Goal: Communication & Community: Answer question/provide support

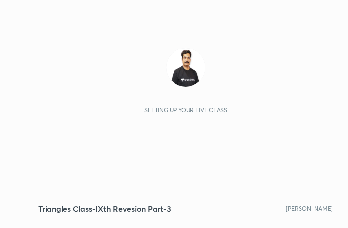
scroll to position [166, 309]
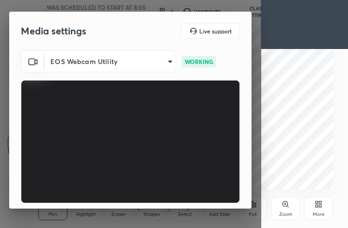
click at [107, 61] on body "1 2 3 4 5 6 7 C X Z C X Z E E Erase all H H Triangles Class-IXth Revesion Part-…" at bounding box center [174, 114] width 348 height 228
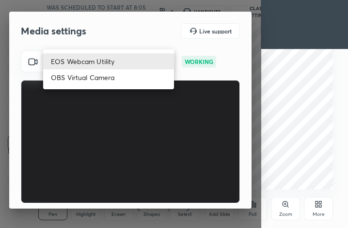
click at [111, 59] on li "EOS Webcam Utility" at bounding box center [108, 61] width 131 height 16
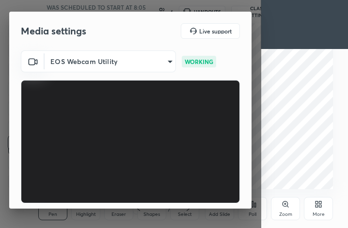
click at [147, 63] on body "1 2 3 4 5 6 7 C X Z C X Z E E Erase all H H Triangles Class-IXth Revesion Part-…" at bounding box center [174, 114] width 348 height 228
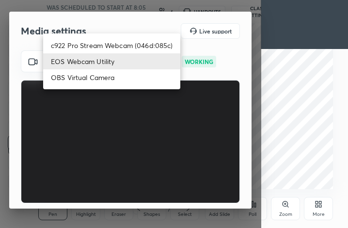
click at [148, 47] on li "c922 Pro Stream Webcam (046d:085c)" at bounding box center [111, 45] width 137 height 16
type input "dd8a9fde4df74cb47d112984edaee74db86fd91e2ffdc0be847a41f493db6c42"
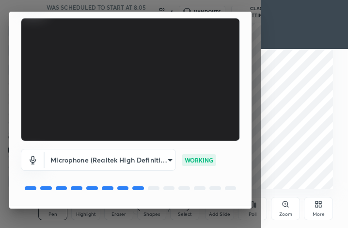
scroll to position [90, 0]
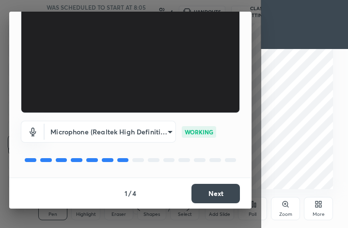
click at [206, 191] on button "Next" at bounding box center [215, 193] width 48 height 19
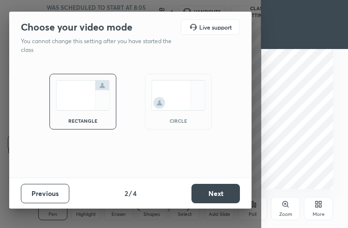
scroll to position [0, 0]
click at [205, 190] on button "Next" at bounding box center [215, 193] width 48 height 19
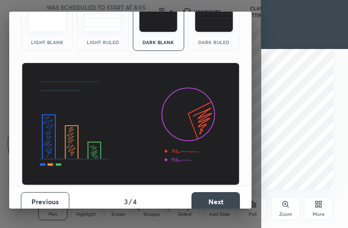
scroll to position [59, 0]
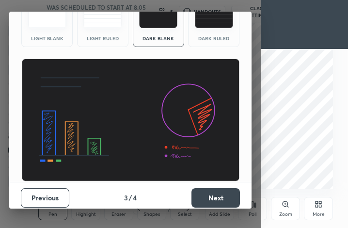
click at [202, 201] on button "Next" at bounding box center [215, 197] width 48 height 19
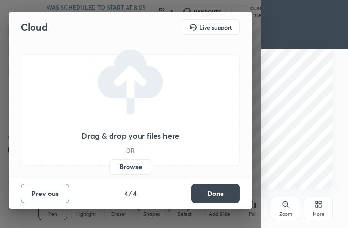
scroll to position [0, 0]
click at [126, 169] on label "Browse" at bounding box center [130, 167] width 43 height 16
click at [109, 169] on input "Browse" at bounding box center [109, 167] width 0 height 16
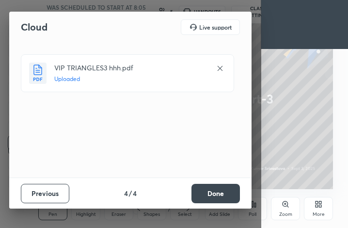
click at [150, 129] on div "VIP TRIANGLES3 hhh.pdf Uploaded" at bounding box center [131, 109] width 221 height 111
click at [206, 190] on button "Done" at bounding box center [215, 193] width 48 height 19
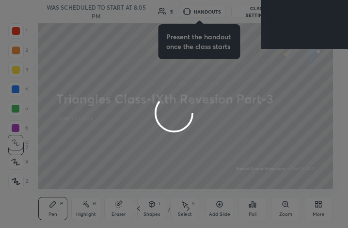
click at [322, 205] on div "More" at bounding box center [318, 208] width 29 height 23
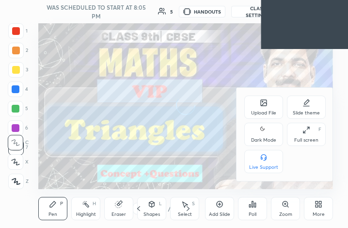
click at [265, 132] on icon at bounding box center [264, 130] width 8 height 12
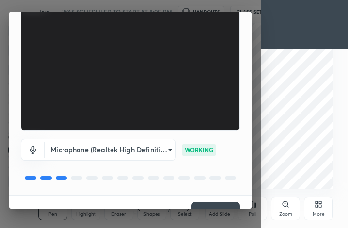
scroll to position [90, 0]
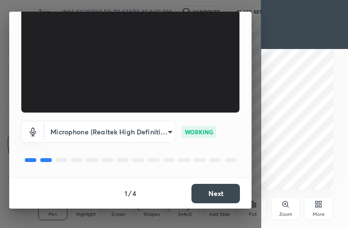
click at [210, 183] on div "1 / 4 Next" at bounding box center [130, 192] width 242 height 31
click at [211, 185] on button "Next" at bounding box center [215, 193] width 48 height 19
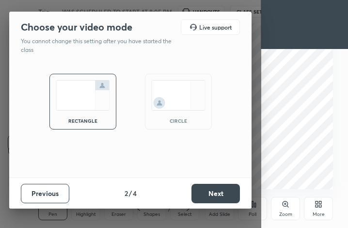
scroll to position [0, 0]
click at [215, 190] on button "Next" at bounding box center [215, 193] width 48 height 19
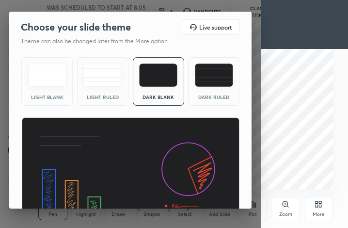
scroll to position [63, 0]
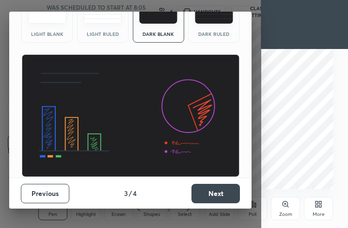
click at [203, 196] on button "Next" at bounding box center [215, 193] width 48 height 19
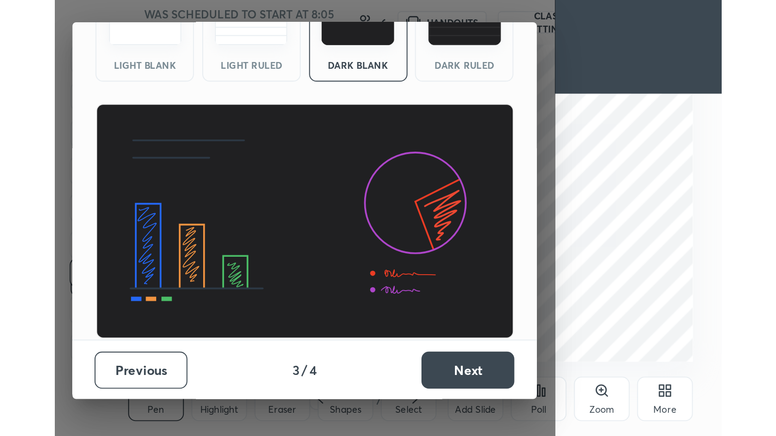
scroll to position [0, 0]
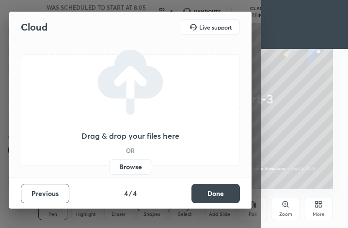
click at [141, 163] on label "Browse" at bounding box center [130, 167] width 43 height 16
click at [109, 163] on input "Browse" at bounding box center [109, 167] width 0 height 16
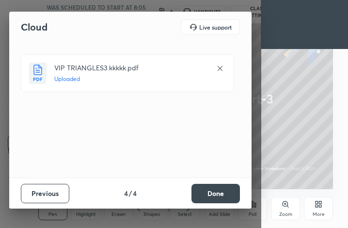
click at [216, 192] on button "Done" at bounding box center [215, 193] width 48 height 19
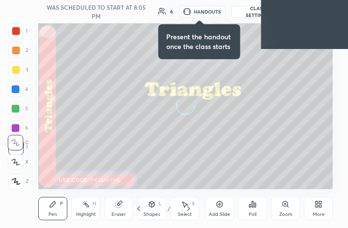
click at [316, 204] on icon at bounding box center [317, 202] width 2 height 2
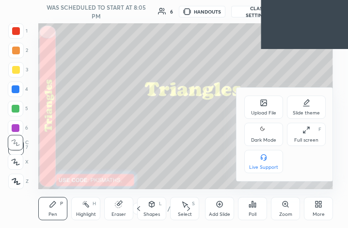
click at [262, 134] on icon at bounding box center [264, 130] width 8 height 12
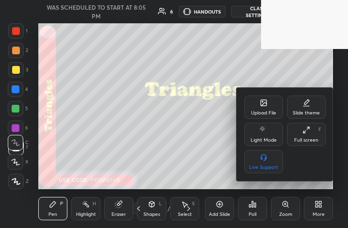
click at [299, 131] on div "Full screen F" at bounding box center [306, 134] width 39 height 23
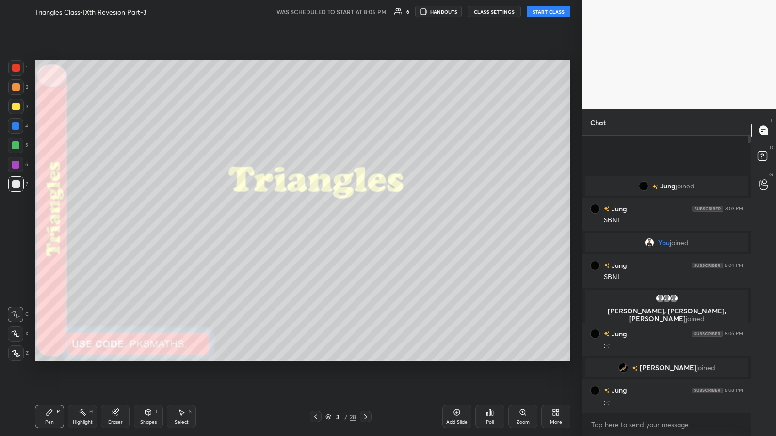
scroll to position [48104, 47935]
click at [348, 227] on body "1 2 3 4 5 6 7 C X Z C X Z E E Erase all H H Triangles Class-IXth Revesion Part-…" at bounding box center [388, 218] width 776 height 436
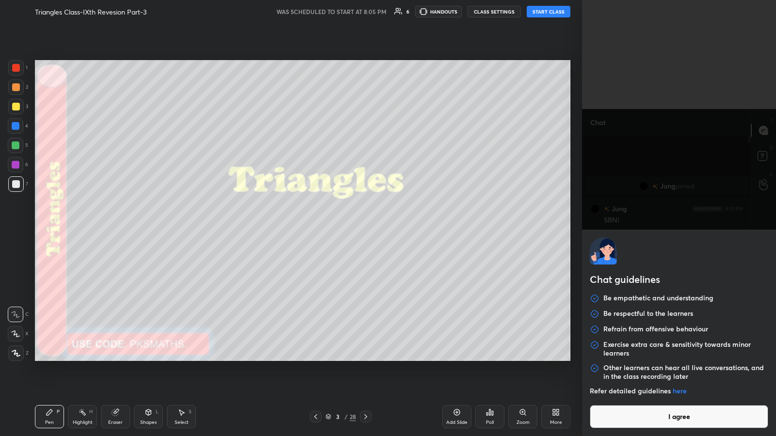
click at [348, 227] on button "I agree" at bounding box center [678, 416] width 178 height 23
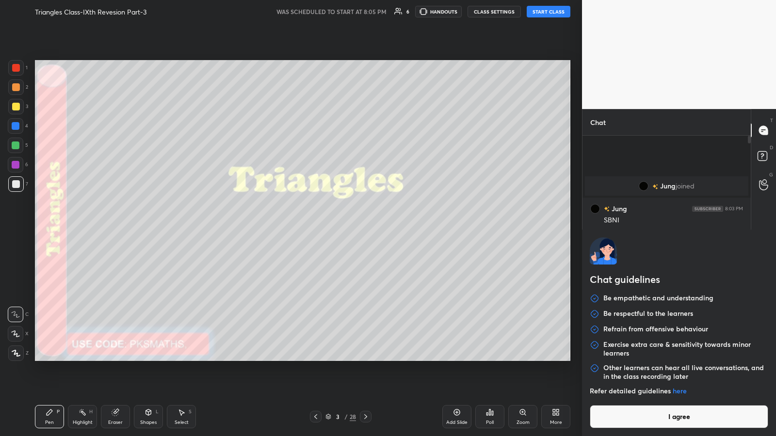
type textarea "x"
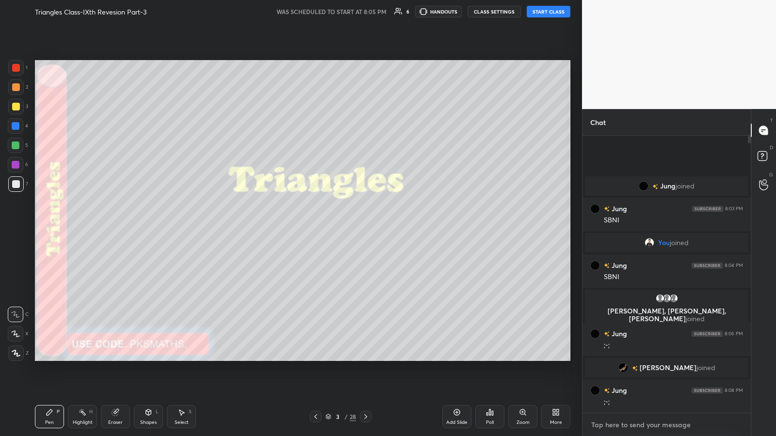
paste textarea "[URL][DOMAIN_NAME]"
type textarea "[URL][DOMAIN_NAME]"
type textarea "x"
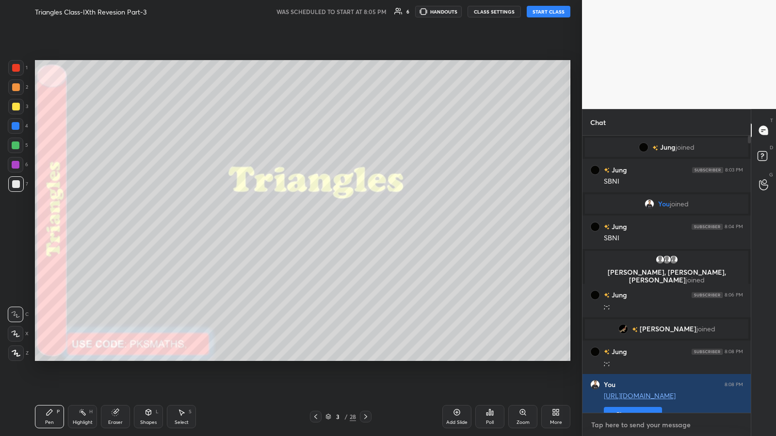
scroll to position [16, 0]
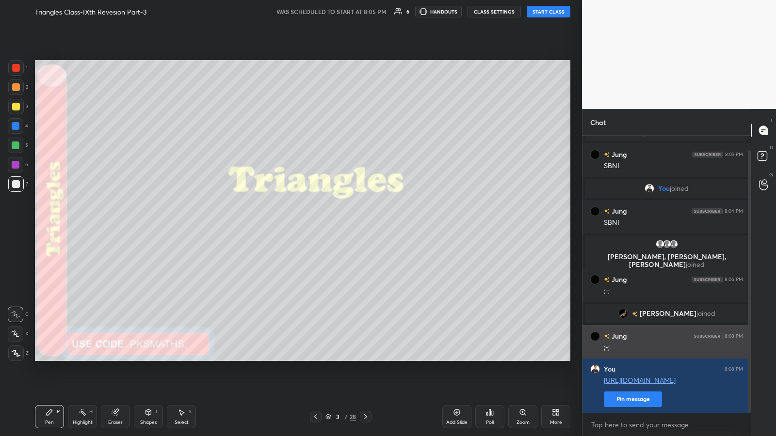
click at [348, 227] on button "Pin message" at bounding box center [633, 400] width 58 height 16
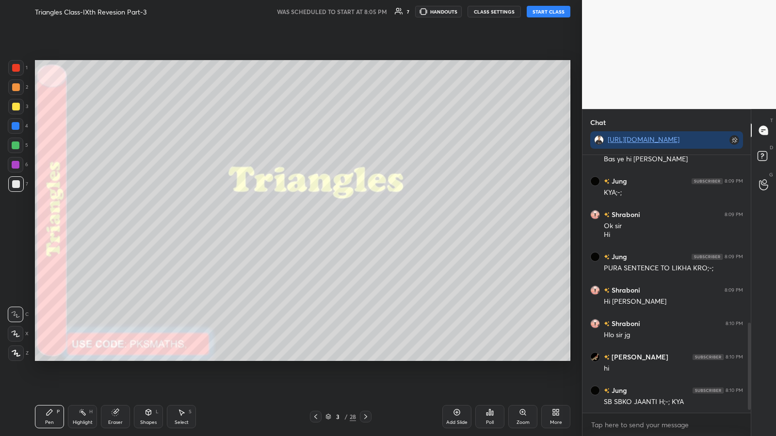
scroll to position [511, 0]
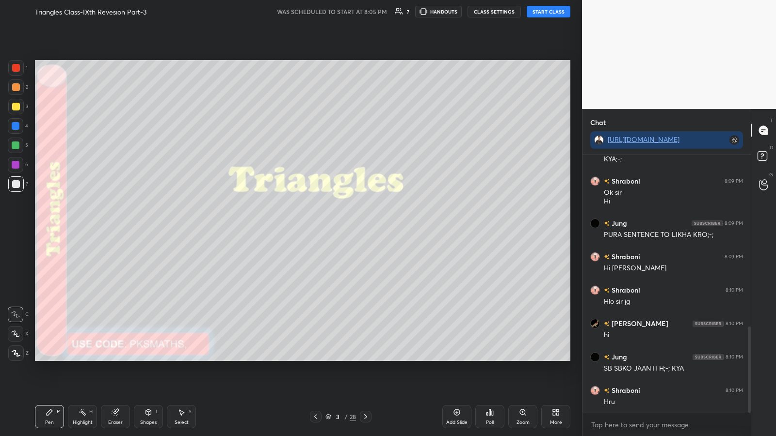
click at [15, 227] on icon at bounding box center [16, 353] width 8 height 6
click at [348, 15] on button "START CLASS" at bounding box center [548, 12] width 44 height 12
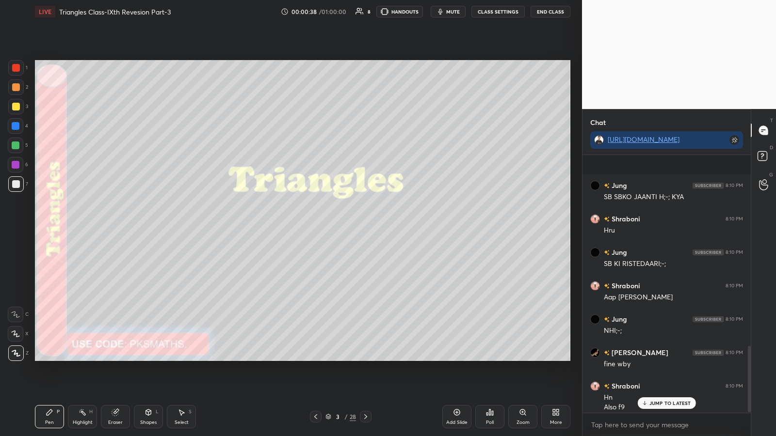
scroll to position [745, 0]
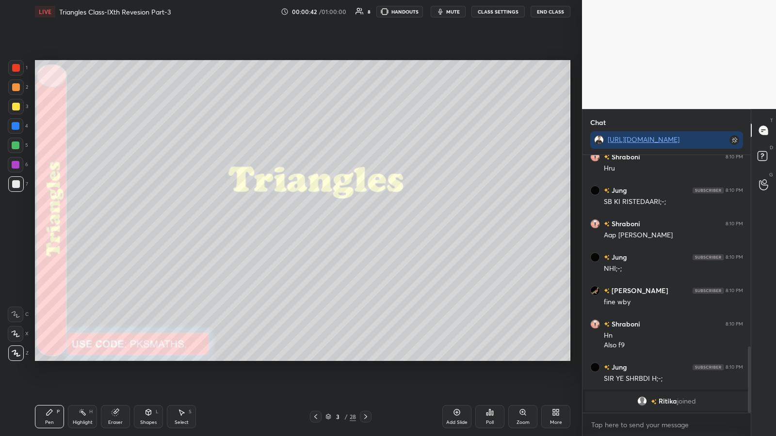
click at [348, 227] on div "Poll" at bounding box center [490, 422] width 8 height 5
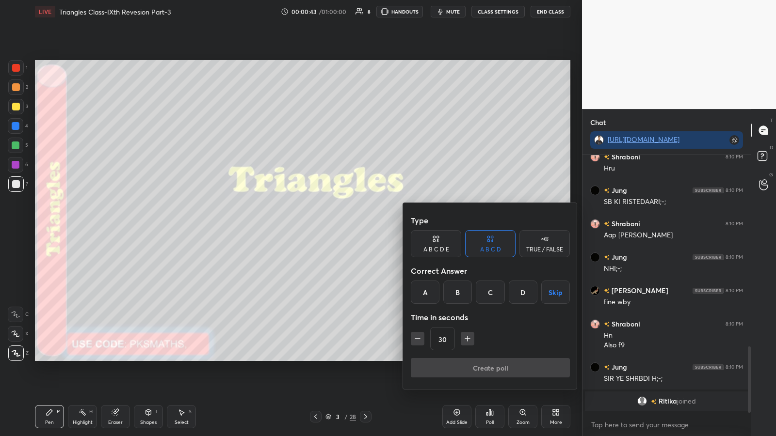
click at [348, 227] on div "A" at bounding box center [425, 292] width 29 height 23
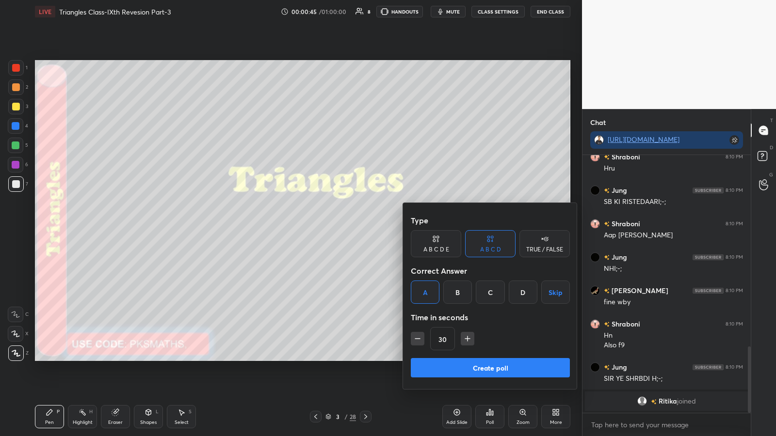
click at [348, 227] on button "Create poll" at bounding box center [490, 367] width 159 height 19
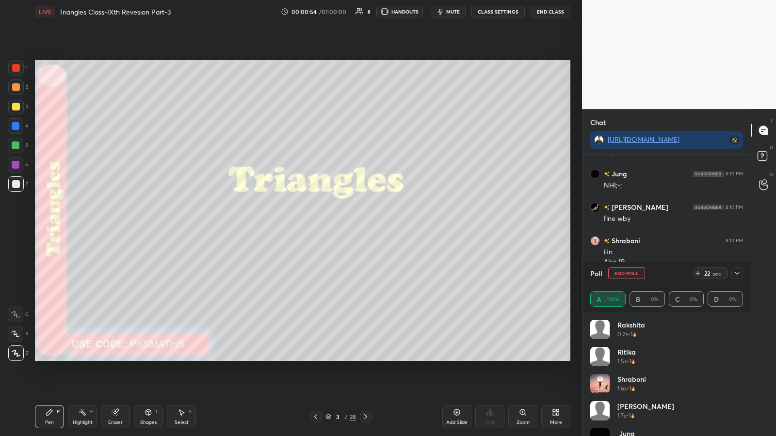
scroll to position [19, 0]
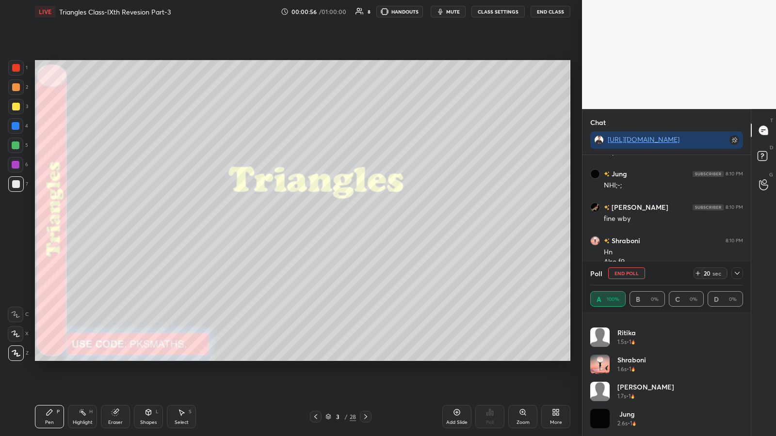
click at [348, 227] on icon at bounding box center [737, 274] width 8 height 8
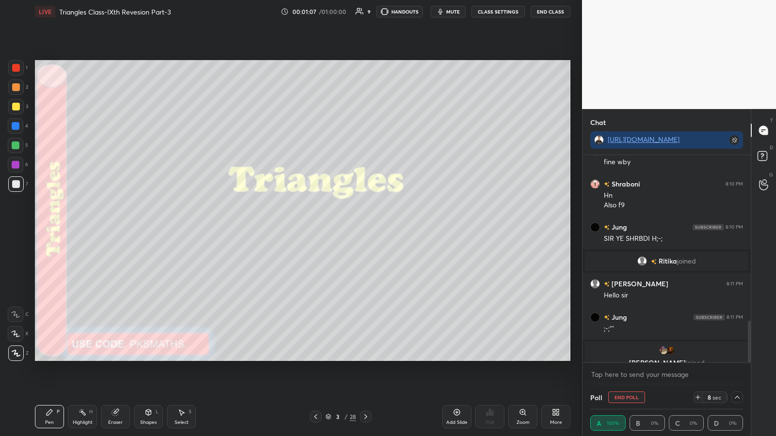
scroll to position [823, 0]
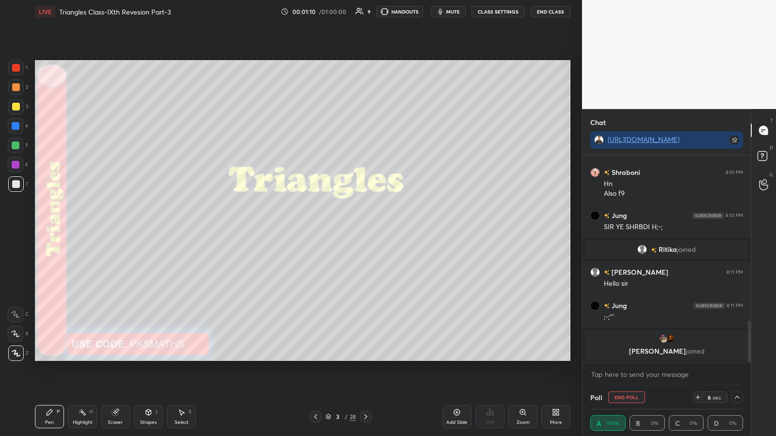
click at [348, 227] on icon at bounding box center [698, 398] width 8 height 8
click at [348, 227] on icon at bounding box center [737, 398] width 8 height 8
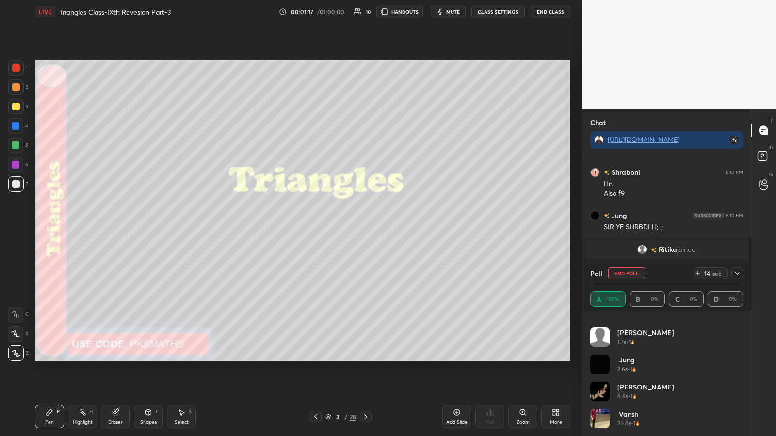
scroll to position [101, 0]
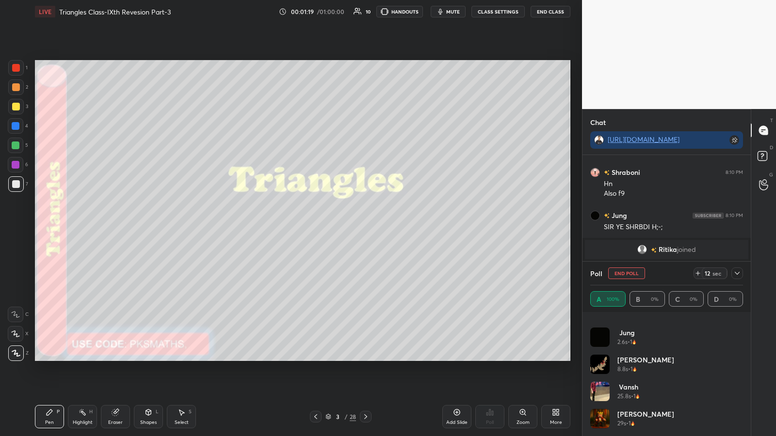
click at [348, 227] on icon at bounding box center [737, 274] width 8 height 8
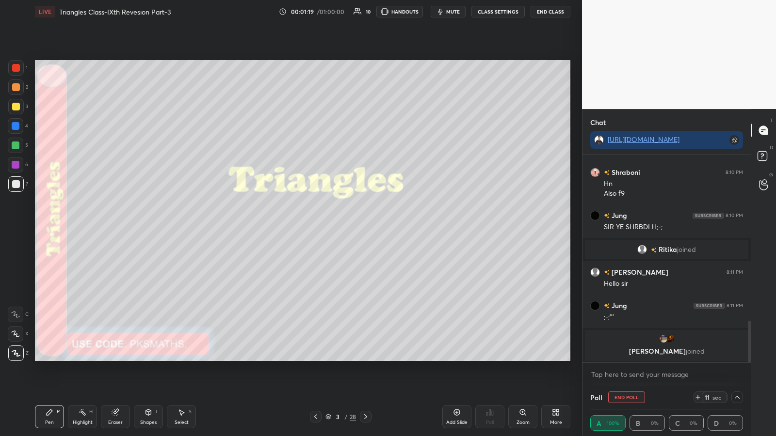
scroll to position [0, 0]
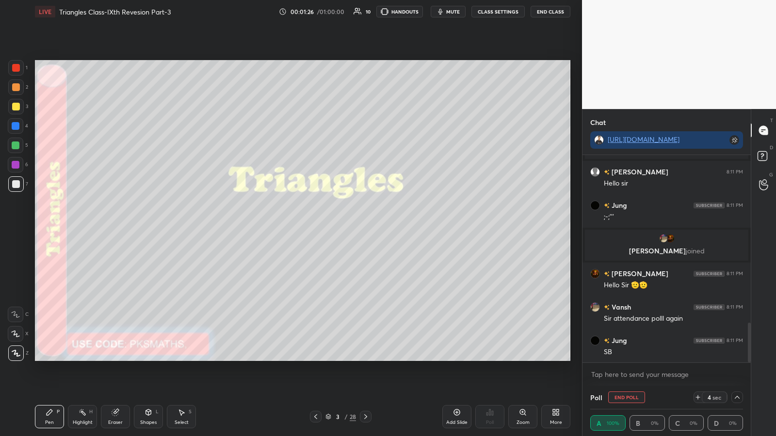
click at [348, 227] on icon at bounding box center [737, 398] width 8 height 8
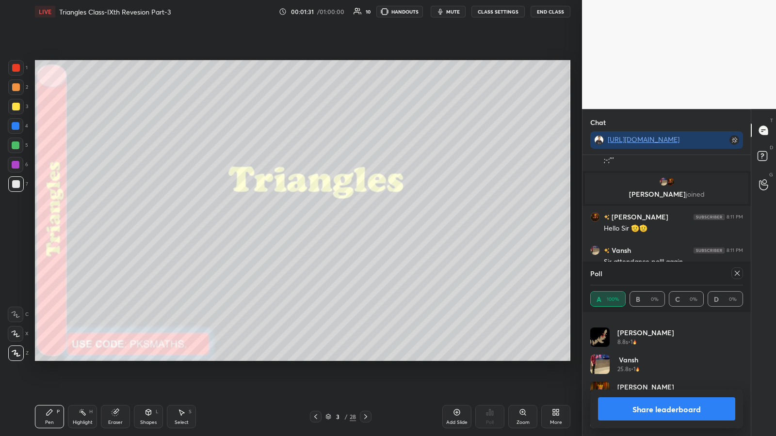
click at [348, 227] on button "Share leaderboard" at bounding box center [666, 409] width 137 height 23
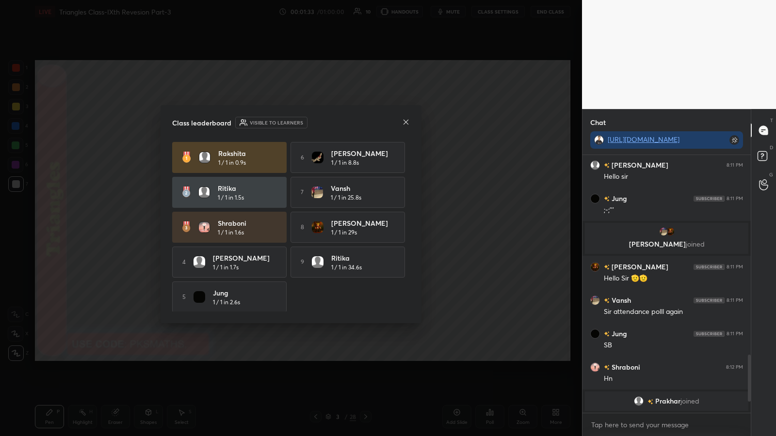
click at [348, 126] on div at bounding box center [406, 123] width 8 height 10
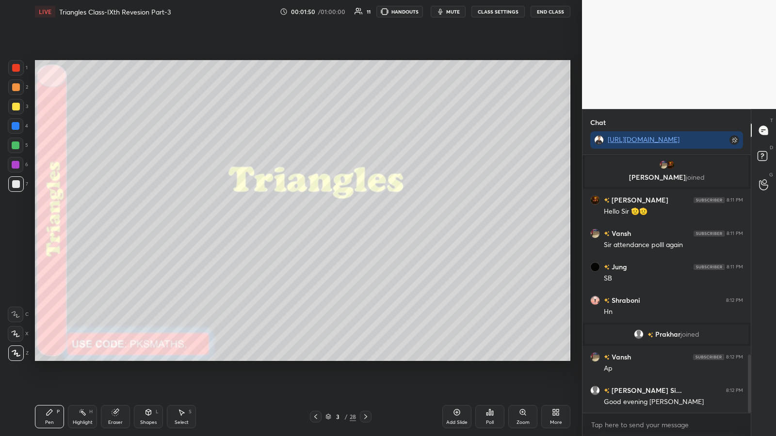
click at [17, 87] on div at bounding box center [16, 87] width 8 height 8
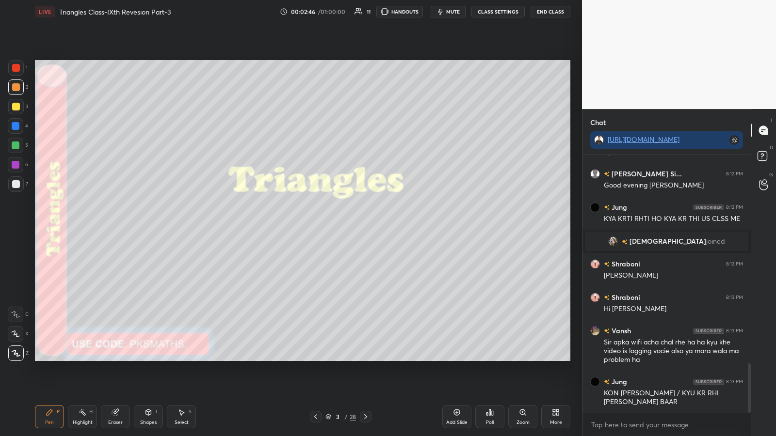
scroll to position [1095, 0]
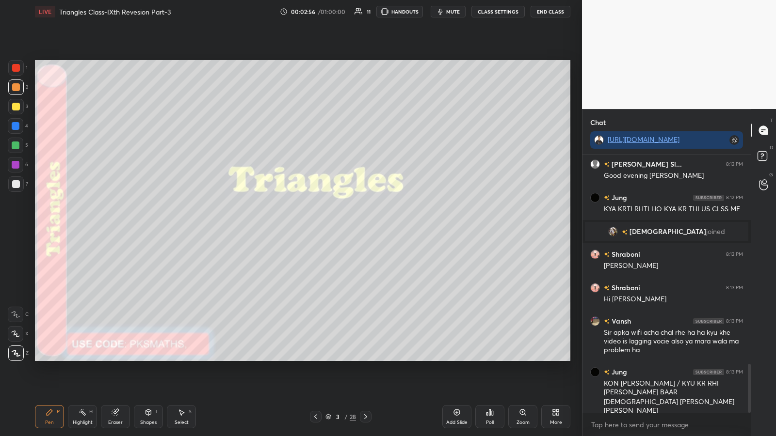
click at [348, 227] on icon at bounding box center [492, 413] width 1 height 4
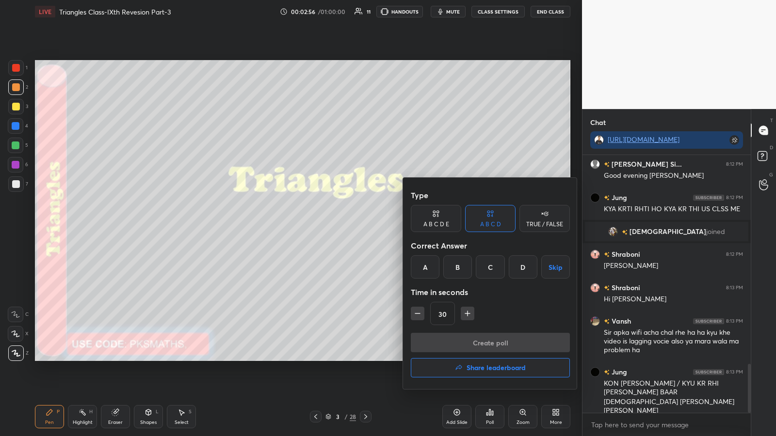
click at [348, 227] on div "A" at bounding box center [425, 266] width 29 height 23
click at [348, 227] on button "Create poll" at bounding box center [490, 342] width 159 height 19
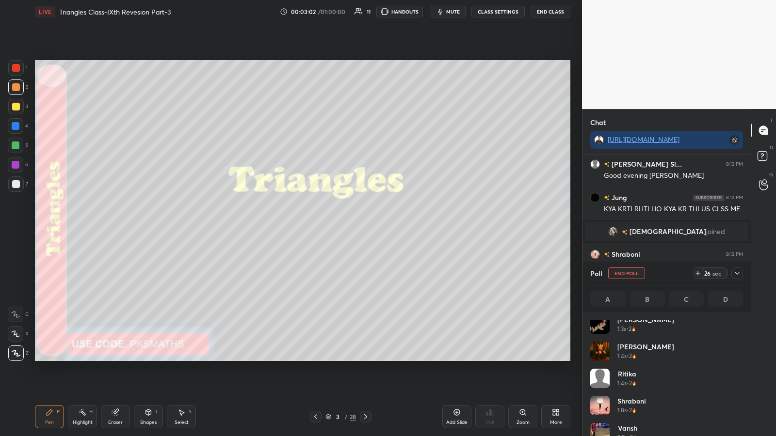
scroll to position [101, 0]
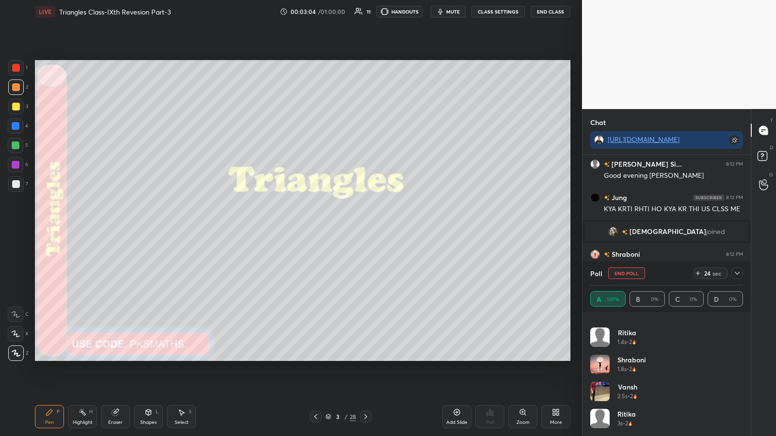
click at [12, 227] on div at bounding box center [16, 354] width 16 height 16
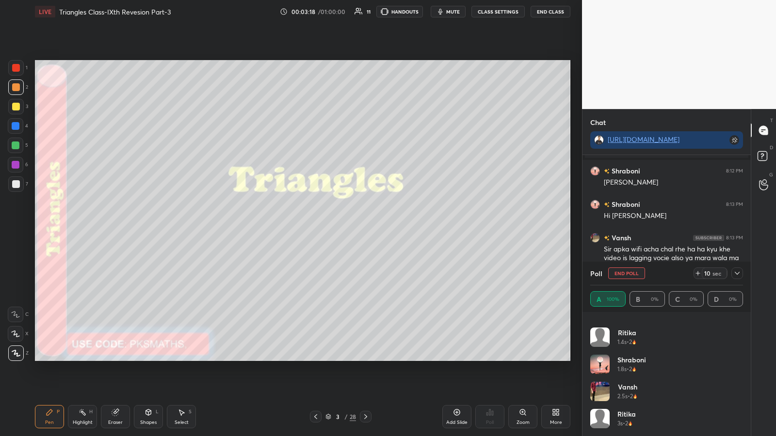
scroll to position [1211, 0]
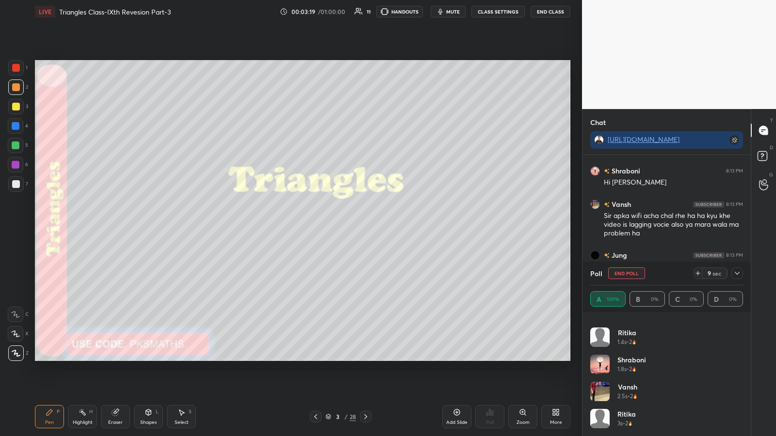
click at [344, 227] on div "3 / 28" at bounding box center [340, 417] width 31 height 9
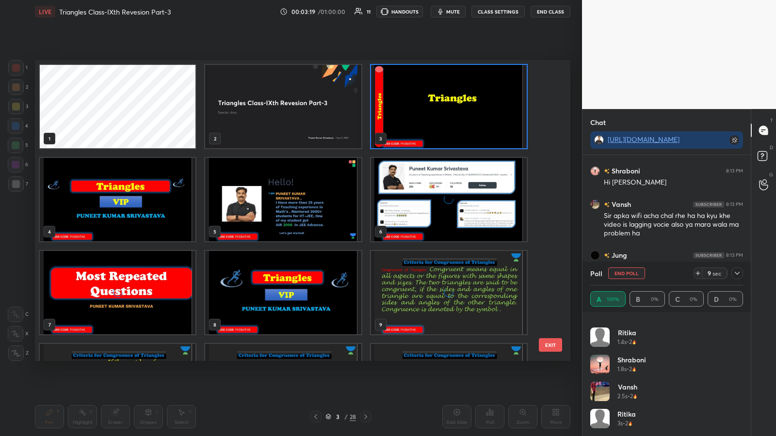
scroll to position [298, 530]
click at [341, 227] on div "3 / 28" at bounding box center [340, 417] width 31 height 9
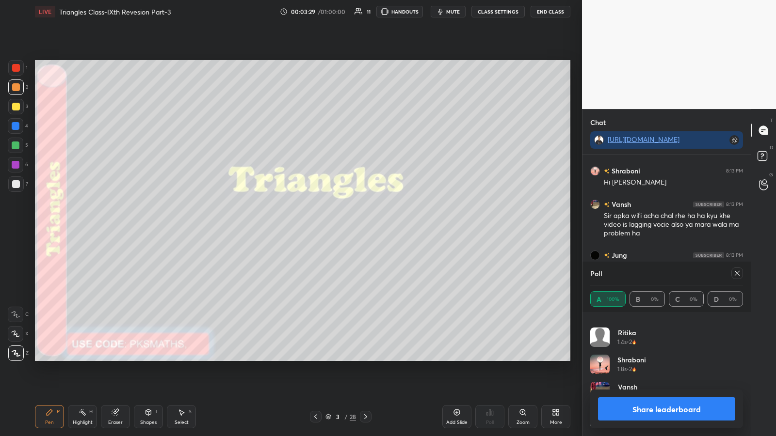
click at [348, 227] on button "Share leaderboard" at bounding box center [666, 409] width 137 height 23
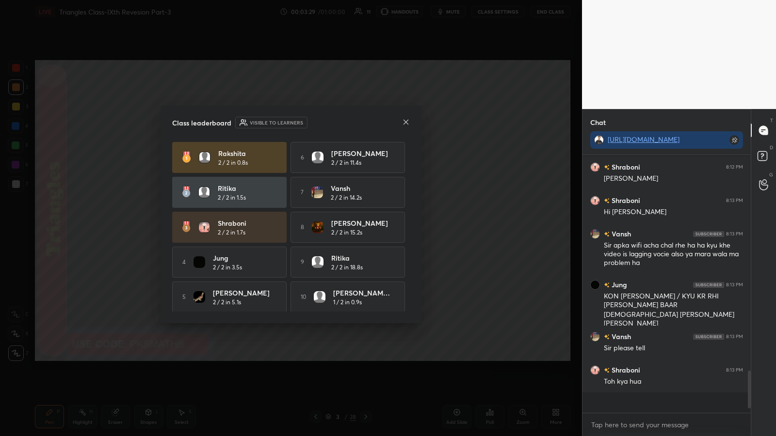
scroll to position [278, 165]
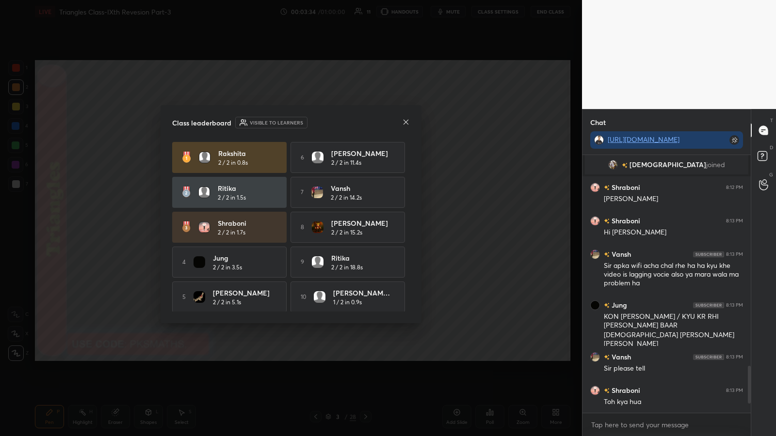
click at [348, 125] on icon at bounding box center [406, 122] width 8 height 8
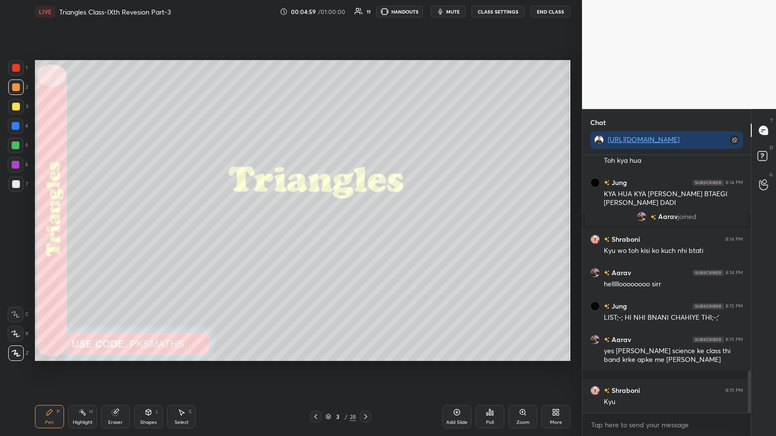
scroll to position [1354, 0]
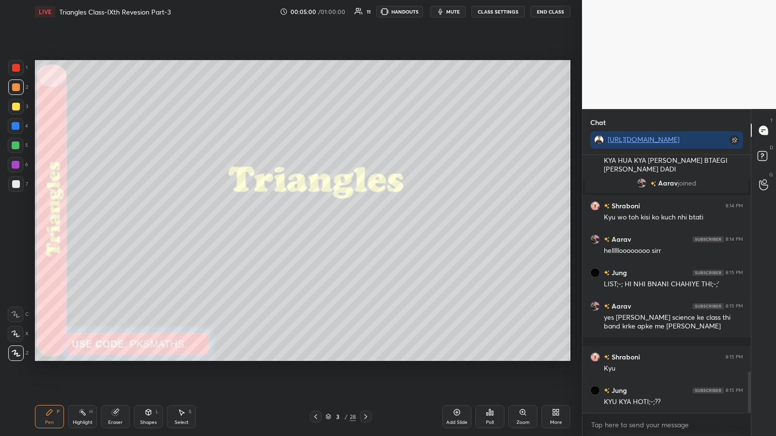
click at [348, 227] on div at bounding box center [366, 417] width 12 height 12
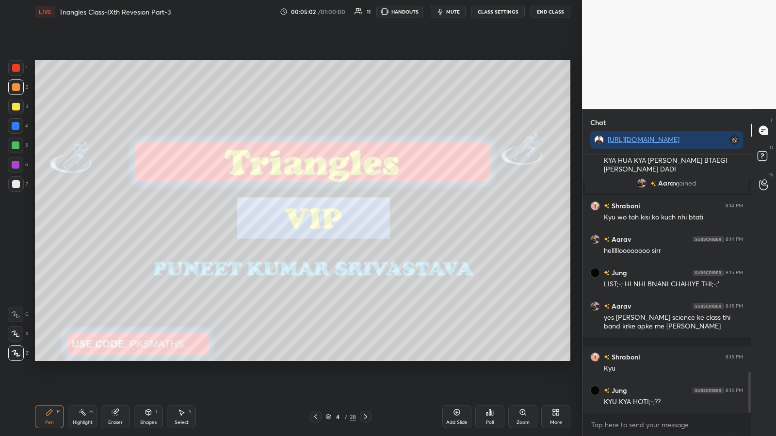
click at [348, 227] on icon at bounding box center [366, 417] width 8 height 8
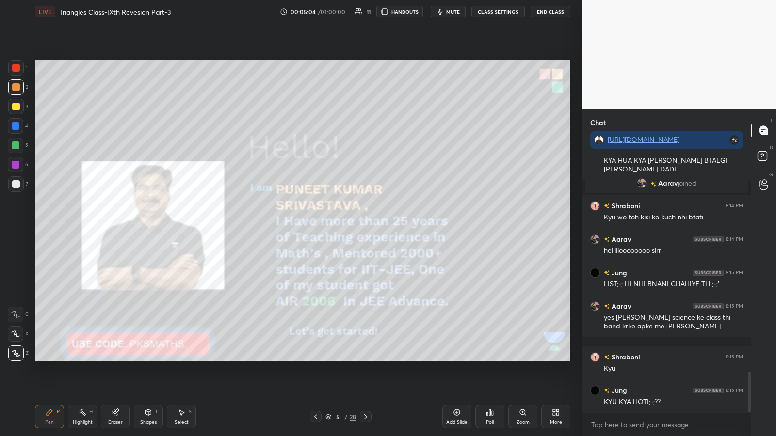
scroll to position [1377, 0]
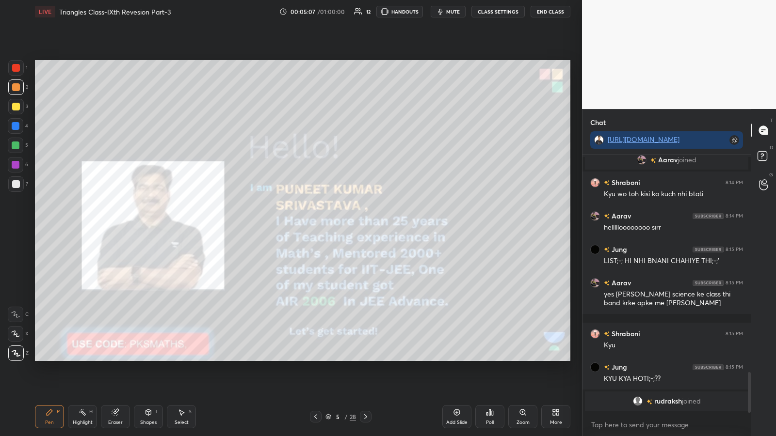
click at [151, 227] on div "Shapes L" at bounding box center [148, 416] width 29 height 23
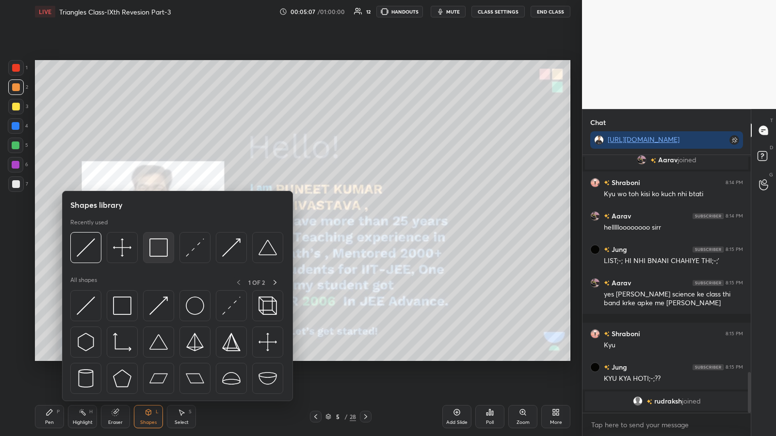
click at [162, 227] on img at bounding box center [158, 248] width 18 height 18
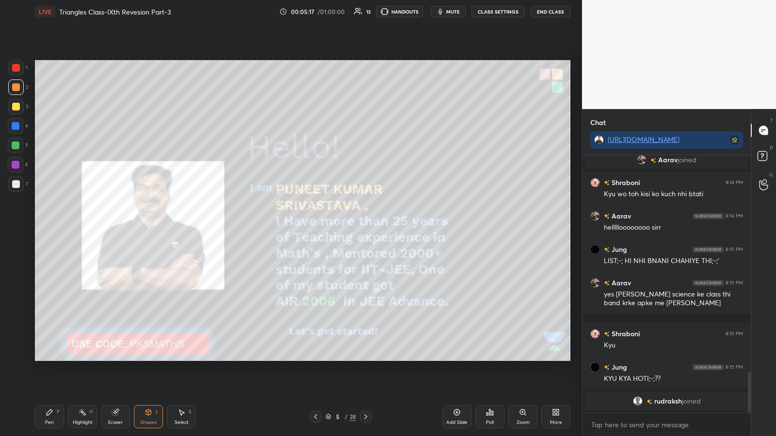
click at [346, 227] on div "/" at bounding box center [346, 417] width 3 height 6
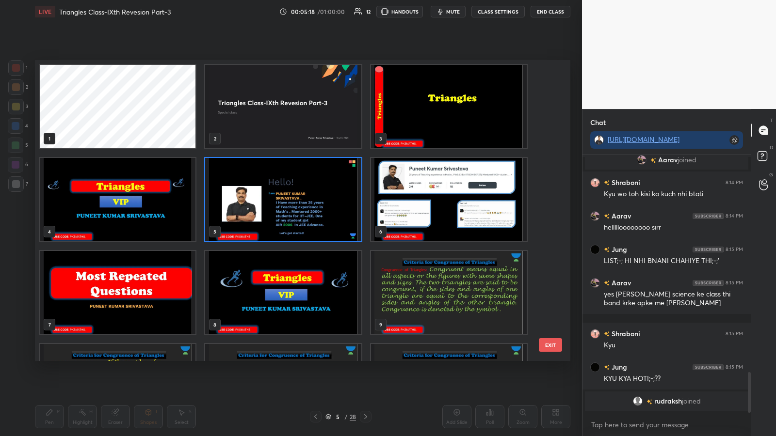
scroll to position [298, 530]
click at [348, 223] on img "grid" at bounding box center [449, 199] width 156 height 83
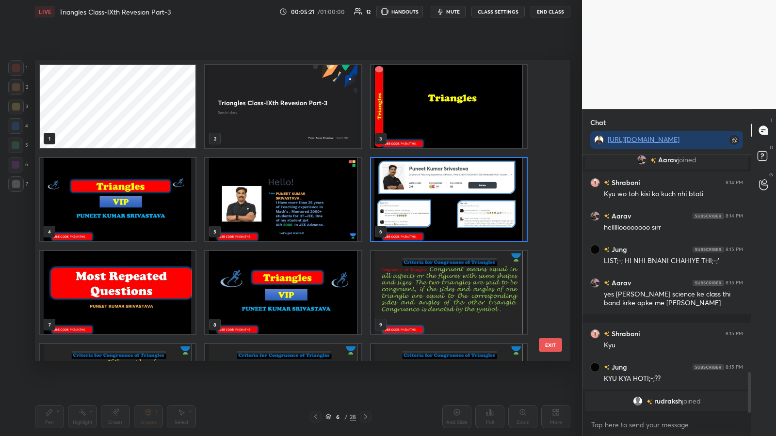
click at [348, 220] on img "grid" at bounding box center [449, 199] width 156 height 83
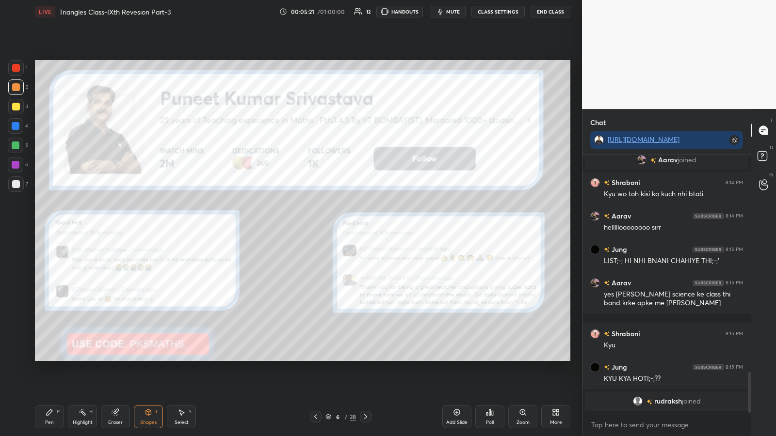
click at [348, 221] on img "grid" at bounding box center [449, 199] width 156 height 83
click at [10, 62] on div at bounding box center [16, 68] width 16 height 16
click at [50, 227] on div "Pen P" at bounding box center [49, 416] width 29 height 23
click at [348, 227] on icon at bounding box center [365, 416] width 3 height 5
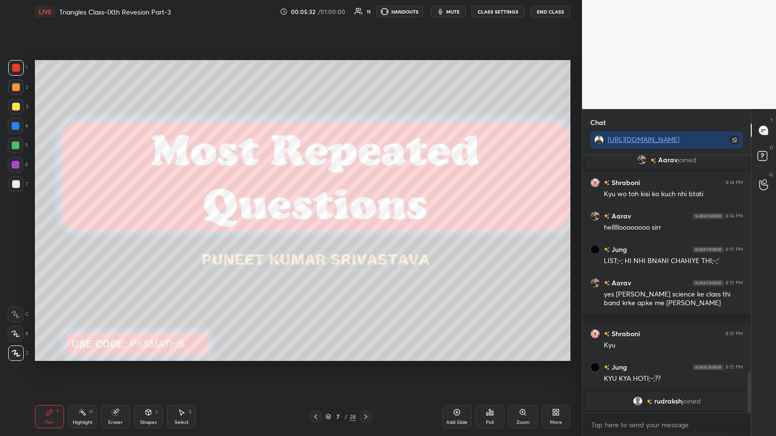
click at [348, 227] on icon at bounding box center [366, 417] width 8 height 8
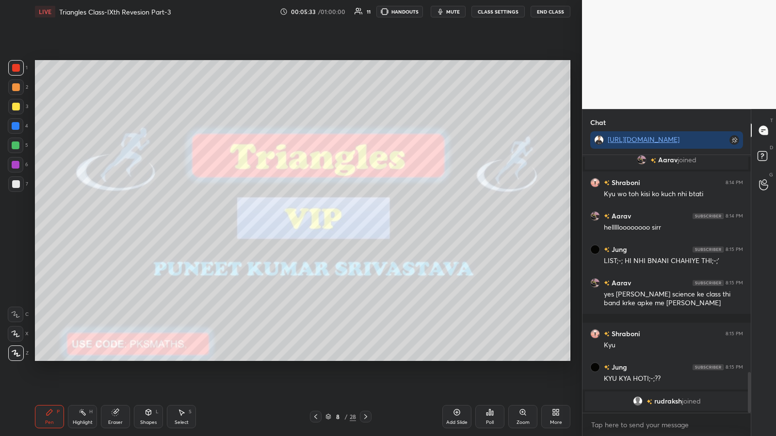
click at [348, 227] on icon at bounding box center [365, 416] width 3 height 5
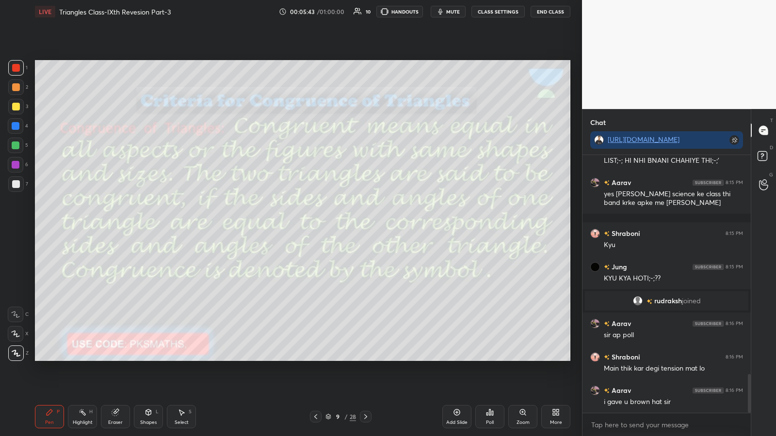
scroll to position [1464, 0]
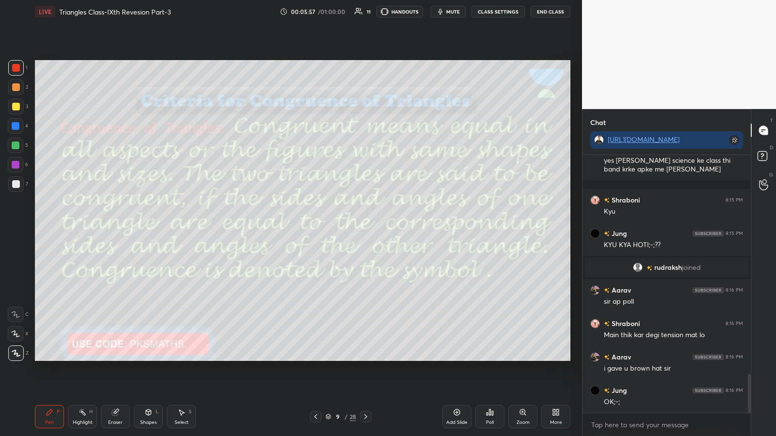
click at [155, 227] on div "Shapes L" at bounding box center [148, 416] width 29 height 23
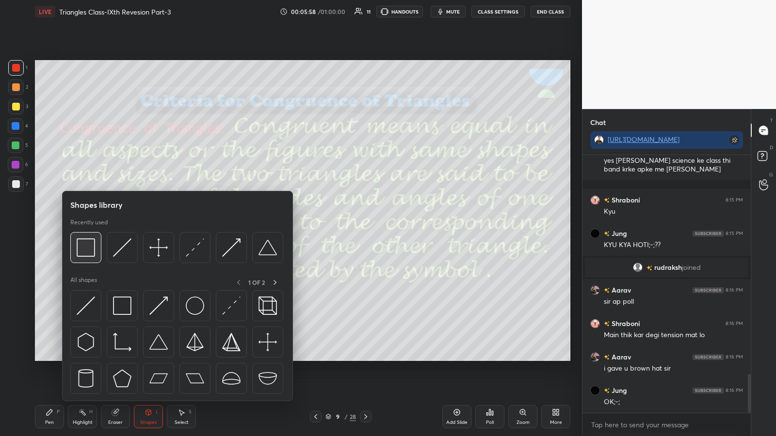
click at [88, 227] on img at bounding box center [86, 248] width 18 height 18
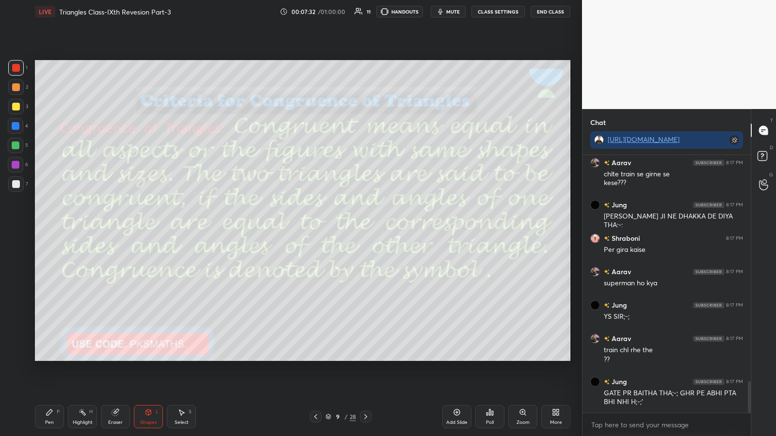
scroll to position [1902, 0]
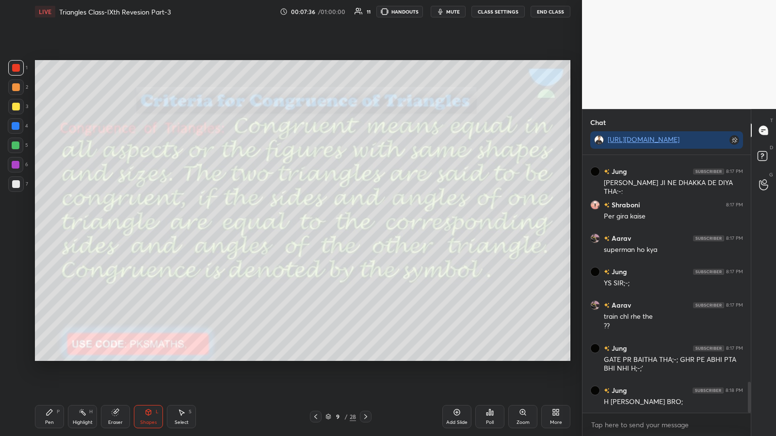
click at [45, 227] on div "Pen P" at bounding box center [49, 416] width 29 height 23
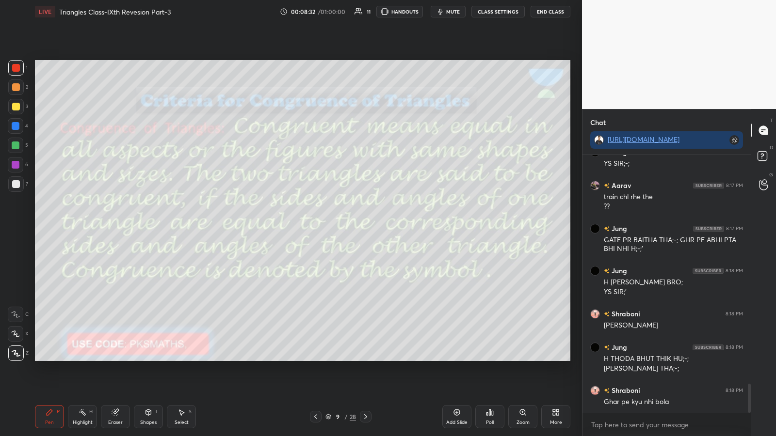
scroll to position [2055, 0]
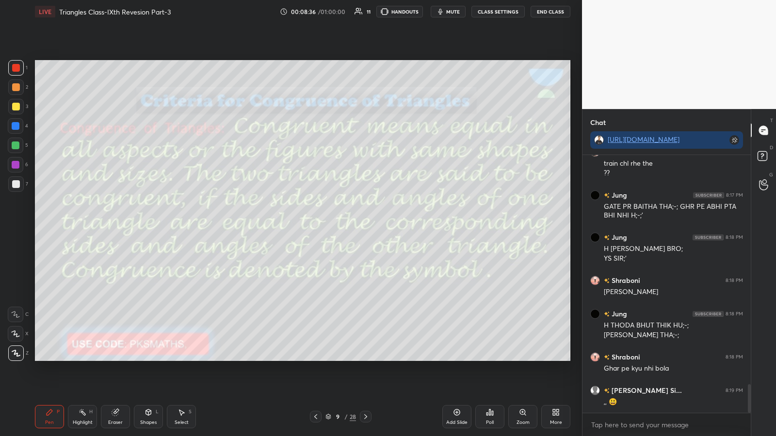
click at [123, 227] on div "Eraser" at bounding box center [115, 416] width 29 height 23
click at [15, 227] on icon at bounding box center [16, 334] width 8 height 8
click at [348, 227] on icon at bounding box center [457, 413] width 6 height 6
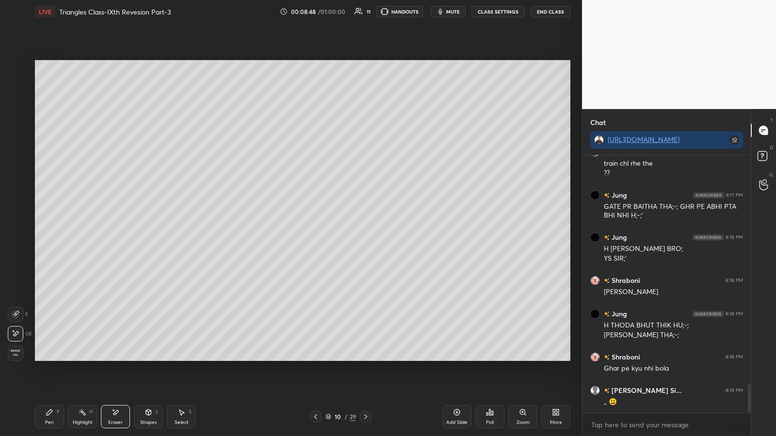
click at [49, 227] on div "Pen" at bounding box center [49, 422] width 9 height 5
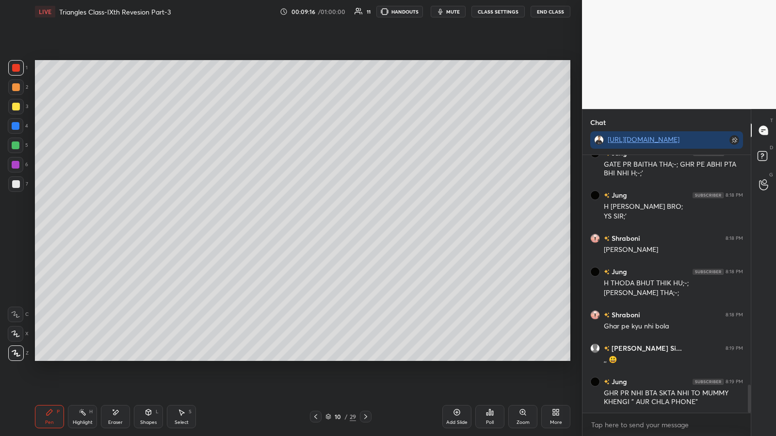
scroll to position [2131, 0]
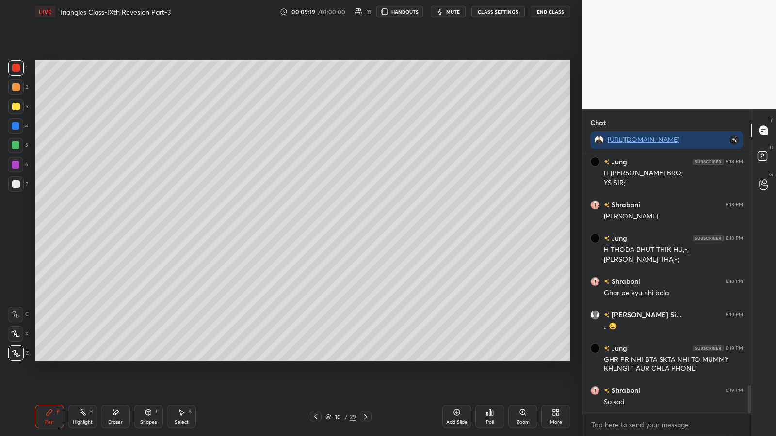
click at [147, 227] on icon at bounding box center [148, 413] width 5 height 6
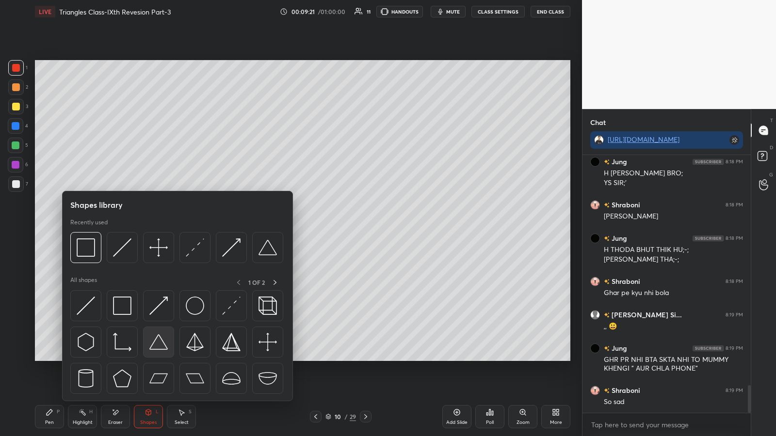
click at [159, 227] on img at bounding box center [158, 342] width 18 height 18
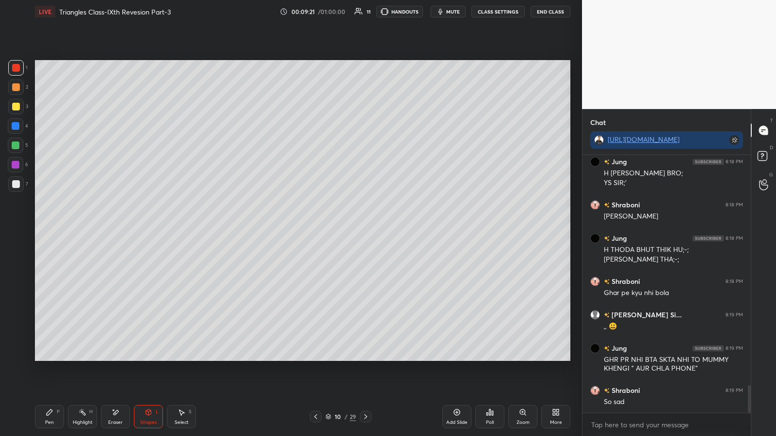
scroll to position [2164, 0]
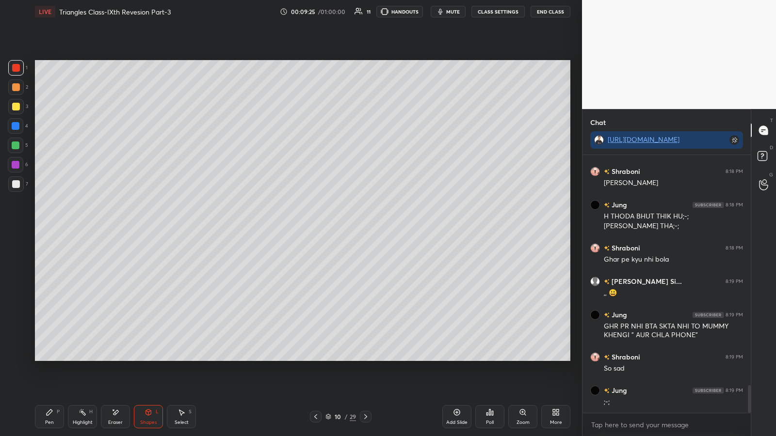
click at [52, 227] on icon at bounding box center [50, 413] width 8 height 8
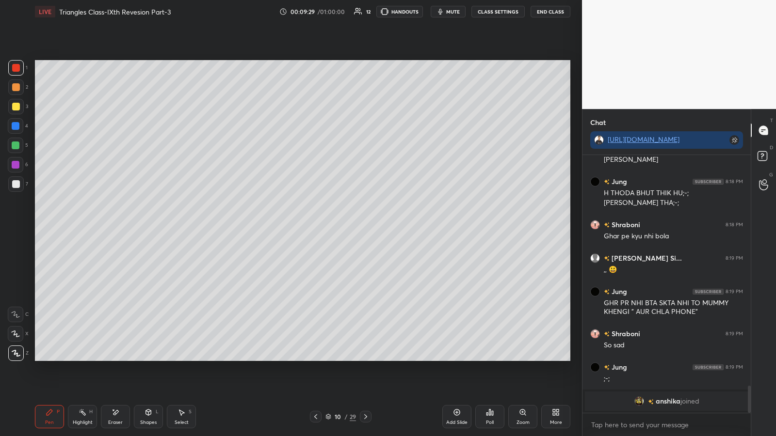
click at [15, 102] on div at bounding box center [16, 107] width 16 height 16
click at [15, 183] on div at bounding box center [16, 184] width 8 height 8
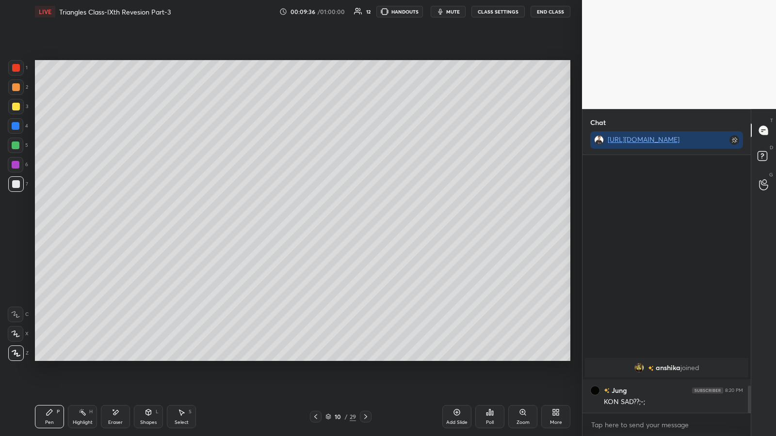
scroll to position [1968, 0]
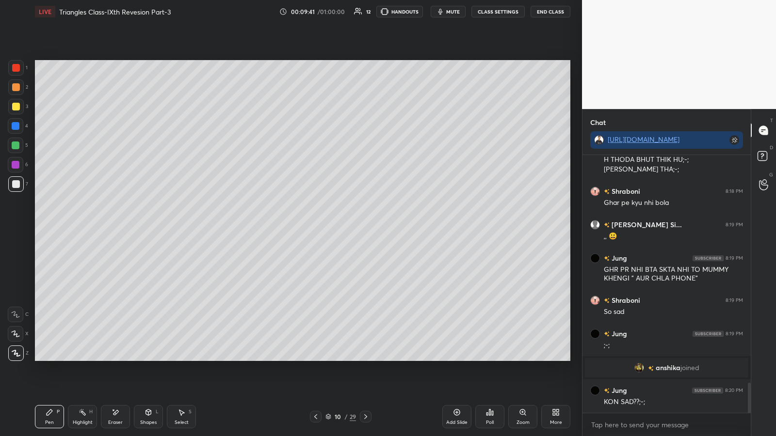
click at [348, 227] on icon at bounding box center [366, 417] width 8 height 8
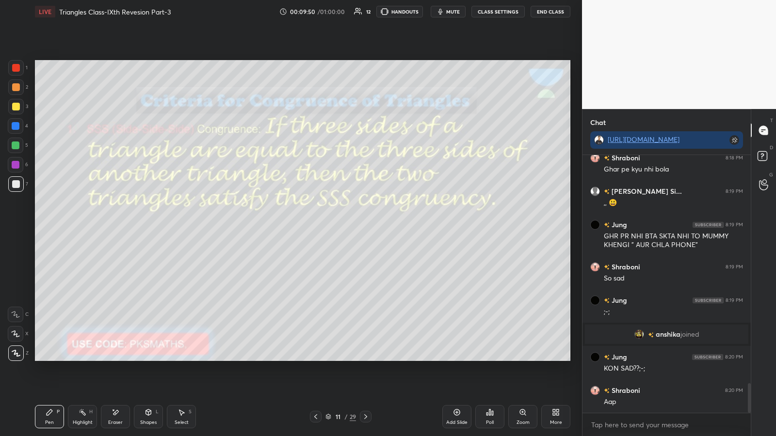
scroll to position [2035, 0]
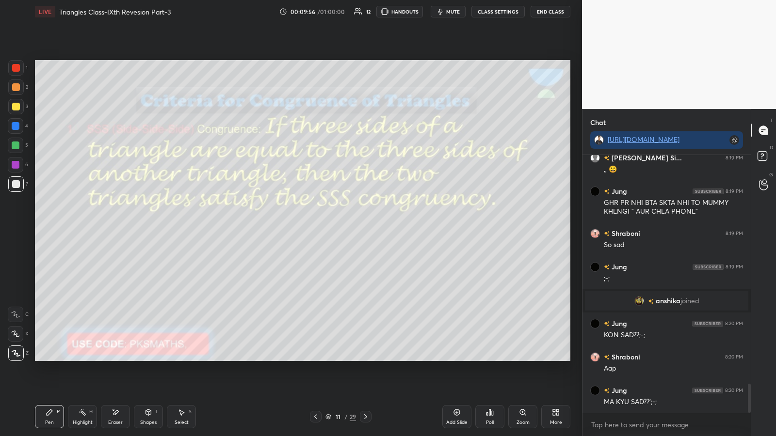
click at [150, 227] on icon at bounding box center [148, 413] width 5 height 6
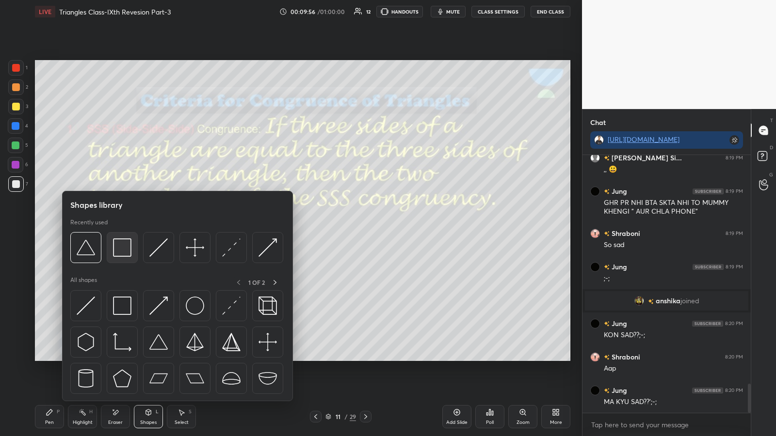
click at [116, 227] on img at bounding box center [122, 248] width 18 height 18
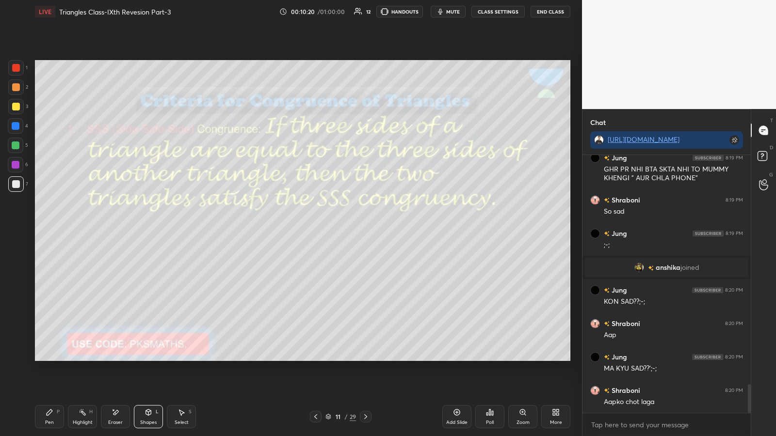
scroll to position [2102, 0]
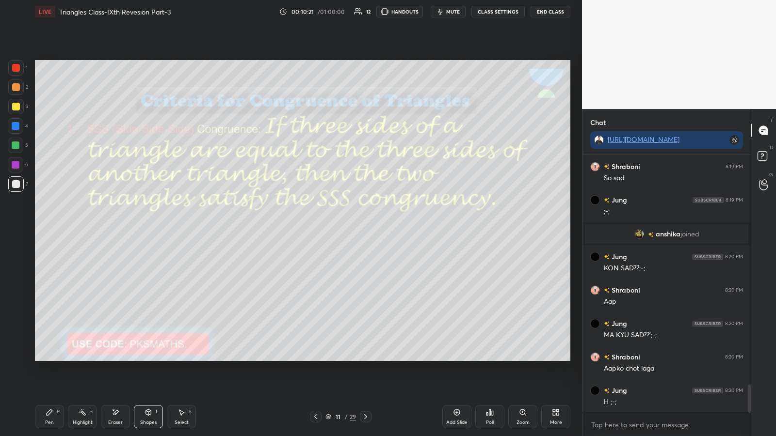
click at [348, 227] on icon at bounding box center [456, 412] width 3 height 3
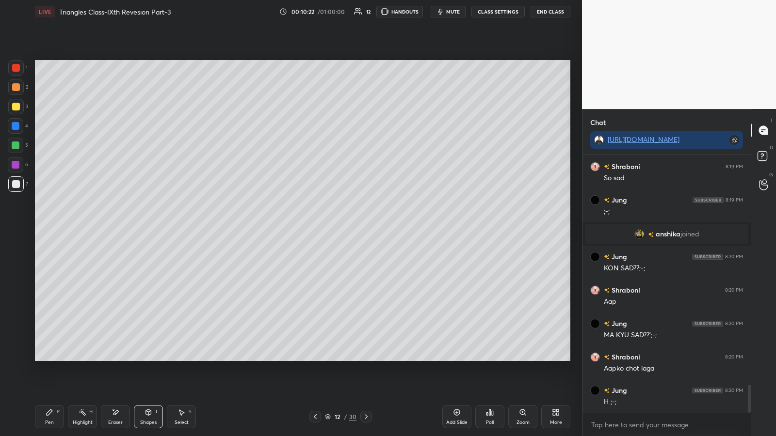
click at [143, 227] on div "Shapes L" at bounding box center [148, 416] width 29 height 23
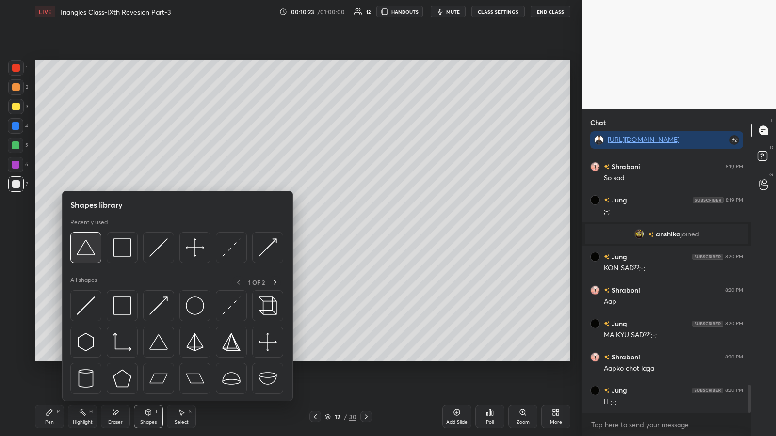
click at [86, 227] on img at bounding box center [86, 248] width 18 height 18
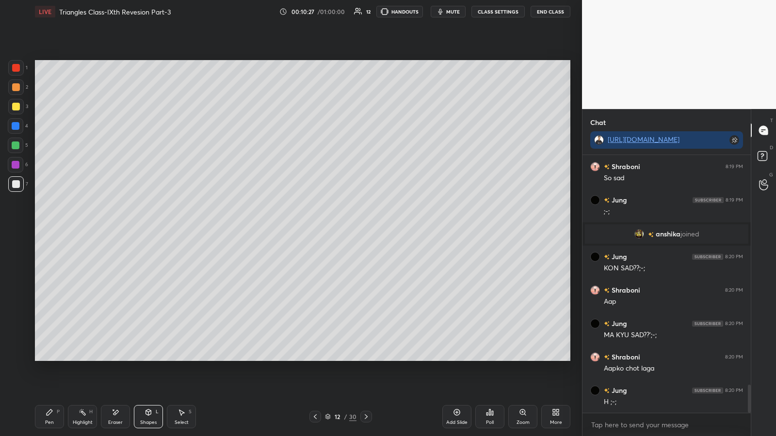
click at [38, 227] on div "Pen P" at bounding box center [49, 416] width 29 height 23
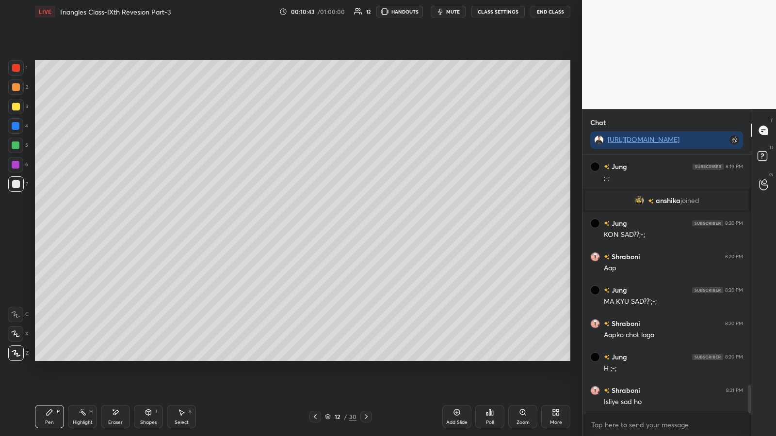
click at [17, 143] on div at bounding box center [16, 146] width 8 height 8
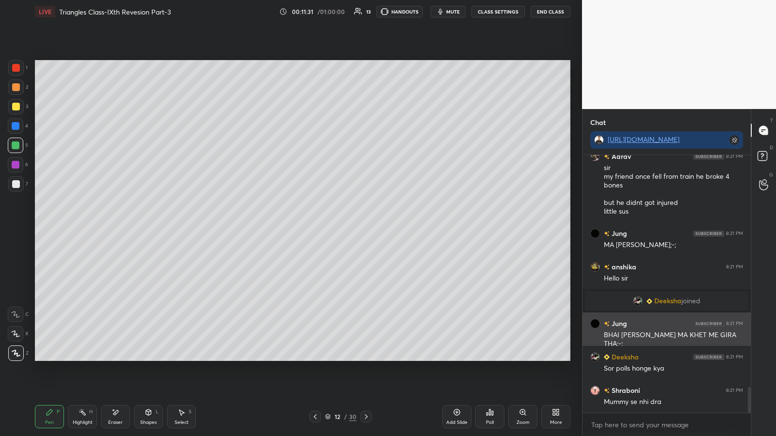
scroll to position [2347, 0]
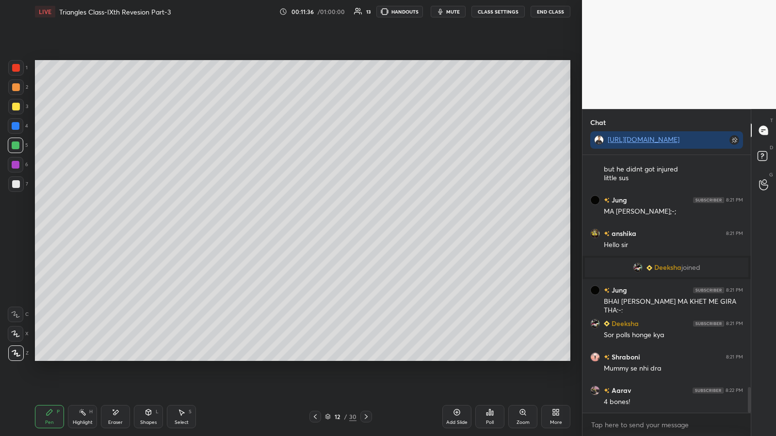
click at [348, 227] on icon at bounding box center [489, 413] width 1 height 6
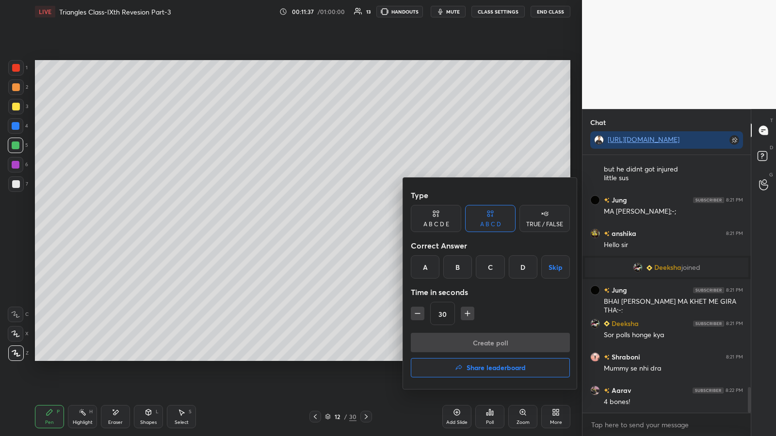
click at [348, 227] on div "A" at bounding box center [425, 266] width 29 height 23
click at [348, 227] on button "Create poll" at bounding box center [490, 342] width 159 height 19
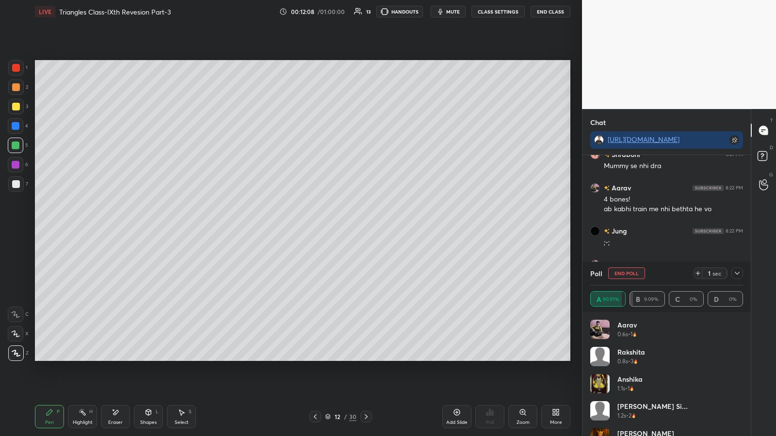
scroll to position [2583, 0]
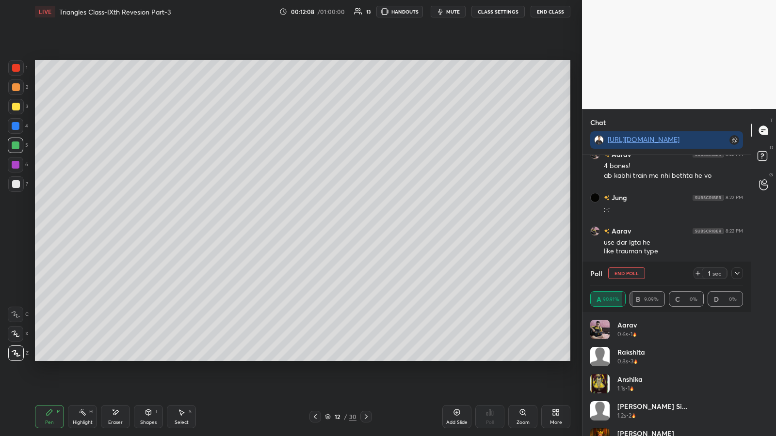
click at [348, 227] on div "12 / 30" at bounding box center [341, 417] width 204 height 12
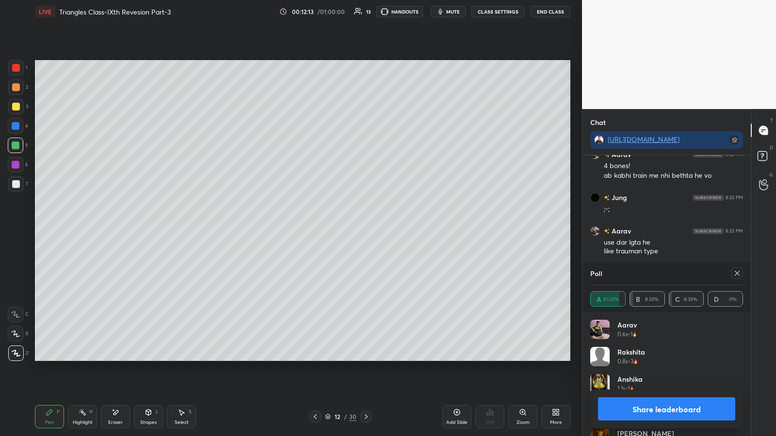
click at [348, 227] on div at bounding box center [366, 417] width 12 height 12
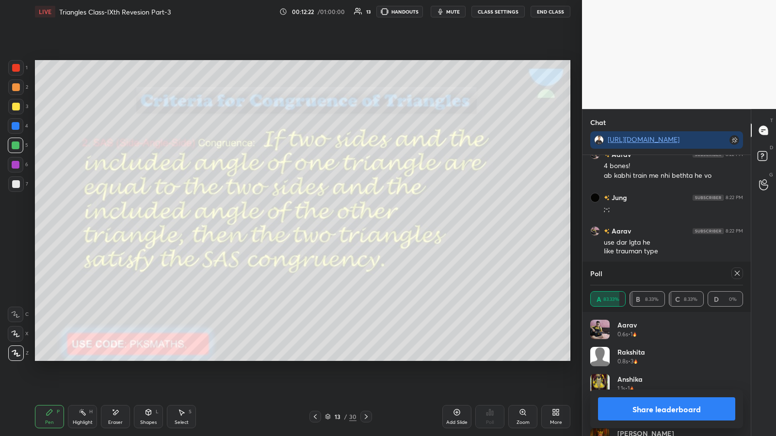
scroll to position [2601, 0]
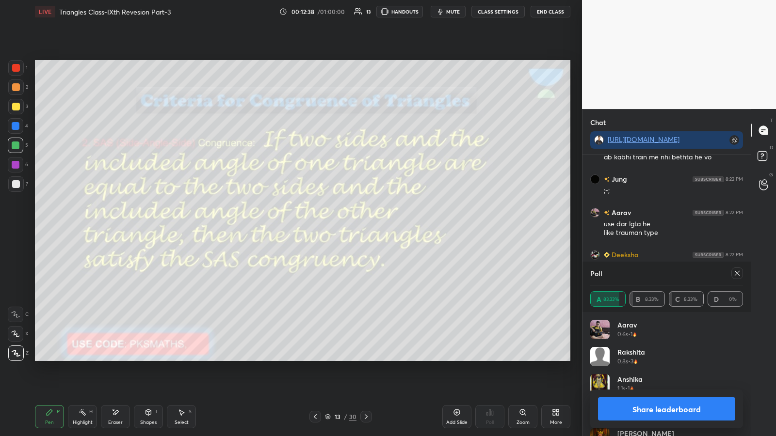
click at [348, 227] on button "Share leaderboard" at bounding box center [666, 409] width 137 height 23
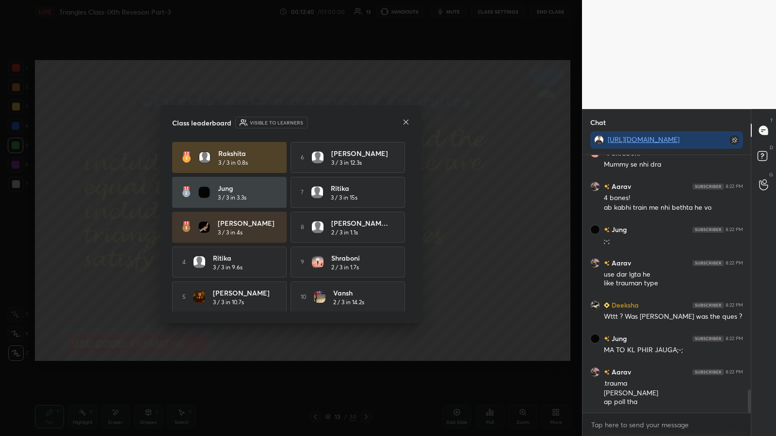
scroll to position [2584, 0]
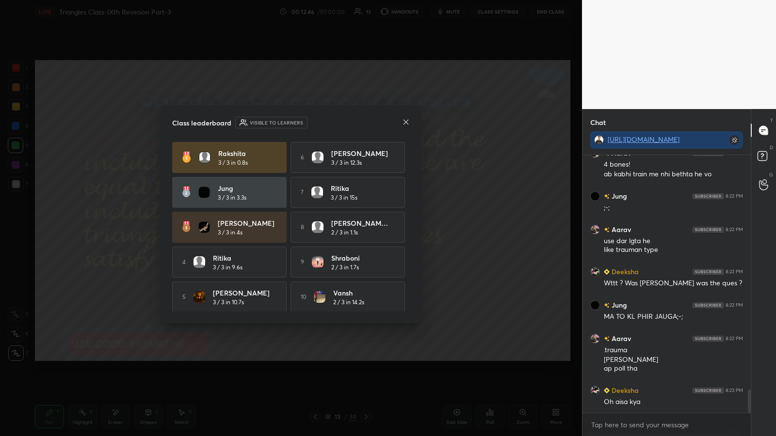
click at [348, 127] on div "Class leaderboard Visible to learners Rakshita 3 / 3 in 0.8s 6 lokesh 3 / 3 in …" at bounding box center [290, 214] width 261 height 218
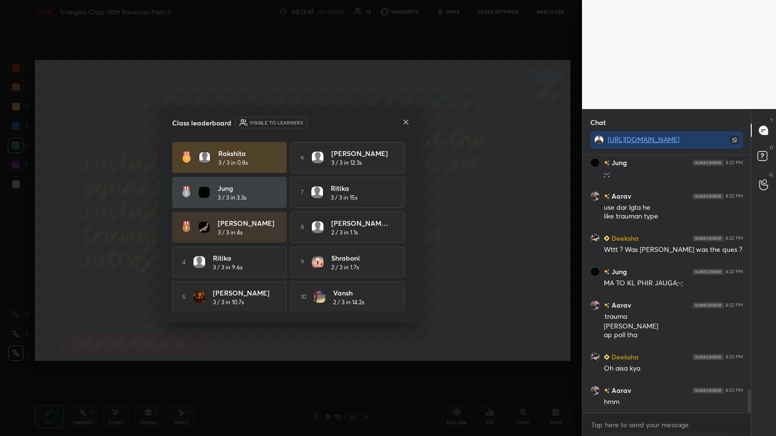
click at [348, 122] on icon at bounding box center [406, 122] width 8 height 8
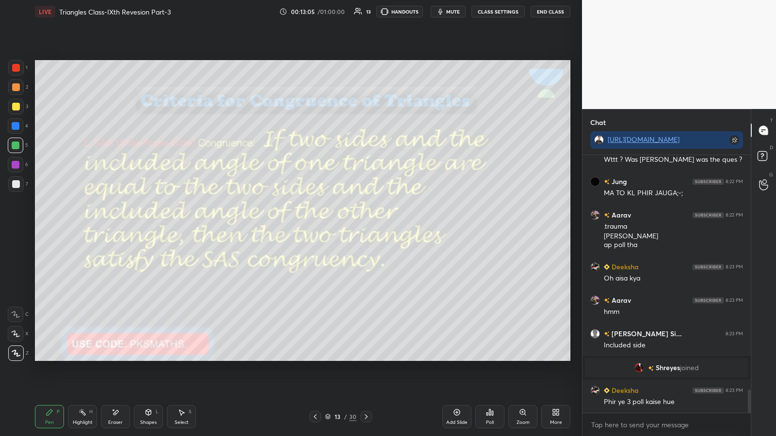
scroll to position [2598, 0]
click at [348, 227] on icon at bounding box center [366, 417] width 8 height 8
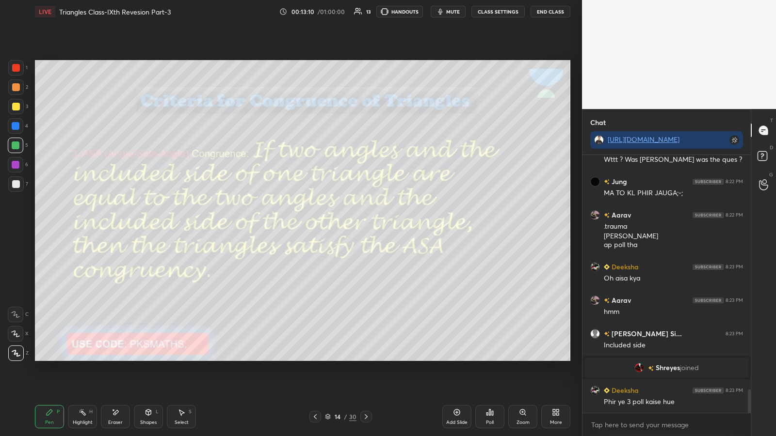
click at [150, 227] on icon at bounding box center [148, 413] width 5 height 6
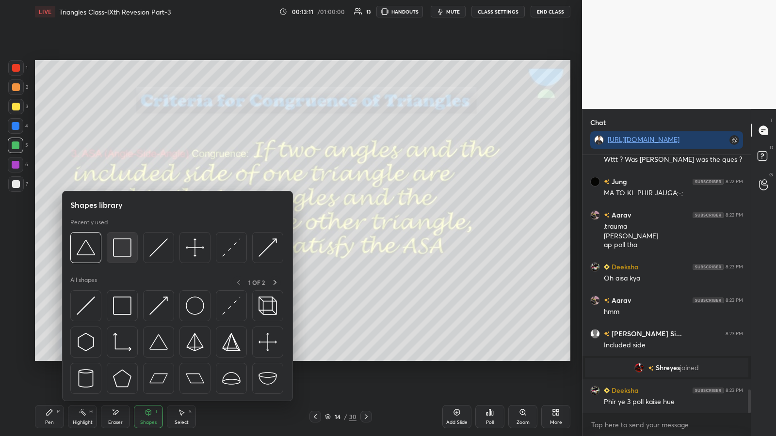
click at [120, 227] on img at bounding box center [122, 248] width 18 height 18
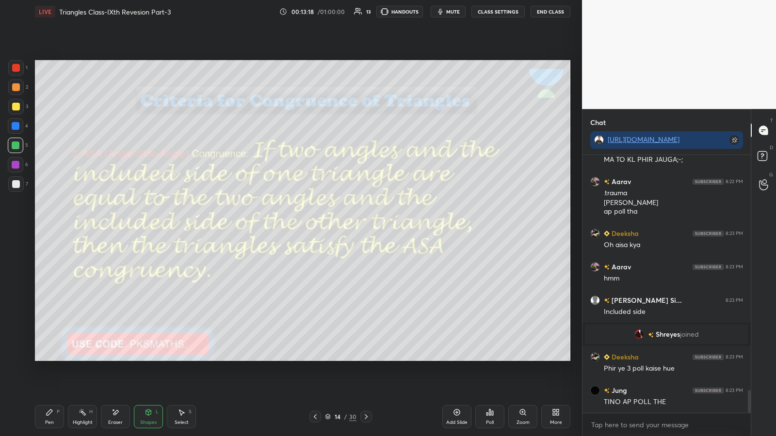
scroll to position [2665, 0]
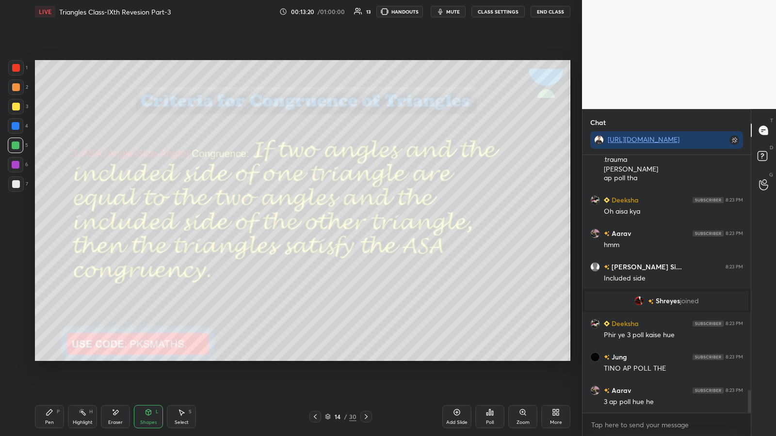
click at [316, 227] on icon at bounding box center [315, 417] width 8 height 8
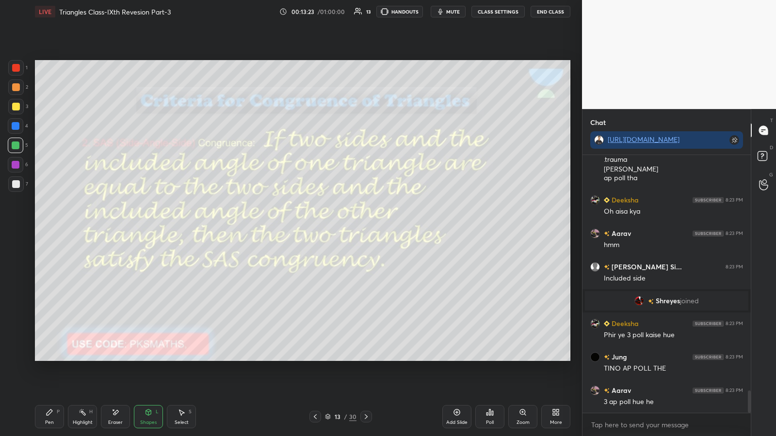
scroll to position [2699, 0]
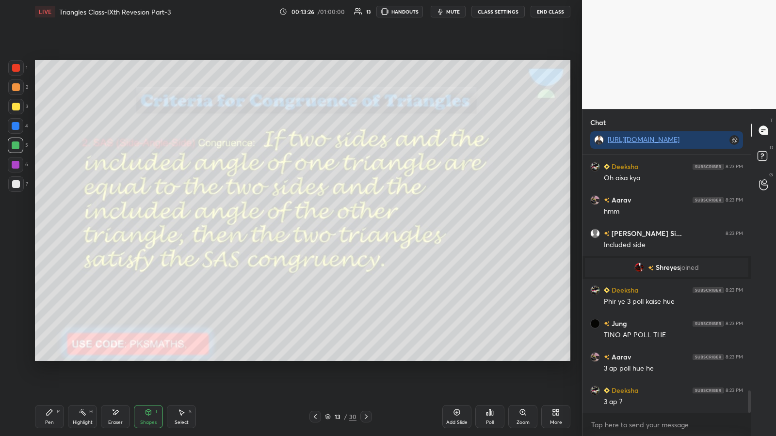
click at [348, 227] on icon at bounding box center [366, 417] width 8 height 8
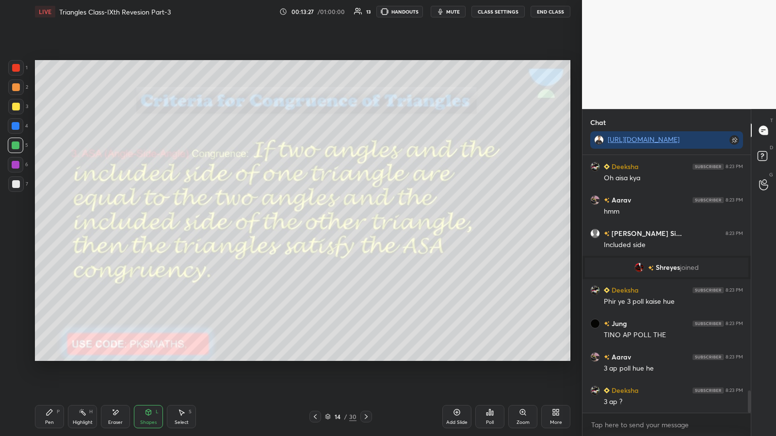
click at [348, 227] on icon at bounding box center [366, 416] width 3 height 5
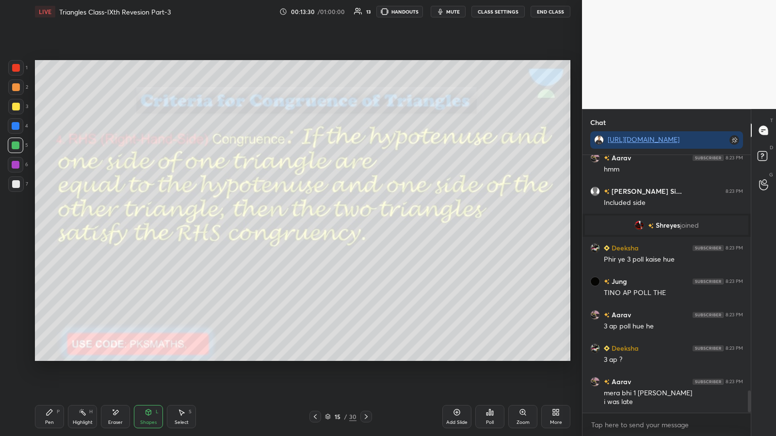
scroll to position [2774, 0]
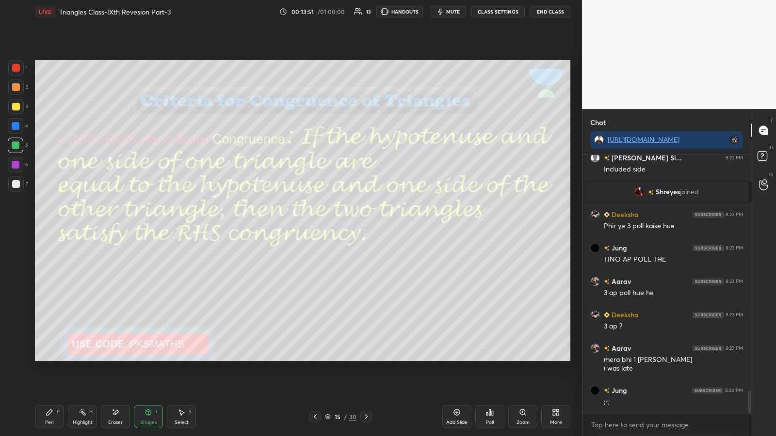
click at [348, 227] on div "15 / 30" at bounding box center [340, 417] width 63 height 12
click at [348, 227] on icon at bounding box center [366, 417] width 8 height 8
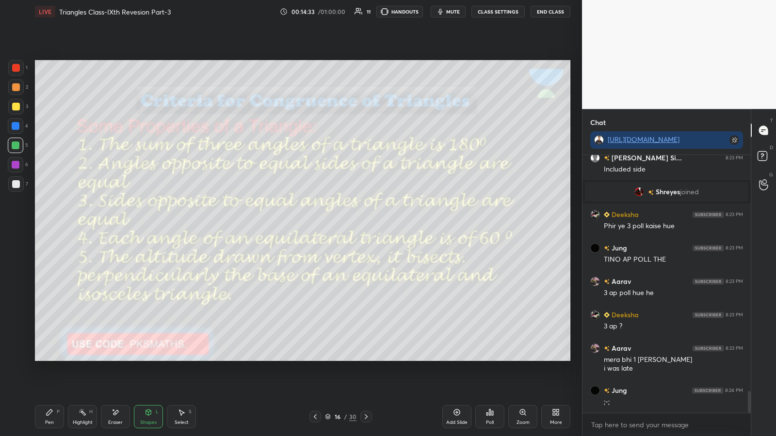
click at [348, 227] on icon at bounding box center [366, 417] width 8 height 8
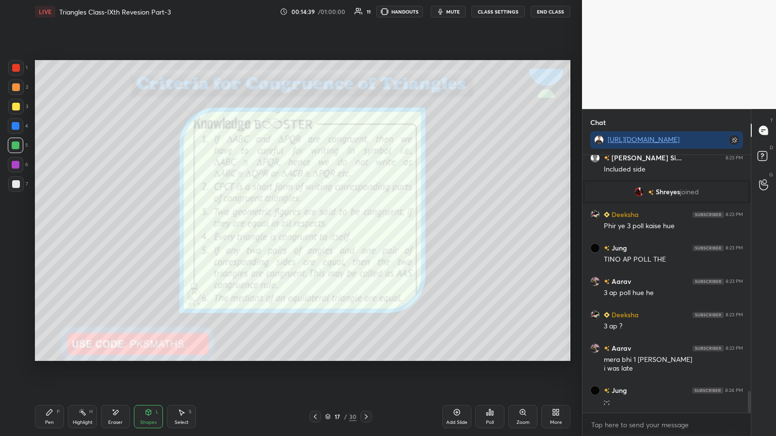
click at [13, 88] on div at bounding box center [16, 87] width 8 height 8
click at [52, 227] on div "Pen P" at bounding box center [49, 416] width 29 height 23
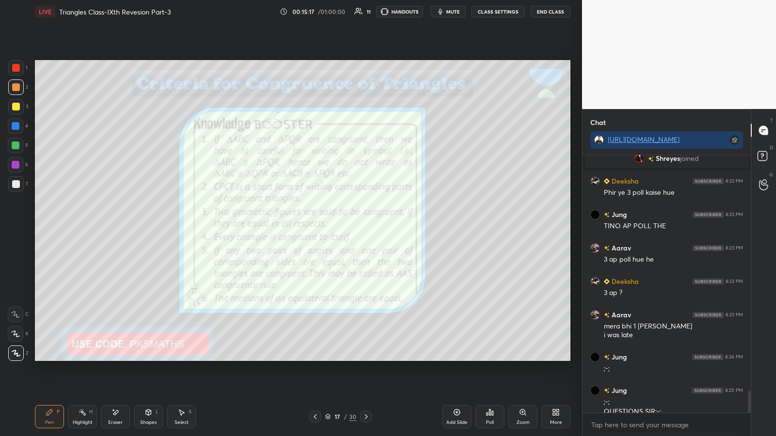
scroll to position [2818, 0]
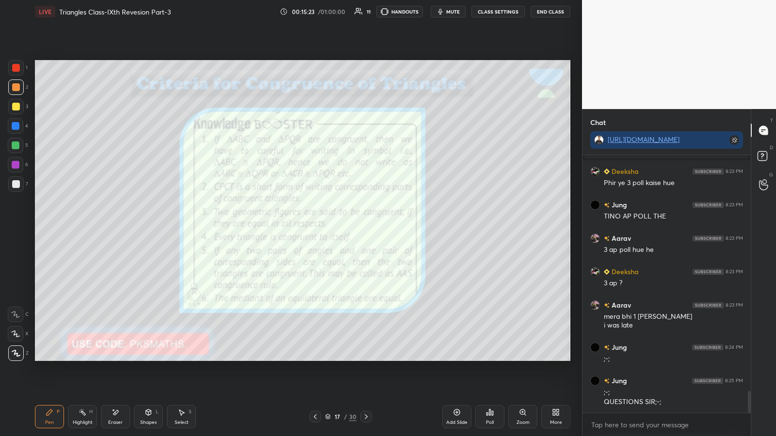
click at [348, 227] on icon at bounding box center [366, 417] width 8 height 8
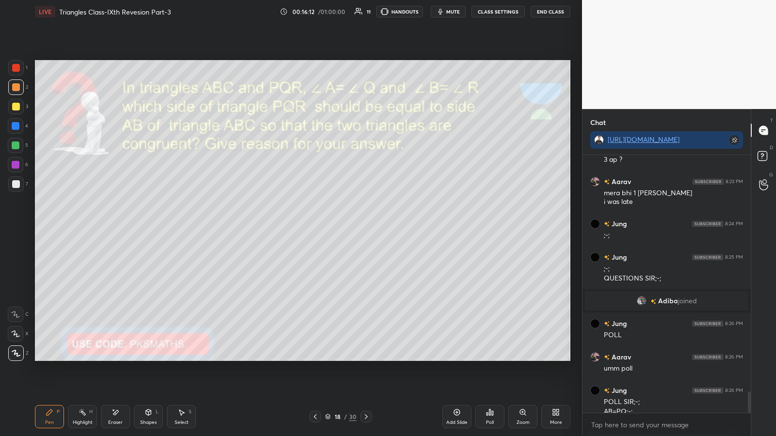
scroll to position [2844, 0]
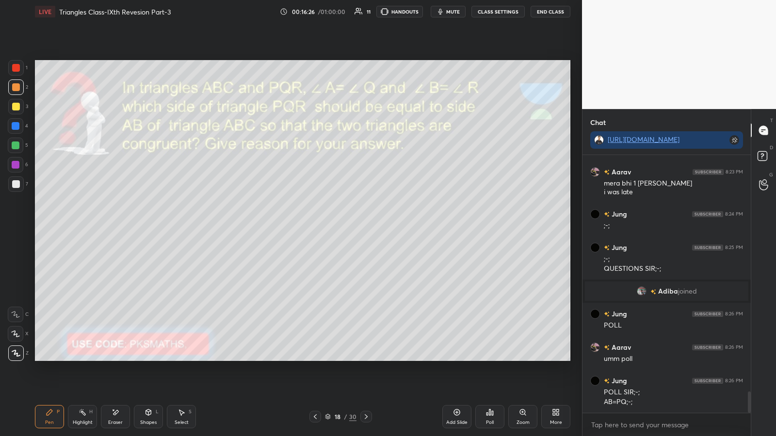
click at [348, 227] on icon at bounding box center [366, 417] width 8 height 8
click at [315, 227] on icon at bounding box center [315, 416] width 3 height 5
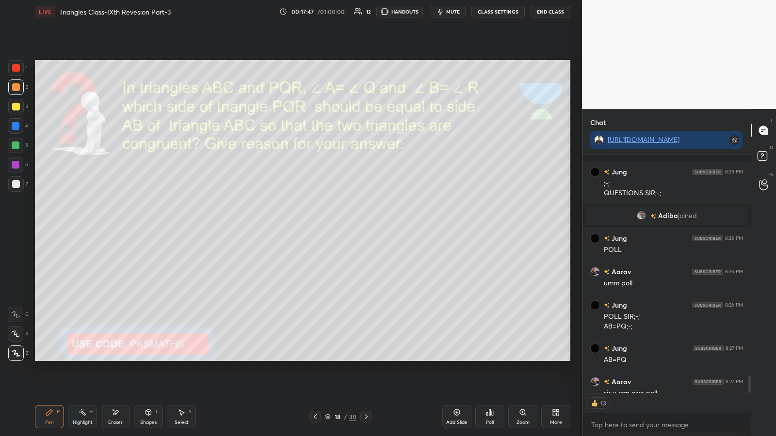
scroll to position [2973, 0]
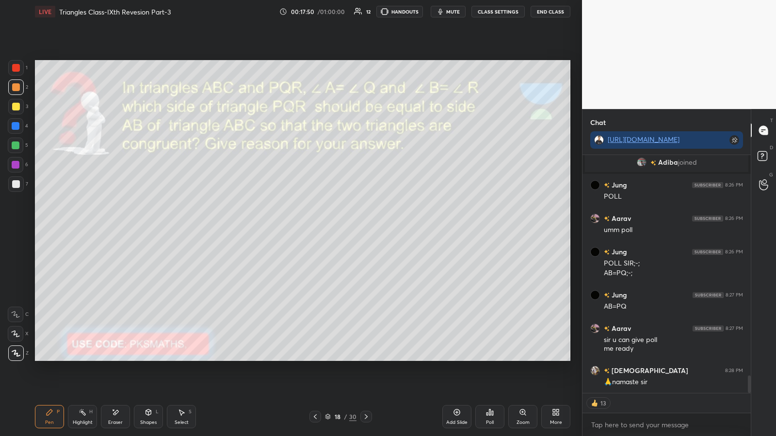
click at [14, 89] on div at bounding box center [16, 87] width 8 height 8
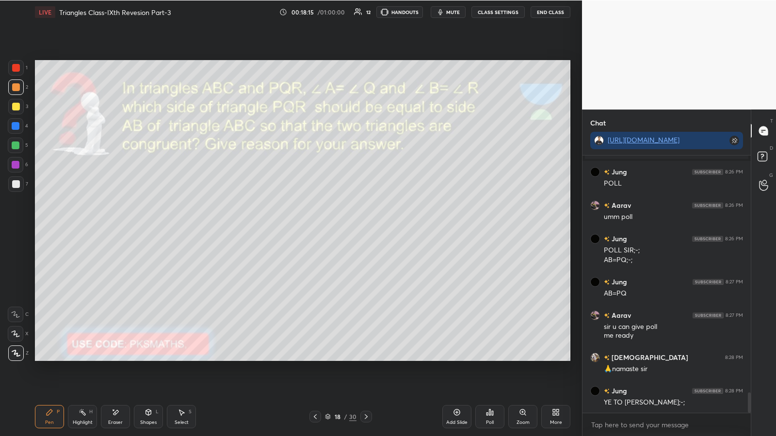
scroll to position [48104, 47935]
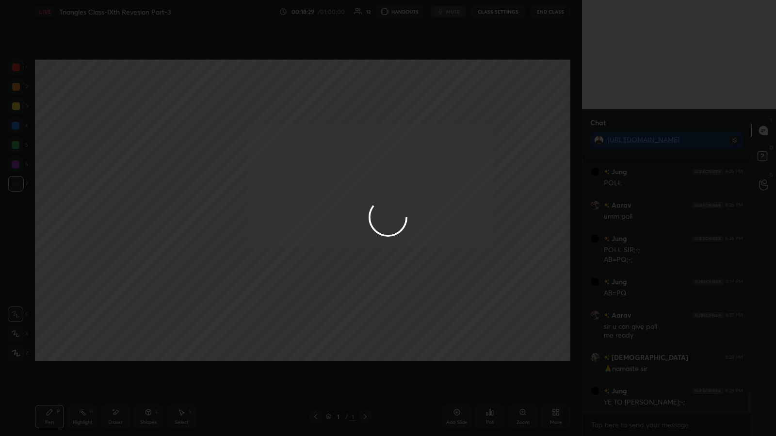
click at [348, 227] on div at bounding box center [388, 218] width 776 height 436
type textarea "x"
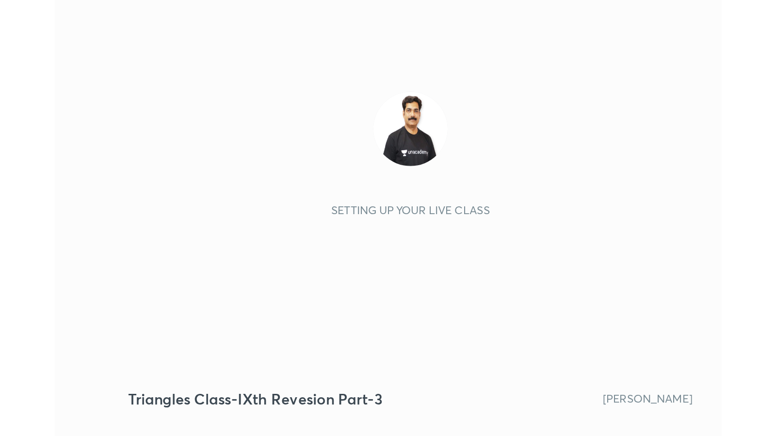
scroll to position [166, 309]
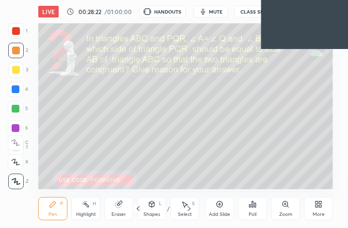
click at [316, 207] on icon at bounding box center [317, 206] width 2 height 2
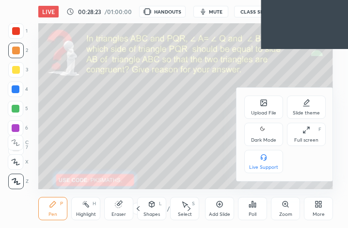
click at [308, 132] on icon at bounding box center [307, 130] width 8 height 8
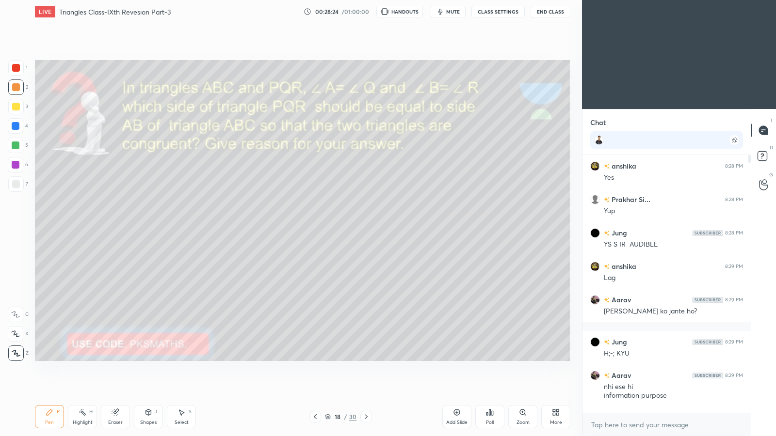
scroll to position [48104, 47935]
click at [348, 227] on icon at bounding box center [557, 414] width 2 height 2
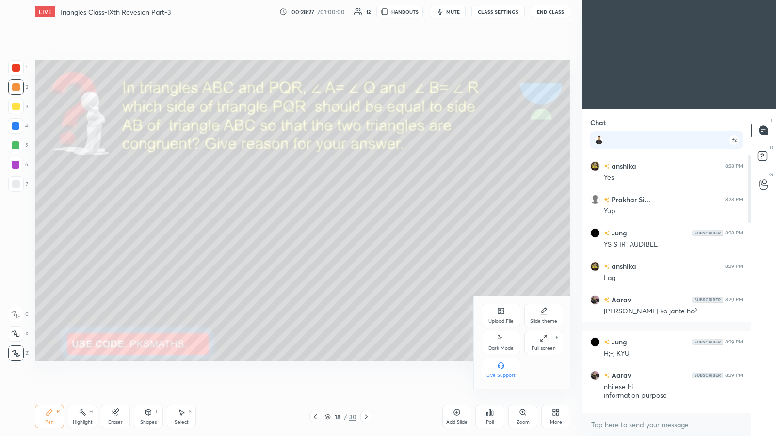
click at [348, 227] on icon at bounding box center [501, 339] width 8 height 12
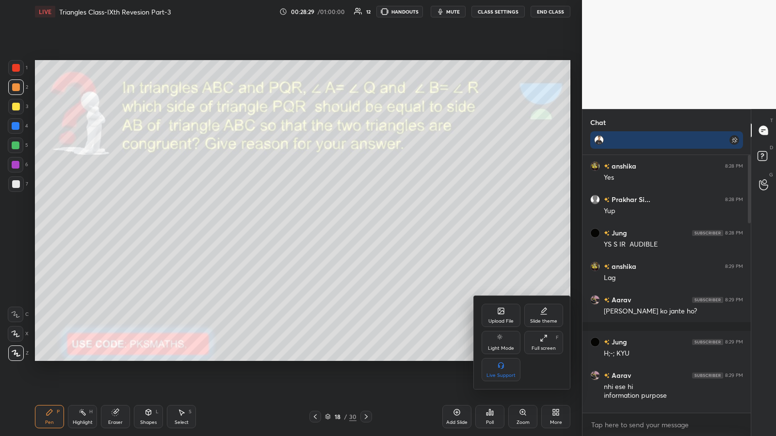
click at [348, 223] on div at bounding box center [388, 218] width 776 height 436
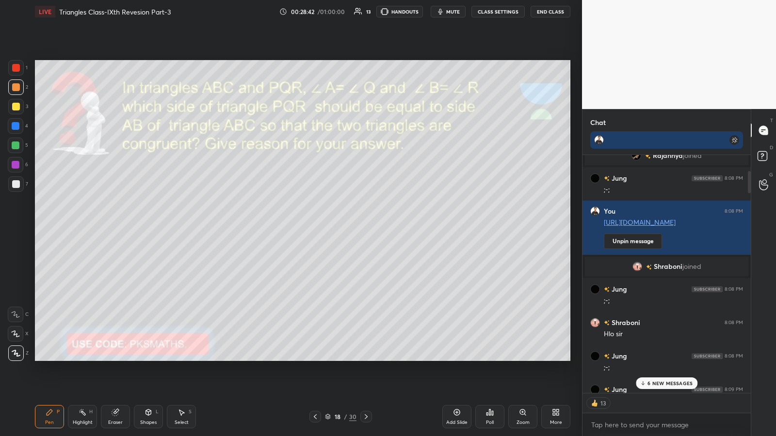
scroll to position [196, 0]
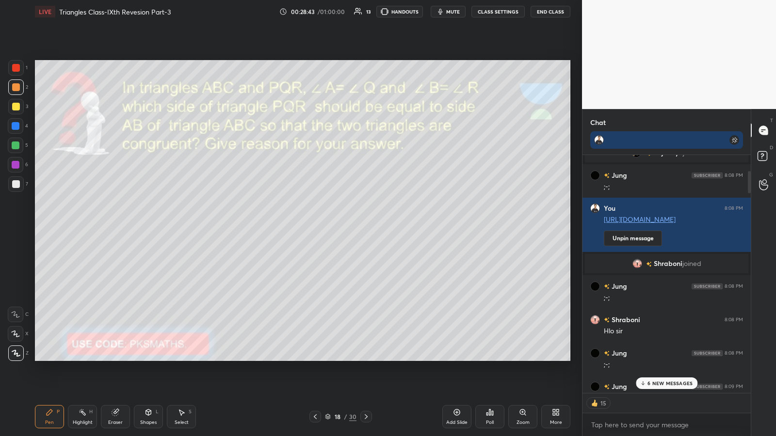
click at [348, 227] on button "Unpin message" at bounding box center [633, 239] width 58 height 16
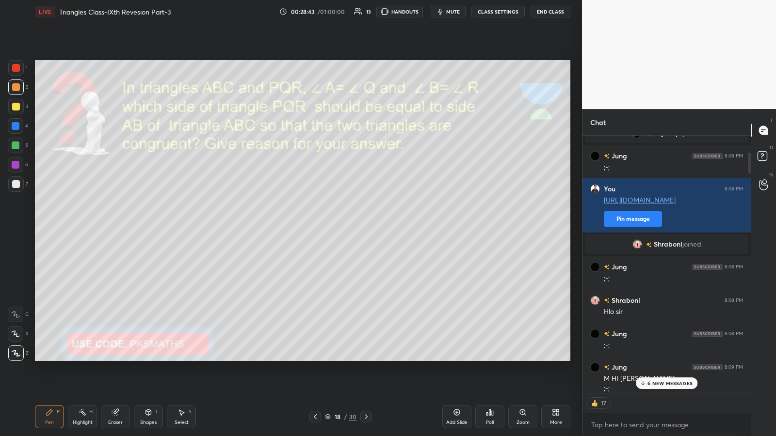
scroll to position [298, 165]
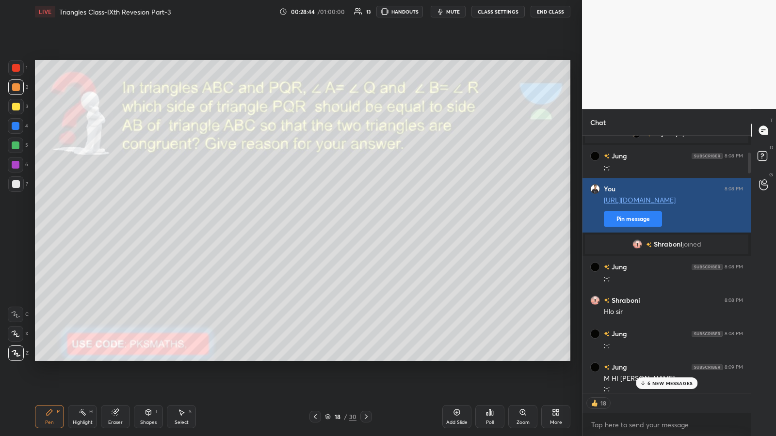
click at [348, 217] on button "Pin message" at bounding box center [633, 219] width 58 height 16
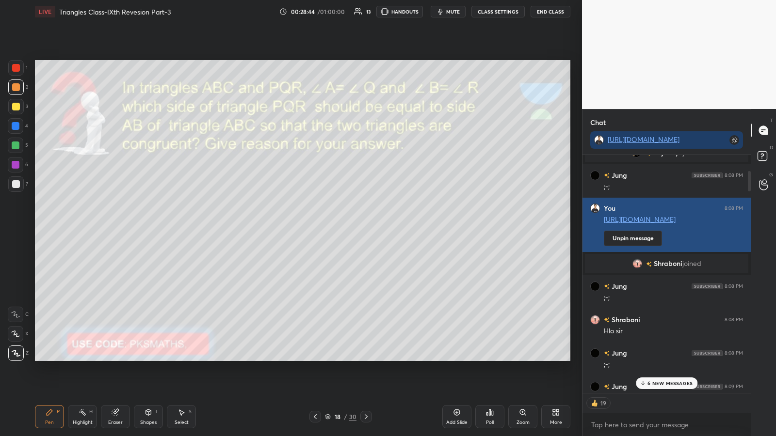
scroll to position [0, 0]
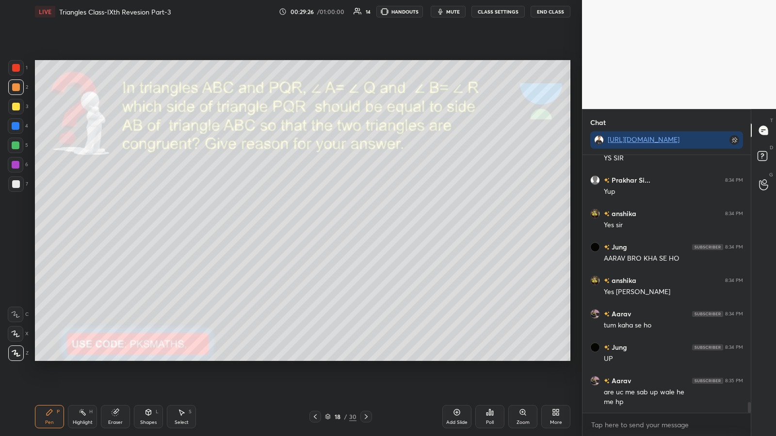
click at [16, 92] on div at bounding box center [16, 88] width 16 height 16
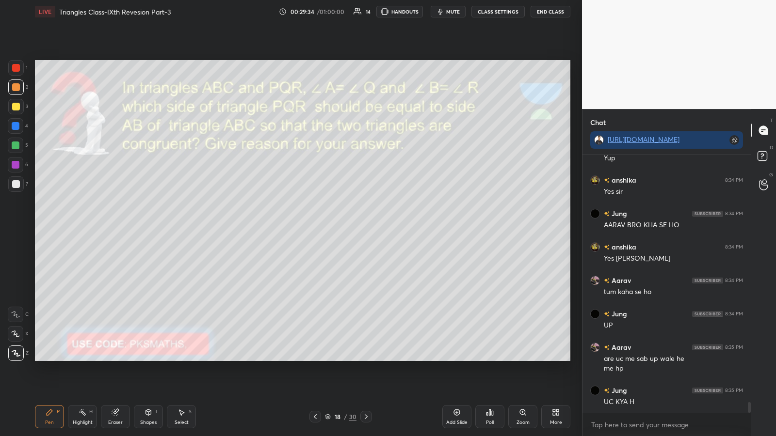
click at [15, 86] on div at bounding box center [16, 87] width 8 height 8
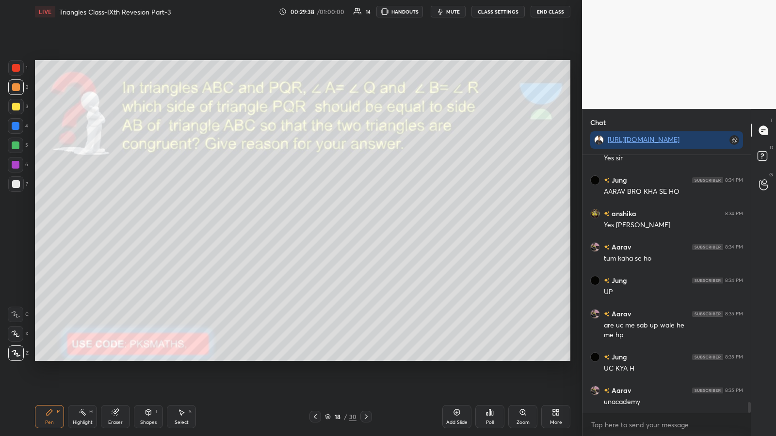
scroll to position [5942, 0]
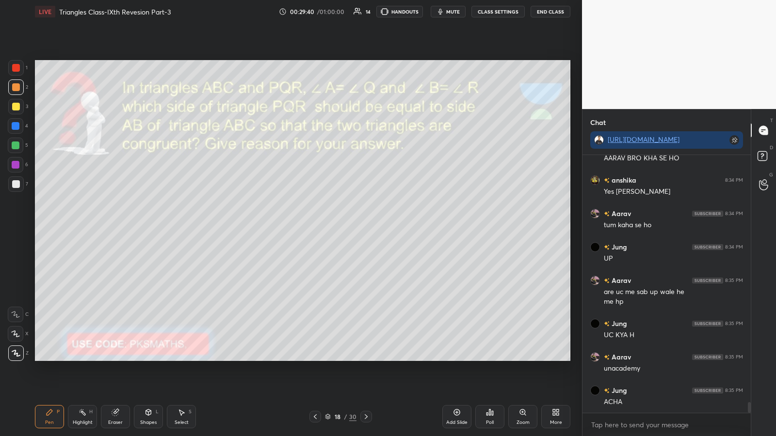
click at [14, 182] on div at bounding box center [16, 184] width 8 height 8
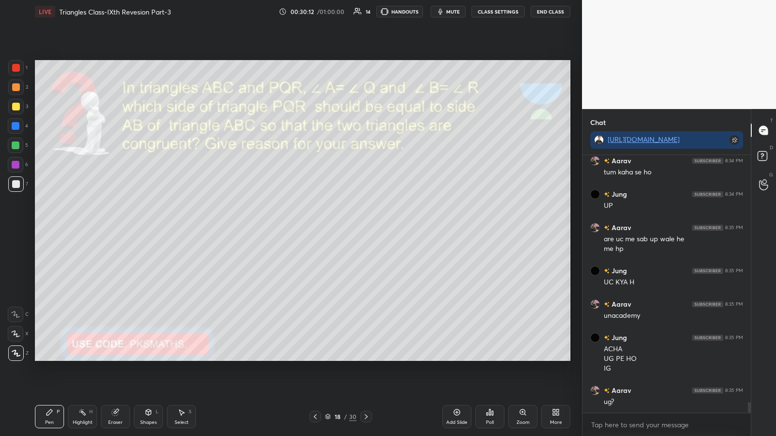
scroll to position [6029, 0]
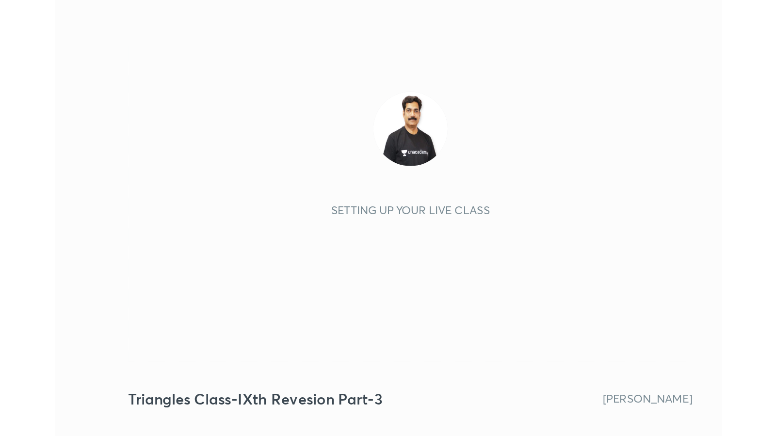
scroll to position [166, 309]
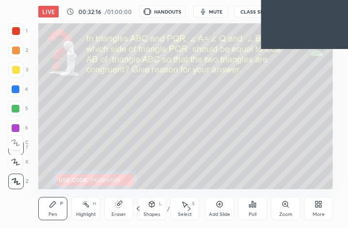
click at [319, 204] on icon at bounding box center [319, 204] width 8 height 8
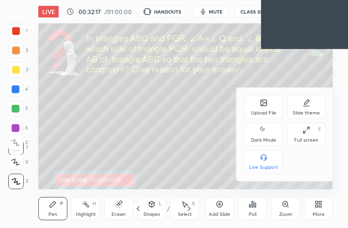
click at [264, 131] on icon at bounding box center [264, 130] width 8 height 12
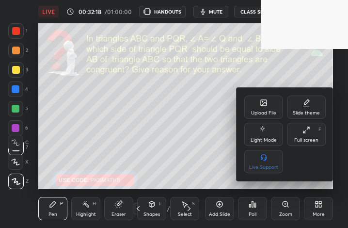
click at [307, 130] on icon at bounding box center [307, 130] width 8 height 8
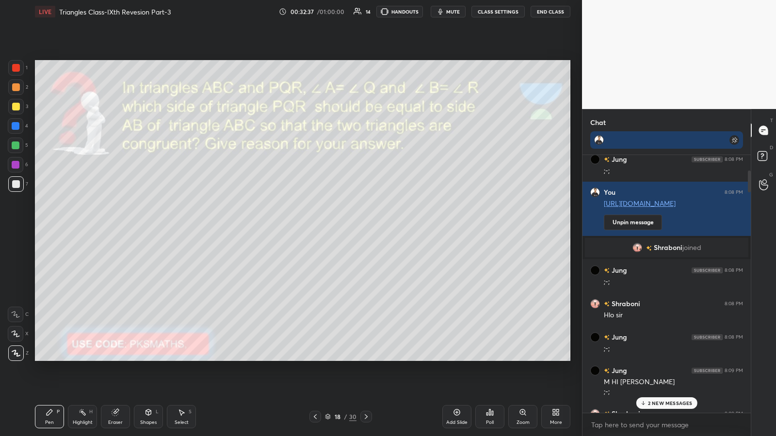
scroll to position [203, 0]
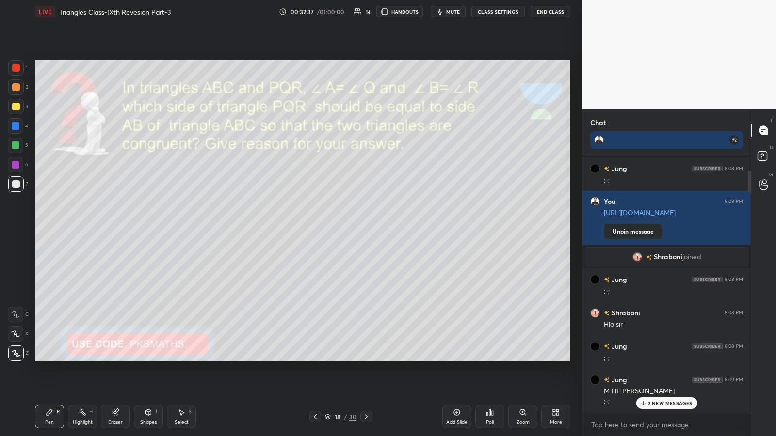
click at [348, 227] on button "Unpin message" at bounding box center [633, 232] width 58 height 16
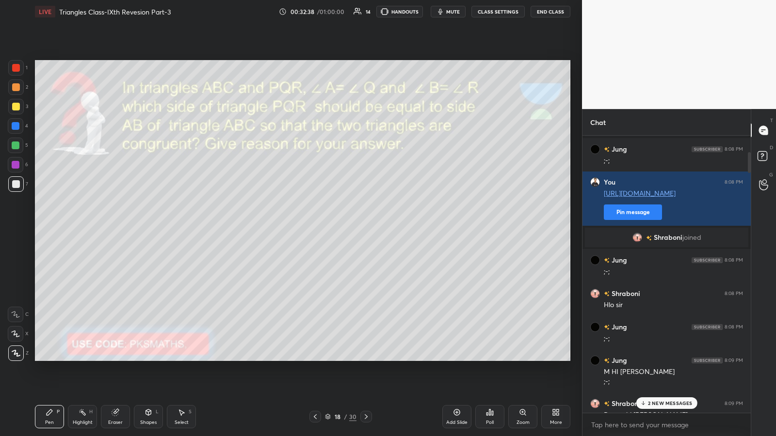
scroll to position [298, 165]
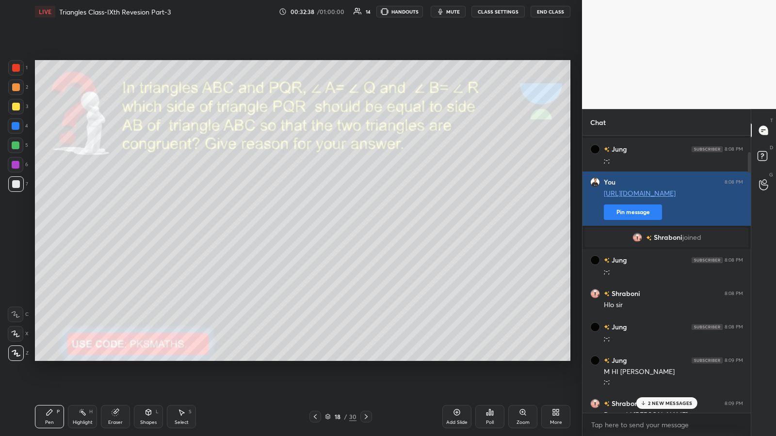
click at [348, 213] on button "Pin message" at bounding box center [633, 213] width 58 height 16
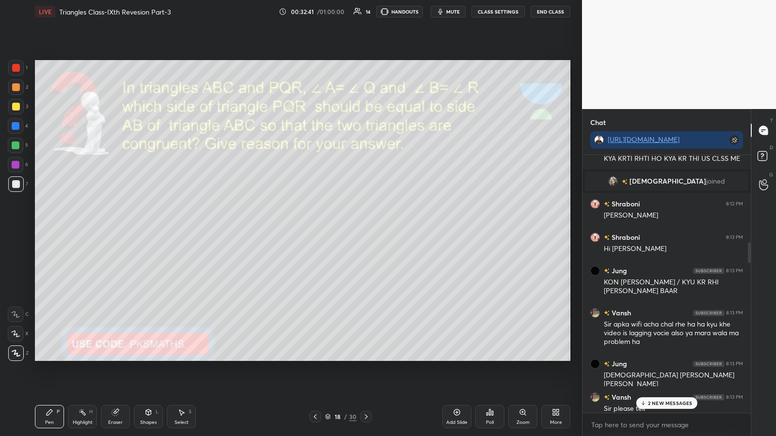
click at [348, 227] on p "2 NEW MESSAGES" at bounding box center [670, 403] width 45 height 6
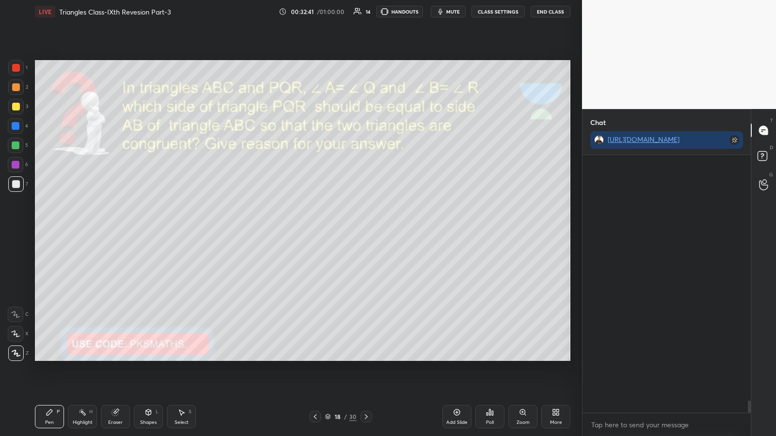
scroll to position [0, 0]
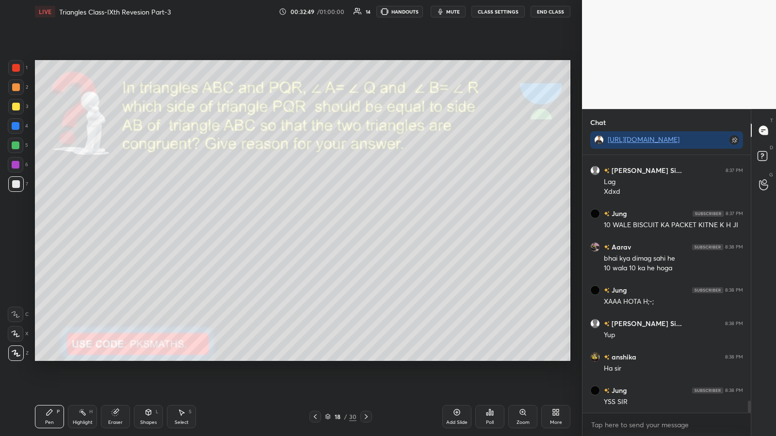
click at [13, 86] on div at bounding box center [16, 87] width 8 height 8
click at [22, 227] on div at bounding box center [16, 354] width 16 height 16
click at [149, 227] on icon at bounding box center [148, 413] width 5 height 6
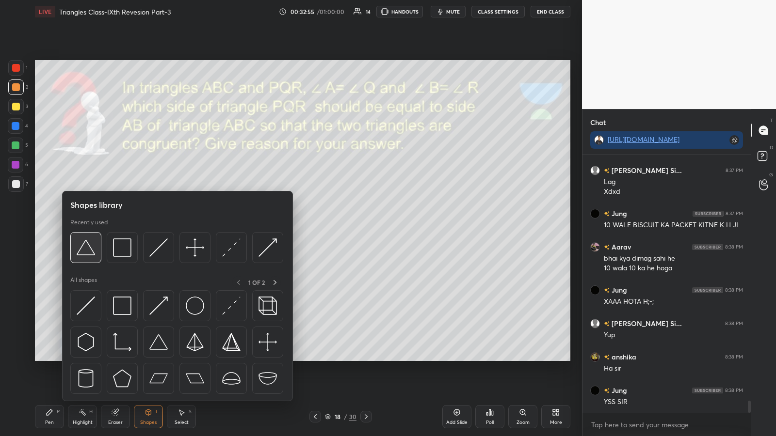
click at [89, 227] on img at bounding box center [86, 248] width 18 height 18
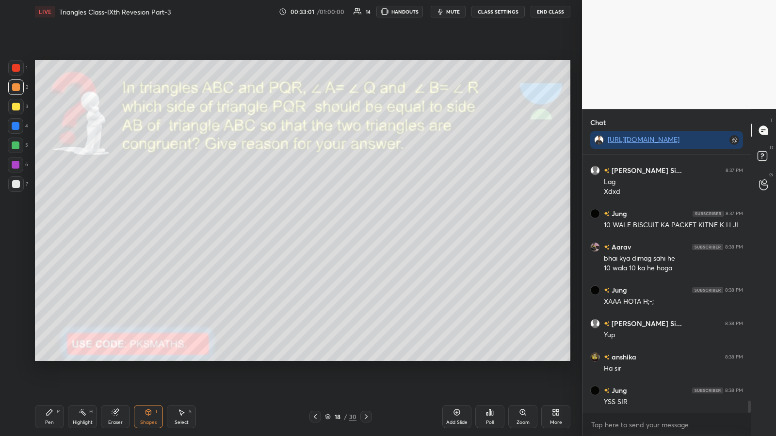
click at [48, 227] on icon at bounding box center [50, 413] width 6 height 6
click at [14, 184] on div at bounding box center [16, 184] width 8 height 8
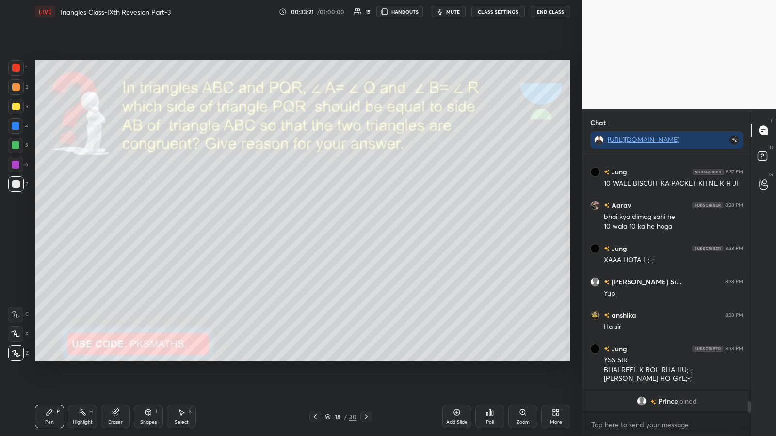
click at [13, 144] on div at bounding box center [16, 146] width 8 height 8
click at [15, 180] on div at bounding box center [16, 184] width 8 height 8
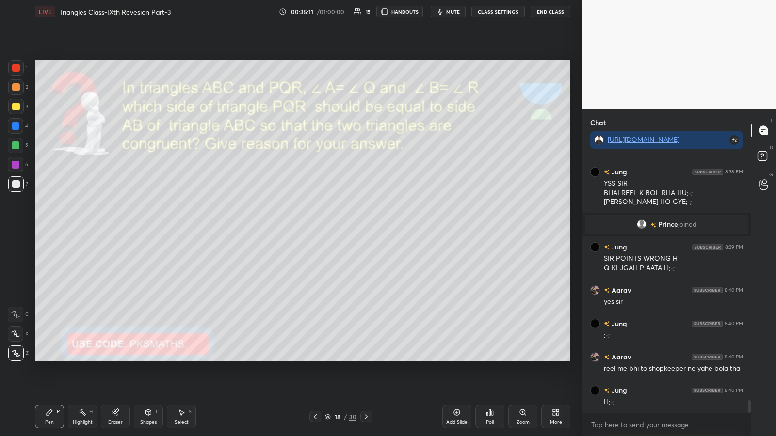
scroll to position [4988, 0]
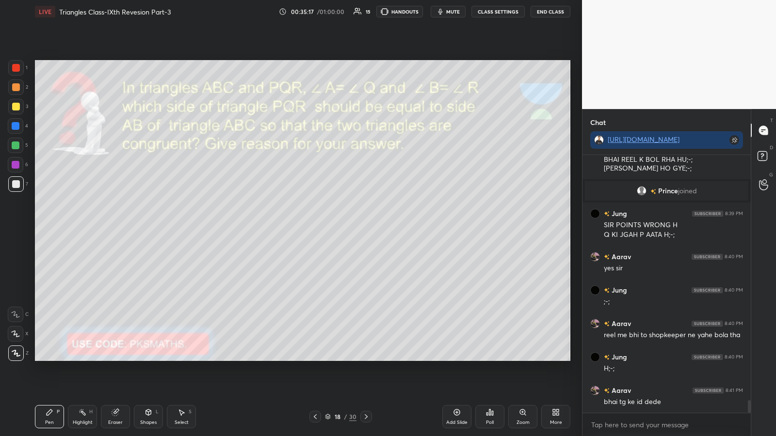
click at [16, 144] on div at bounding box center [16, 146] width 8 height 8
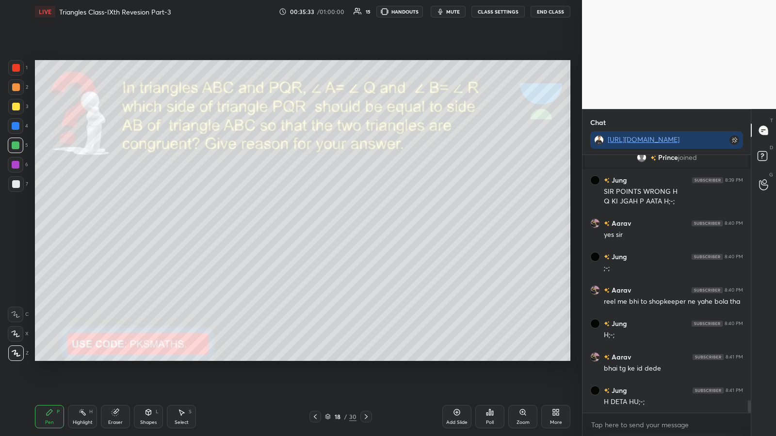
scroll to position [5064, 0]
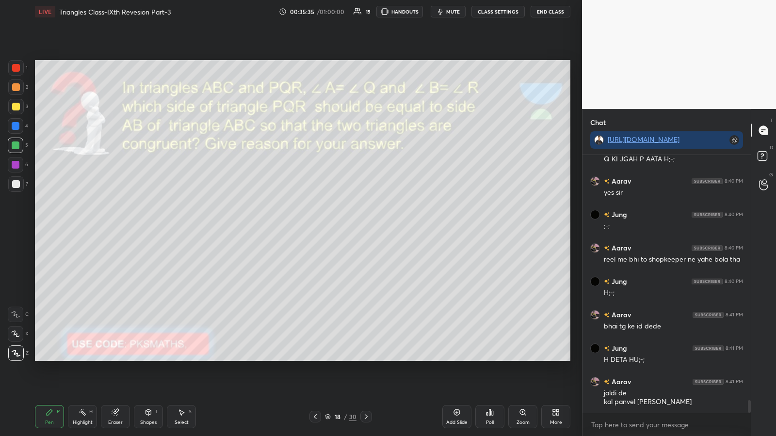
click at [22, 147] on div at bounding box center [16, 146] width 16 height 16
click at [348, 227] on div "Poll" at bounding box center [489, 416] width 29 height 23
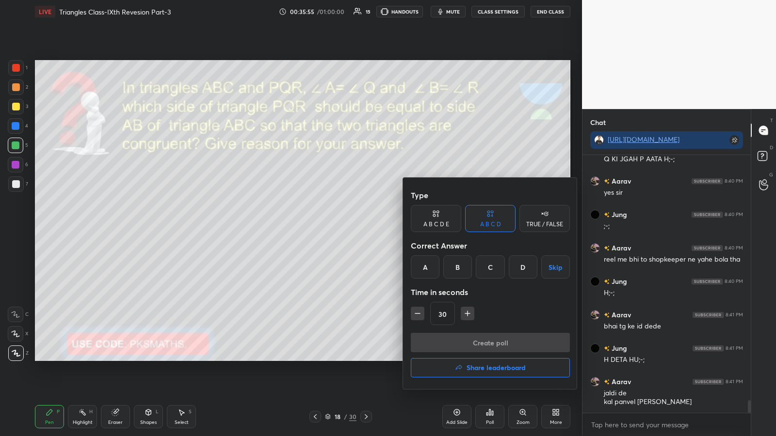
click at [348, 219] on div "TRUE / FALSE" at bounding box center [544, 218] width 50 height 27
click at [348, 227] on div "False" at bounding box center [490, 266] width 50 height 23
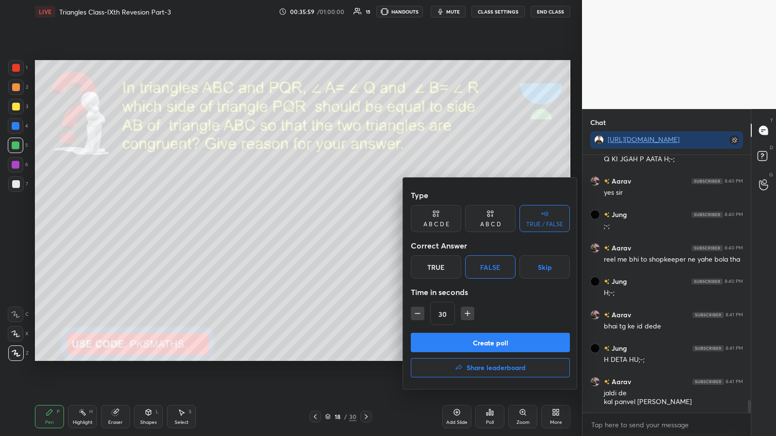
click at [348, 227] on button "Create poll" at bounding box center [490, 342] width 159 height 19
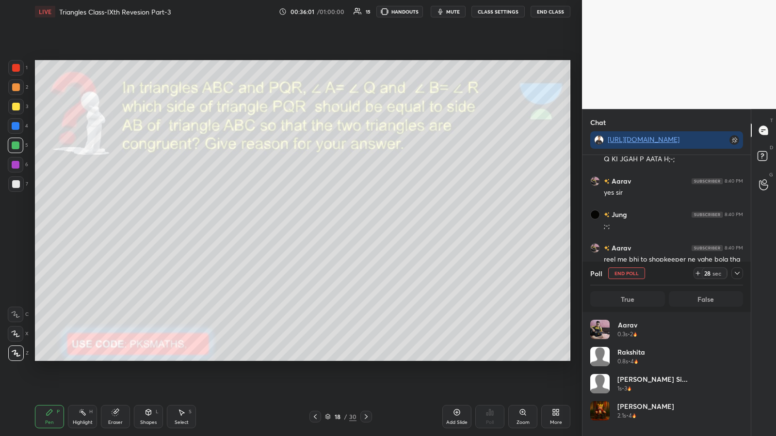
scroll to position [113, 150]
click at [118, 227] on icon at bounding box center [115, 413] width 8 height 8
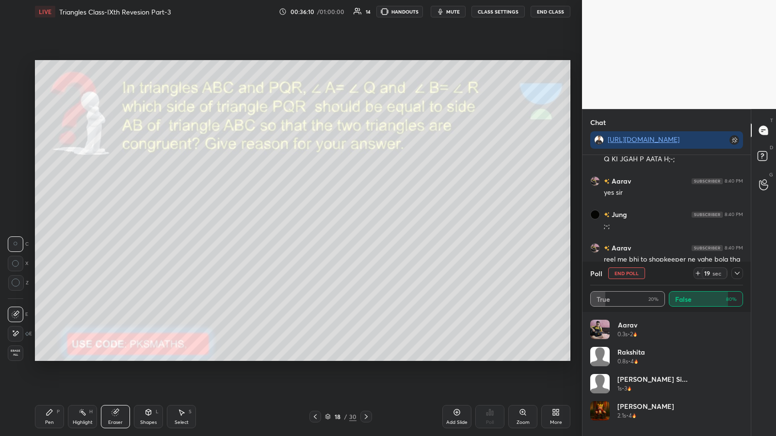
click at [50, 227] on div "Pen" at bounding box center [49, 422] width 9 height 5
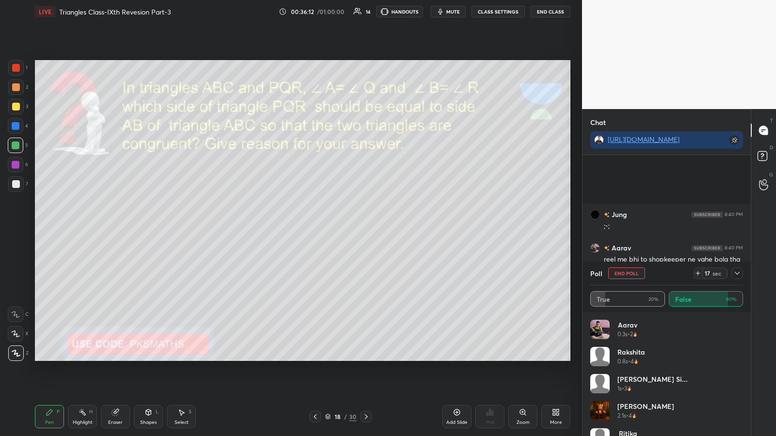
scroll to position [5148, 0]
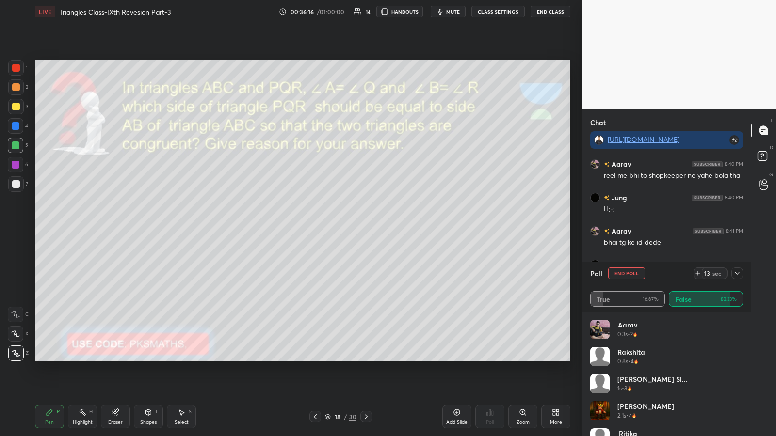
click at [348, 227] on div at bounding box center [366, 417] width 12 height 12
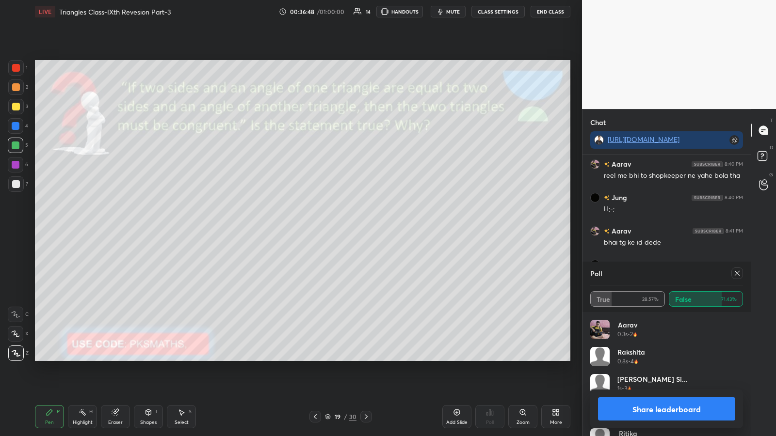
click at [348, 227] on button "Share leaderboard" at bounding box center [666, 409] width 137 height 23
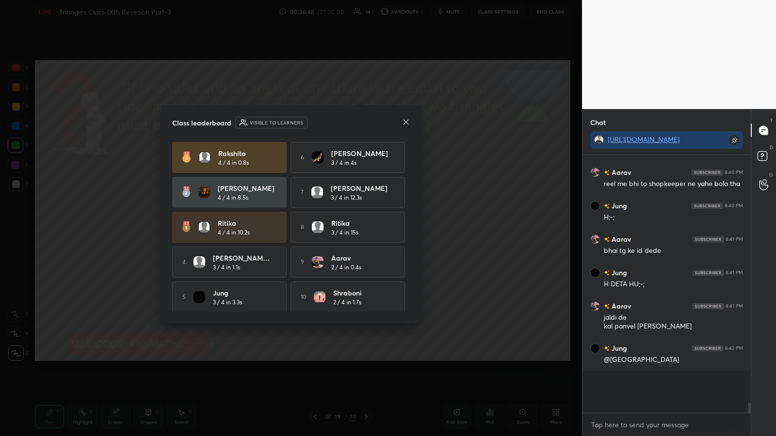
scroll to position [5097, 0]
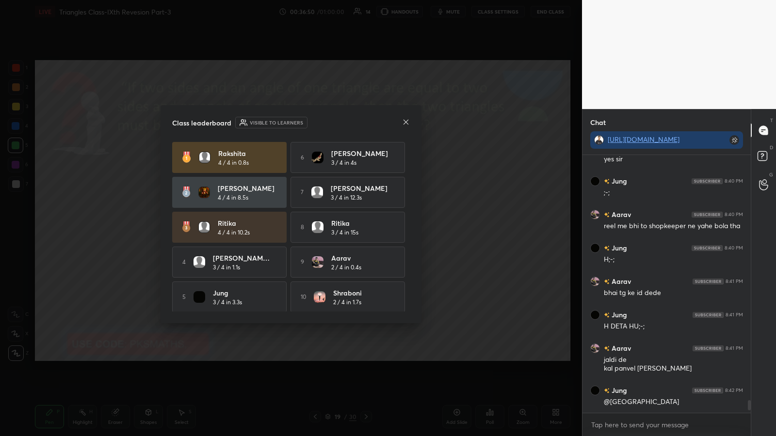
click at [348, 121] on icon at bounding box center [406, 122] width 8 height 8
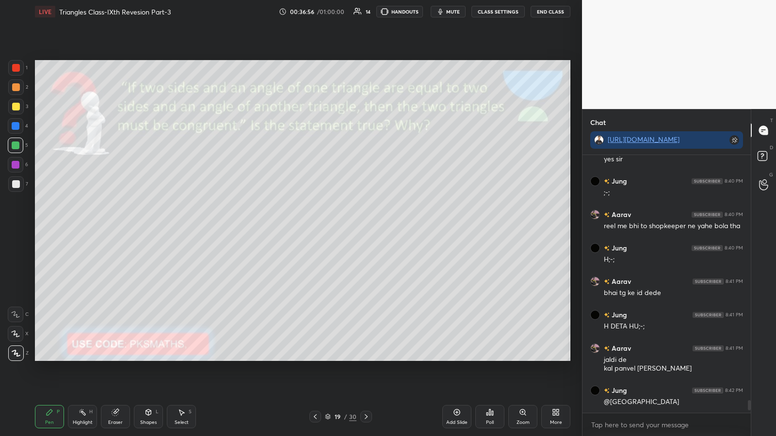
click at [348, 227] on icon at bounding box center [492, 413] width 1 height 4
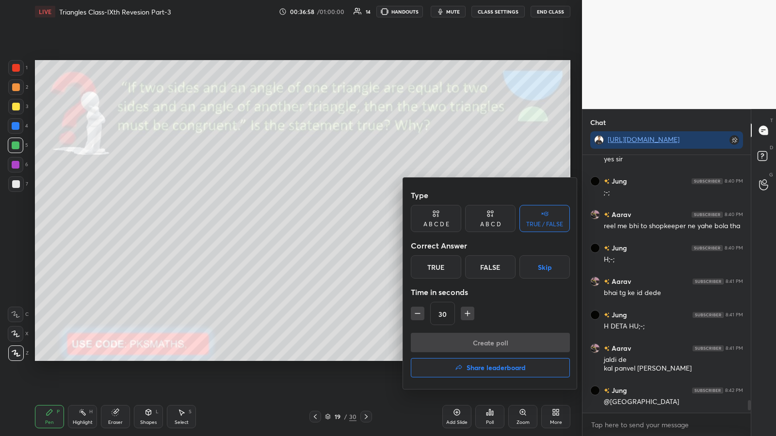
click at [348, 227] on div "False" at bounding box center [490, 266] width 50 height 23
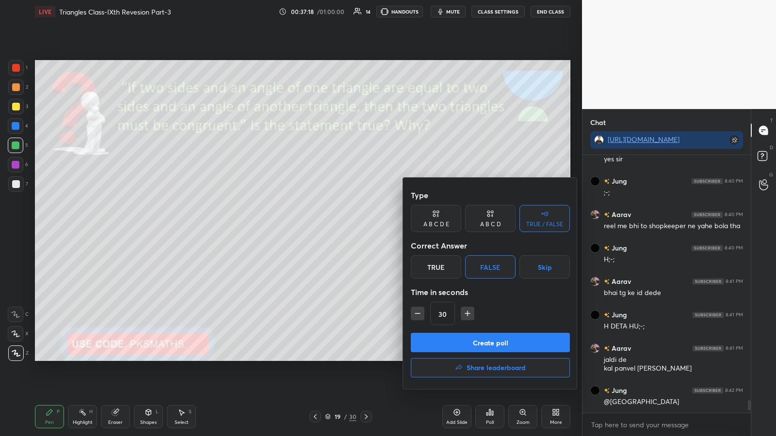
scroll to position [235, 165]
click at [348, 162] on div at bounding box center [388, 218] width 776 height 436
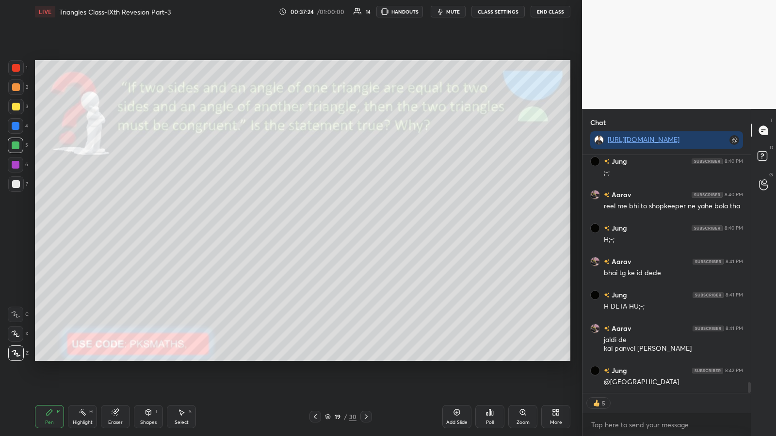
scroll to position [5115, 0]
click at [348, 227] on p "JUMP TO LATEST" at bounding box center [670, 384] width 42 height 6
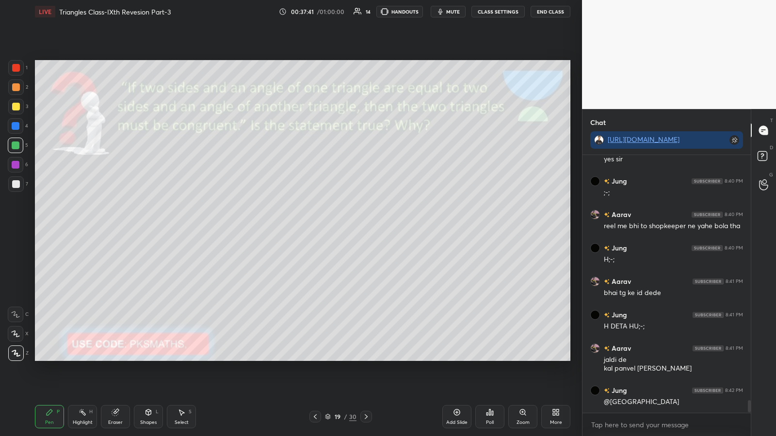
click at [348, 227] on div "Poll" at bounding box center [489, 416] width 29 height 23
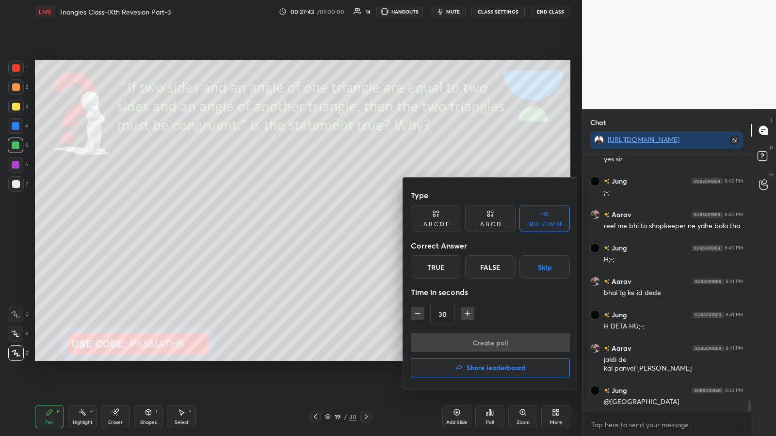
click at [348, 227] on div "False" at bounding box center [490, 266] width 50 height 23
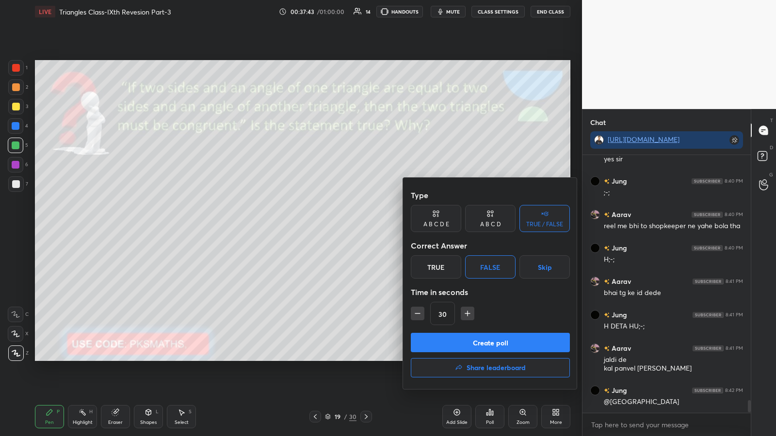
click at [348, 227] on button "Create poll" at bounding box center [490, 342] width 159 height 19
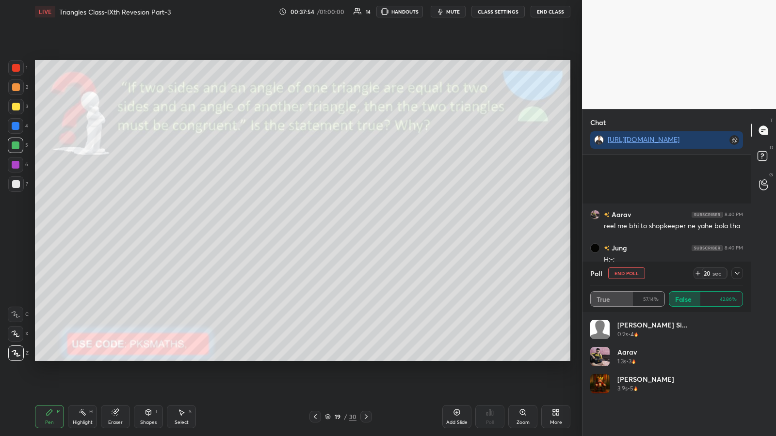
scroll to position [5181, 0]
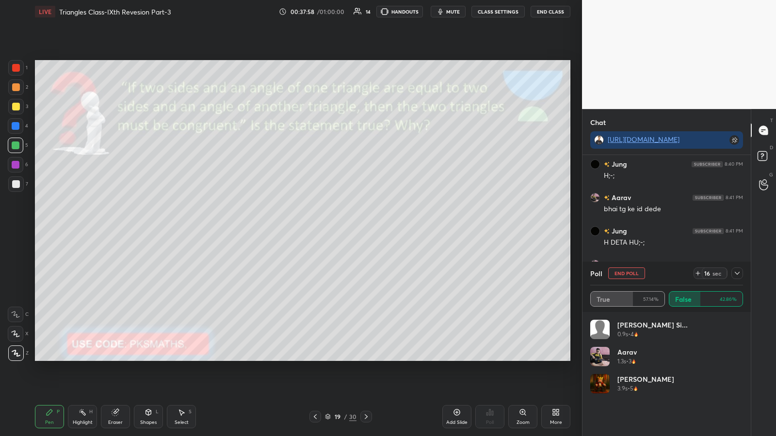
click at [119, 227] on div "Eraser" at bounding box center [115, 416] width 29 height 23
click at [16, 227] on icon at bounding box center [16, 334] width 8 height 8
click at [52, 227] on div "Pen P" at bounding box center [49, 416] width 29 height 23
click at [16, 89] on div at bounding box center [16, 87] width 8 height 8
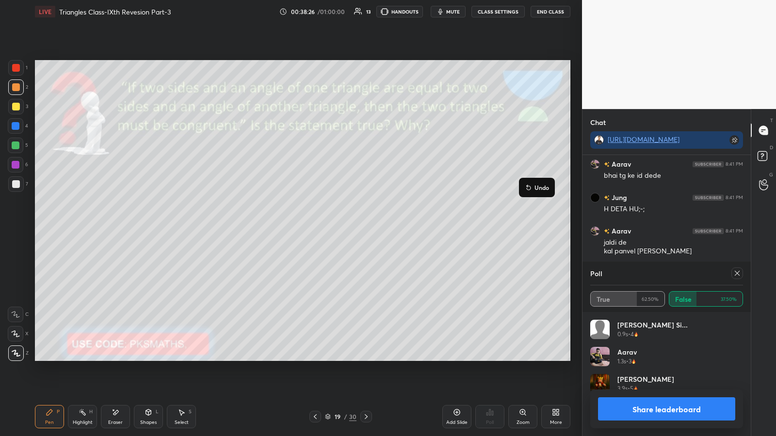
scroll to position [5248, 0]
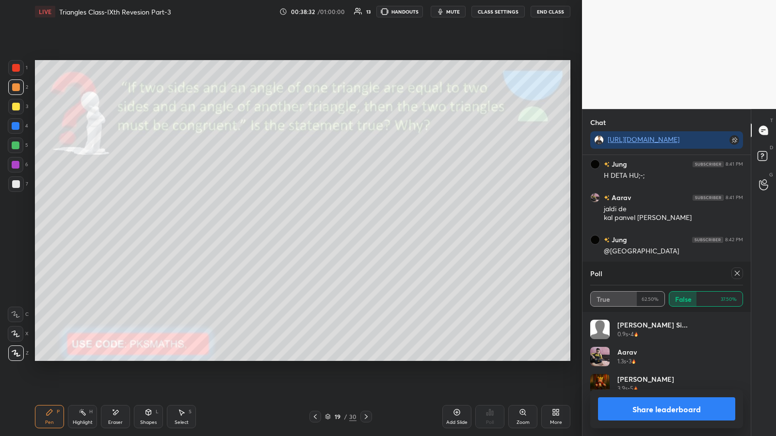
click at [23, 186] on div at bounding box center [16, 184] width 16 height 16
click at [16, 146] on div at bounding box center [16, 146] width 8 height 8
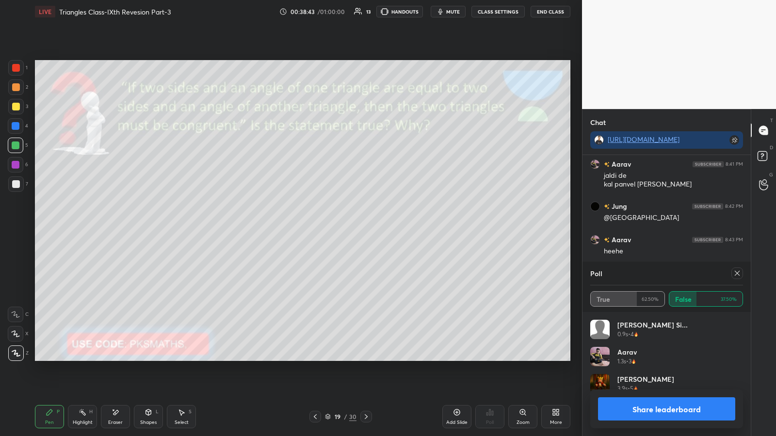
scroll to position [5315, 0]
click at [348, 227] on button "Share leaderboard" at bounding box center [666, 409] width 137 height 23
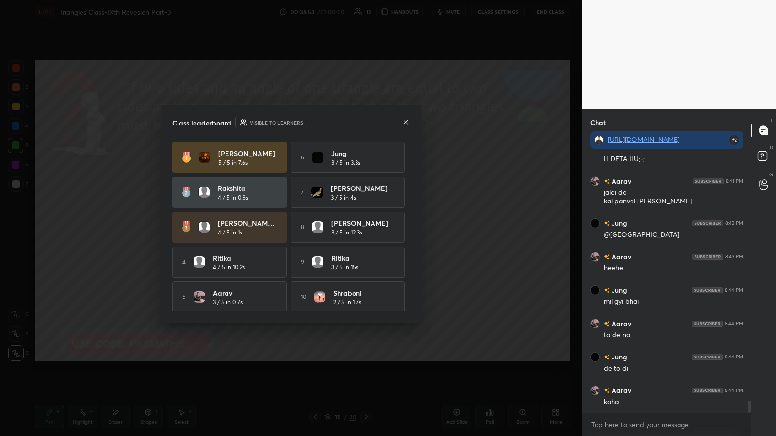
scroll to position [5298, 0]
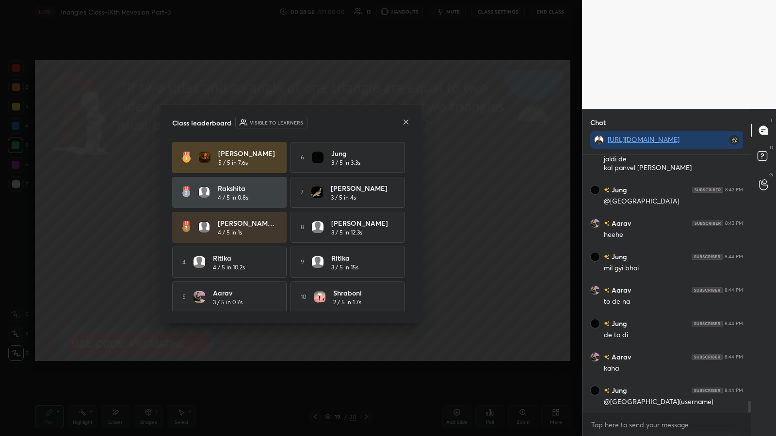
click at [348, 123] on icon at bounding box center [406, 122] width 8 height 8
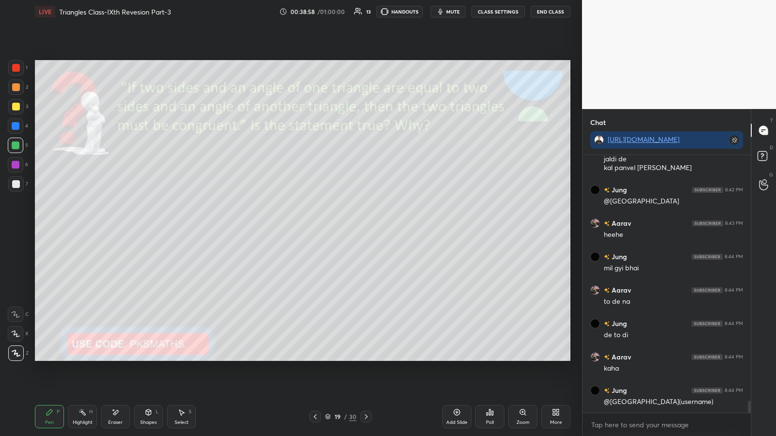
click at [348, 227] on icon at bounding box center [366, 417] width 8 height 8
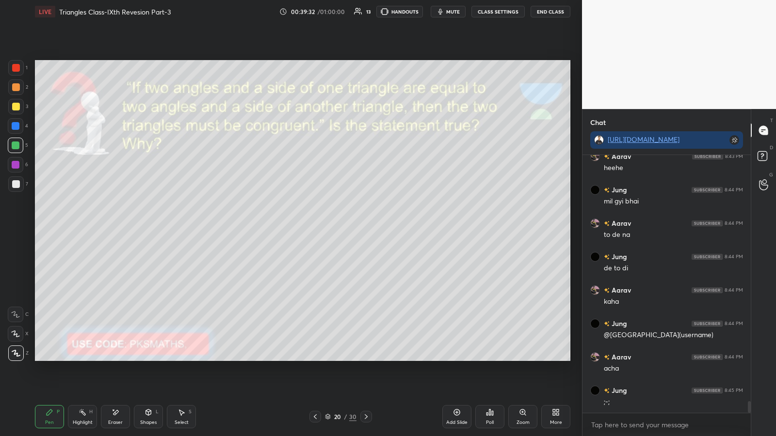
scroll to position [5399, 0]
click at [16, 180] on div at bounding box center [16, 184] width 8 height 8
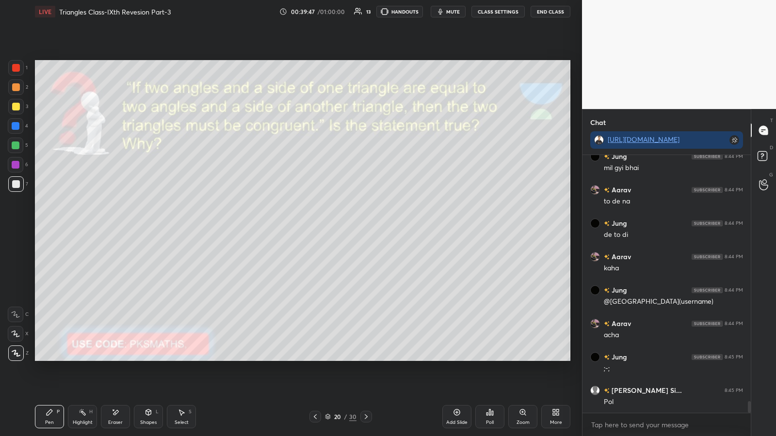
scroll to position [5422, 0]
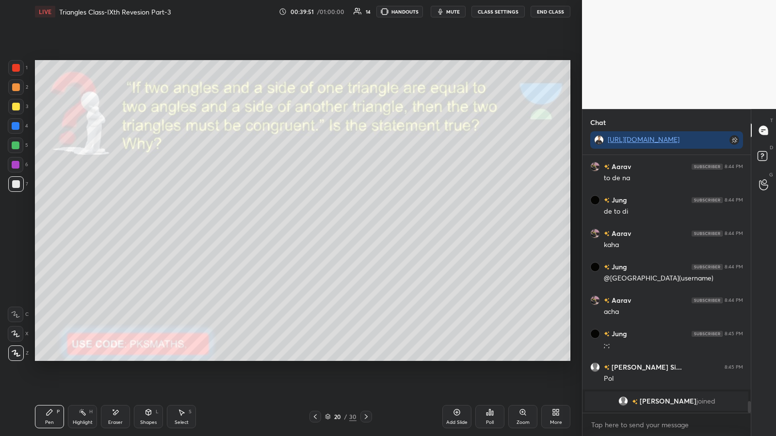
click at [14, 149] on div at bounding box center [16, 146] width 16 height 16
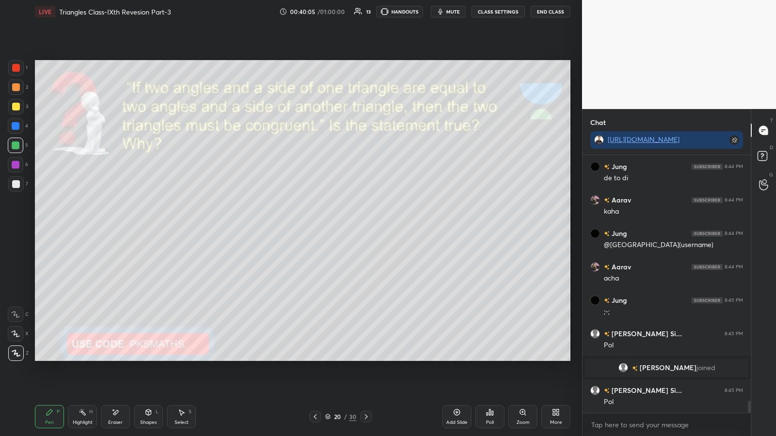
click at [17, 90] on div at bounding box center [16, 87] width 8 height 8
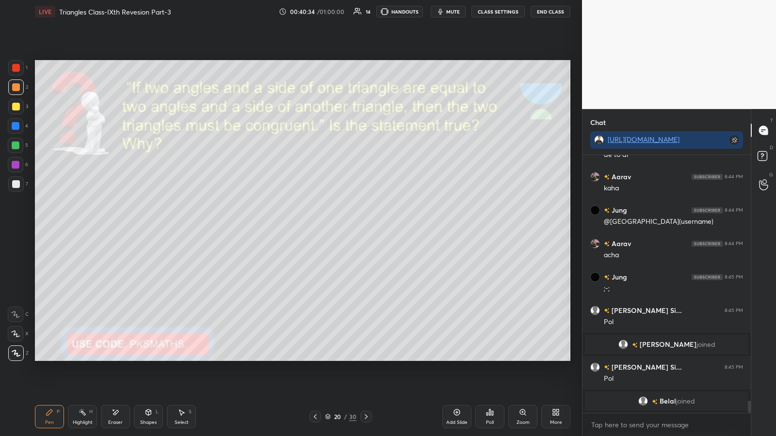
scroll to position [5300, 0]
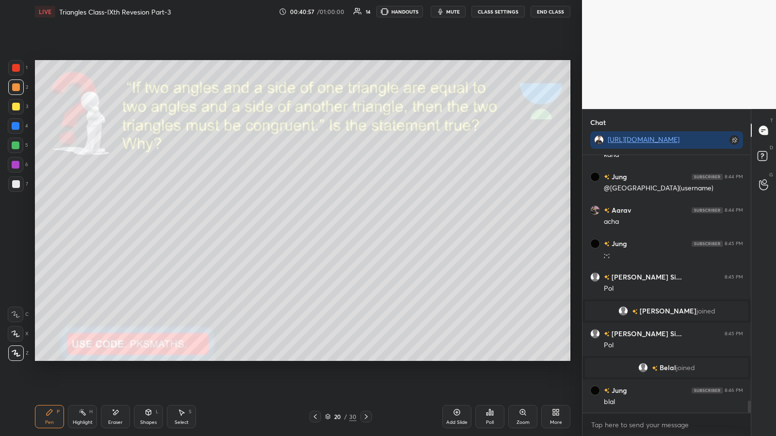
click at [348, 227] on div "Poll" at bounding box center [489, 416] width 29 height 23
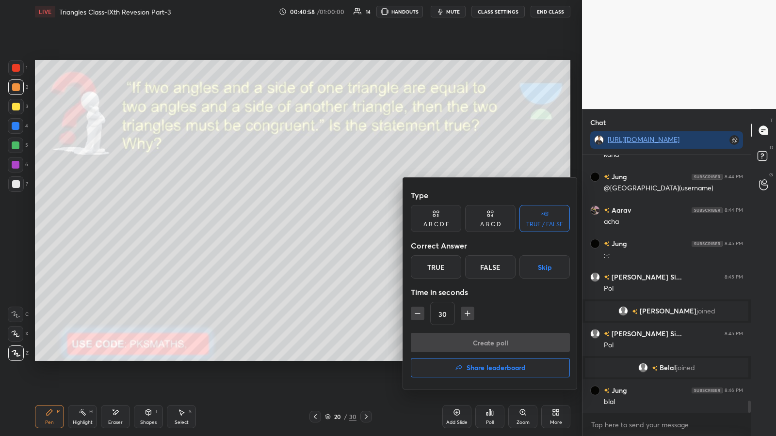
click at [348, 227] on div "True" at bounding box center [436, 266] width 50 height 23
click at [348, 227] on button "Create poll" at bounding box center [490, 342] width 159 height 19
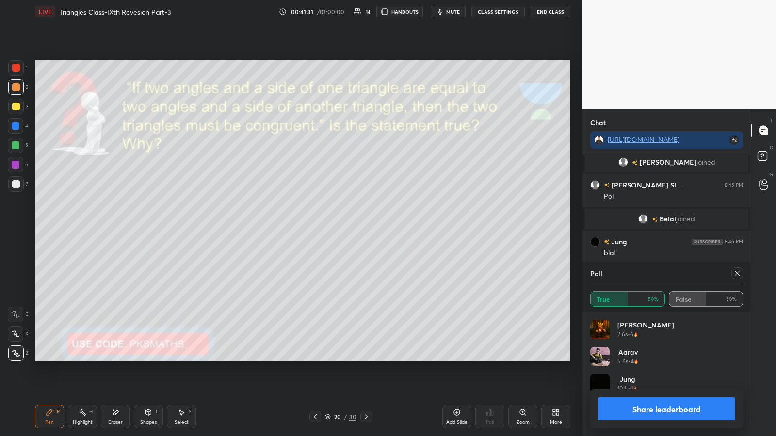
scroll to position [5435, 0]
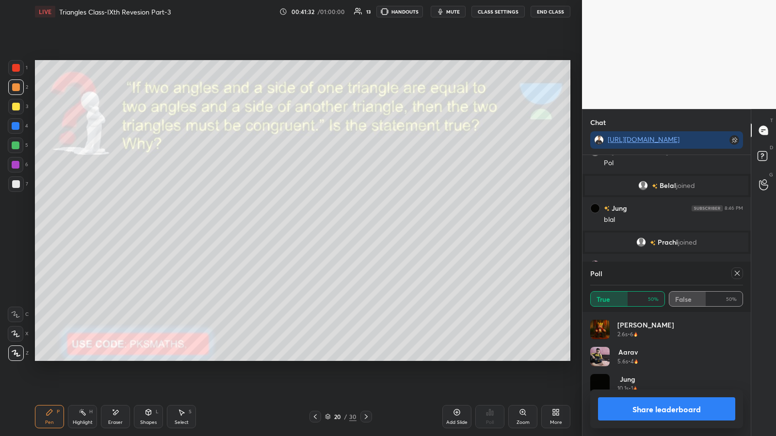
click at [348, 227] on button "Share leaderboard" at bounding box center [666, 409] width 137 height 23
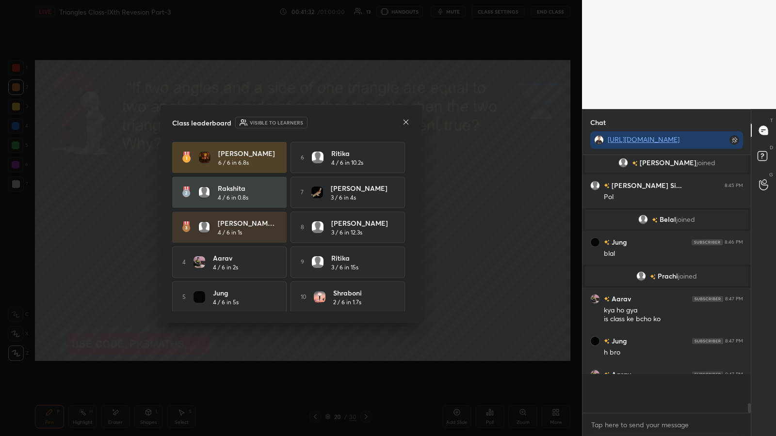
scroll to position [5385, 0]
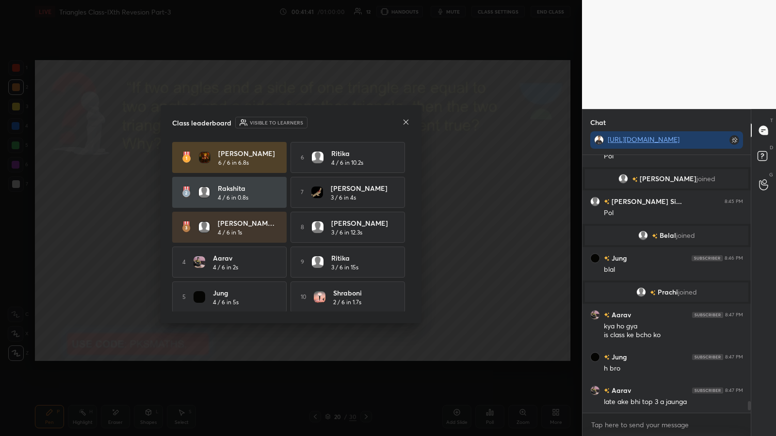
click at [348, 125] on icon at bounding box center [406, 122] width 8 height 8
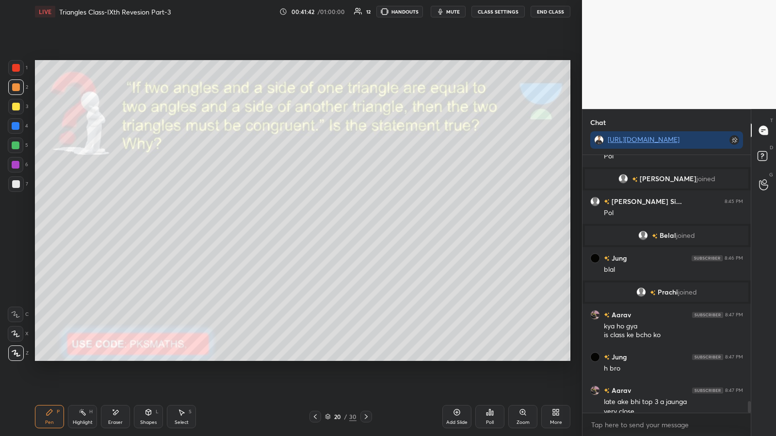
scroll to position [5395, 0]
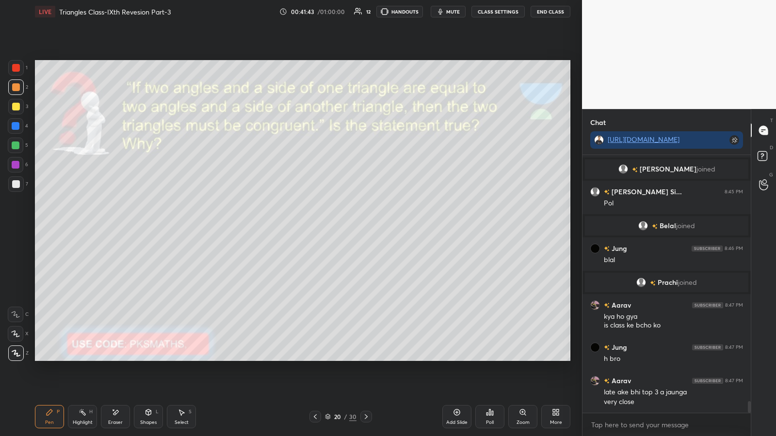
click at [348, 227] on icon at bounding box center [366, 417] width 8 height 8
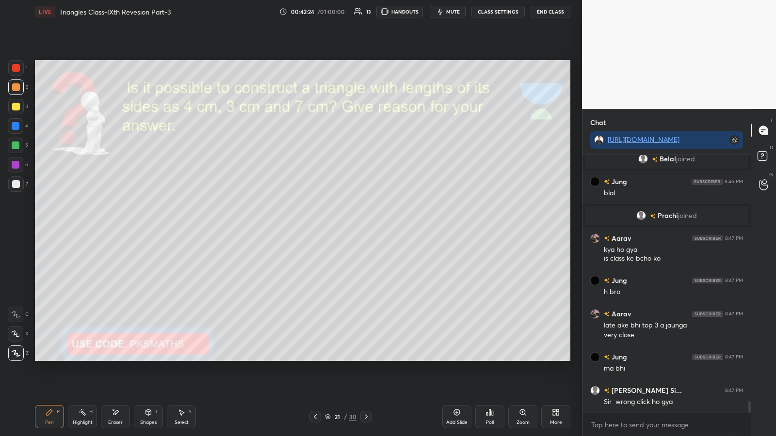
scroll to position [5495, 0]
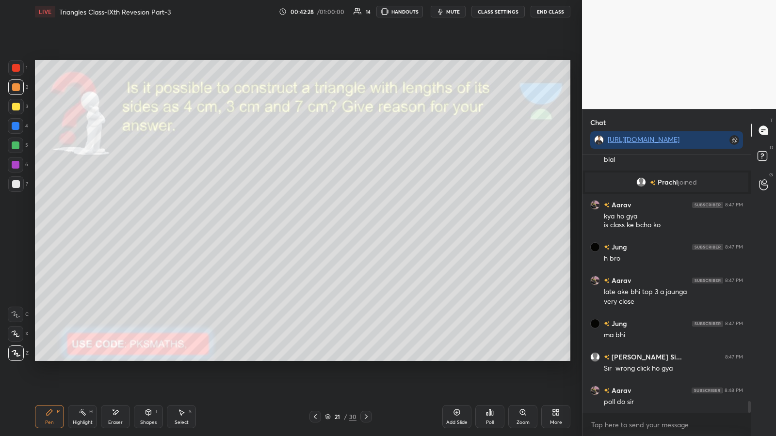
click at [348, 227] on div "Poll" at bounding box center [489, 416] width 29 height 23
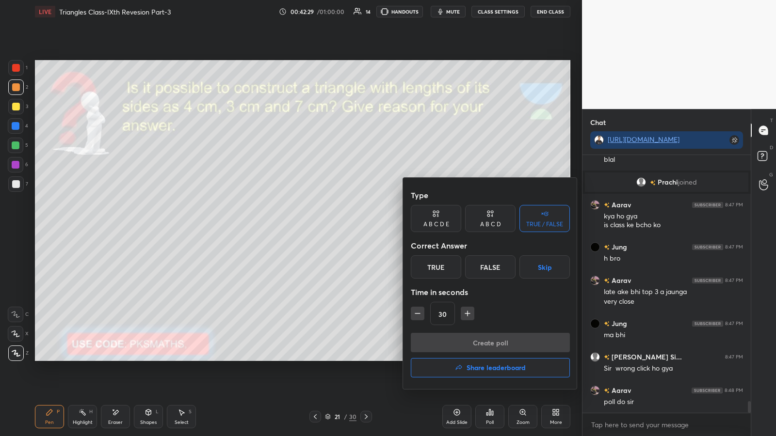
click at [348, 227] on div "False" at bounding box center [490, 266] width 50 height 23
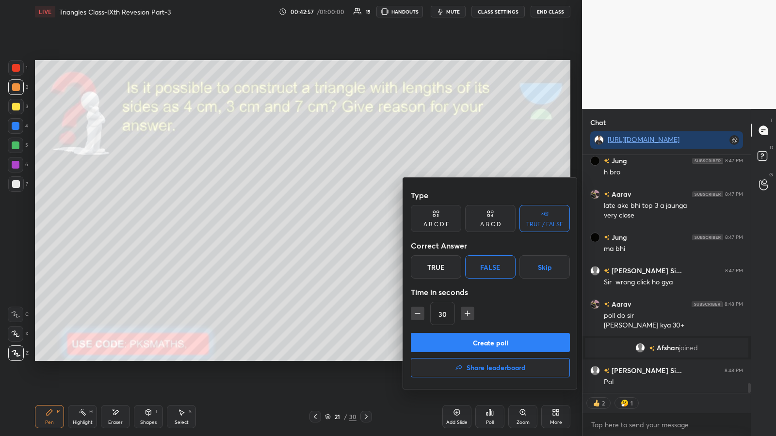
scroll to position [5499, 0]
click at [348, 227] on button "Create poll" at bounding box center [490, 342] width 159 height 19
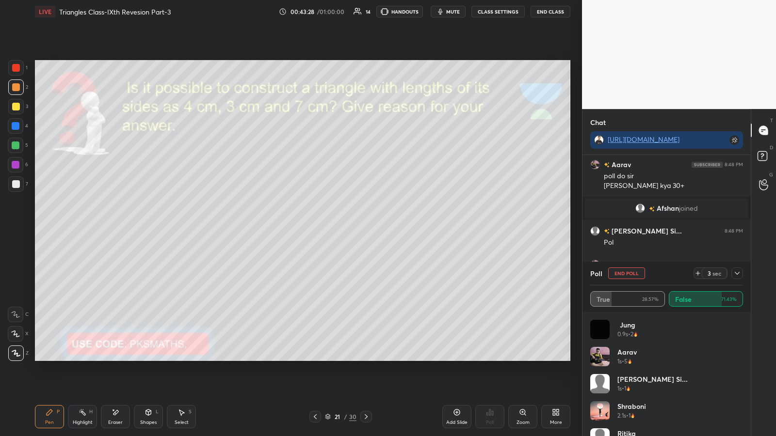
scroll to position [5662, 0]
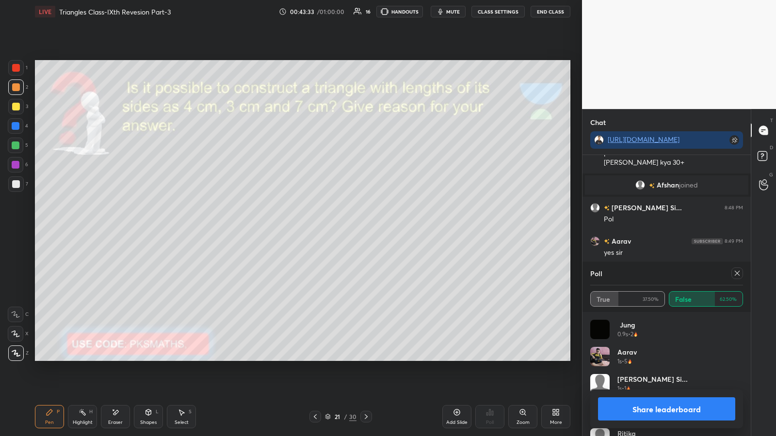
click at [348, 227] on button "Share leaderboard" at bounding box center [666, 409] width 137 height 23
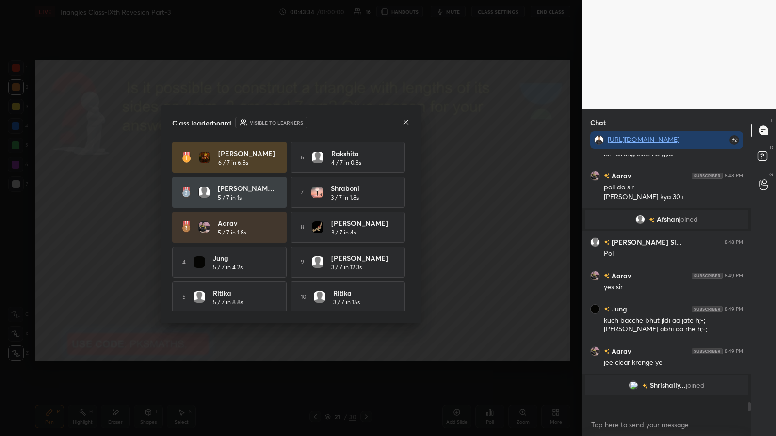
scroll to position [243, 165]
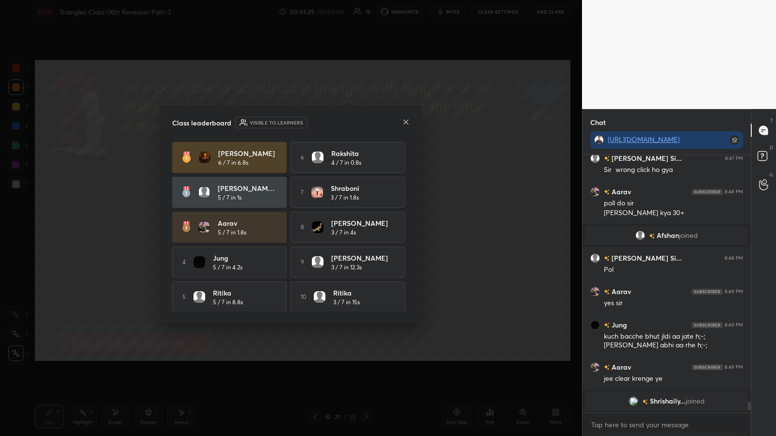
click at [348, 125] on icon at bounding box center [406, 122] width 8 height 8
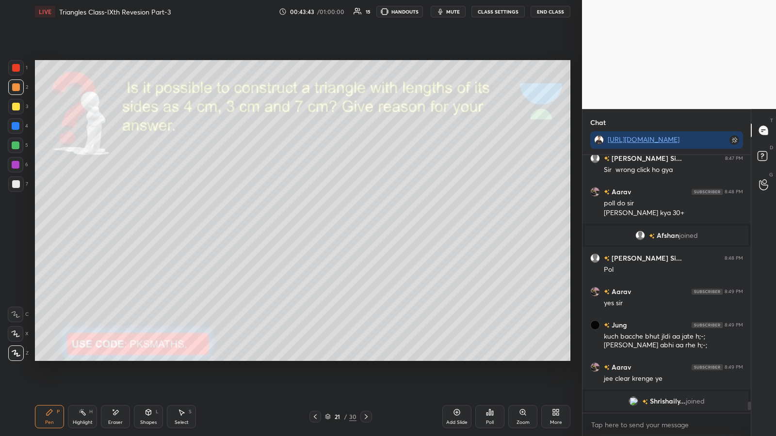
click at [117, 227] on div "Eraser" at bounding box center [115, 416] width 29 height 23
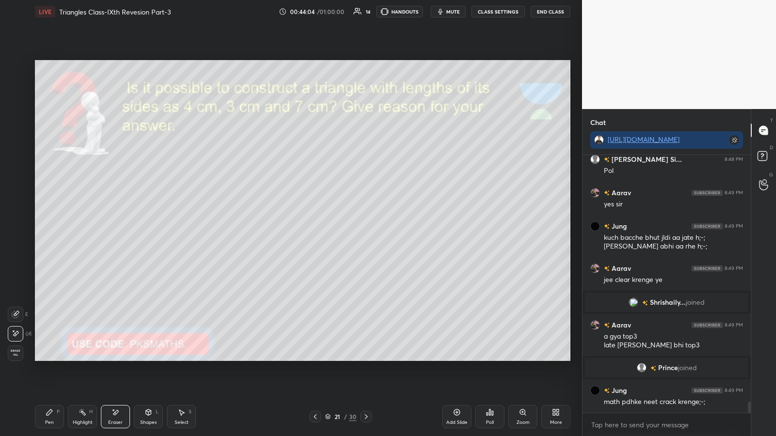
scroll to position [5689, 0]
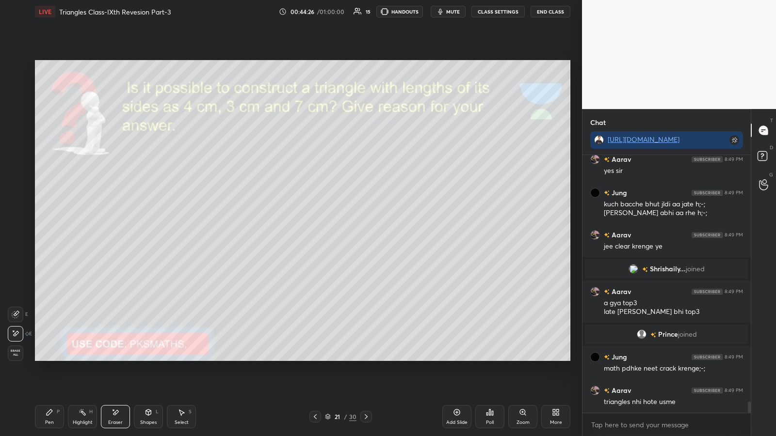
click at [43, 227] on div "Pen P" at bounding box center [49, 416] width 29 height 23
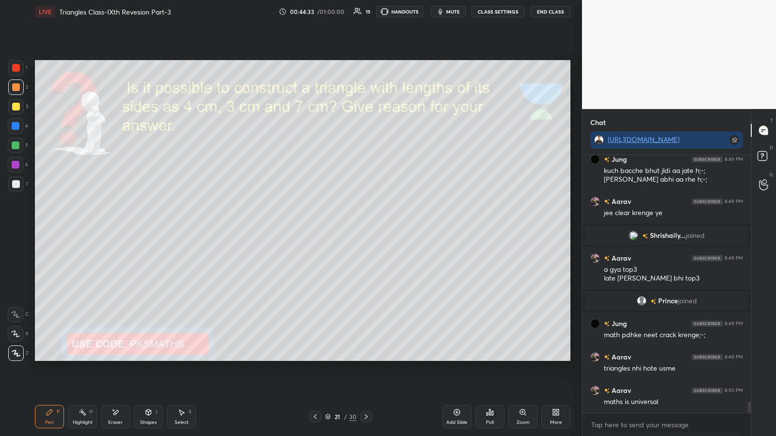
click at [114, 227] on icon at bounding box center [115, 413] width 8 height 8
click at [48, 227] on div "Pen P" at bounding box center [49, 416] width 29 height 23
click at [13, 85] on div at bounding box center [16, 87] width 8 height 8
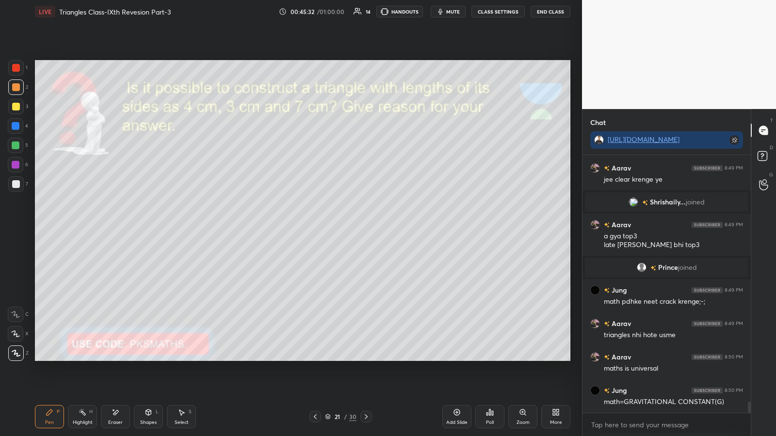
click at [16, 184] on div at bounding box center [16, 184] width 8 height 8
click at [16, 126] on div at bounding box center [16, 126] width 8 height 8
click at [18, 227] on icon at bounding box center [15, 334] width 9 height 7
click at [20, 190] on div at bounding box center [16, 184] width 16 height 16
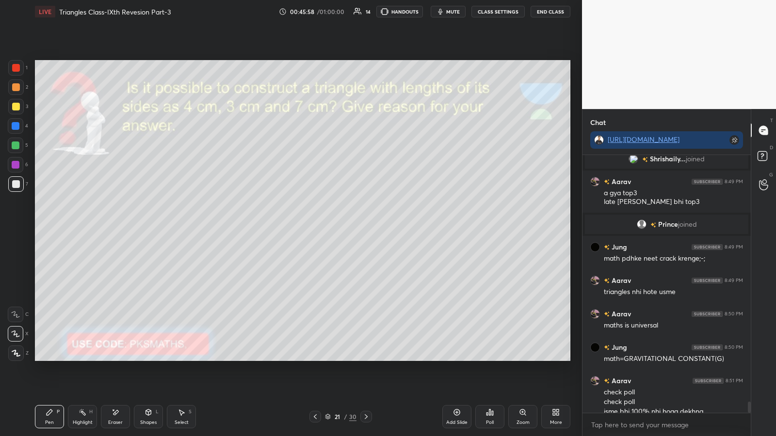
scroll to position [5809, 0]
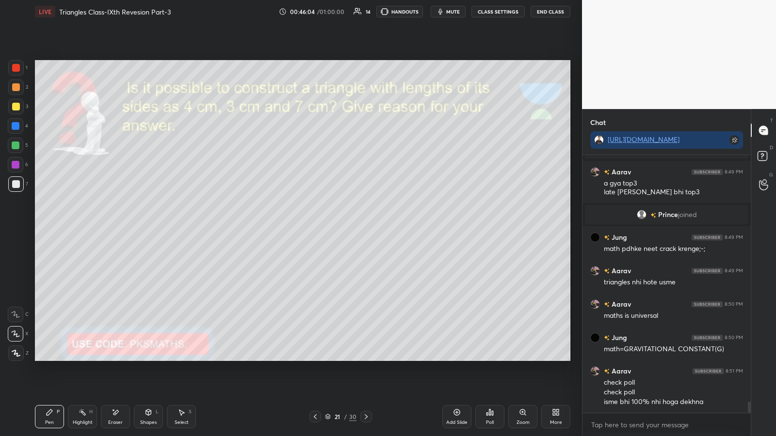
click at [14, 146] on div at bounding box center [16, 146] width 8 height 8
click at [348, 227] on div "Poll" at bounding box center [489, 416] width 29 height 23
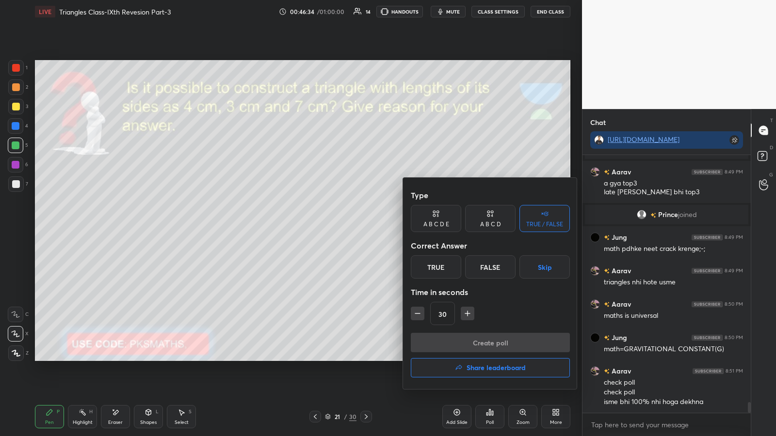
scroll to position [5842, 0]
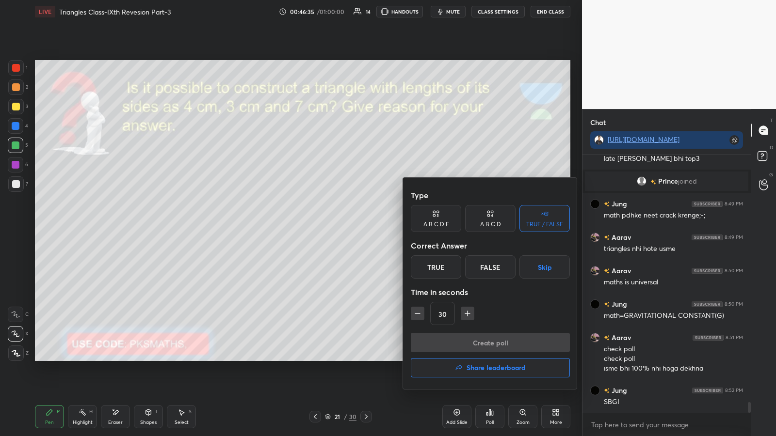
click at [117, 227] on div at bounding box center [388, 218] width 776 height 436
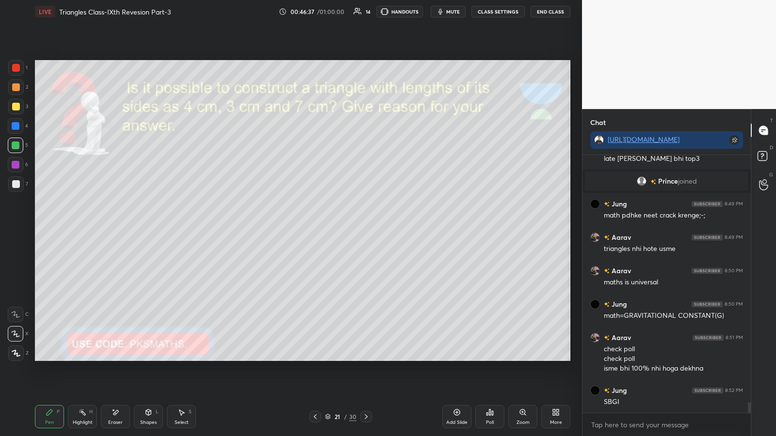
click at [115, 227] on icon at bounding box center [115, 413] width 8 height 8
click at [348, 227] on div "Poll" at bounding box center [489, 416] width 29 height 23
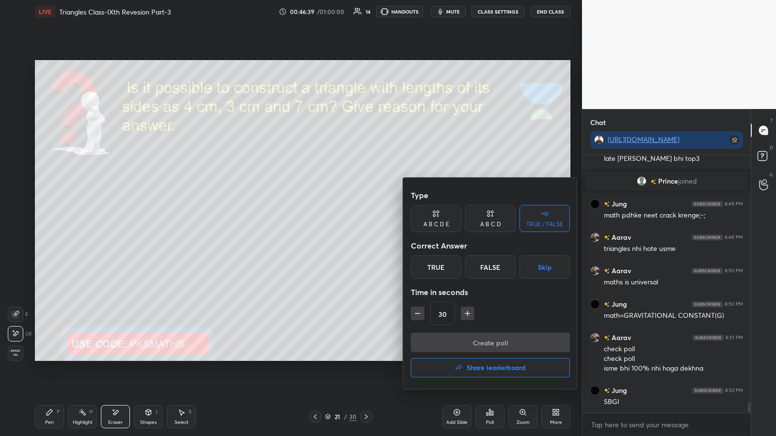
click at [348, 227] on div "False" at bounding box center [490, 266] width 50 height 23
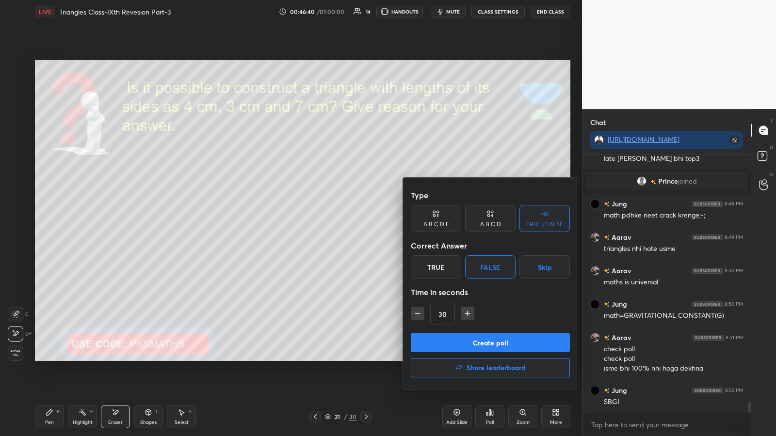
click at [348, 227] on button "Create poll" at bounding box center [490, 342] width 159 height 19
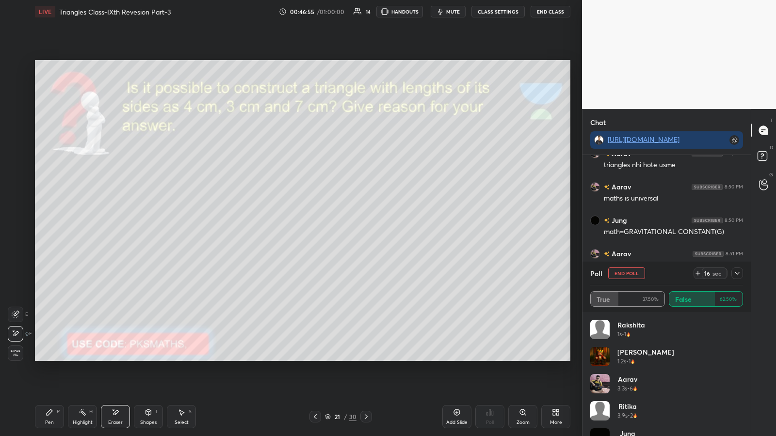
scroll to position [5959, 0]
click at [46, 227] on icon at bounding box center [50, 413] width 8 height 8
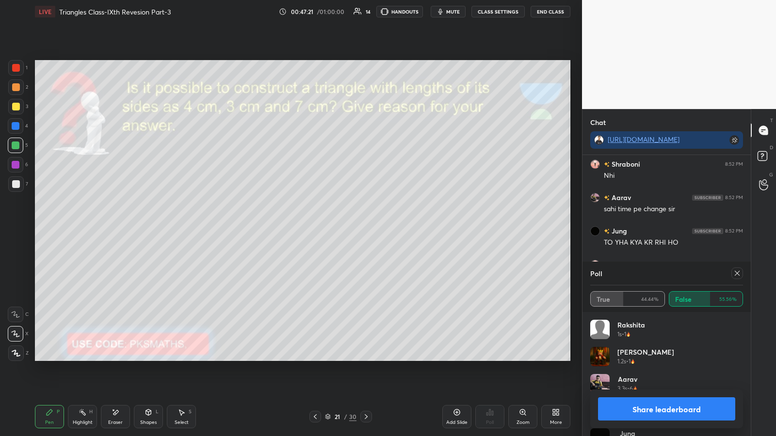
scroll to position [6135, 0]
click at [348, 227] on button "Share leaderboard" at bounding box center [666, 409] width 137 height 23
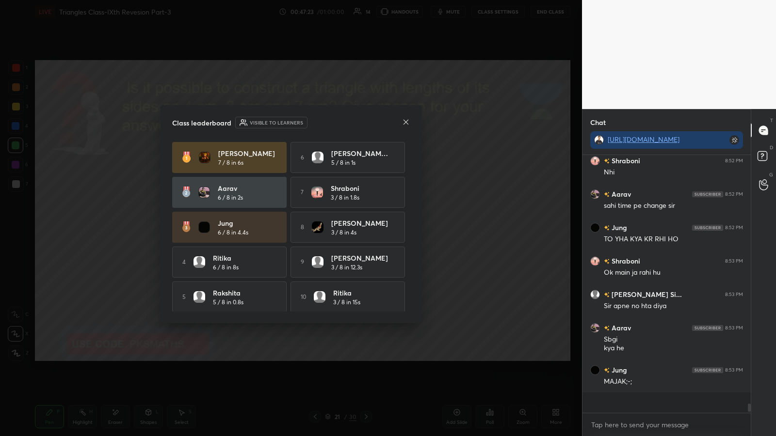
scroll to position [3, 3]
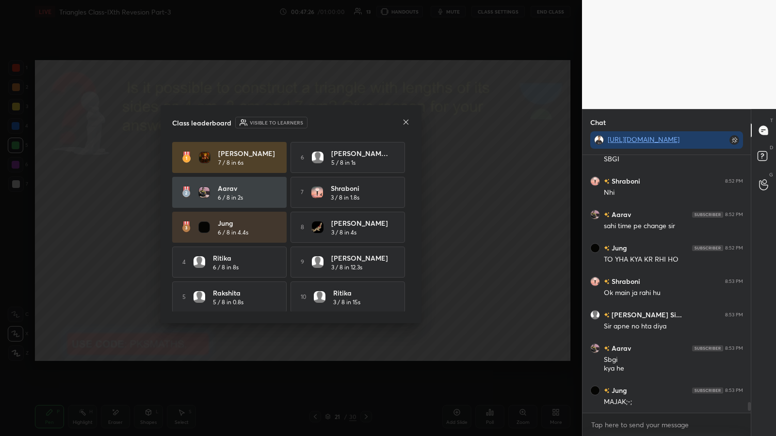
click at [348, 120] on icon at bounding box center [406, 122] width 8 height 8
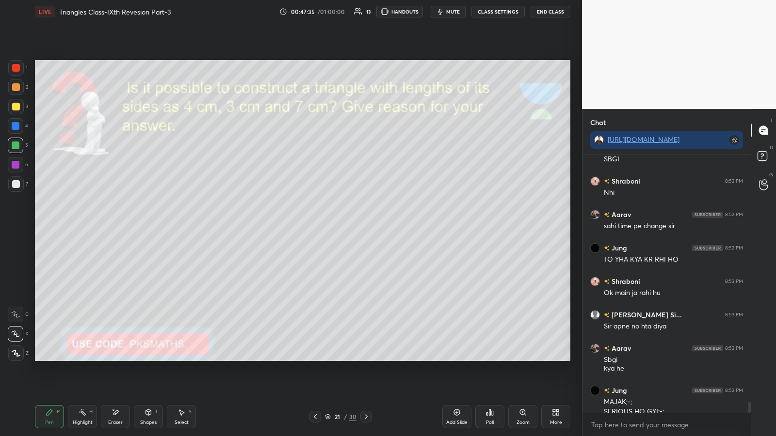
scroll to position [6095, 0]
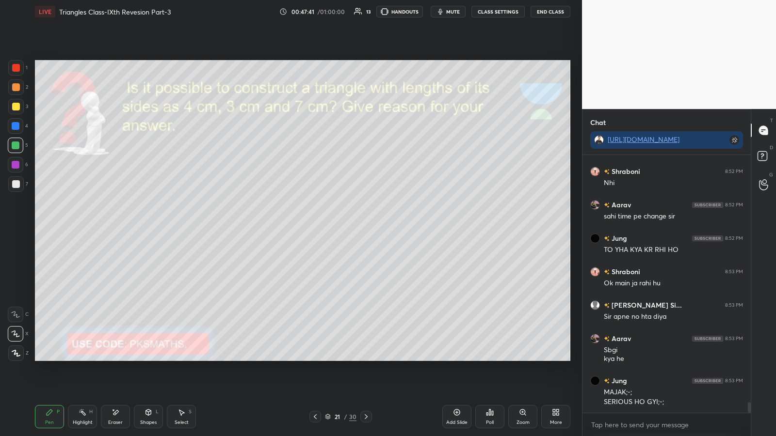
click at [348, 227] on icon at bounding box center [366, 417] width 8 height 8
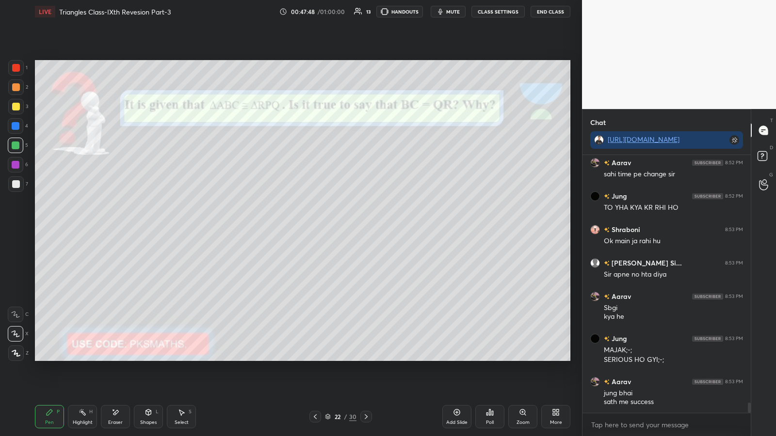
scroll to position [6170, 0]
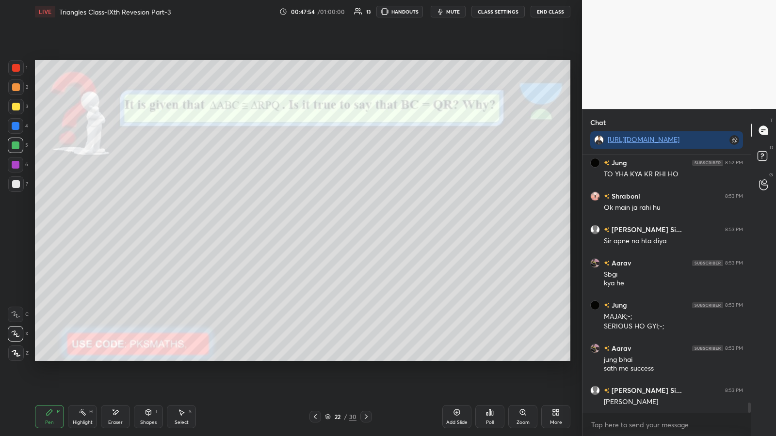
click at [13, 87] on div at bounding box center [16, 87] width 8 height 8
click at [13, 86] on div at bounding box center [16, 87] width 8 height 8
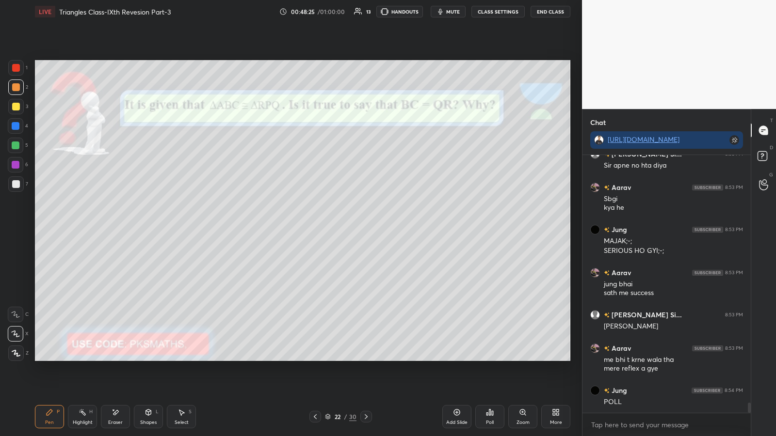
scroll to position [6256, 0]
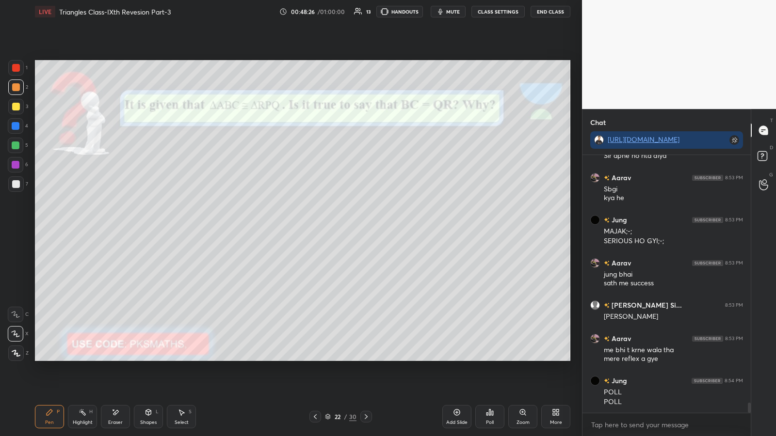
click at [348, 227] on icon at bounding box center [492, 413] width 1 height 4
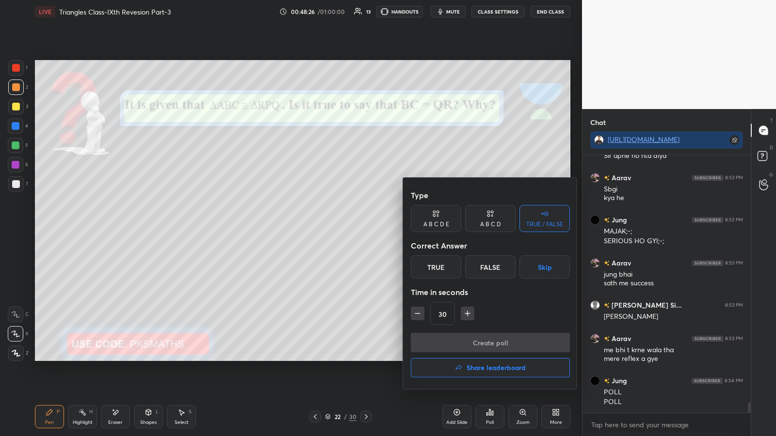
scroll to position [6265, 0]
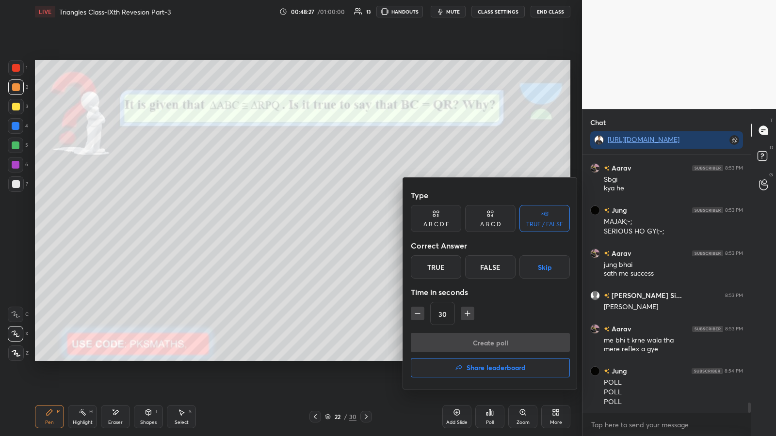
click at [348, 227] on div "False" at bounding box center [490, 266] width 50 height 23
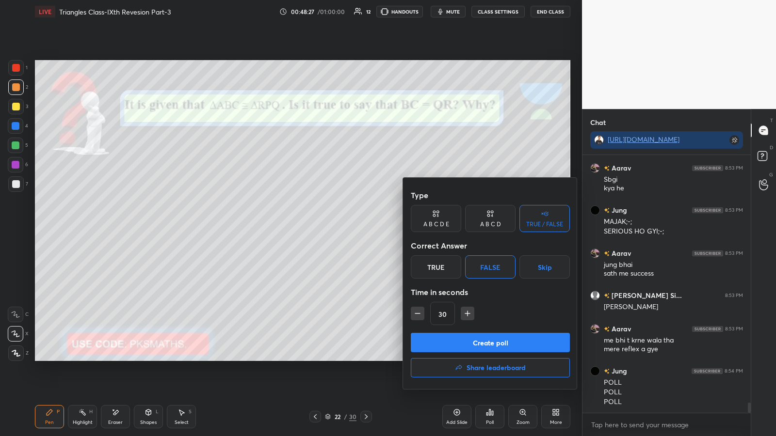
click at [348, 227] on button "Create poll" at bounding box center [490, 342] width 159 height 19
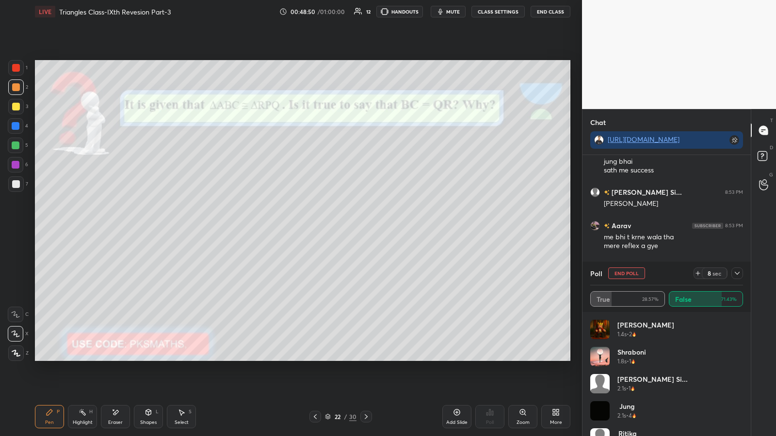
scroll to position [6402, 0]
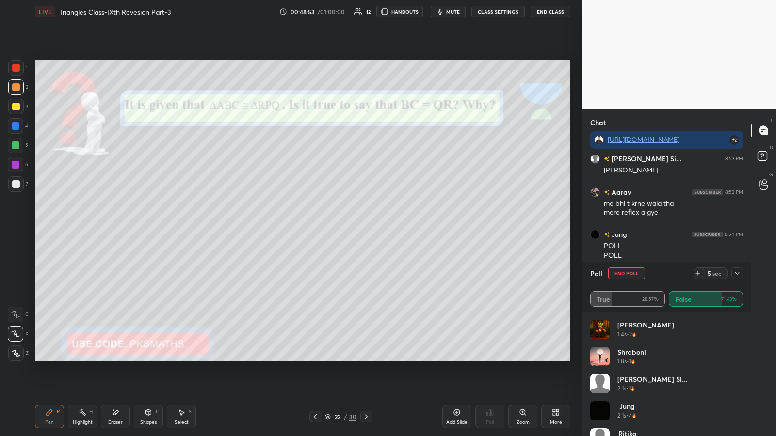
click at [118, 227] on icon at bounding box center [115, 413] width 8 height 8
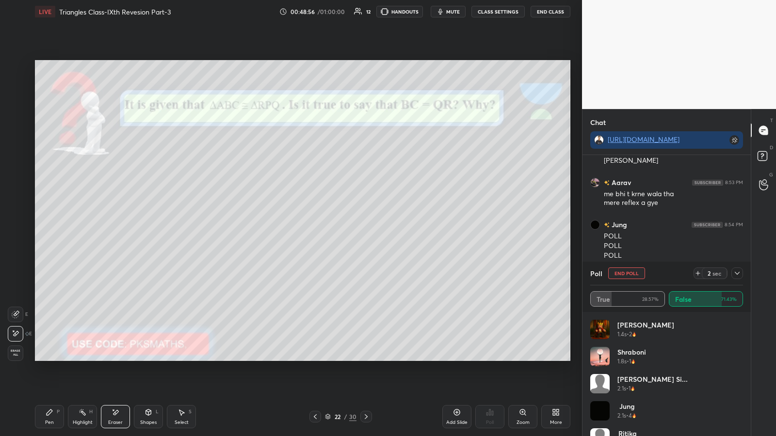
click at [51, 227] on icon at bounding box center [50, 413] width 8 height 8
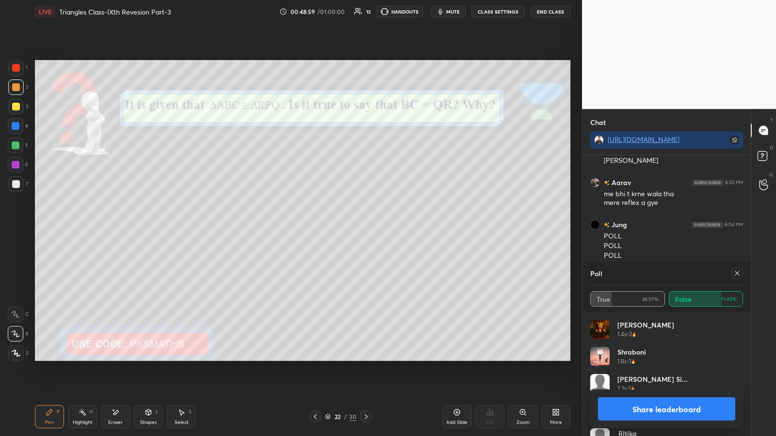
click at [348, 227] on button "Share leaderboard" at bounding box center [666, 409] width 137 height 23
type textarea "x"
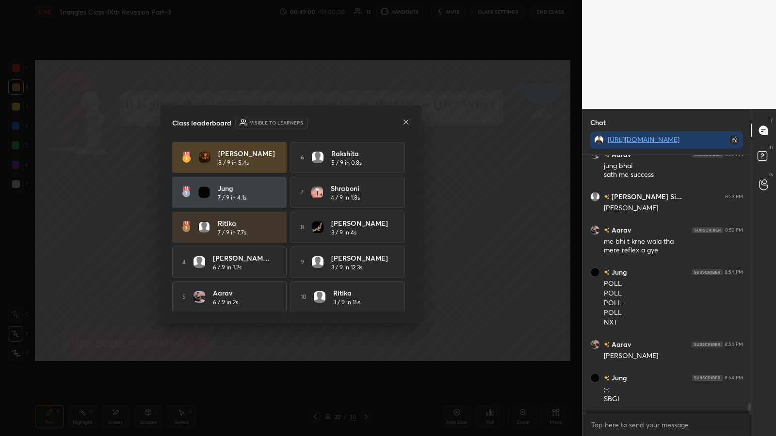
scroll to position [6361, 0]
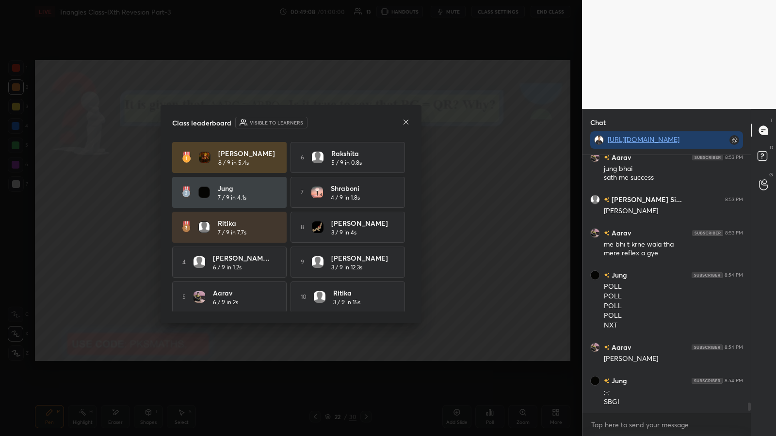
click at [348, 122] on div "Class leaderboard Visible to learners" at bounding box center [291, 123] width 238 height 12
click at [348, 125] on icon at bounding box center [406, 122] width 8 height 8
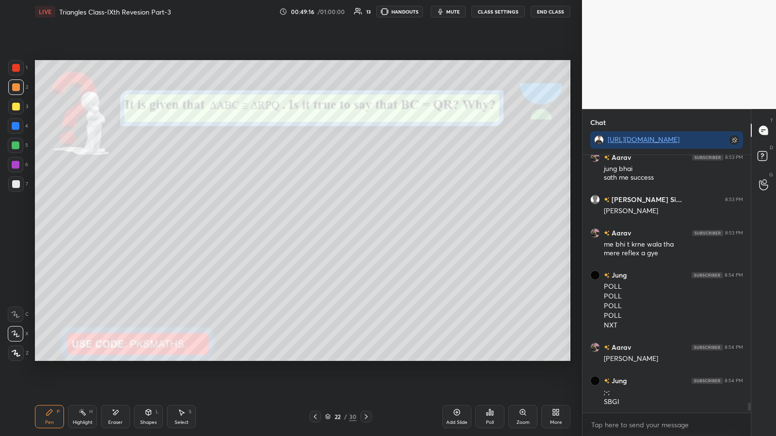
click at [16, 83] on div at bounding box center [16, 87] width 8 height 8
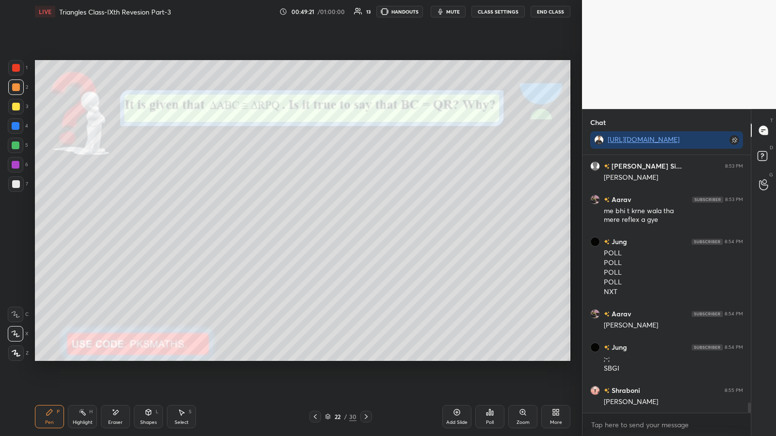
click at [18, 83] on div at bounding box center [16, 88] width 16 height 16
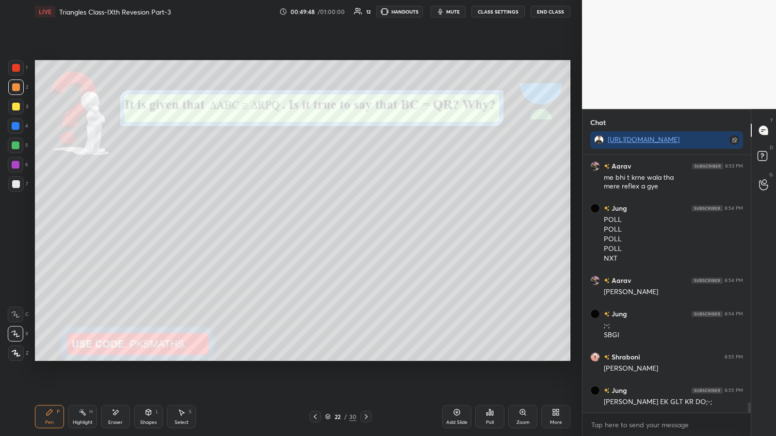
click at [16, 186] on div at bounding box center [16, 184] width 8 height 8
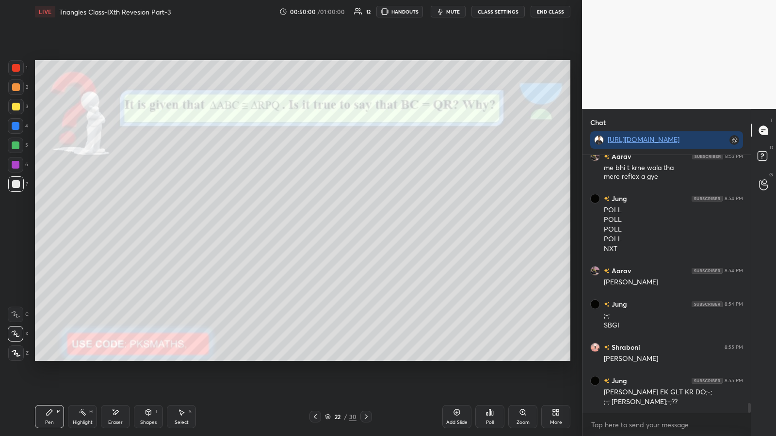
click at [17, 85] on div at bounding box center [16, 87] width 8 height 8
click at [15, 125] on div at bounding box center [16, 126] width 8 height 8
click at [18, 85] on div at bounding box center [16, 87] width 8 height 8
click at [16, 123] on div at bounding box center [16, 126] width 8 height 8
click at [348, 227] on div "Poll" at bounding box center [490, 422] width 8 height 5
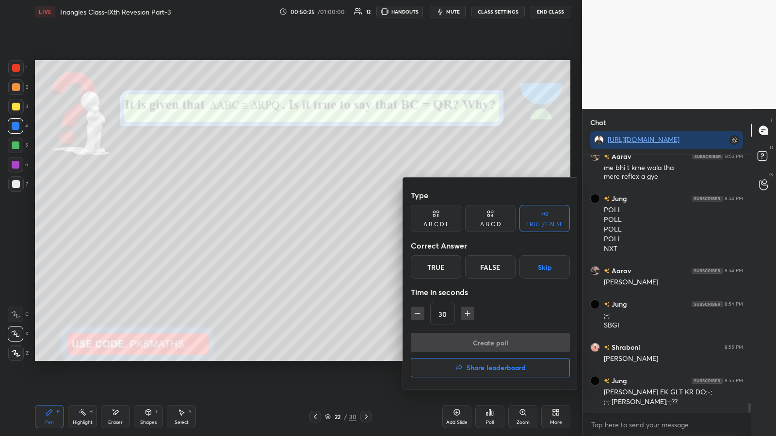
click at [348, 227] on div "True" at bounding box center [436, 266] width 50 height 23
click at [348, 227] on icon "button" at bounding box center [418, 314] width 10 height 10
type input "15"
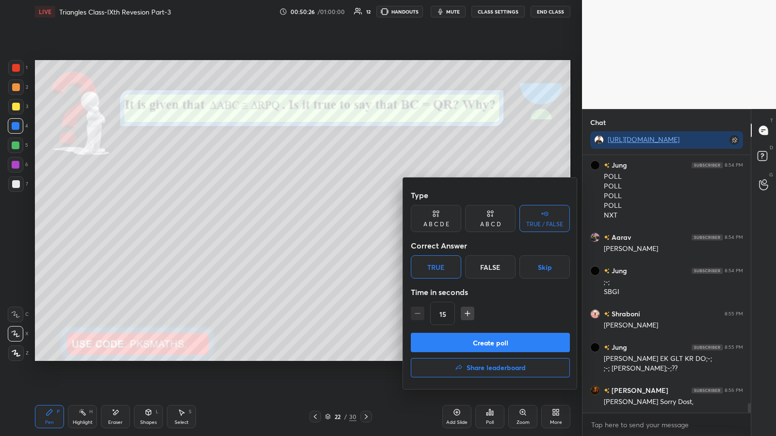
click at [348, 227] on button "Create poll" at bounding box center [490, 342] width 159 height 19
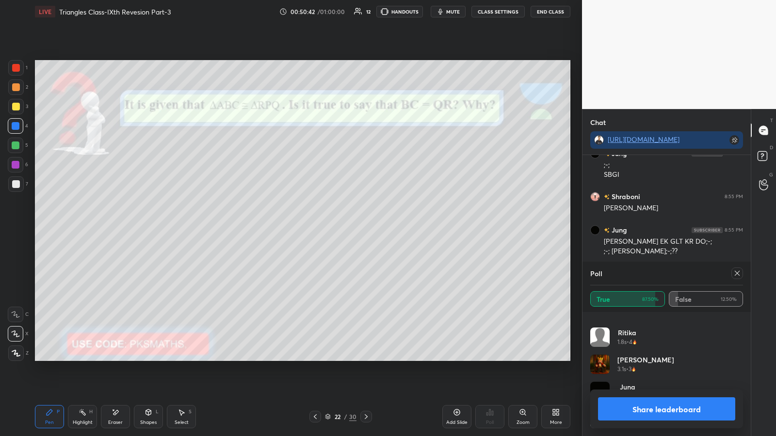
scroll to position [0, 0]
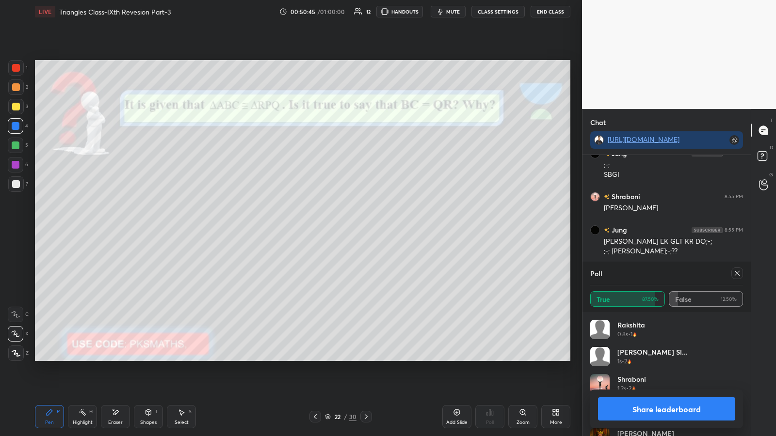
click at [348, 227] on button "Share leaderboard" at bounding box center [666, 409] width 137 height 23
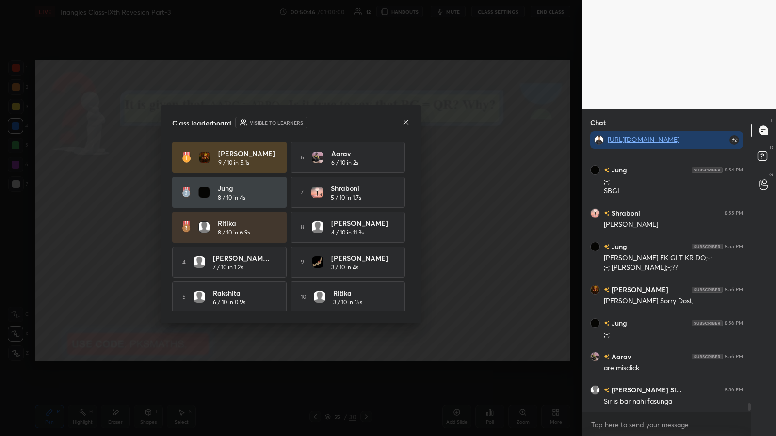
scroll to position [278, 165]
click at [348, 125] on icon at bounding box center [406, 122] width 8 height 8
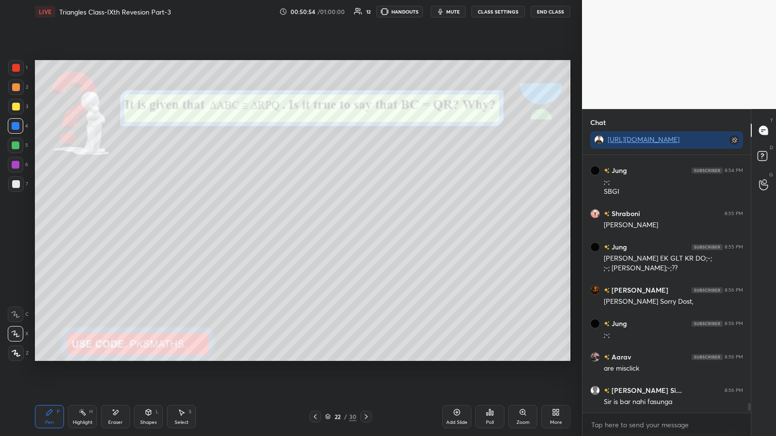
click at [348, 227] on icon at bounding box center [366, 417] width 8 height 8
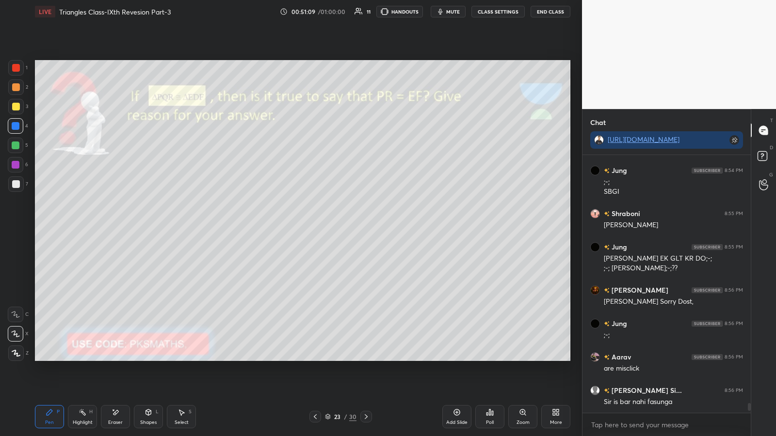
click at [348, 227] on icon at bounding box center [490, 413] width 8 height 8
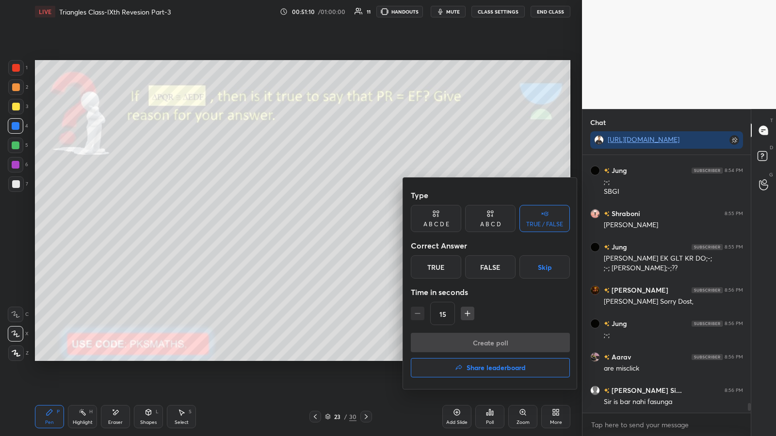
click at [348, 227] on div "True" at bounding box center [436, 266] width 50 height 23
click at [348, 227] on button "Create poll" at bounding box center [490, 342] width 159 height 19
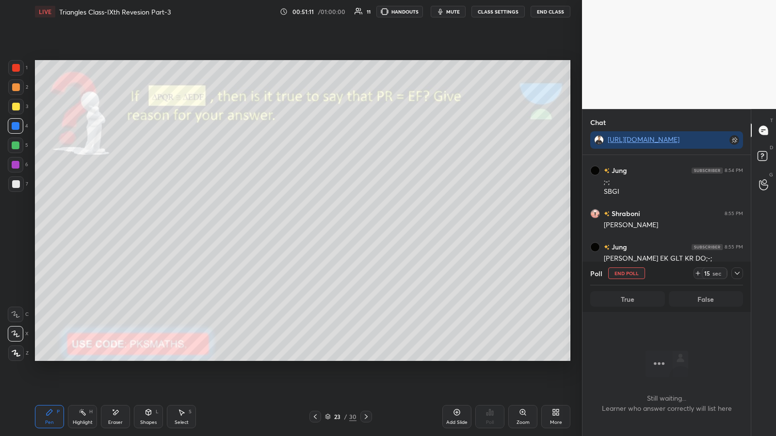
scroll to position [205, 165]
click at [348, 227] on div "14 sec" at bounding box center [713, 274] width 25 height 12
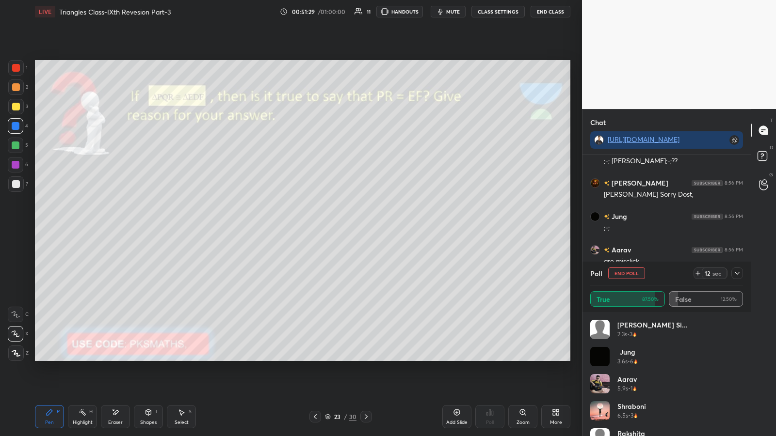
scroll to position [6435, 0]
click at [117, 227] on div "Eraser" at bounding box center [115, 416] width 29 height 23
click at [15, 227] on span "Erase all" at bounding box center [15, 353] width 15 height 7
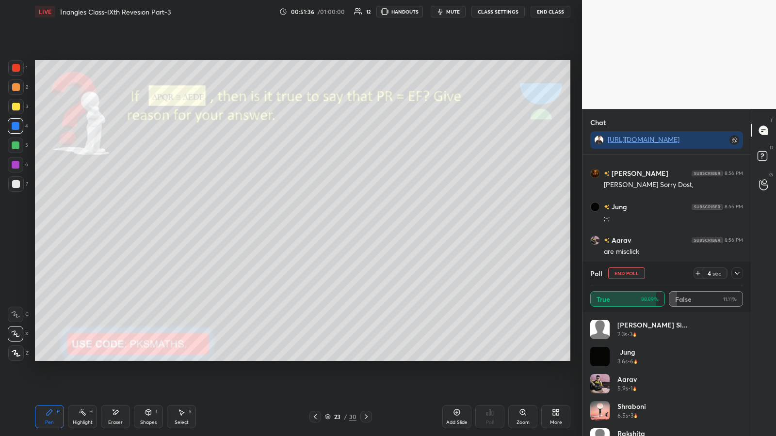
click at [17, 88] on div at bounding box center [16, 87] width 8 height 8
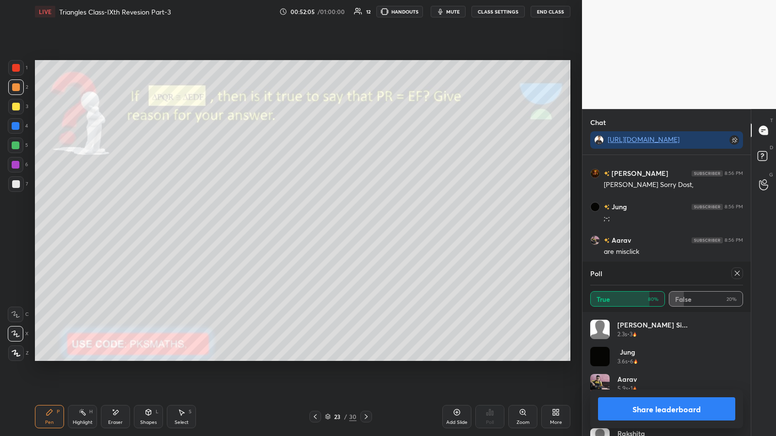
click at [18, 178] on div at bounding box center [16, 184] width 16 height 16
click at [13, 144] on div at bounding box center [16, 146] width 8 height 8
click at [17, 128] on div at bounding box center [16, 126] width 8 height 8
click at [15, 181] on div at bounding box center [16, 184] width 8 height 8
click at [17, 148] on div at bounding box center [16, 146] width 8 height 8
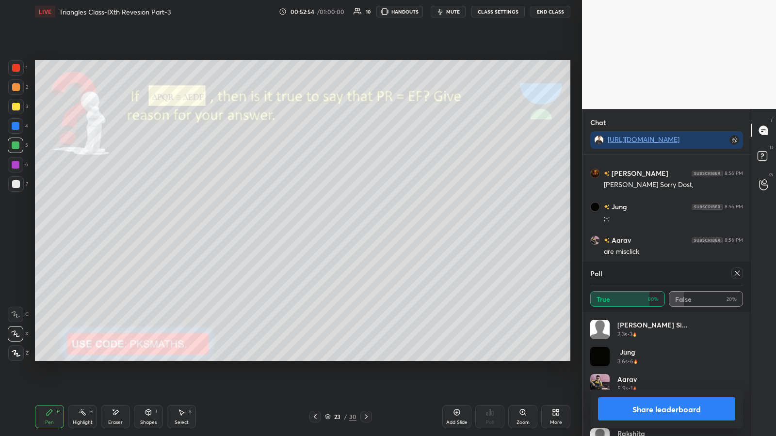
click at [348, 227] on button "Share leaderboard" at bounding box center [666, 409] width 137 height 23
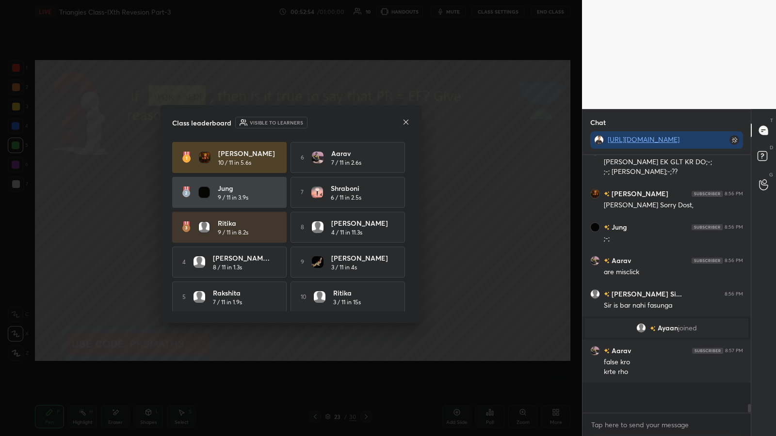
scroll to position [3, 3]
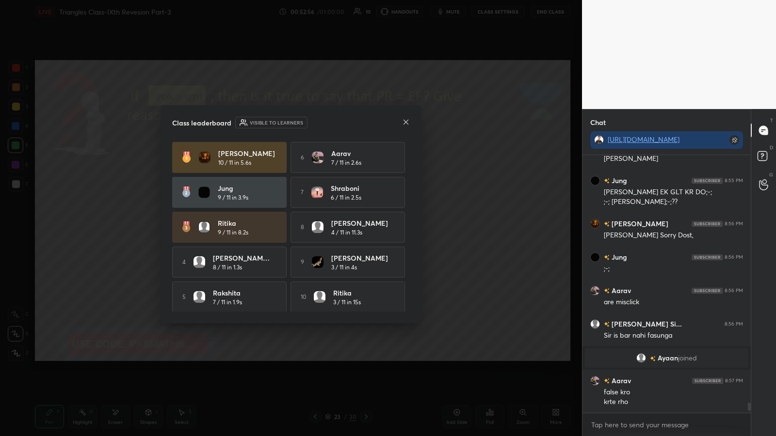
click at [348, 121] on icon at bounding box center [406, 122] width 8 height 8
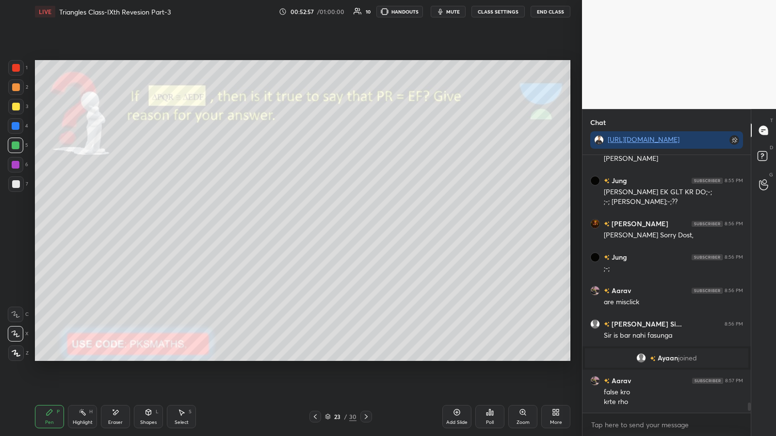
click at [348, 227] on div "Poll" at bounding box center [489, 416] width 29 height 23
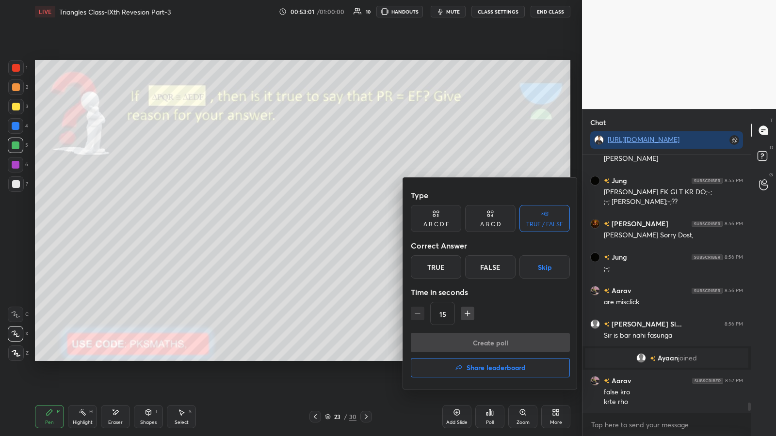
click at [348, 227] on div "True" at bounding box center [436, 266] width 50 height 23
click at [348, 227] on button "Create poll" at bounding box center [490, 342] width 159 height 19
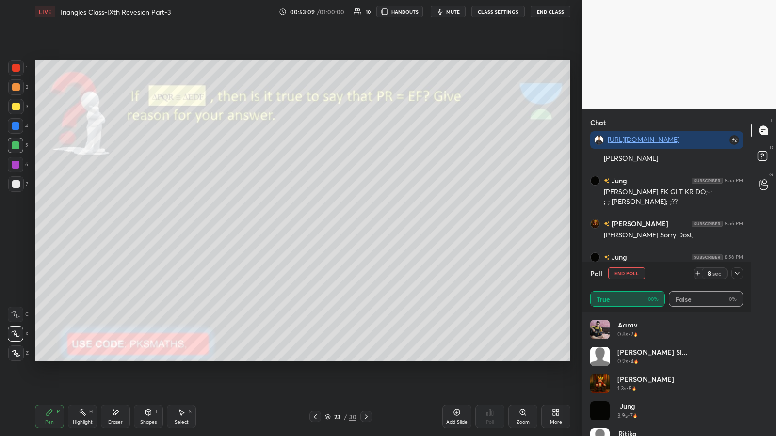
scroll to position [185, 165]
click at [348, 227] on icon at bounding box center [366, 417] width 8 height 8
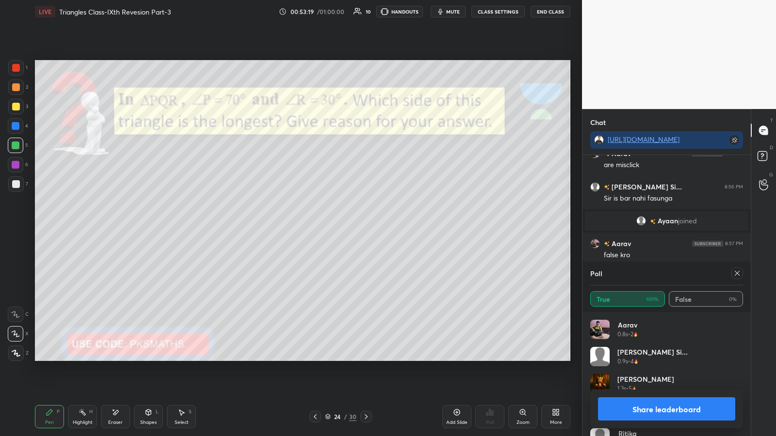
scroll to position [6512, 0]
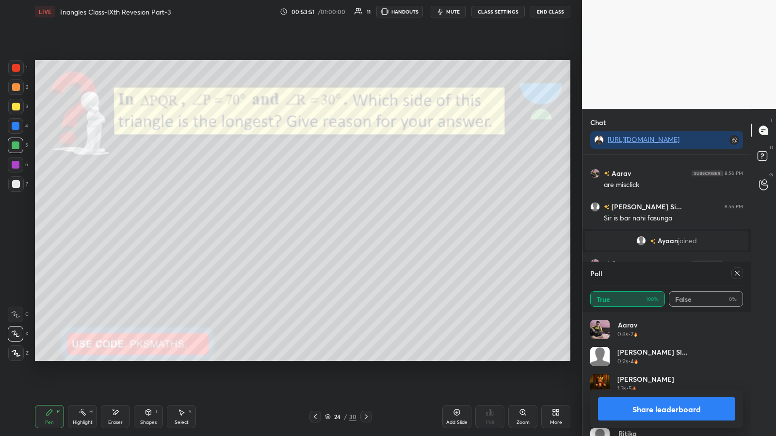
click at [113, 227] on div "Eraser" at bounding box center [115, 422] width 15 height 5
click at [56, 227] on div "Pen P Highlight H Eraser Shapes L Select S 24 / 30 Add Slide Poll Zoom More" at bounding box center [302, 417] width 535 height 39
click at [45, 227] on div "Pen P" at bounding box center [49, 416] width 29 height 23
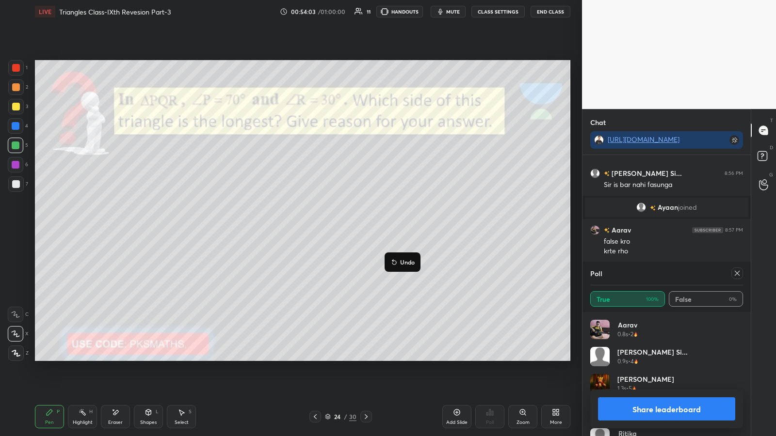
click at [348, 227] on button "Undo" at bounding box center [402, 262] width 28 height 12
click at [348, 227] on button "Share leaderboard" at bounding box center [666, 409] width 137 height 23
type textarea "x"
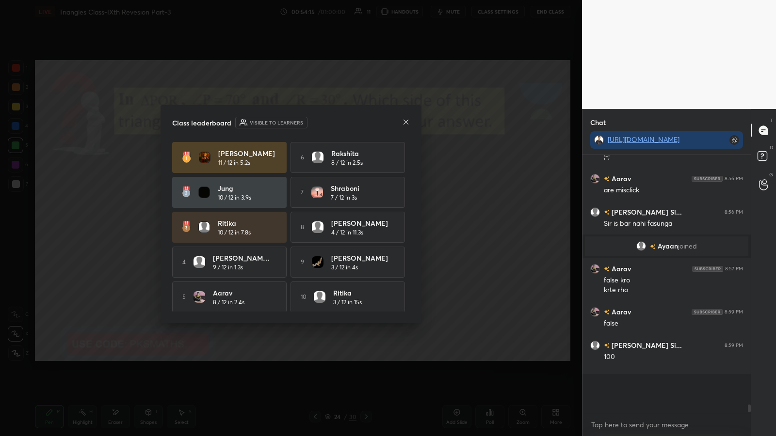
scroll to position [3, 3]
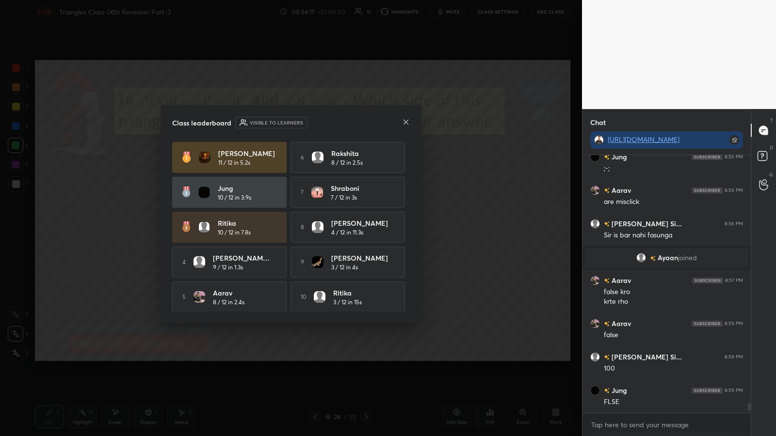
click at [348, 124] on icon at bounding box center [405, 121] width 5 height 5
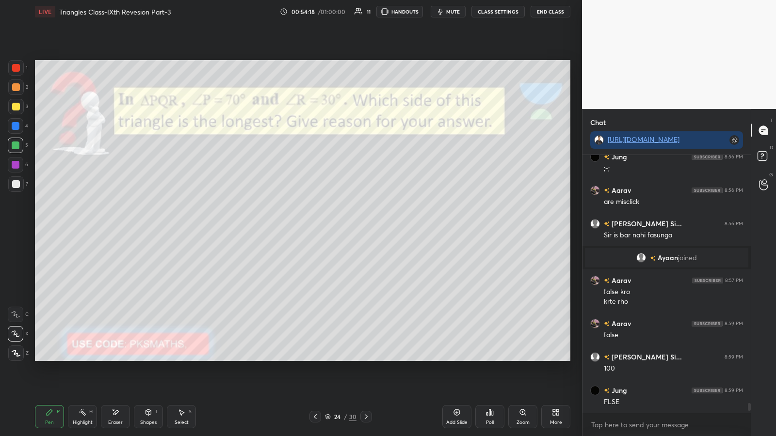
click at [348, 227] on div "Poll" at bounding box center [489, 416] width 29 height 23
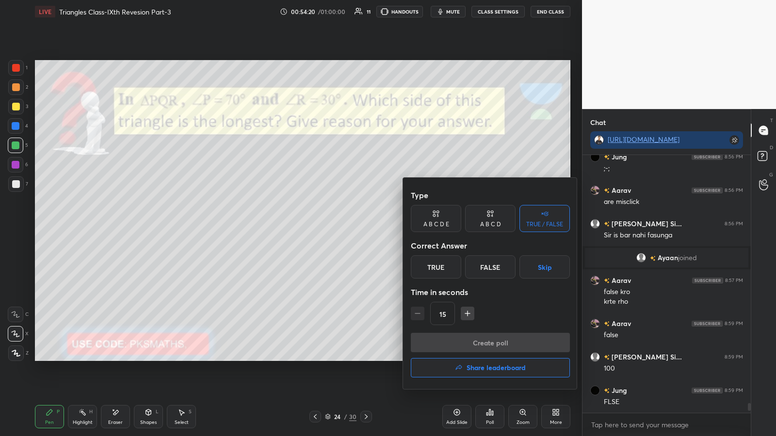
click at [348, 227] on div "False" at bounding box center [490, 266] width 50 height 23
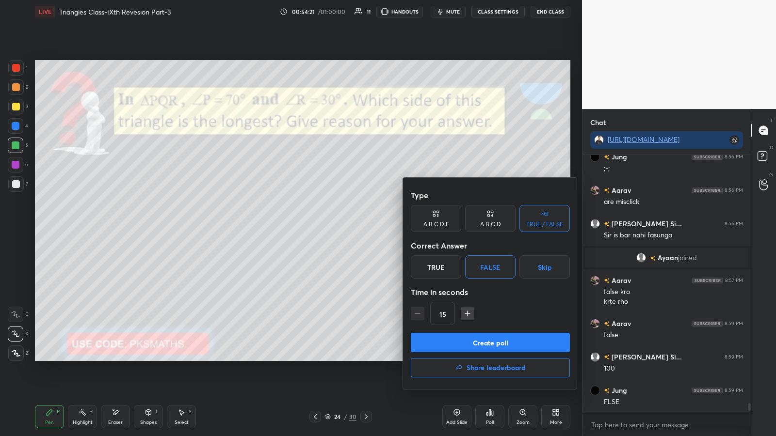
click at [348, 227] on icon "button" at bounding box center [467, 314] width 10 height 10
type input "30"
click at [348, 227] on button "Create poll" at bounding box center [490, 342] width 159 height 19
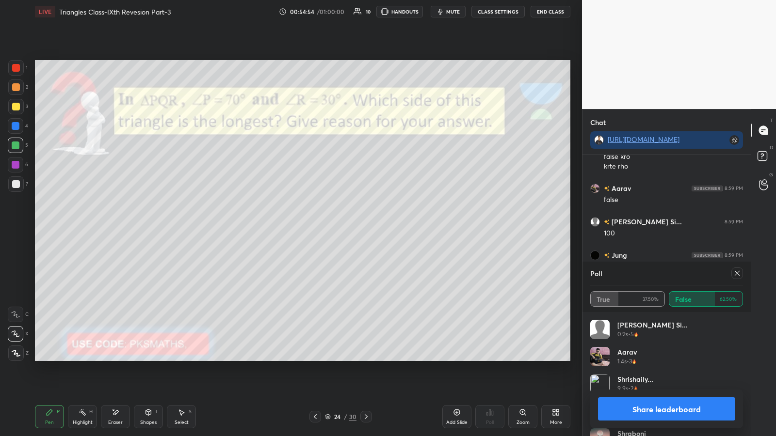
scroll to position [6664, 0]
click at [348, 227] on button "Share leaderboard" at bounding box center [666, 409] width 137 height 23
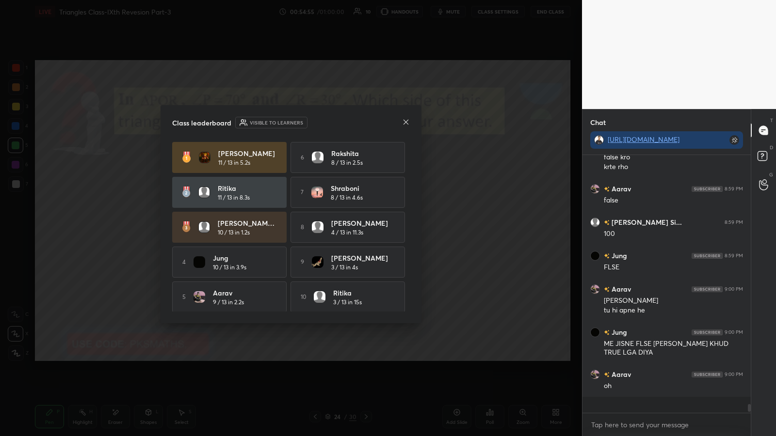
scroll to position [278, 165]
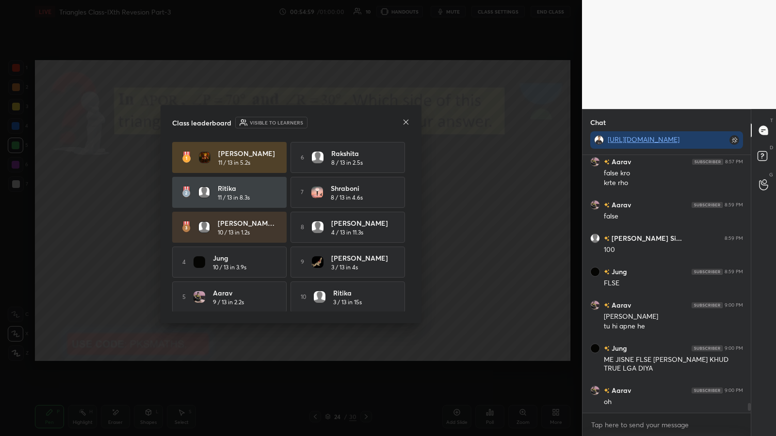
click at [348, 123] on icon at bounding box center [406, 122] width 8 height 8
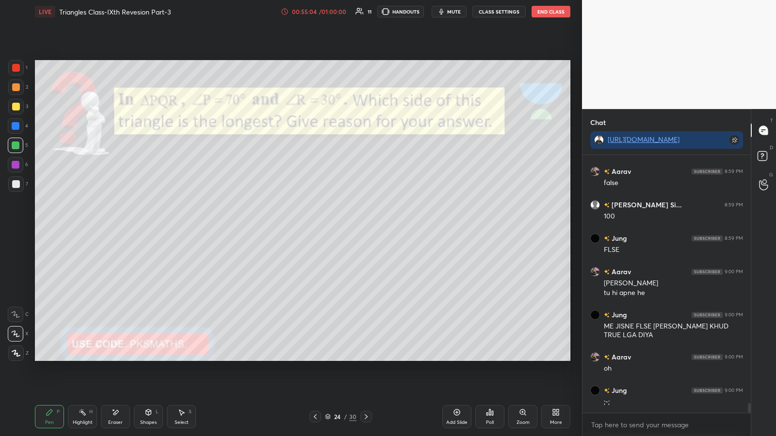
click at [116, 227] on icon at bounding box center [115, 413] width 8 height 8
click at [14, 227] on span "Erase all" at bounding box center [15, 353] width 15 height 7
click at [49, 227] on div "Pen P" at bounding box center [49, 416] width 29 height 23
click at [348, 227] on div "Poll" at bounding box center [489, 416] width 29 height 23
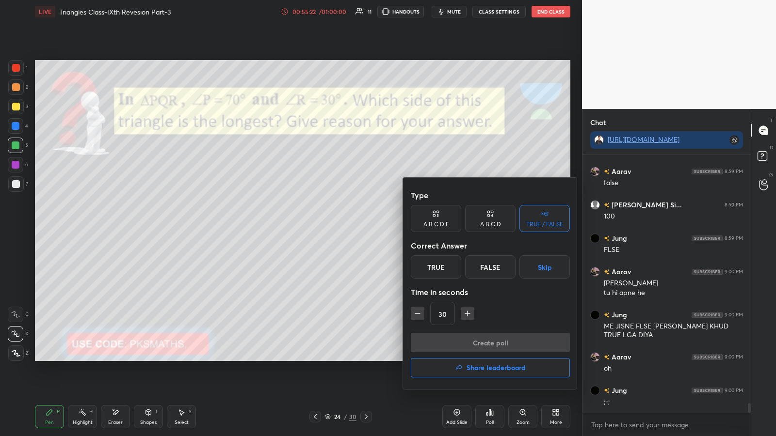
scroll to position [6681, 0]
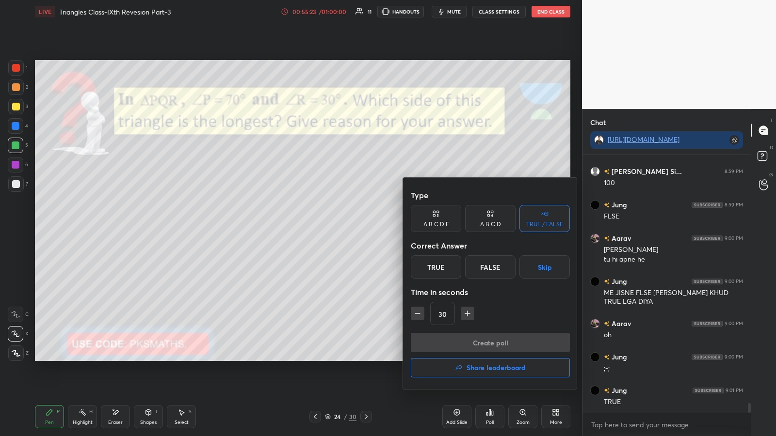
click at [348, 227] on div "False" at bounding box center [490, 266] width 50 height 23
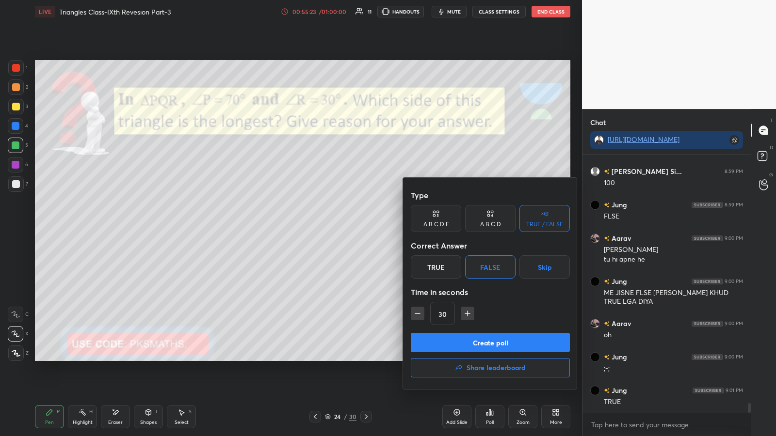
click at [348, 227] on button "Create poll" at bounding box center [490, 342] width 159 height 19
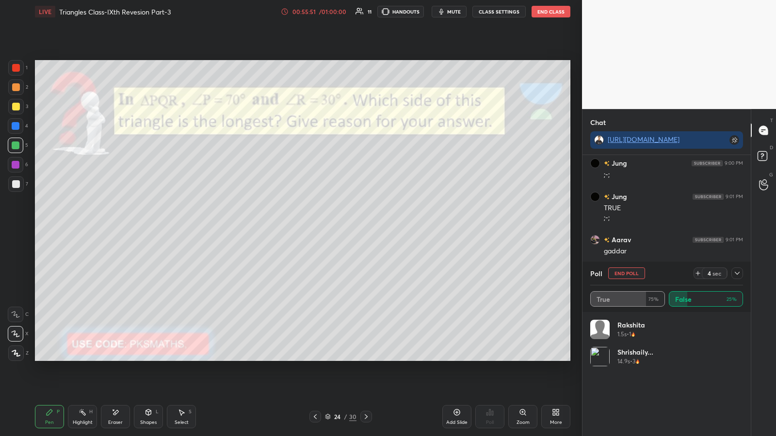
scroll to position [6884, 0]
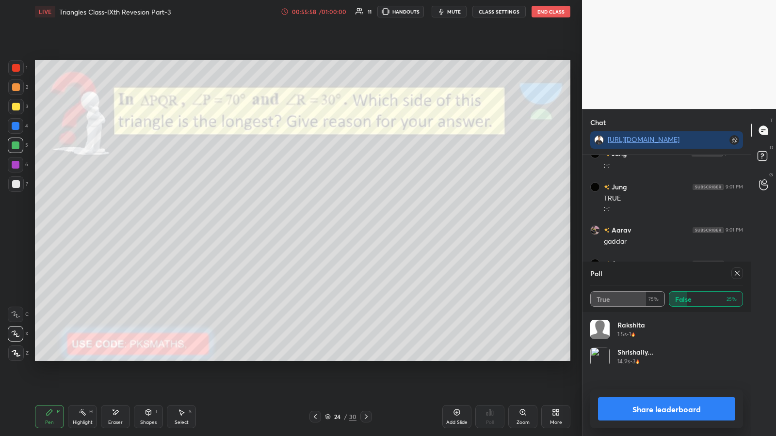
click at [348, 227] on button "Share leaderboard" at bounding box center [666, 409] width 137 height 23
type textarea "x"
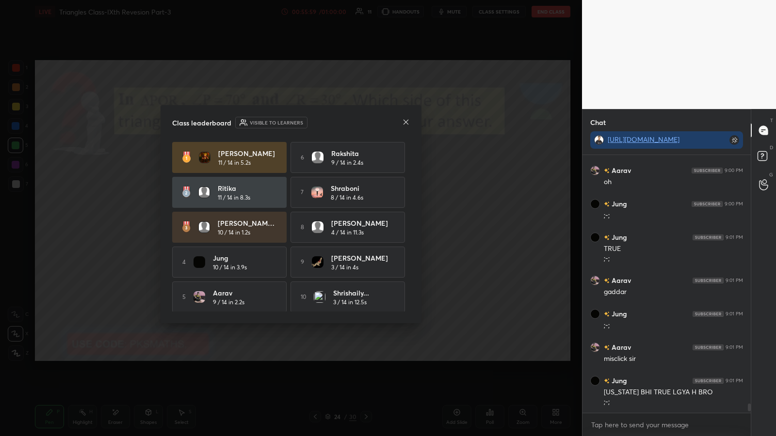
scroll to position [6834, 0]
click at [348, 127] on div at bounding box center [406, 123] width 8 height 10
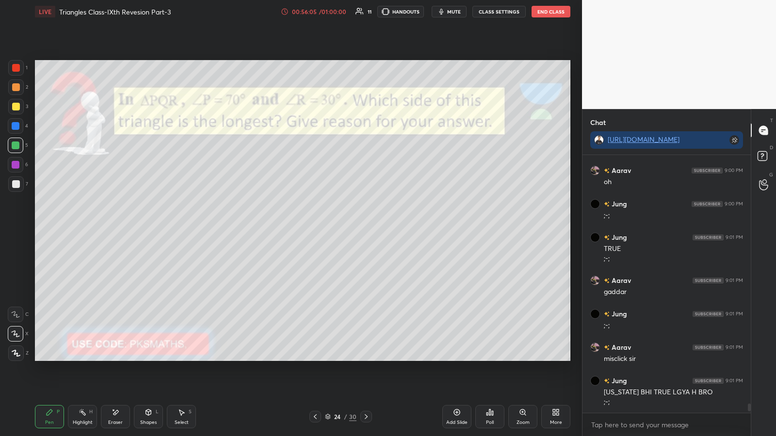
click at [117, 227] on icon at bounding box center [115, 413] width 8 height 8
click at [48, 227] on icon at bounding box center [50, 413] width 6 height 6
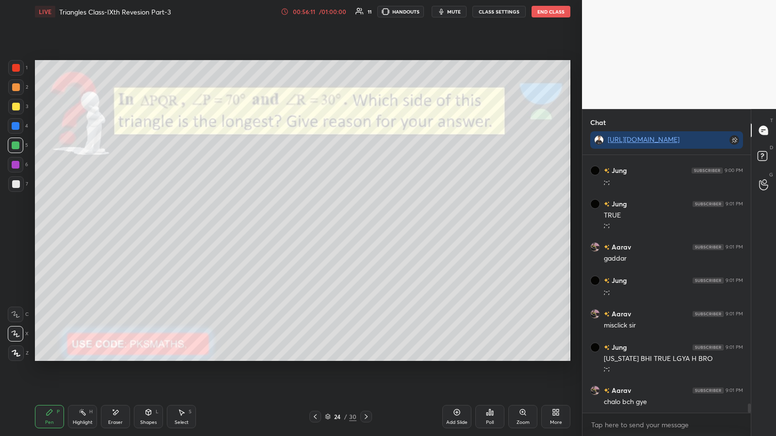
click at [16, 86] on div at bounding box center [16, 87] width 8 height 8
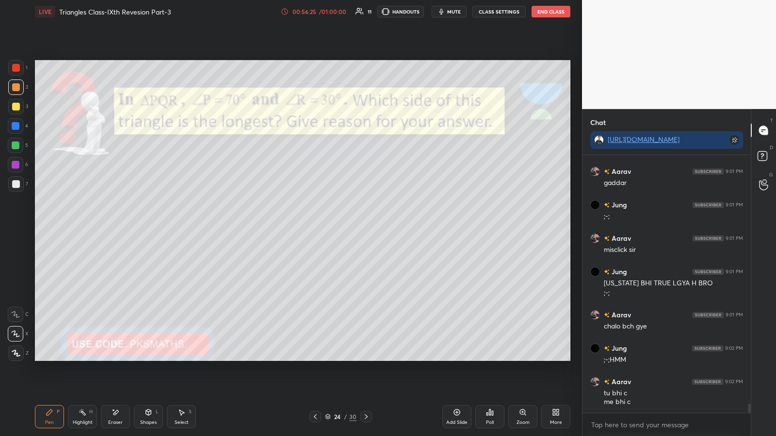
scroll to position [6977, 0]
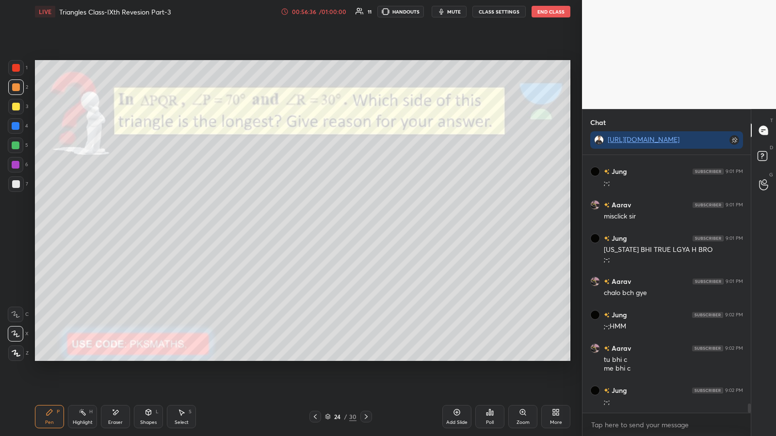
click at [16, 184] on div at bounding box center [16, 184] width 8 height 8
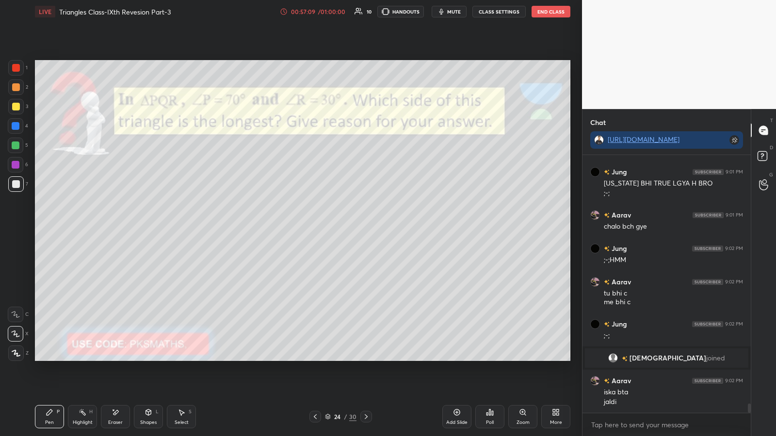
scroll to position [6826, 0]
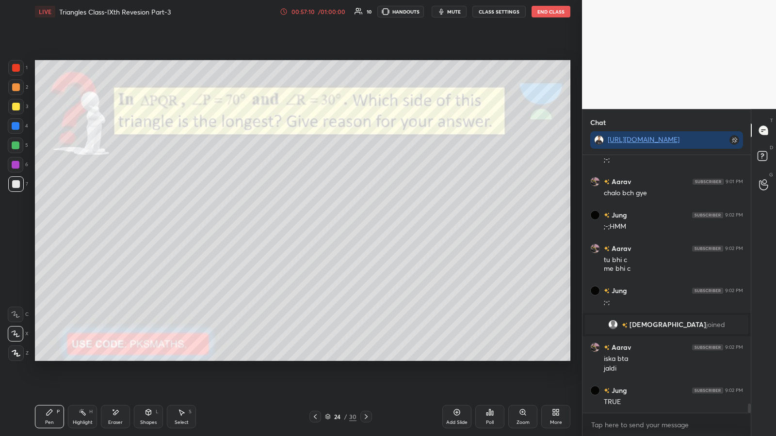
click at [17, 148] on div at bounding box center [16, 146] width 8 height 8
click at [348, 227] on icon at bounding box center [492, 413] width 1 height 4
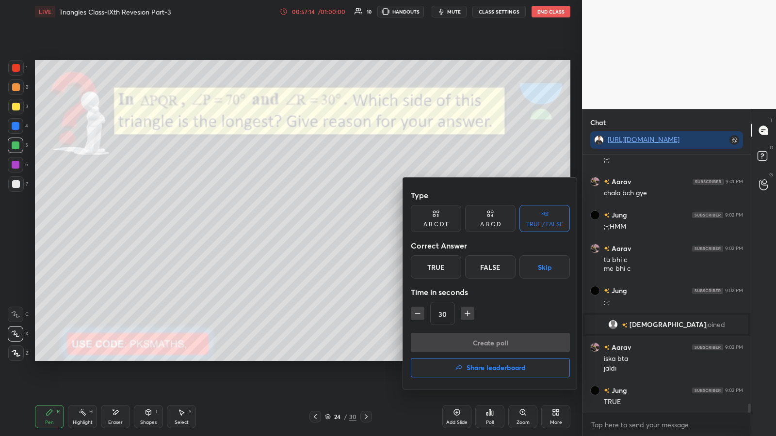
scroll to position [6859, 0]
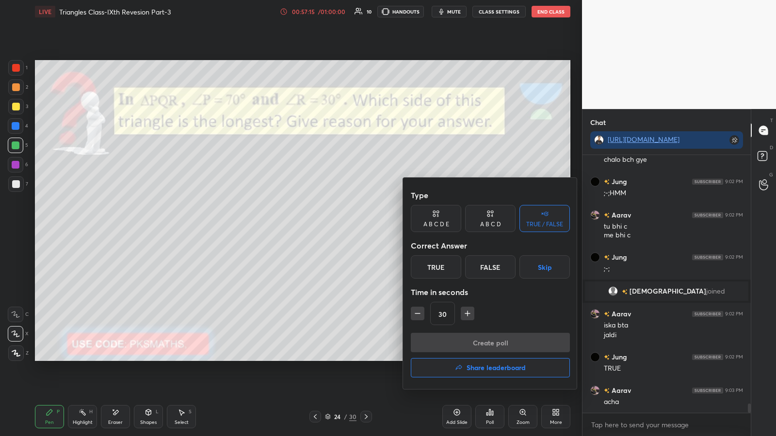
click at [348, 227] on div "True" at bounding box center [436, 266] width 50 height 23
click at [348, 227] on button "button" at bounding box center [418, 314] width 14 height 14
type input "15"
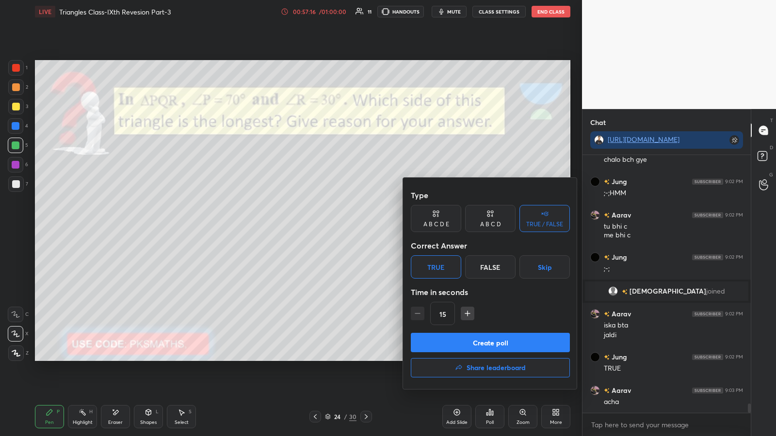
click at [348, 227] on button "Create poll" at bounding box center [490, 342] width 159 height 19
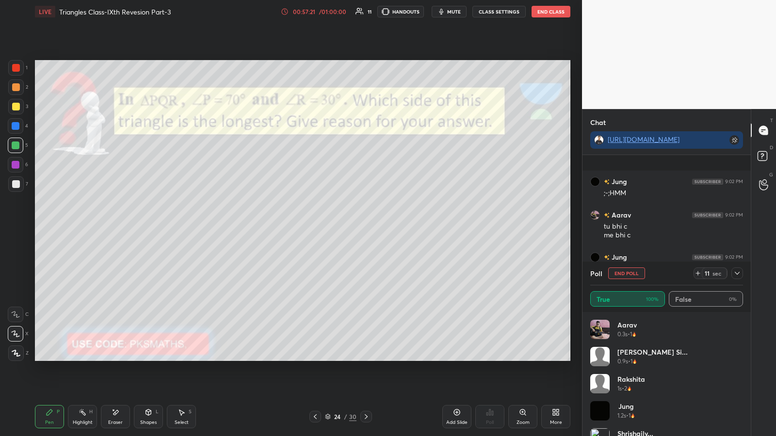
scroll to position [6943, 0]
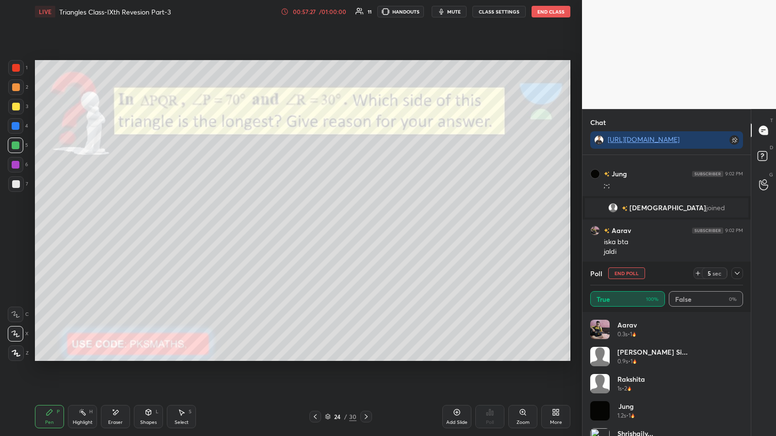
click at [348, 227] on div "24 / 30" at bounding box center [341, 417] width 32 height 9
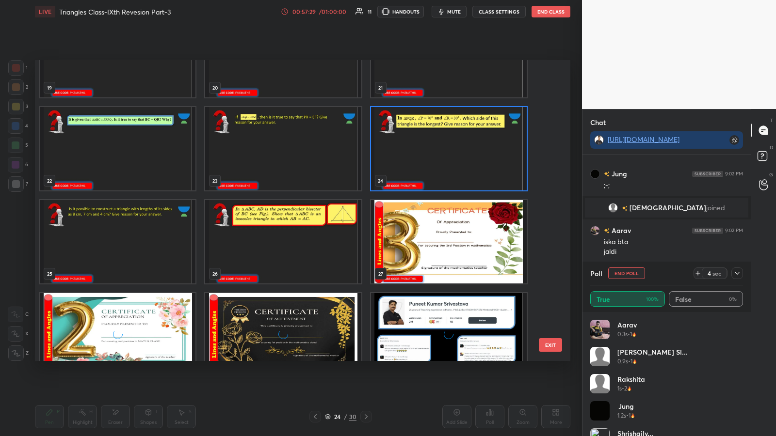
scroll to position [630, 0]
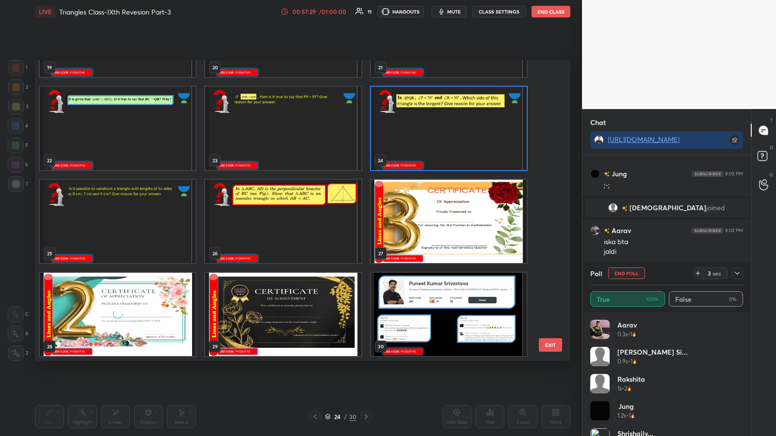
click at [348, 227] on img "grid" at bounding box center [449, 221] width 156 height 83
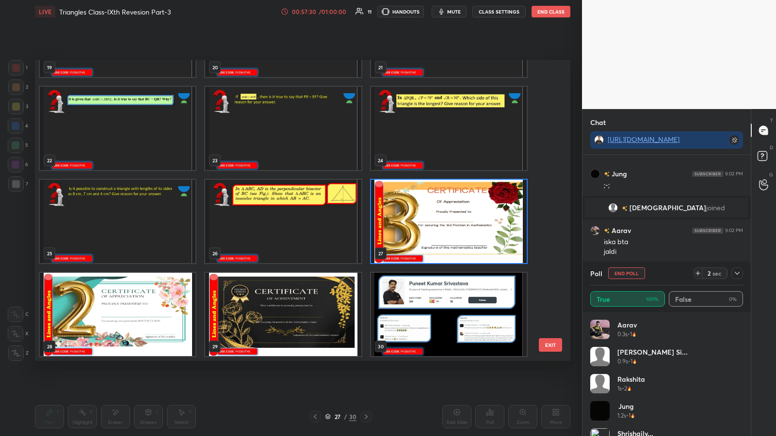
click at [348, 227] on img "grid" at bounding box center [449, 221] width 156 height 83
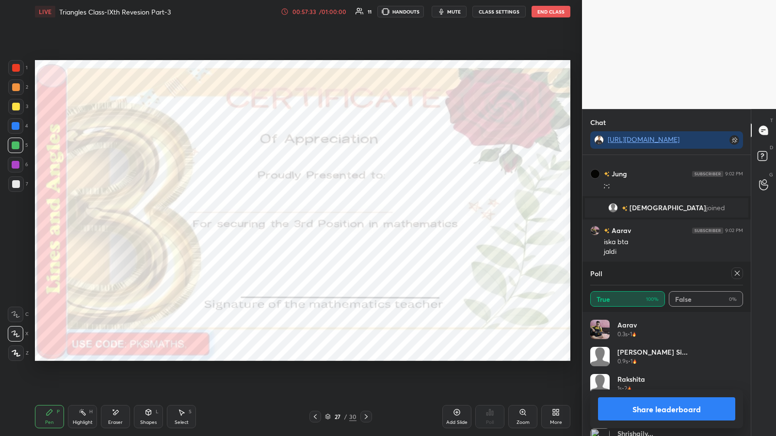
click at [348, 227] on button "Share leaderboard" at bounding box center [666, 409] width 137 height 23
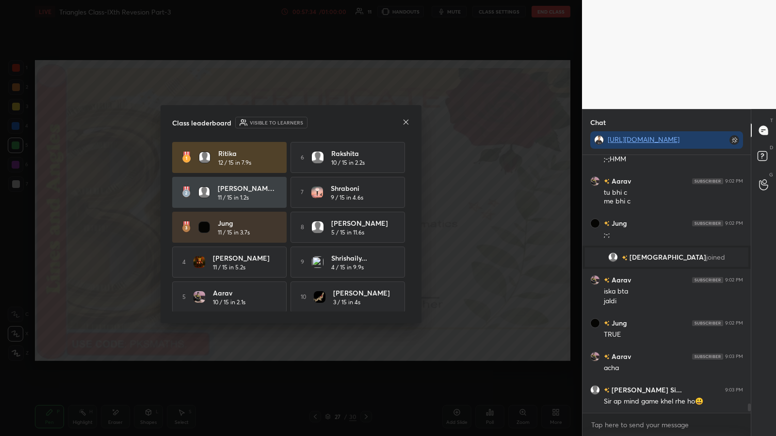
scroll to position [6893, 0]
click at [348, 125] on icon at bounding box center [406, 122] width 8 height 8
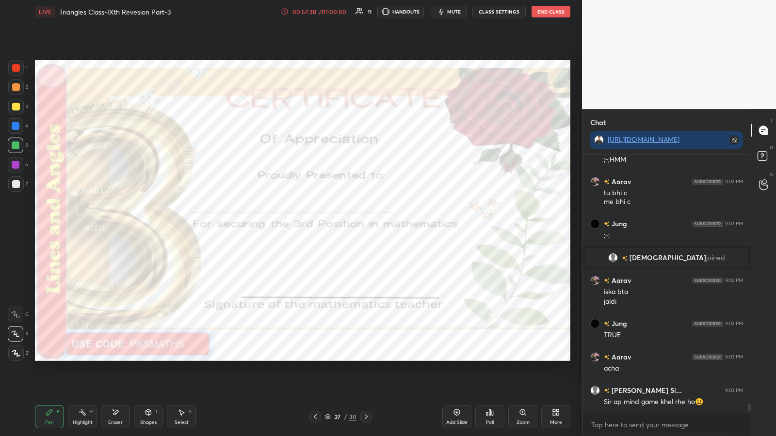
click at [311, 227] on div at bounding box center [315, 417] width 12 height 12
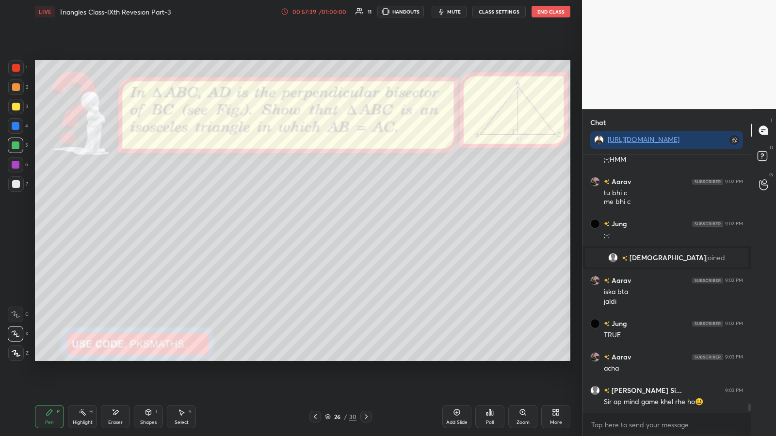
click at [347, 227] on div "26 / 30" at bounding box center [341, 417] width 32 height 9
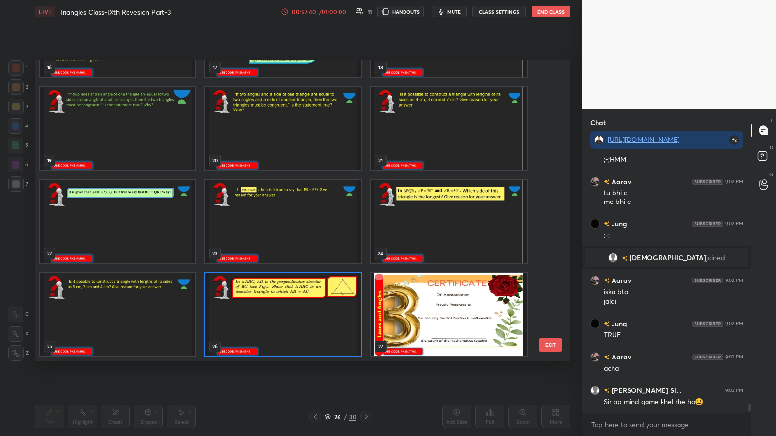
scroll to position [3, 5]
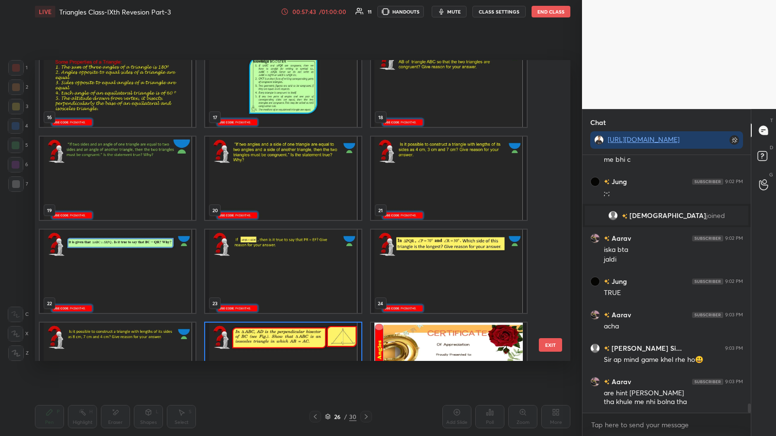
click at [310, 227] on img "grid" at bounding box center [283, 271] width 156 height 83
click at [312, 227] on img "grid" at bounding box center [283, 271] width 156 height 83
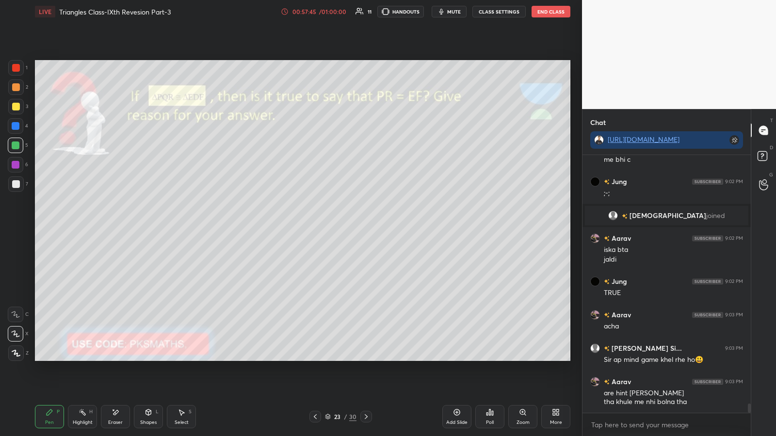
click at [348, 227] on div at bounding box center [366, 417] width 12 height 12
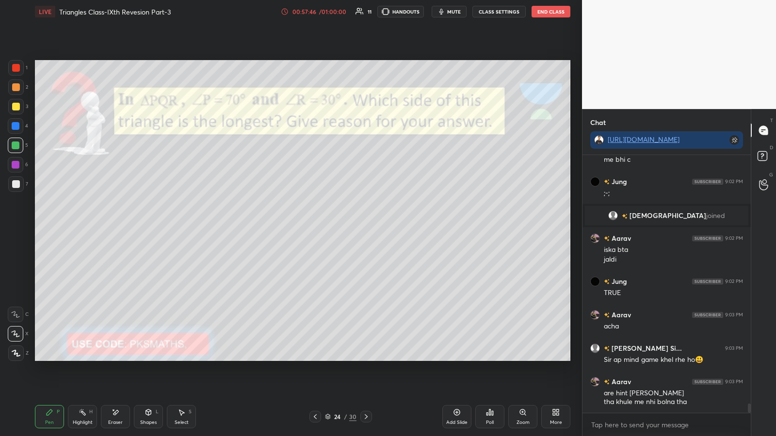
click at [348, 227] on icon at bounding box center [366, 417] width 8 height 8
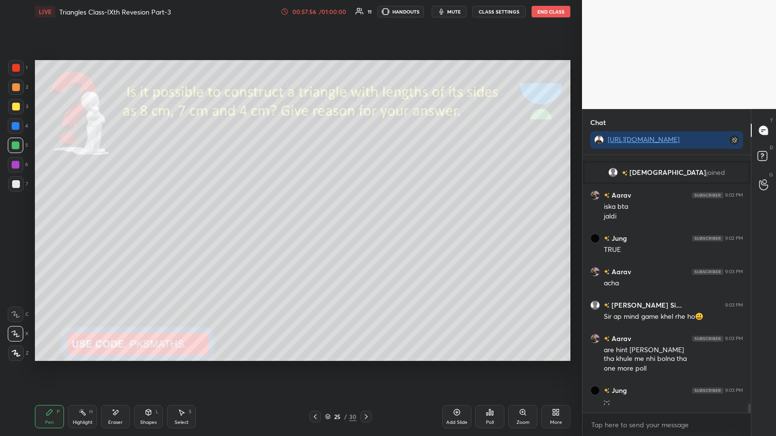
click at [314, 227] on icon at bounding box center [315, 417] width 8 height 8
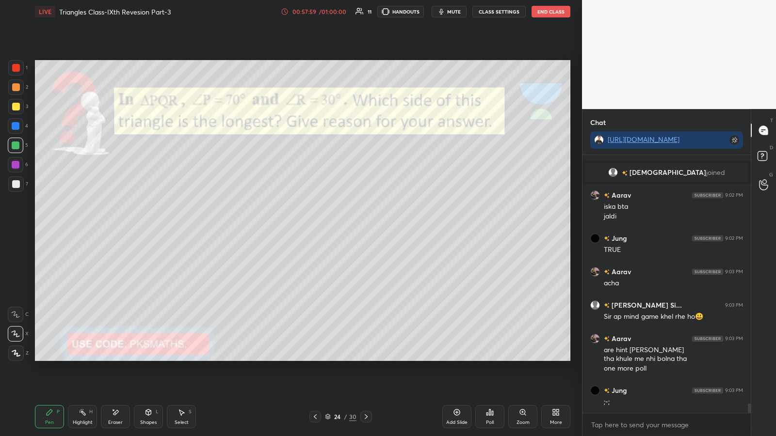
click at [348, 227] on icon at bounding box center [366, 417] width 8 height 8
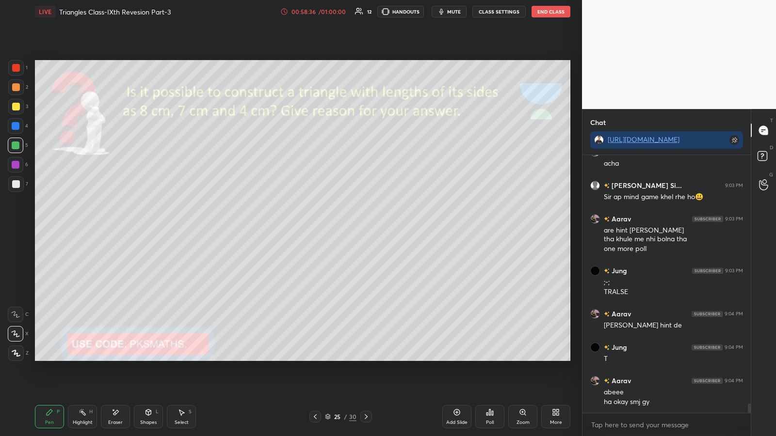
scroll to position [7107, 0]
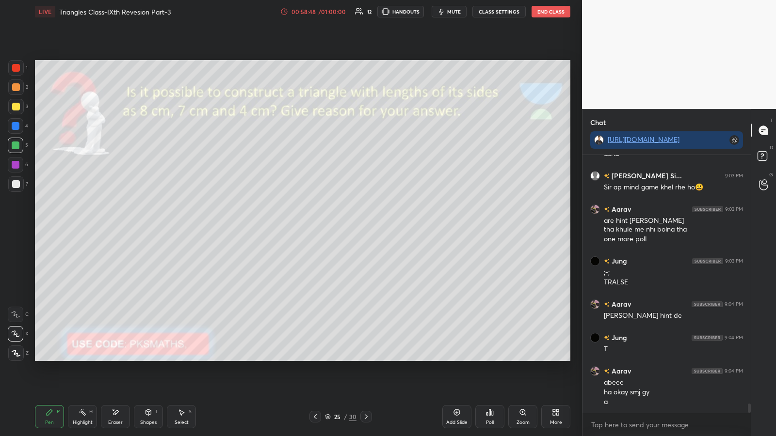
click at [348, 227] on div "Poll" at bounding box center [489, 416] width 29 height 23
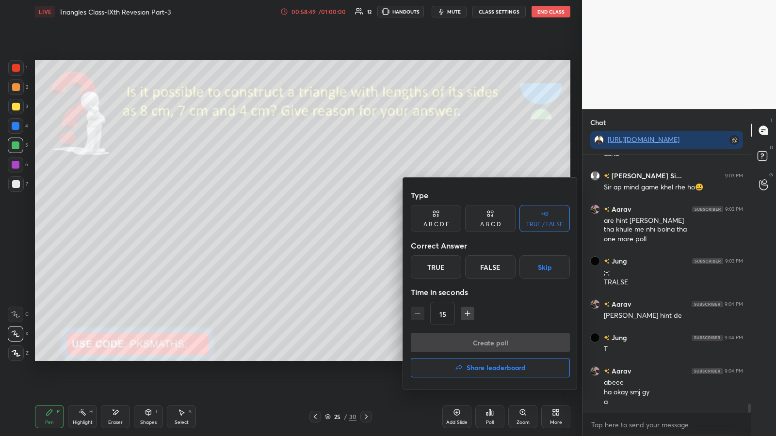
click at [348, 227] on div "True" at bounding box center [436, 266] width 50 height 23
click at [348, 227] on button "Create poll" at bounding box center [490, 342] width 159 height 19
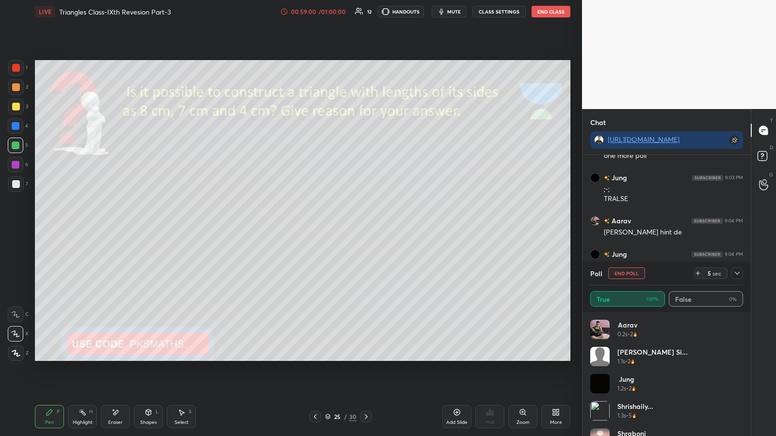
scroll to position [7200, 0]
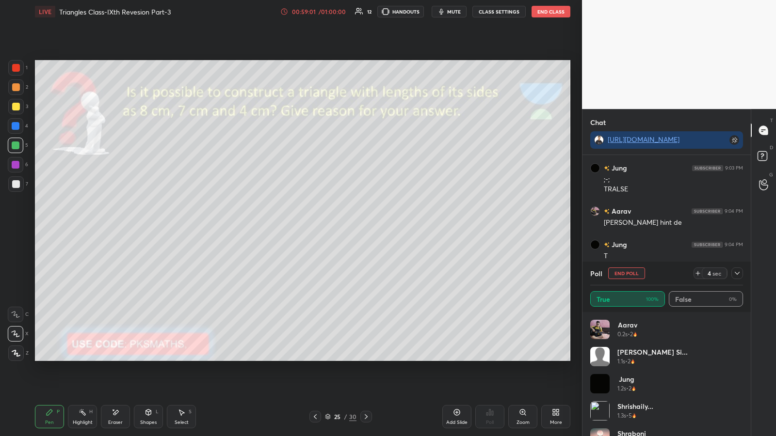
click at [348, 227] on div "30" at bounding box center [352, 417] width 7 height 9
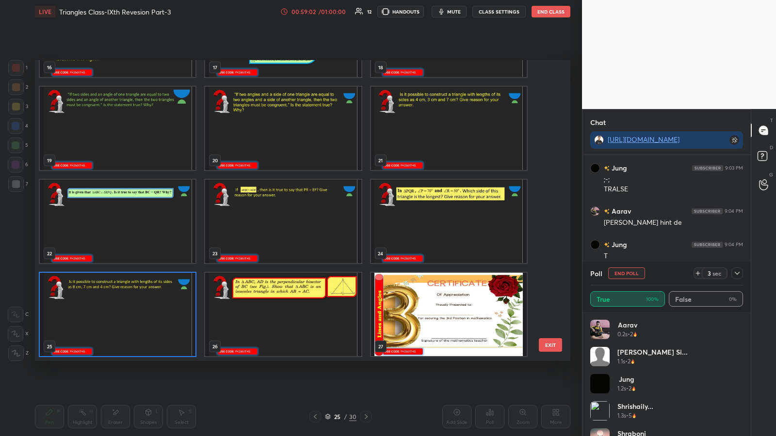
scroll to position [298, 530]
click at [348, 227] on img "grid" at bounding box center [449, 314] width 156 height 83
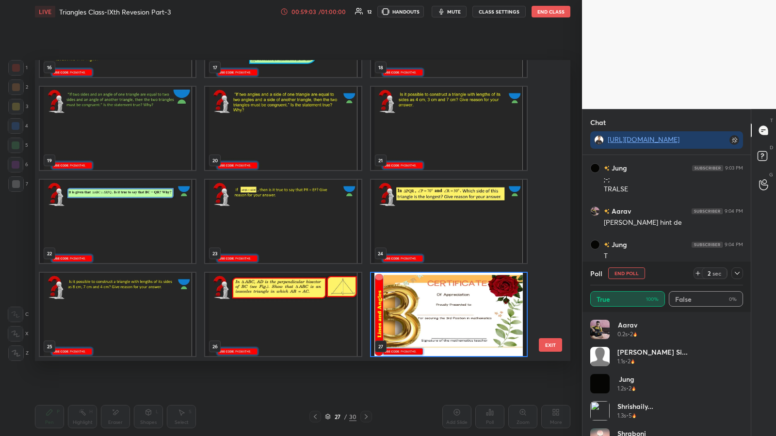
click at [348, 227] on img "grid" at bounding box center [449, 314] width 156 height 83
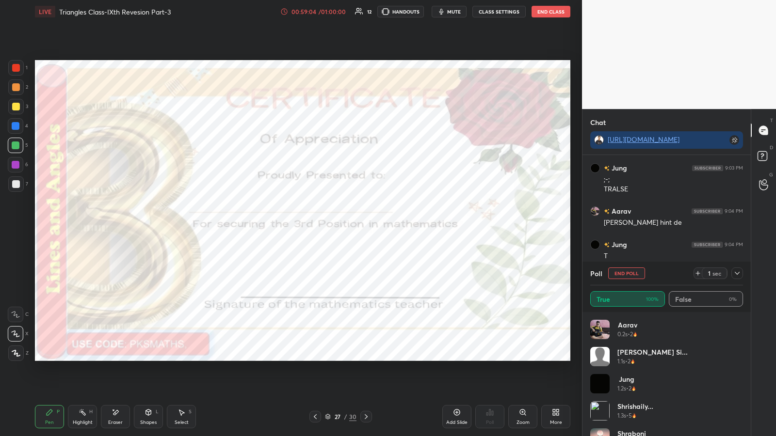
click at [10, 227] on div at bounding box center [16, 354] width 16 height 16
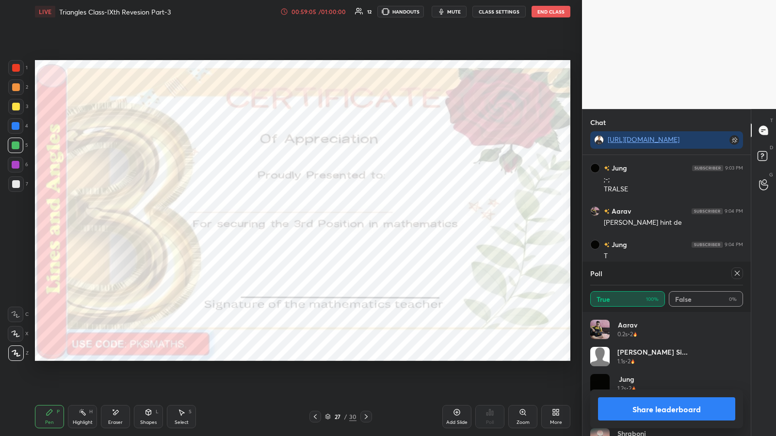
click at [16, 146] on div at bounding box center [16, 146] width 8 height 8
click at [348, 227] on button "Share leaderboard" at bounding box center [666, 409] width 137 height 23
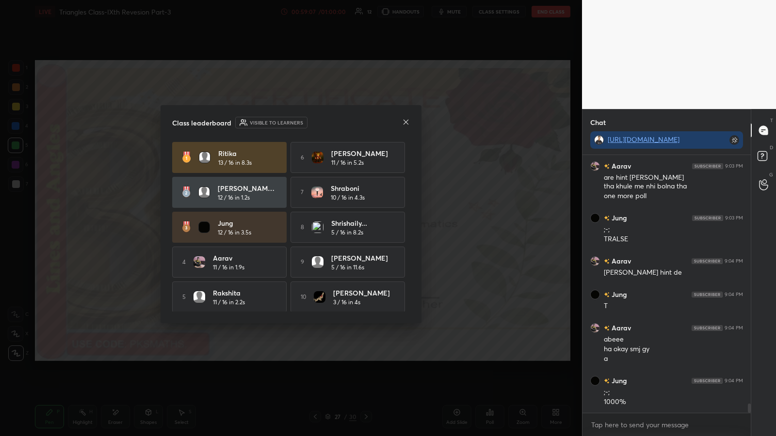
scroll to position [7201, 0]
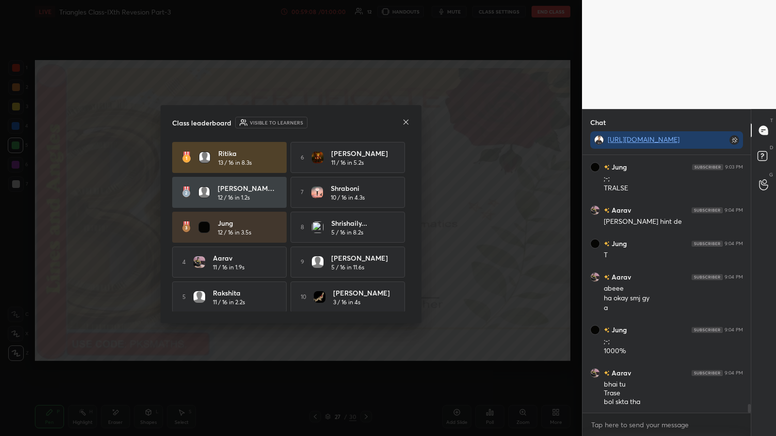
click at [348, 124] on icon at bounding box center [405, 121] width 5 height 5
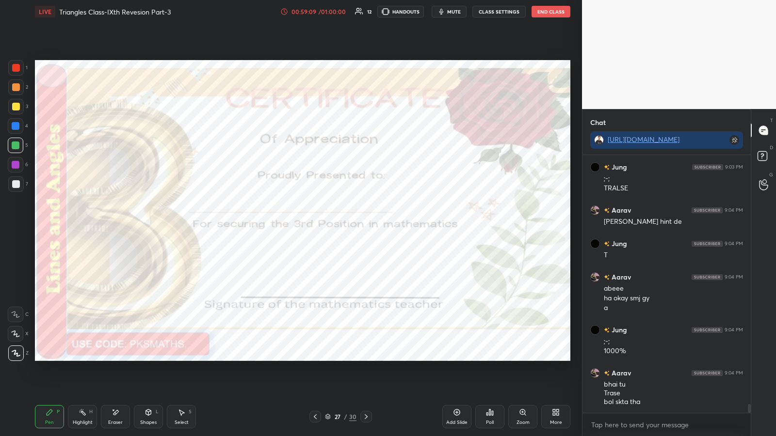
click at [348, 227] on div "Poll" at bounding box center [489, 416] width 29 height 23
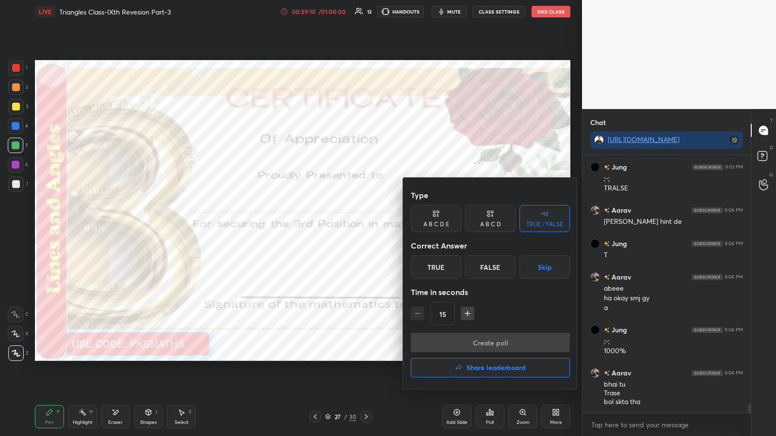
click at [348, 218] on div "A B C D" at bounding box center [490, 218] width 50 height 27
click at [348, 227] on div "A" at bounding box center [425, 266] width 29 height 23
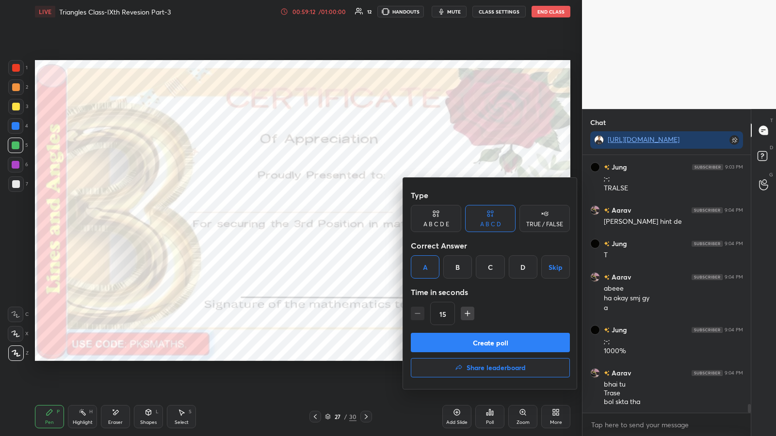
click at [348, 227] on button "Create poll" at bounding box center [490, 342] width 159 height 19
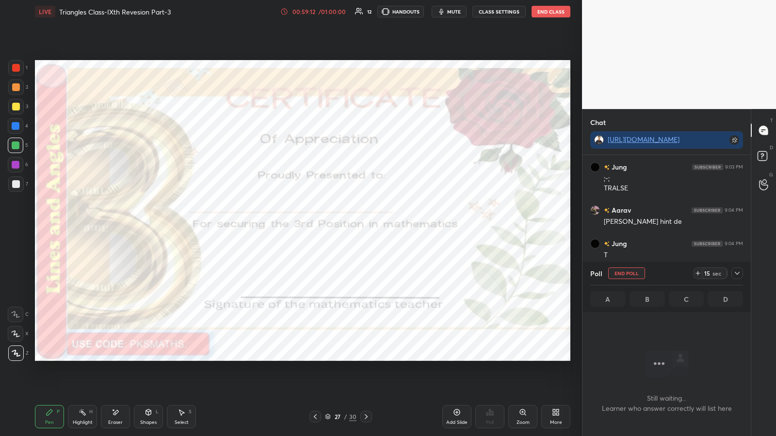
scroll to position [206, 165]
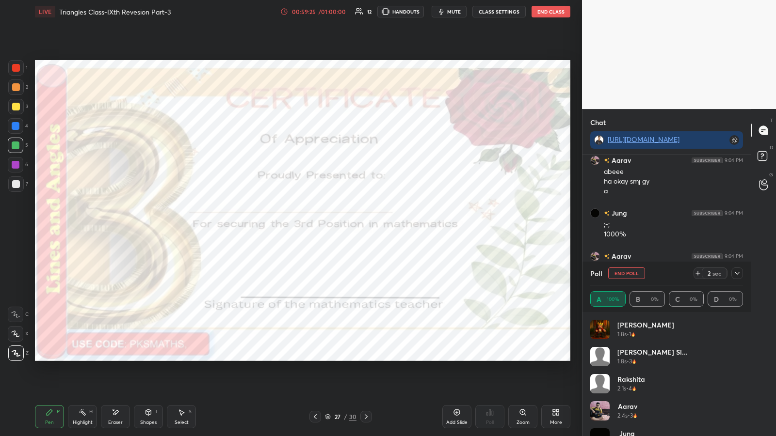
click at [348, 227] on icon at bounding box center [366, 417] width 8 height 8
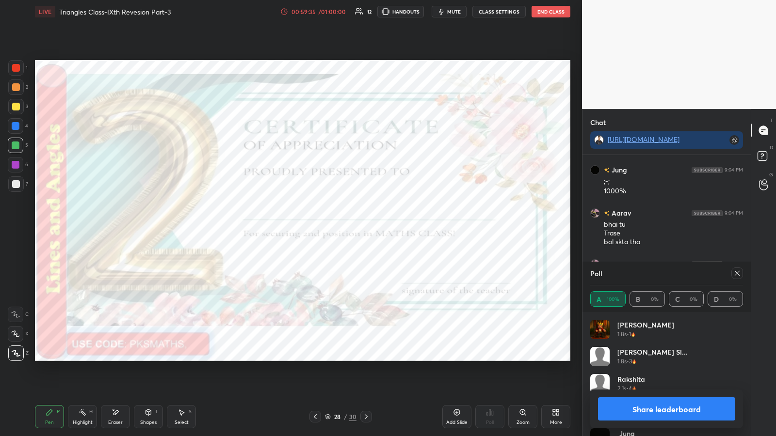
click at [348, 227] on icon at bounding box center [366, 417] width 8 height 8
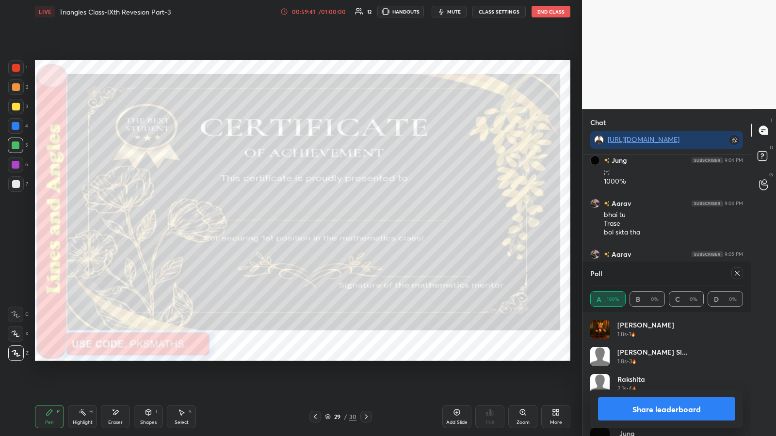
click at [316, 227] on icon at bounding box center [315, 417] width 8 height 8
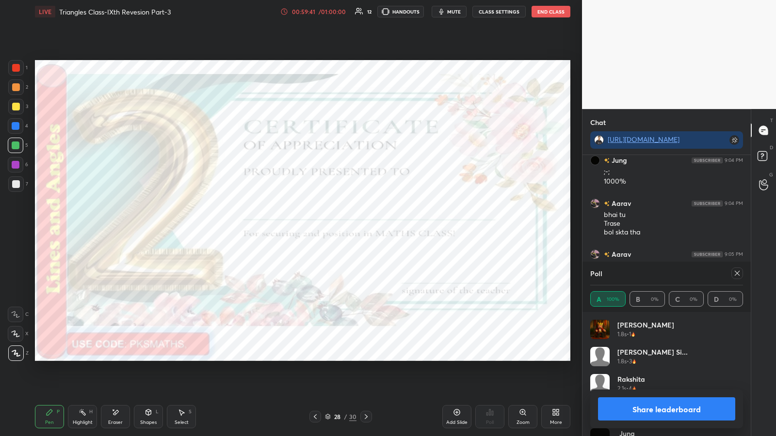
click at [315, 227] on icon at bounding box center [315, 416] width 3 height 5
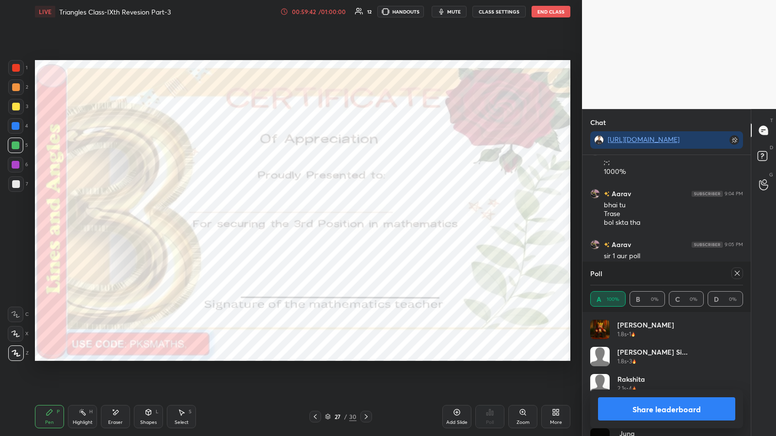
click at [348, 227] on button "Share leaderboard" at bounding box center [666, 409] width 137 height 23
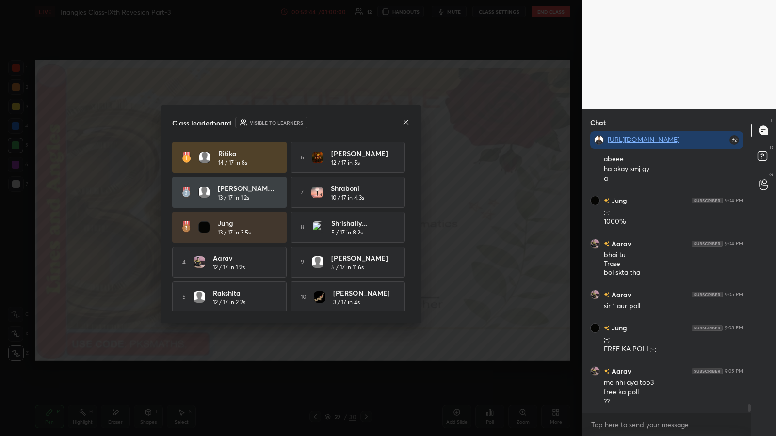
click at [348, 125] on icon at bounding box center [406, 122] width 8 height 8
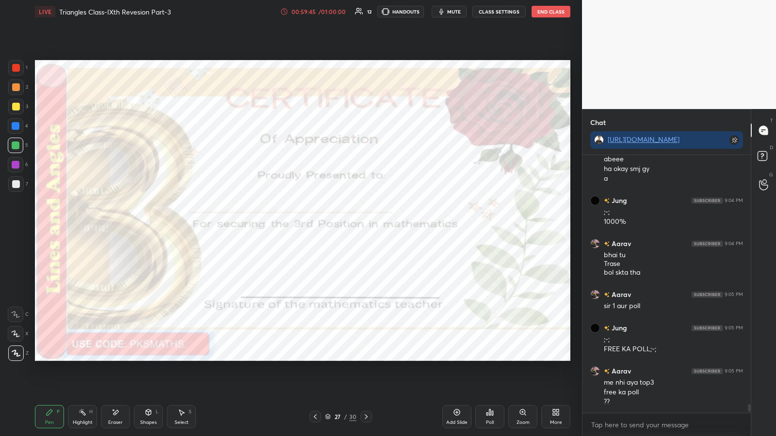
click at [16, 68] on div at bounding box center [16, 68] width 8 height 8
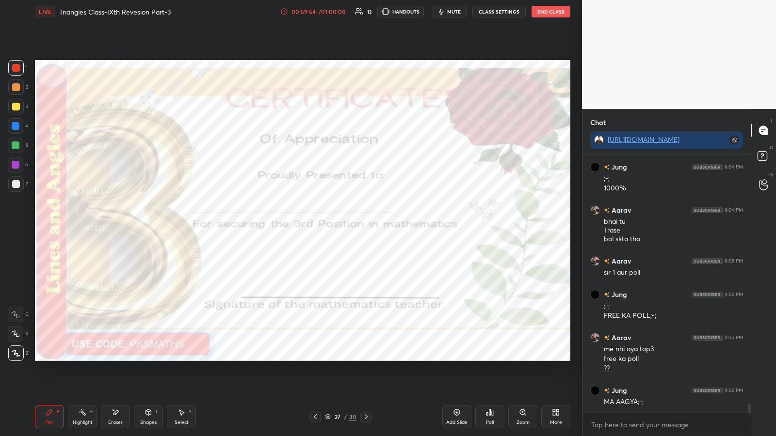
click at [348, 227] on icon at bounding box center [366, 417] width 8 height 8
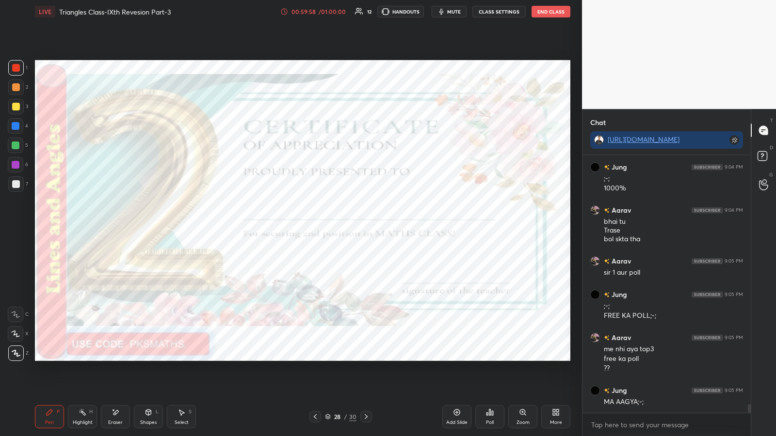
click at [348, 227] on div "Poll" at bounding box center [489, 416] width 29 height 23
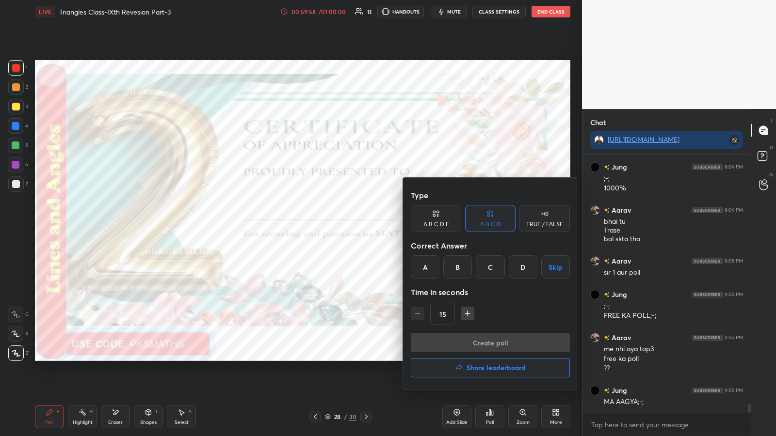
click at [348, 227] on button "Share leaderboard" at bounding box center [490, 367] width 159 height 19
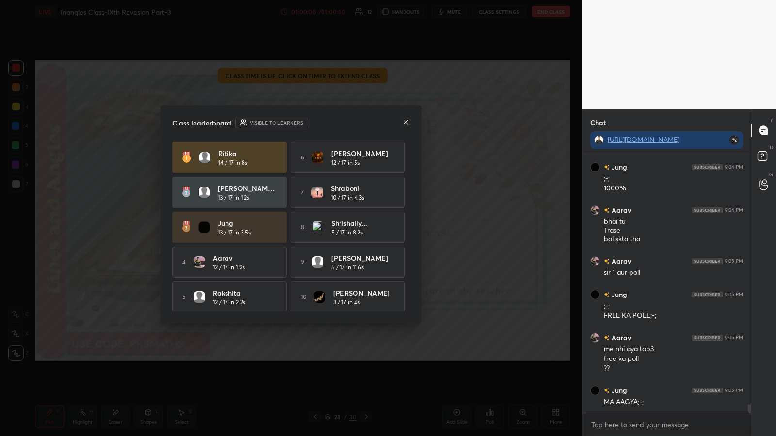
click at [348, 124] on icon at bounding box center [406, 122] width 8 height 8
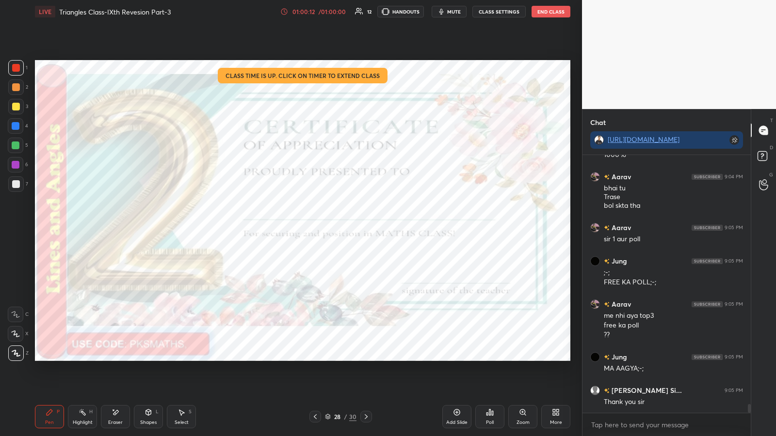
click at [348, 227] on icon at bounding box center [366, 417] width 8 height 8
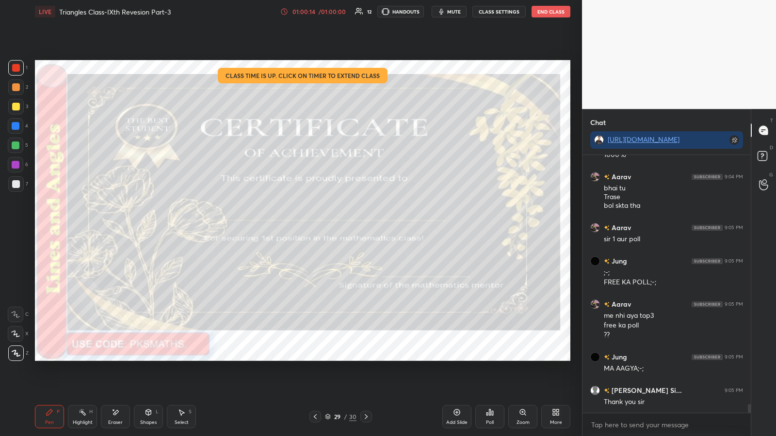
click at [348, 227] on div "Poll" at bounding box center [489, 416] width 29 height 23
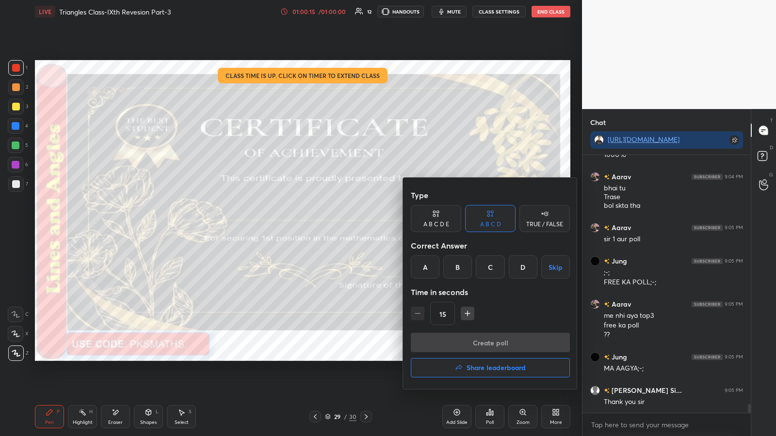
click at [348, 227] on h4 "Share leaderboard" at bounding box center [495, 368] width 59 height 7
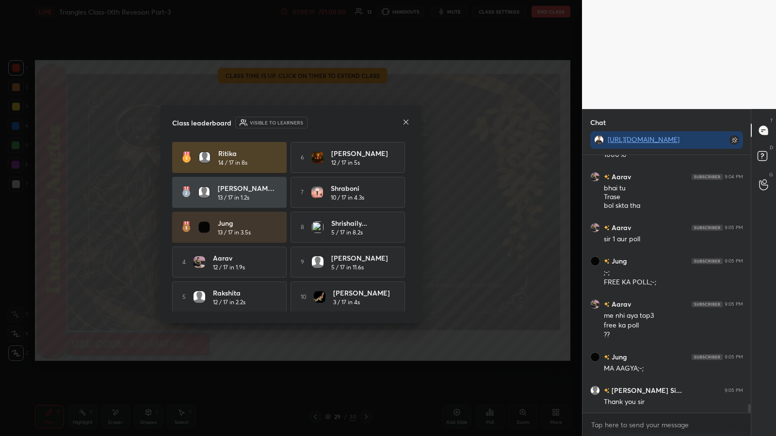
click at [348, 125] on icon at bounding box center [406, 122] width 8 height 8
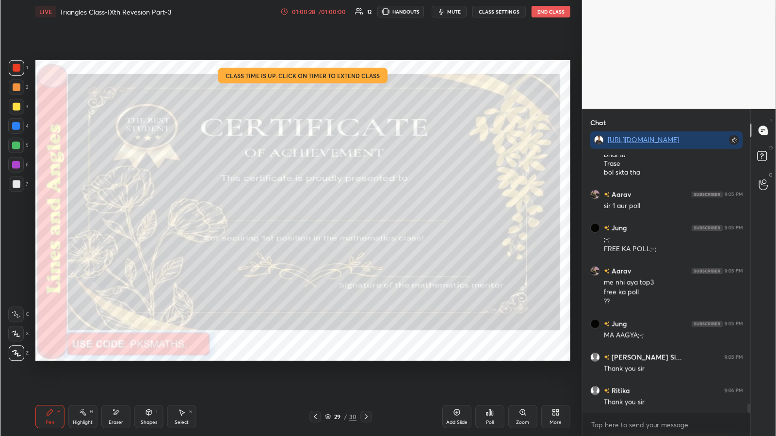
scroll to position [7473, 0]
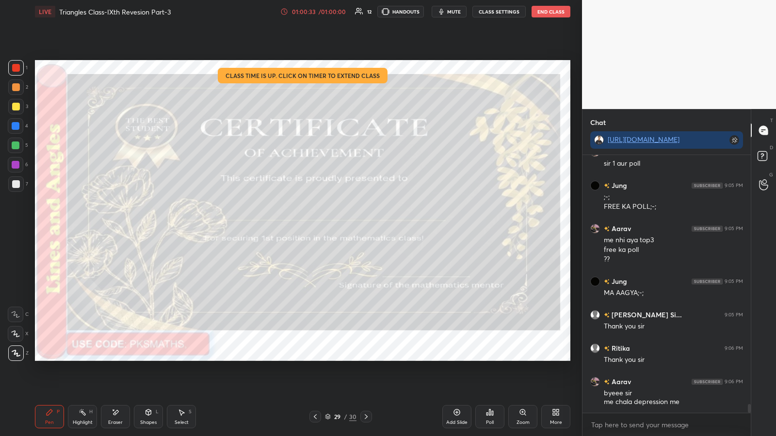
click at [348, 227] on div "Setting up your live class Class time is up. Click on timer to extend class Pol…" at bounding box center [302, 210] width 543 height 374
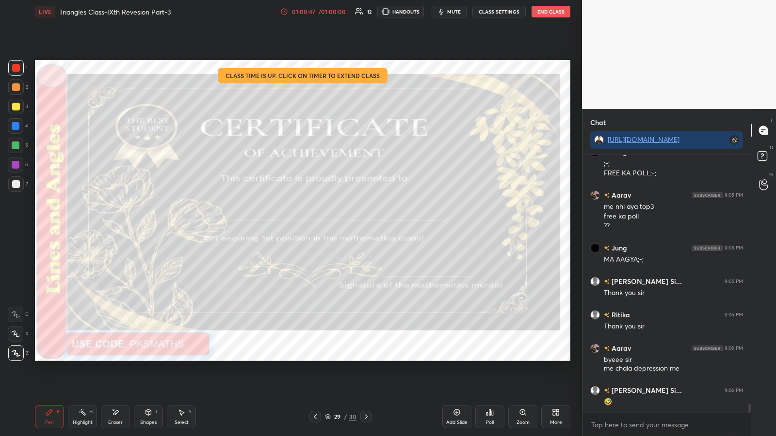
scroll to position [278, 165]
type textarea "x"
drag, startPoint x: 636, startPoint y: 430, endPoint x: 633, endPoint y: 425, distance: 5.7
paste textarea "[URL][DOMAIN_NAME]"
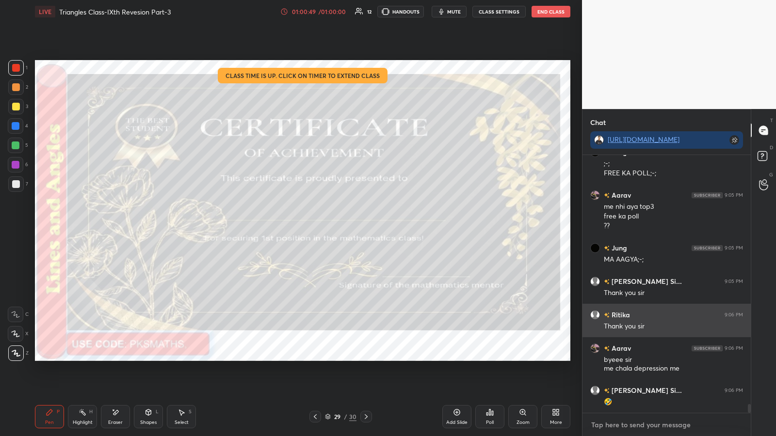
type textarea "[URL][DOMAIN_NAME]"
type textarea "x"
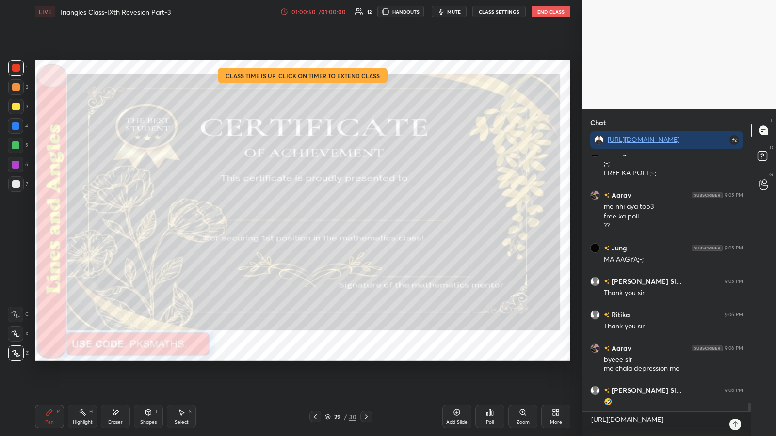
click at [348, 227] on icon at bounding box center [735, 425] width 8 height 8
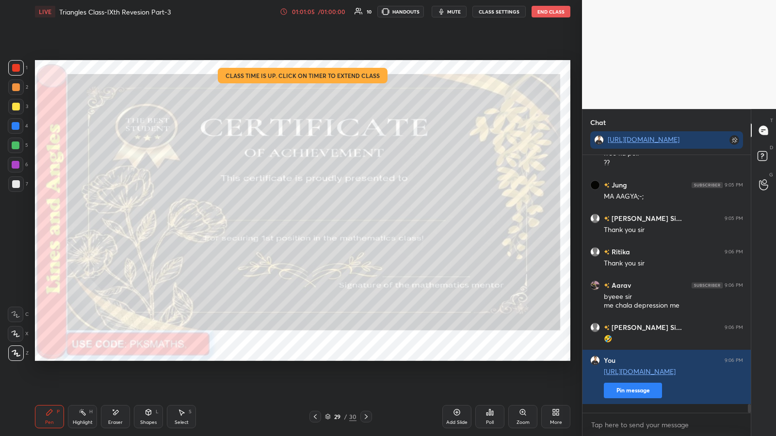
click at [348, 12] on button "End Class" at bounding box center [550, 12] width 39 height 12
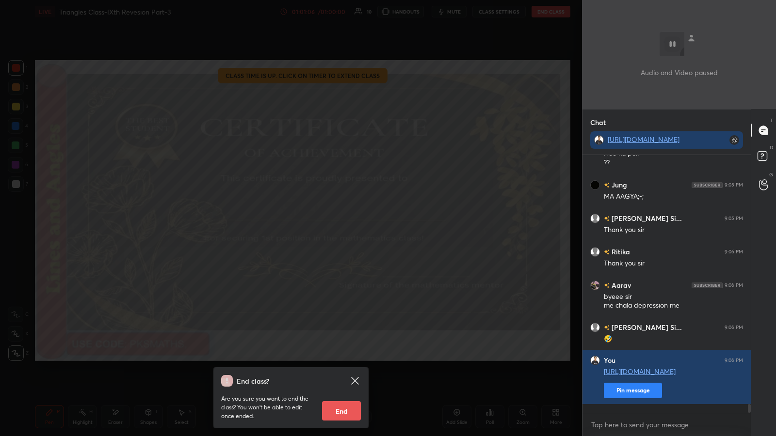
click at [348, 227] on button "End" at bounding box center [341, 410] width 39 height 19
type textarea "x"
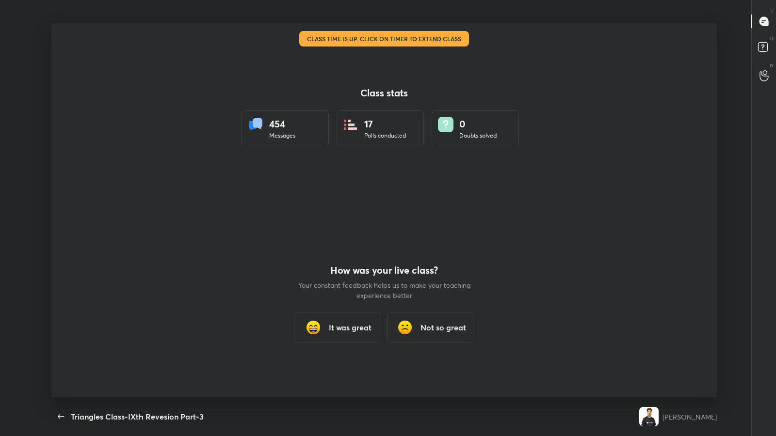
scroll to position [0, 0]
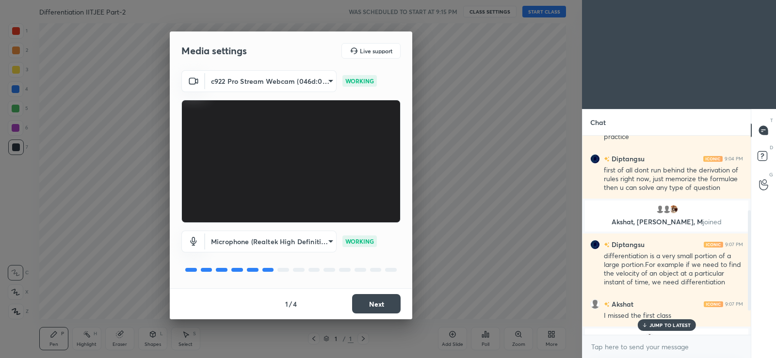
scroll to position [197, 0]
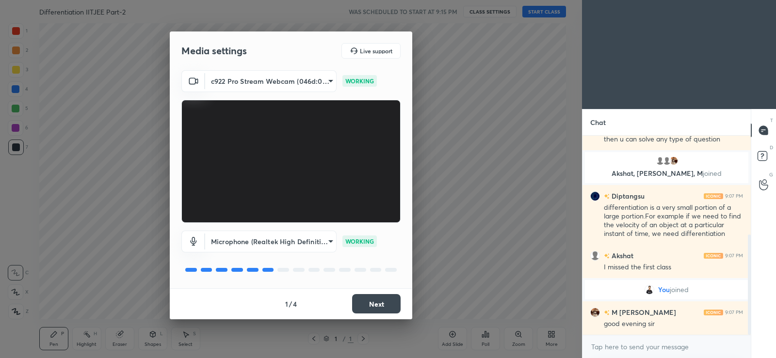
click at [379, 314] on div "1 / 4 Next" at bounding box center [291, 303] width 242 height 31
click at [377, 306] on button "Next" at bounding box center [376, 303] width 48 height 19
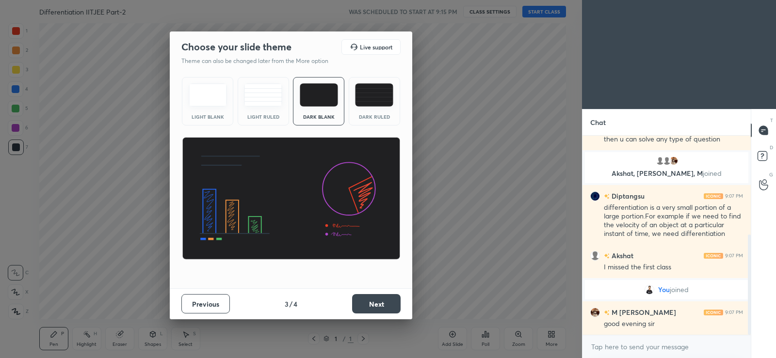
click at [379, 308] on button "Next" at bounding box center [376, 303] width 48 height 19
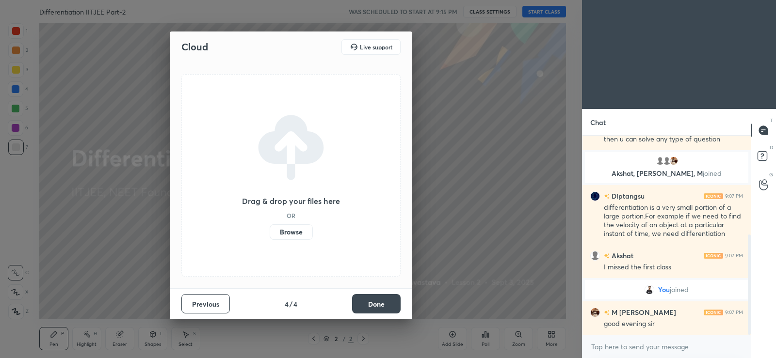
click at [298, 239] on label "Browse" at bounding box center [291, 232] width 43 height 16
click at [270, 239] on input "Browse" at bounding box center [270, 232] width 0 height 16
click at [288, 231] on label "Browse" at bounding box center [291, 232] width 43 height 16
click at [270, 231] on input "Browse" at bounding box center [270, 232] width 0 height 16
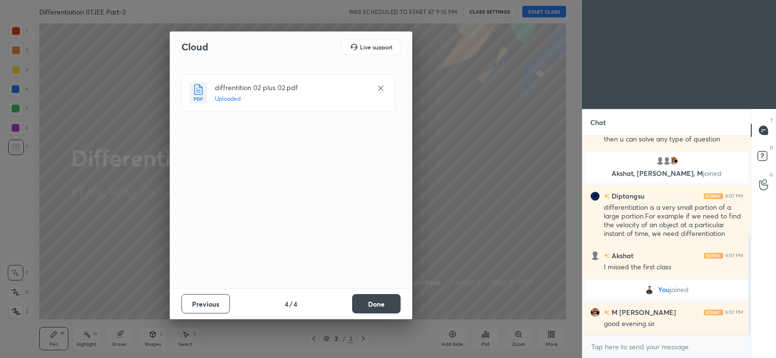
click at [379, 302] on button "Done" at bounding box center [376, 303] width 48 height 19
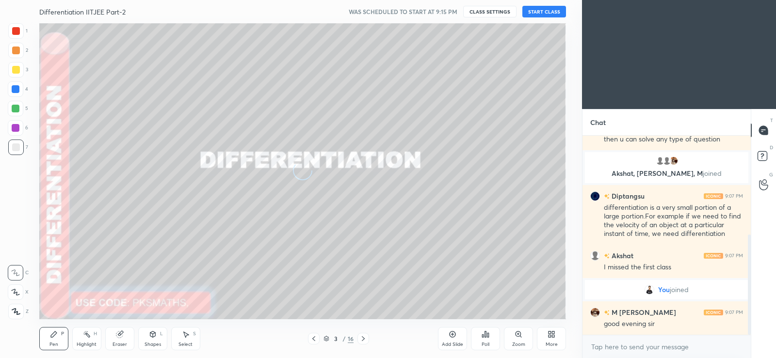
click at [551, 336] on icon at bounding box center [549, 336] width 2 height 2
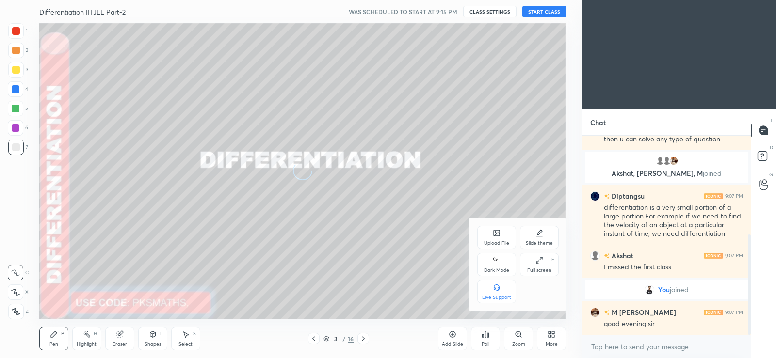
click at [496, 264] on icon at bounding box center [497, 261] width 8 height 12
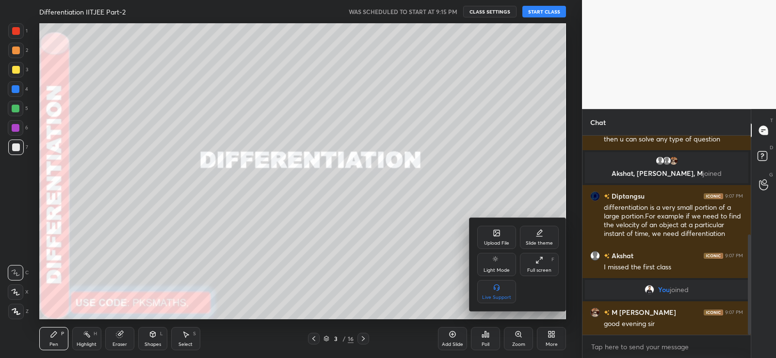
click at [616, 342] on div at bounding box center [388, 179] width 776 height 358
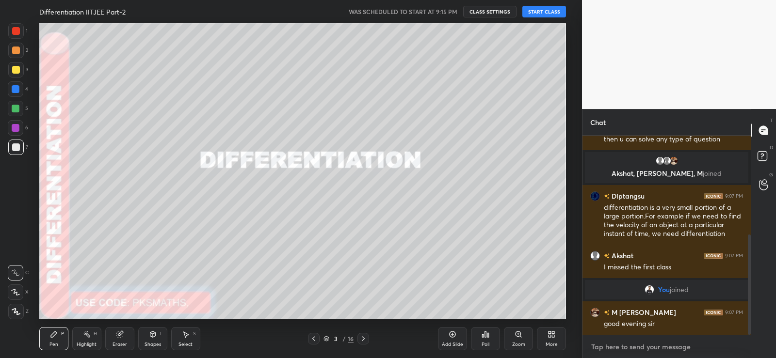
click at [617, 346] on textarea at bounding box center [666, 347] width 153 height 16
click at [361, 334] on div at bounding box center [363, 339] width 12 height 12
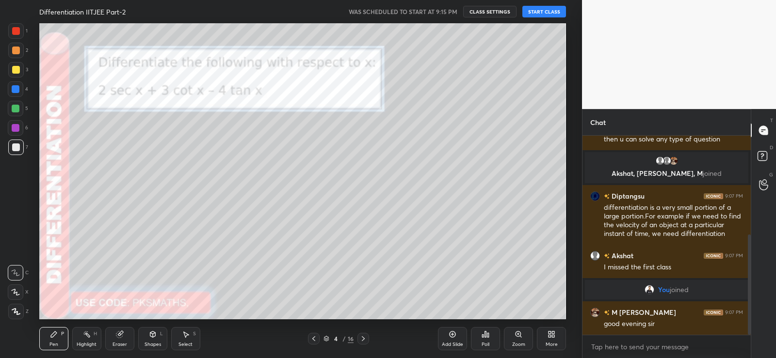
click at [360, 340] on icon at bounding box center [363, 339] width 8 height 8
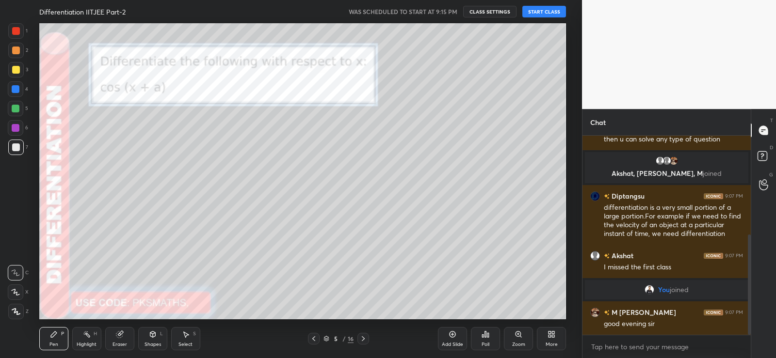
click at [358, 337] on div at bounding box center [363, 339] width 12 height 12
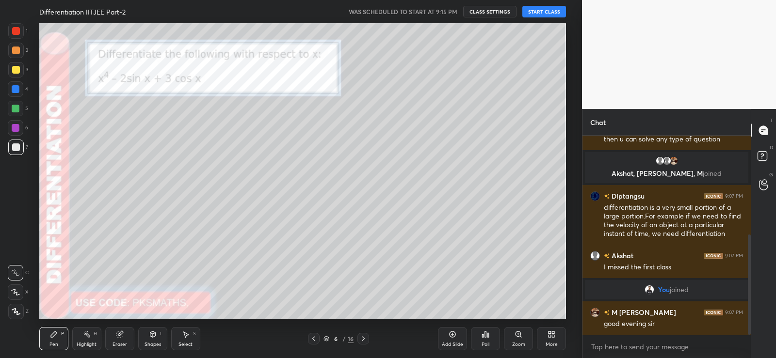
click at [318, 334] on div at bounding box center [314, 339] width 12 height 12
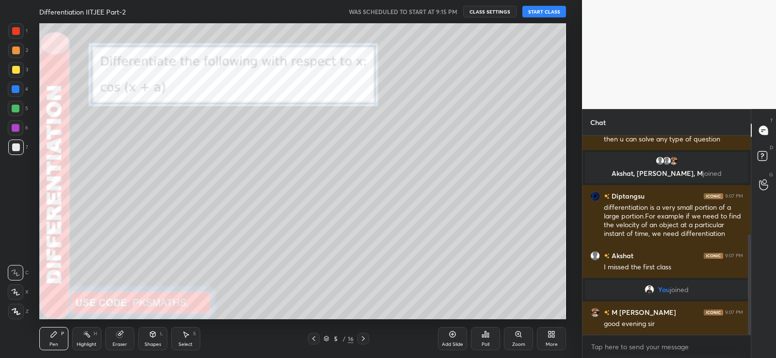
click at [317, 335] on icon at bounding box center [314, 339] width 8 height 8
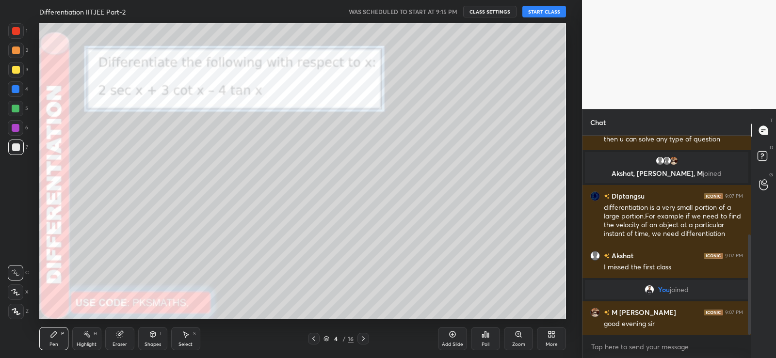
click at [314, 333] on div "Pen P Highlight H Eraser Shapes L Select S 4 / 16 Add Slide Poll Zoom More" at bounding box center [302, 338] width 526 height 39
click at [313, 338] on icon at bounding box center [313, 338] width 3 height 5
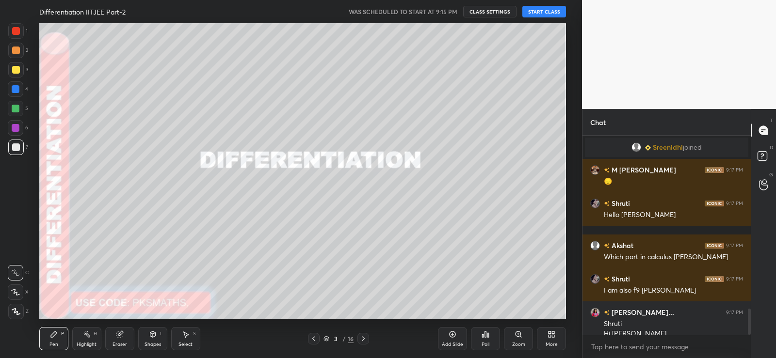
scroll to position [1306, 0]
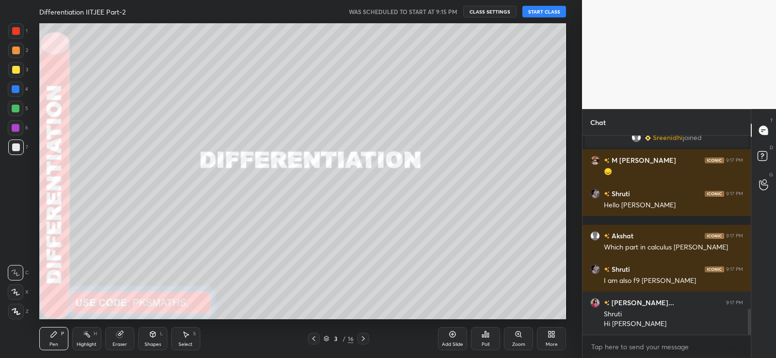
click at [16, 311] on icon at bounding box center [16, 311] width 9 height 7
click at [538, 12] on button "START CLASS" at bounding box center [544, 12] width 44 height 12
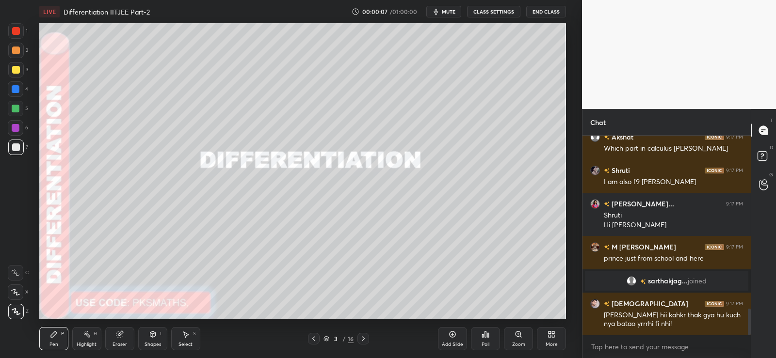
scroll to position [1331, 0]
click at [551, 337] on icon at bounding box center [549, 336] width 2 height 2
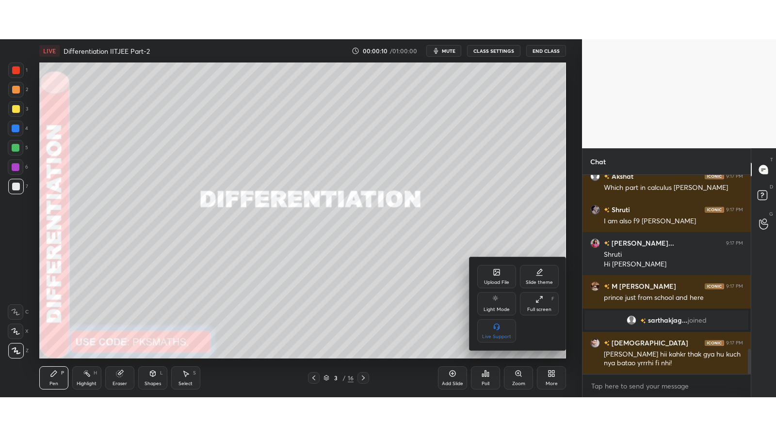
scroll to position [1364, 0]
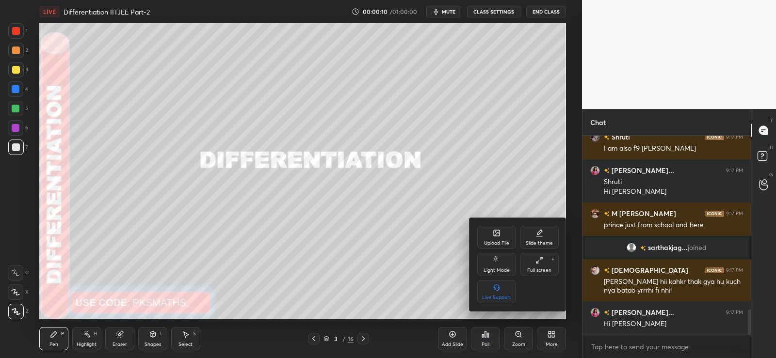
click at [540, 260] on icon at bounding box center [539, 260] width 8 height 8
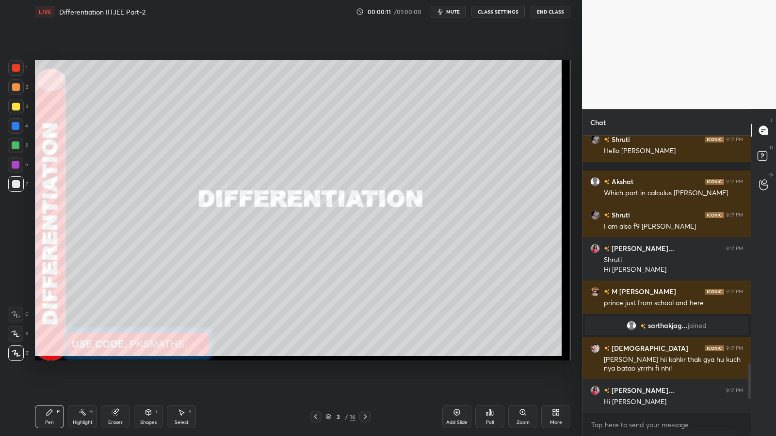
scroll to position [298, 165]
type textarea "x"
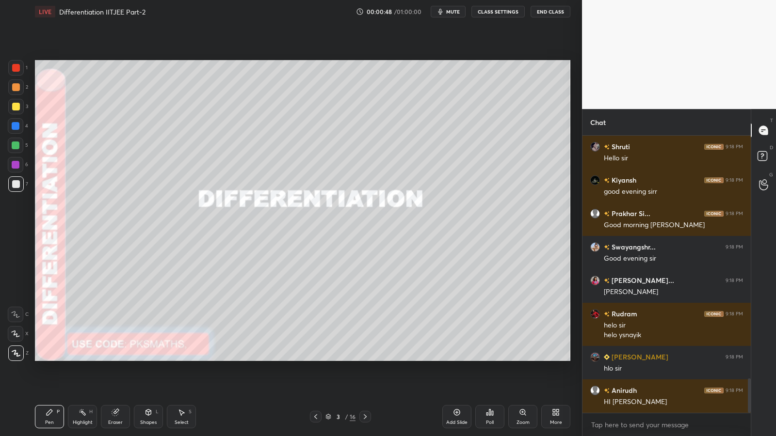
scroll to position [1963, 0]
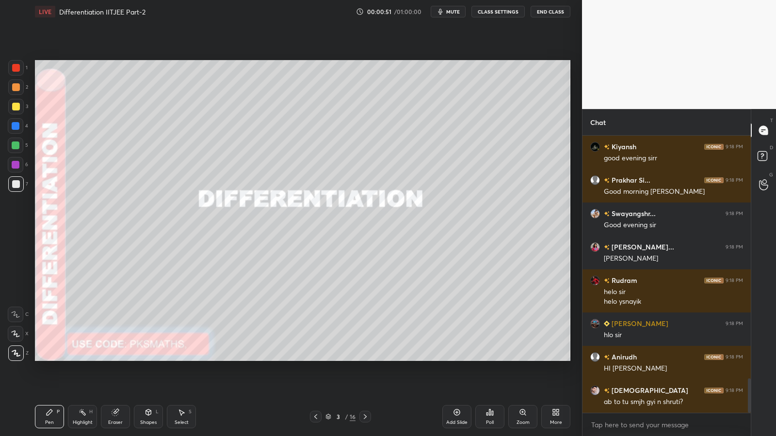
click at [488, 358] on div "Poll" at bounding box center [489, 416] width 29 height 23
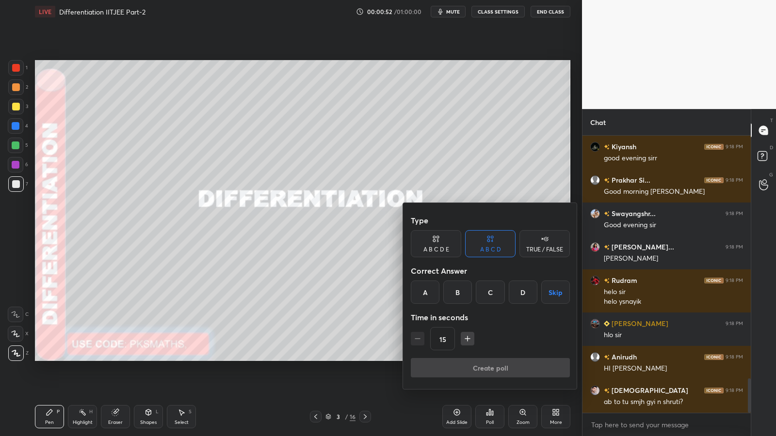
click at [426, 292] on div "A" at bounding box center [425, 292] width 29 height 23
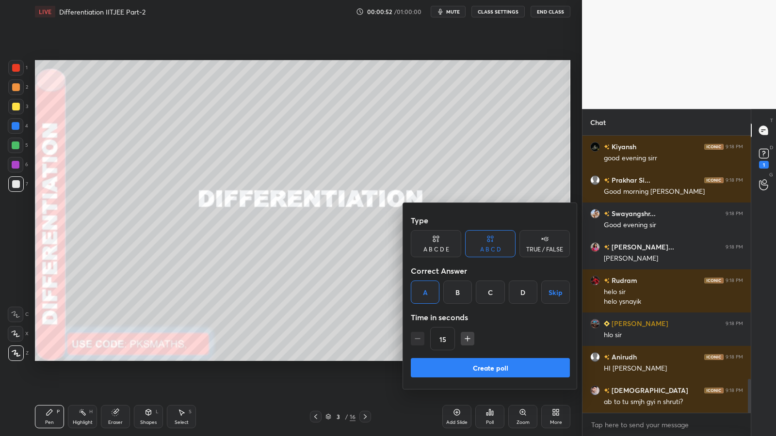
scroll to position [2005, 0]
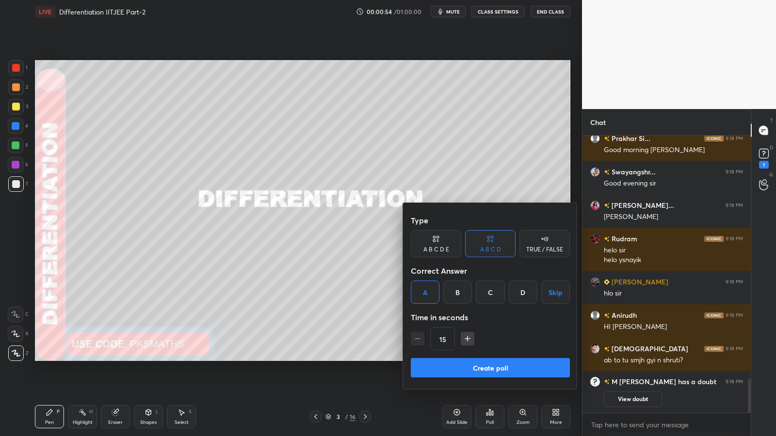
click at [466, 338] on icon "button" at bounding box center [467, 339] width 10 height 10
type input "30"
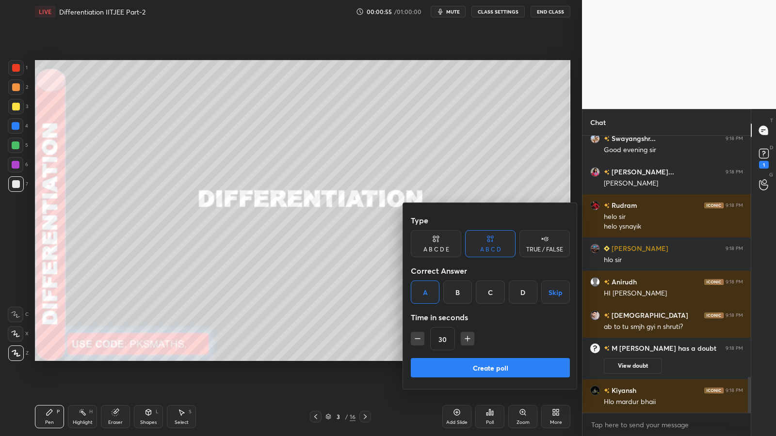
click at [485, 358] on button "Create poll" at bounding box center [490, 367] width 159 height 19
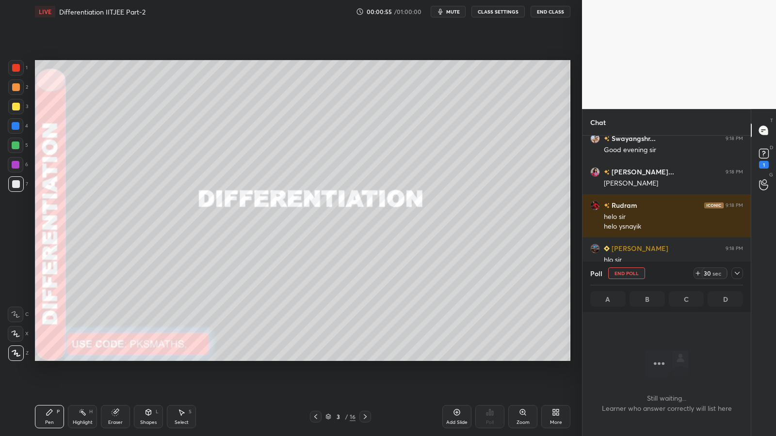
scroll to position [254, 165]
click at [765, 154] on rect at bounding box center [763, 153] width 9 height 9
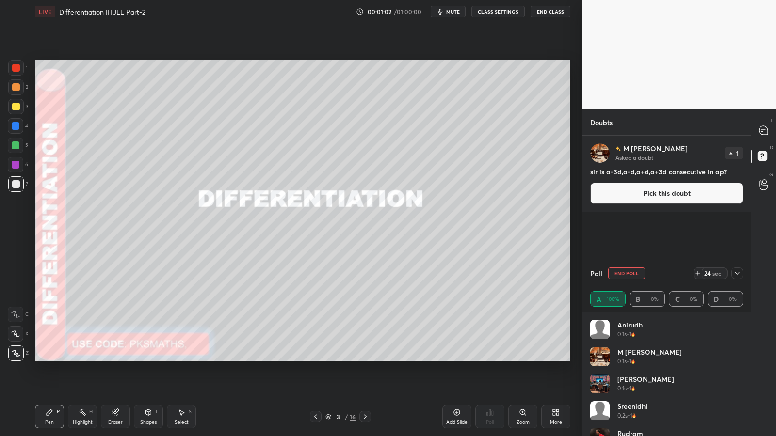
click at [686, 194] on button "Pick this doubt" at bounding box center [666, 193] width 153 height 21
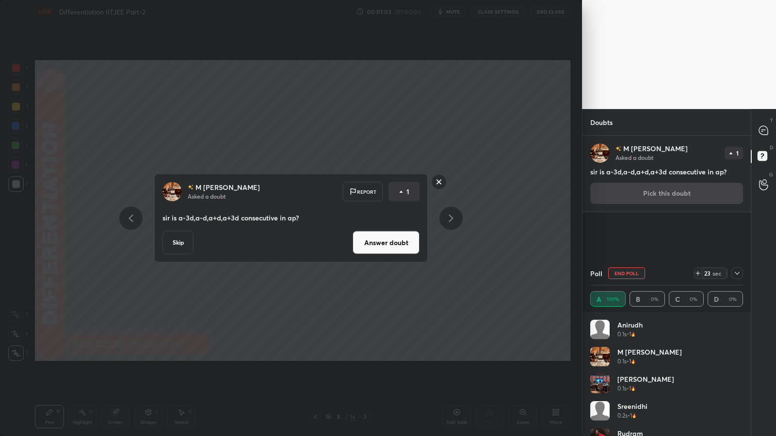
click at [388, 248] on button "Answer doubt" at bounding box center [385, 242] width 67 height 23
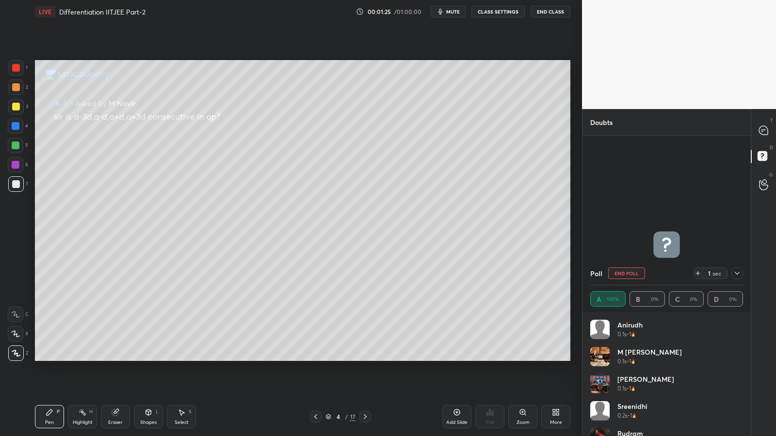
click at [16, 89] on div at bounding box center [16, 87] width 8 height 8
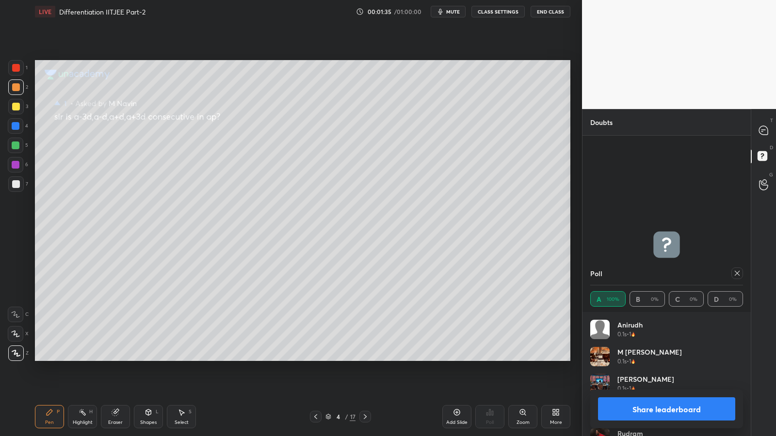
click at [654, 358] on button "Share leaderboard" at bounding box center [666, 409] width 137 height 23
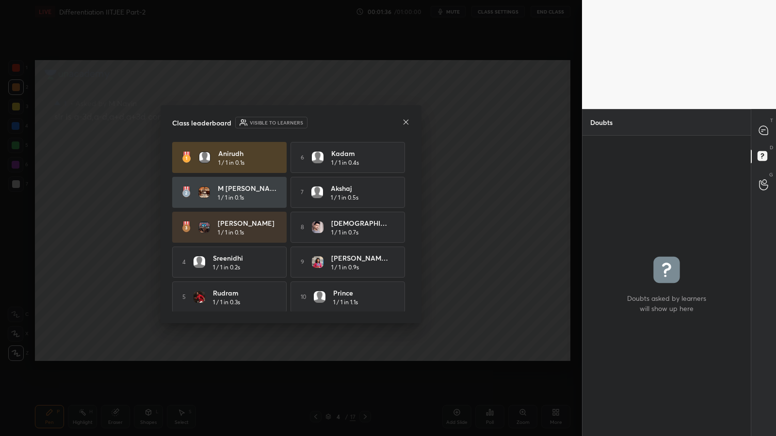
scroll to position [298, 165]
click at [407, 124] on icon at bounding box center [406, 122] width 8 height 8
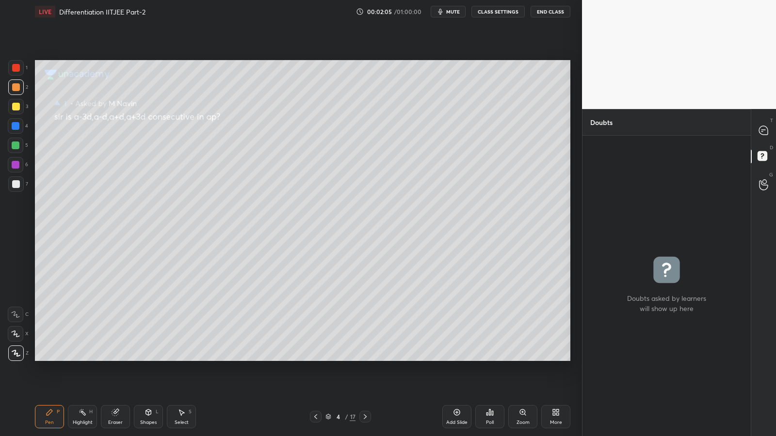
click at [114, 358] on icon at bounding box center [115, 413] width 6 height 6
click at [15, 338] on div at bounding box center [16, 334] width 16 height 16
click at [47, 358] on div "Pen P" at bounding box center [49, 416] width 29 height 23
click at [761, 128] on icon at bounding box center [763, 130] width 9 height 9
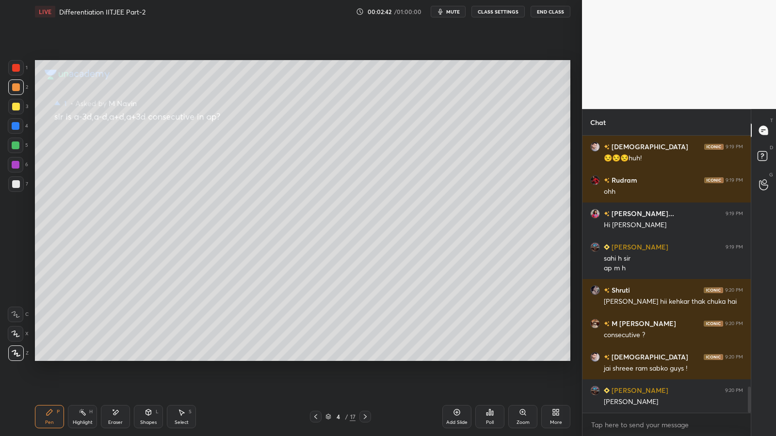
scroll to position [2712, 0]
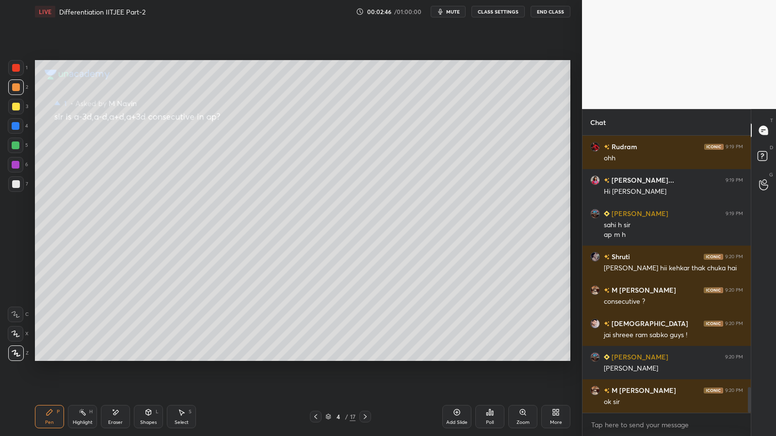
click at [367, 358] on icon at bounding box center [365, 417] width 8 height 8
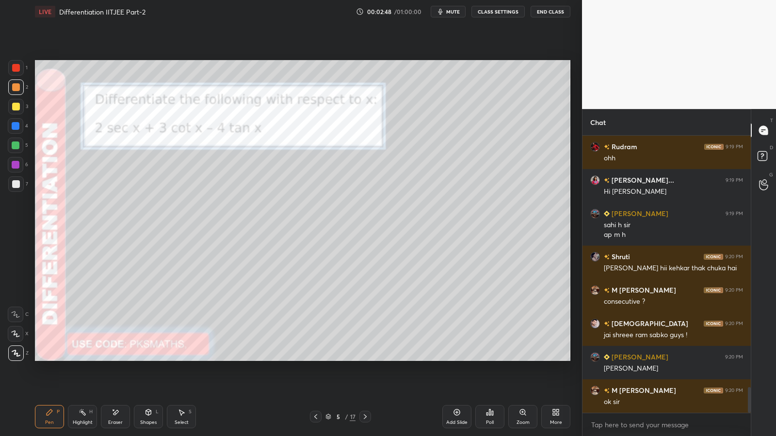
click at [319, 358] on icon at bounding box center [316, 417] width 8 height 8
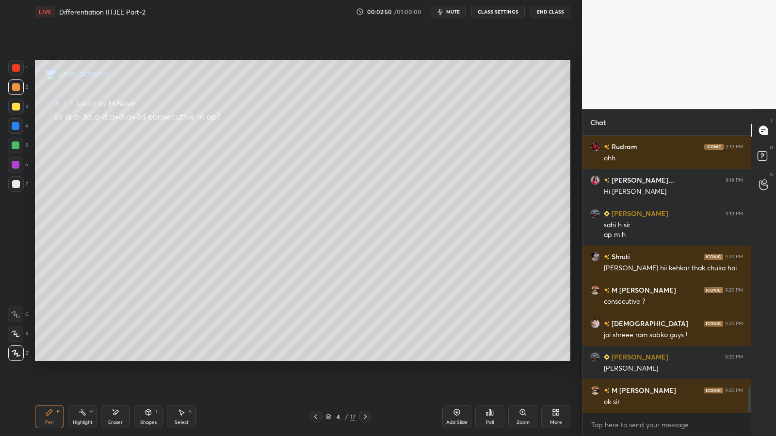
click at [454, 358] on icon at bounding box center [457, 413] width 8 height 8
click at [18, 88] on div at bounding box center [16, 87] width 8 height 8
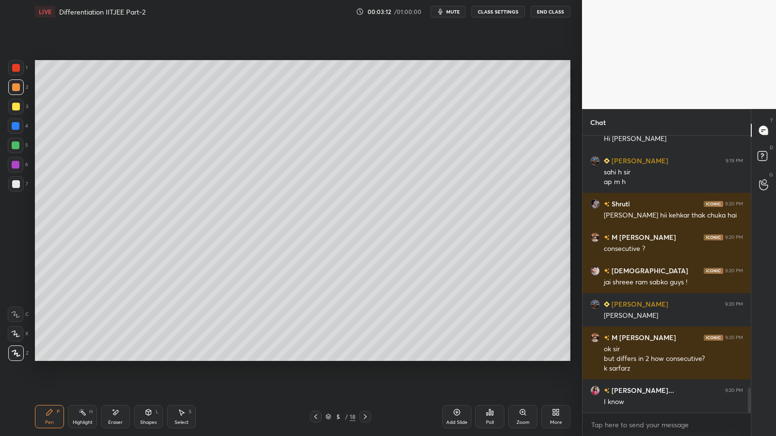
scroll to position [2798, 0]
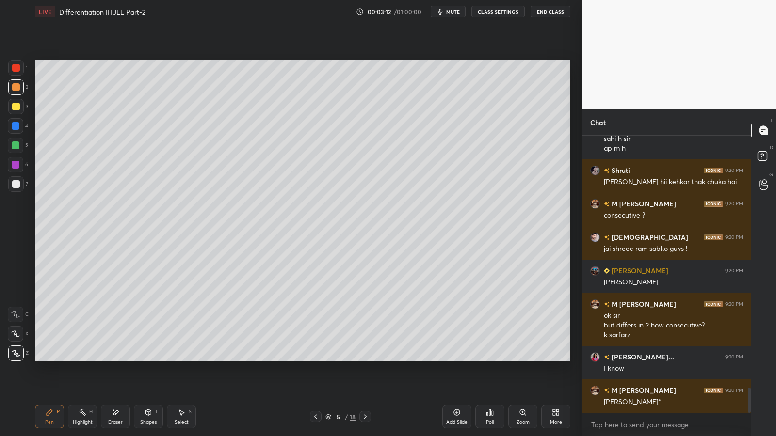
click at [15, 188] on div at bounding box center [16, 184] width 16 height 16
click at [526, 162] on p "Undo" at bounding box center [529, 163] width 15 height 8
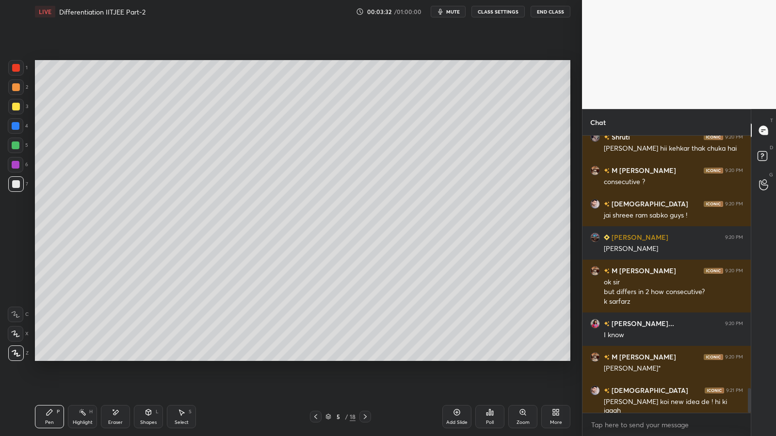
click at [116, 358] on div "Eraser" at bounding box center [115, 416] width 29 height 23
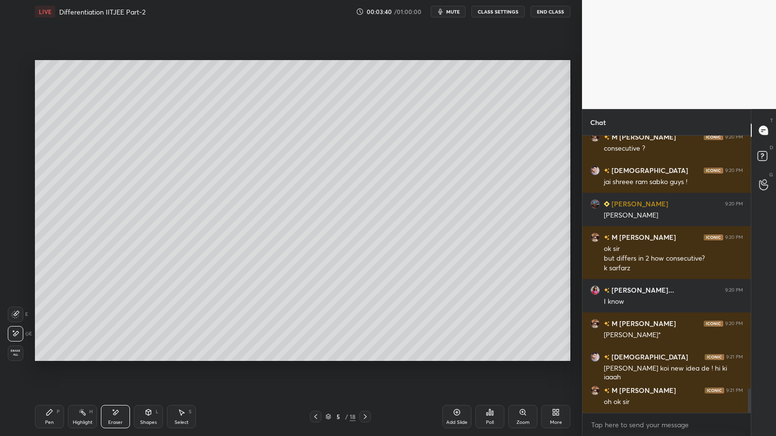
click at [42, 358] on div "Pen P" at bounding box center [49, 416] width 29 height 23
click at [152, 358] on div "Shapes L" at bounding box center [148, 416] width 29 height 23
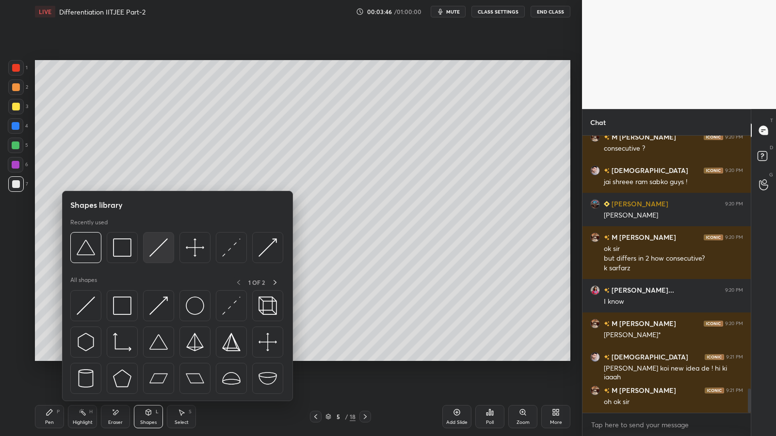
click at [158, 251] on img at bounding box center [158, 248] width 18 height 18
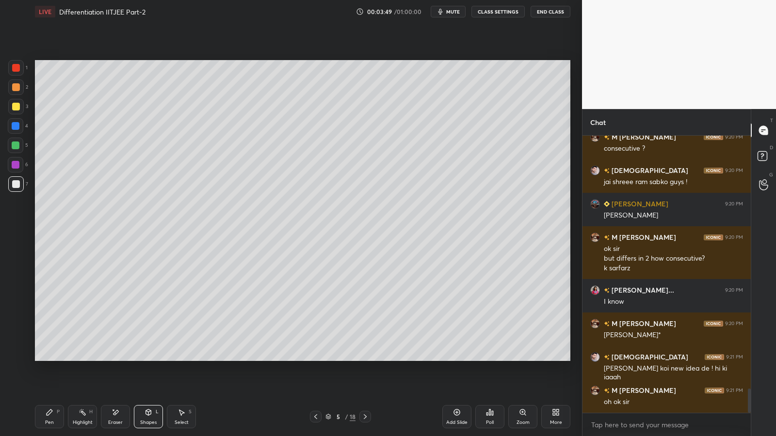
click at [53, 358] on div "Pen P" at bounding box center [49, 416] width 29 height 23
click at [16, 85] on div at bounding box center [16, 87] width 8 height 8
click at [15, 335] on icon at bounding box center [15, 334] width 9 height 7
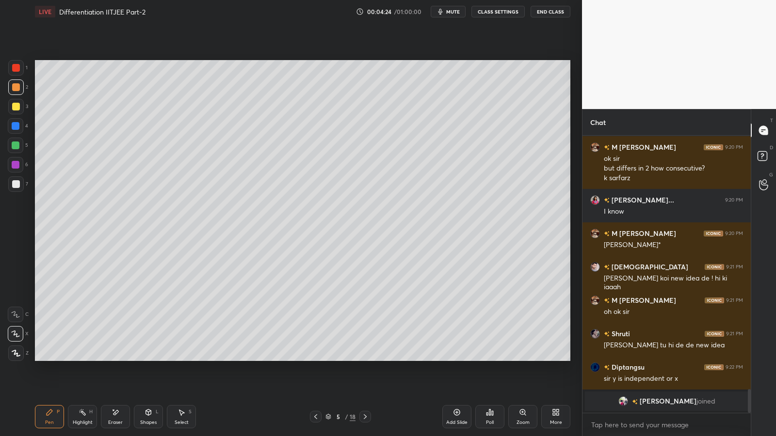
scroll to position [2472, 0]
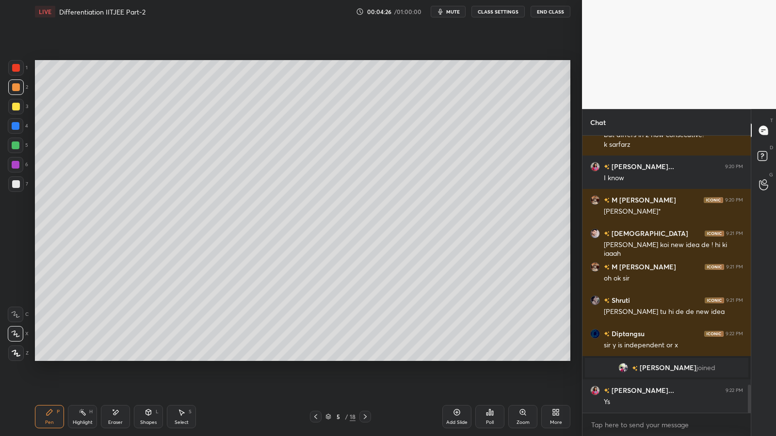
click at [16, 185] on div at bounding box center [16, 184] width 8 height 8
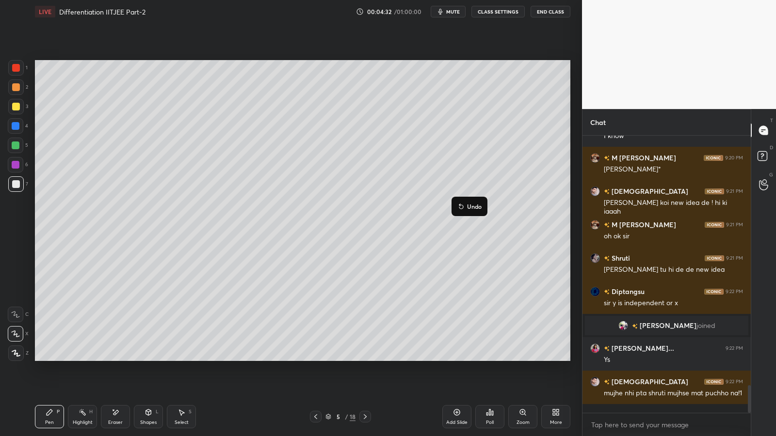
click at [472, 208] on p "Undo" at bounding box center [474, 207] width 15 height 8
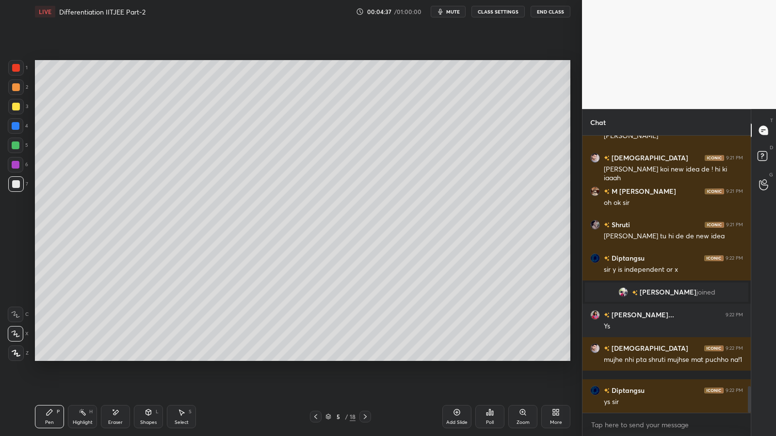
scroll to position [2590, 0]
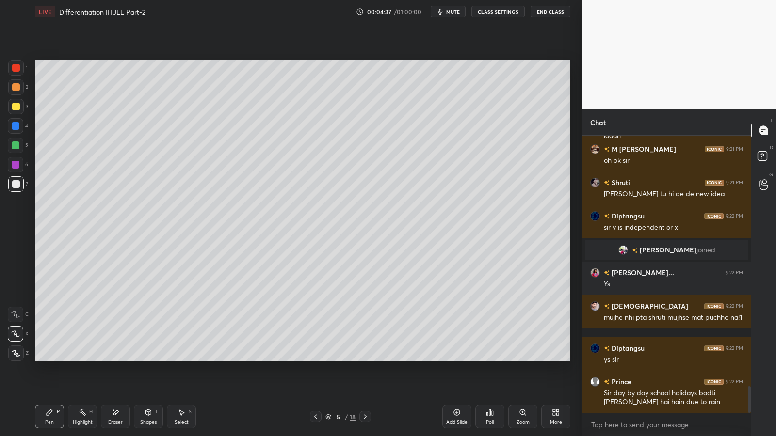
click at [316, 358] on icon at bounding box center [315, 416] width 3 height 5
click at [458, 358] on icon at bounding box center [457, 413] width 8 height 8
click at [15, 88] on div at bounding box center [16, 87] width 8 height 8
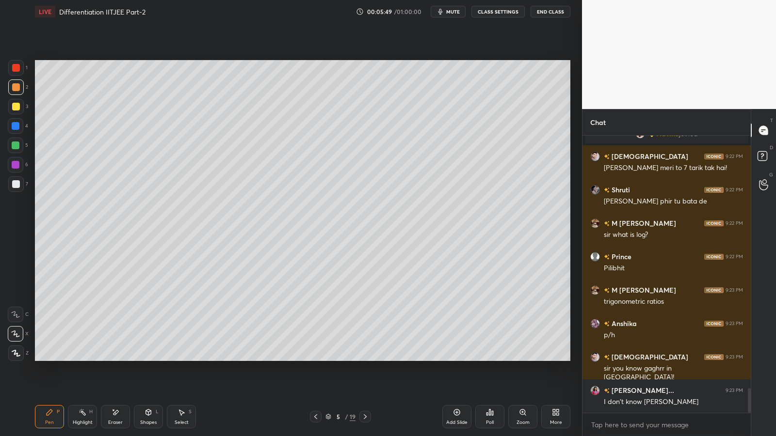
scroll to position [2861, 0]
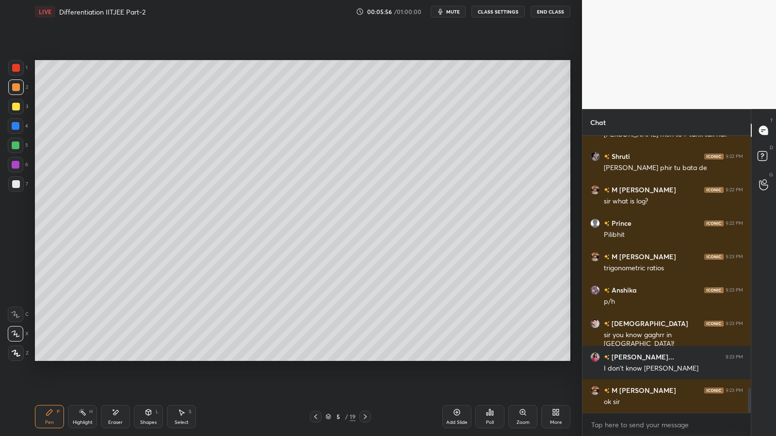
click at [115, 358] on icon at bounding box center [115, 413] width 8 height 8
click at [48, 358] on icon at bounding box center [50, 413] width 6 height 6
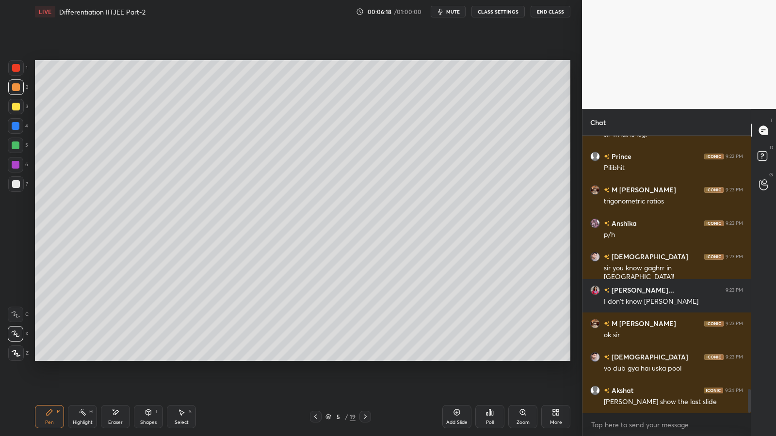
scroll to position [2951, 0]
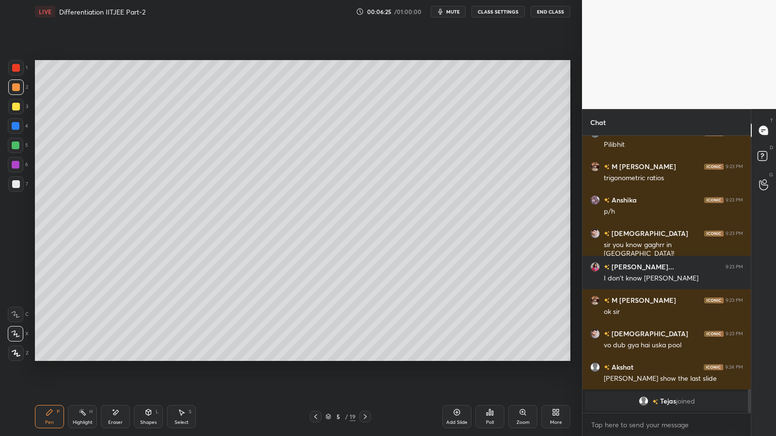
click at [116, 358] on icon at bounding box center [115, 412] width 5 height 5
click at [50, 358] on icon at bounding box center [50, 413] width 6 height 6
click at [317, 358] on icon at bounding box center [316, 417] width 8 height 8
click at [366, 358] on icon at bounding box center [365, 417] width 8 height 8
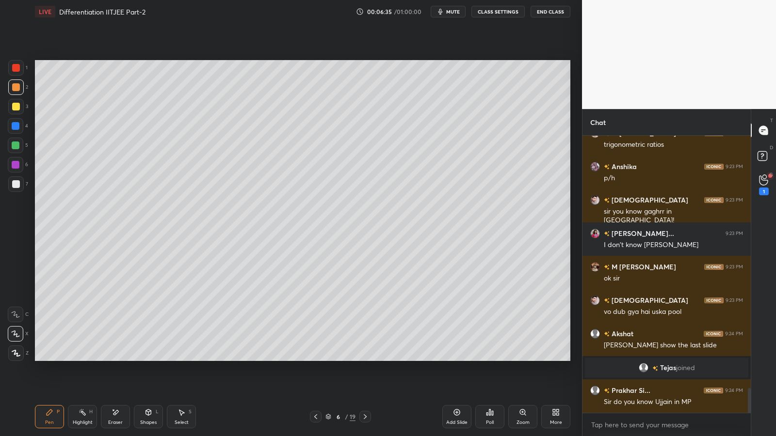
scroll to position [2836, 0]
click at [766, 180] on icon at bounding box center [763, 180] width 9 height 10
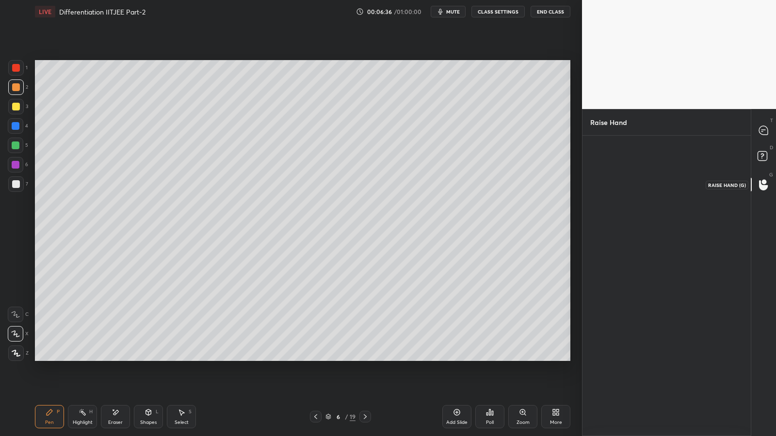
scroll to position [3, 3]
click at [623, 186] on div "Anirudh" at bounding box center [615, 182] width 50 height 56
click at [620, 202] on button "INVITE" at bounding box center [615, 202] width 42 height 13
click at [731, 154] on p "end" at bounding box center [728, 155] width 11 height 5
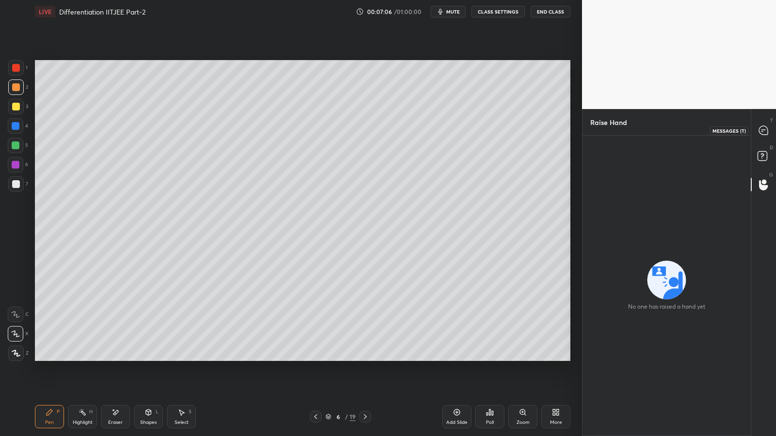
click at [764, 128] on icon at bounding box center [763, 130] width 9 height 9
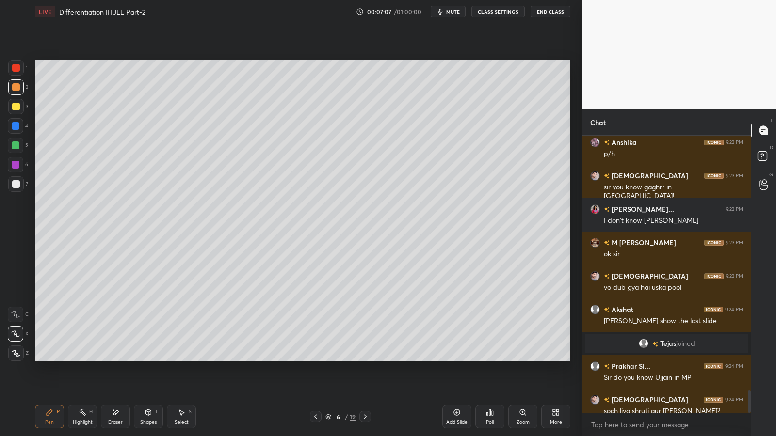
scroll to position [3144, 0]
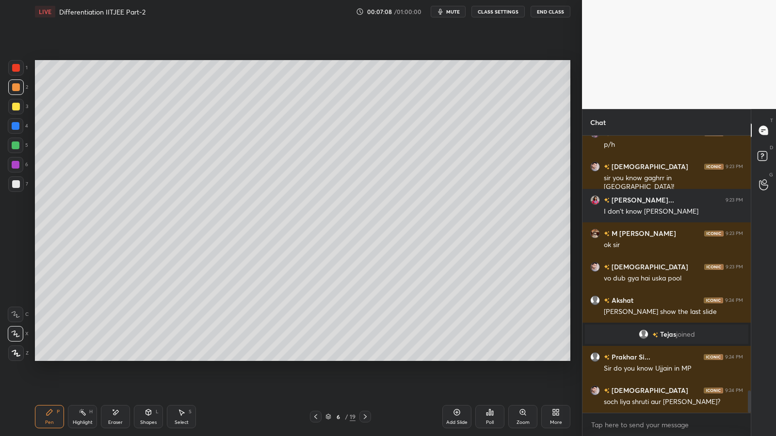
click at [317, 358] on icon at bounding box center [316, 417] width 8 height 8
click at [458, 358] on icon at bounding box center [456, 412] width 3 height 3
click at [314, 358] on icon at bounding box center [315, 416] width 3 height 5
click at [369, 358] on icon at bounding box center [366, 417] width 8 height 8
click at [12, 85] on div at bounding box center [16, 87] width 8 height 8
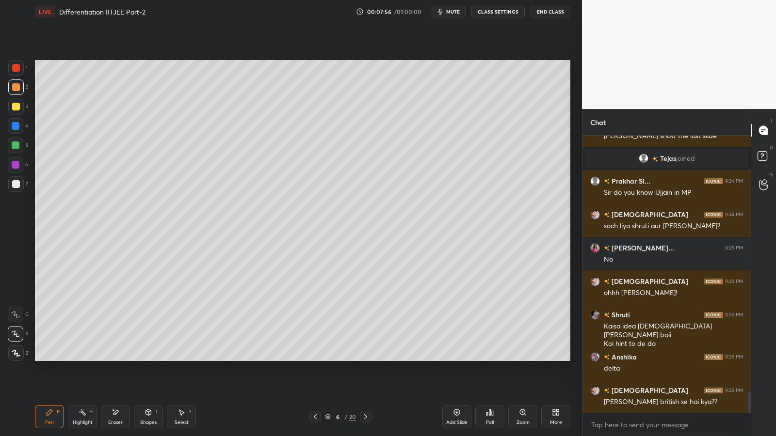
scroll to position [3344, 0]
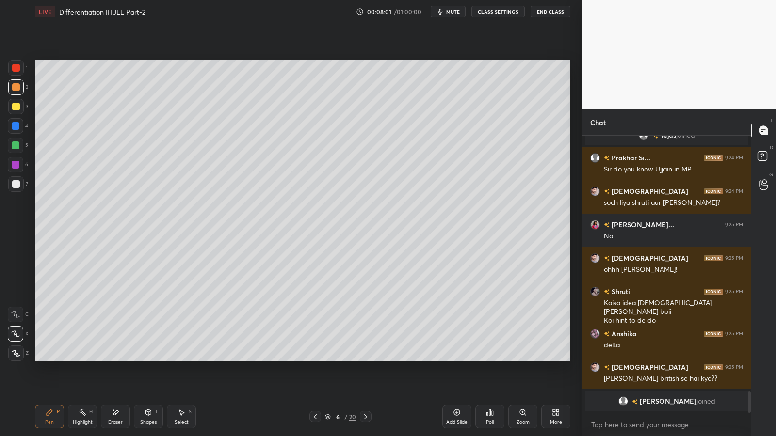
click at [17, 187] on div at bounding box center [16, 184] width 8 height 8
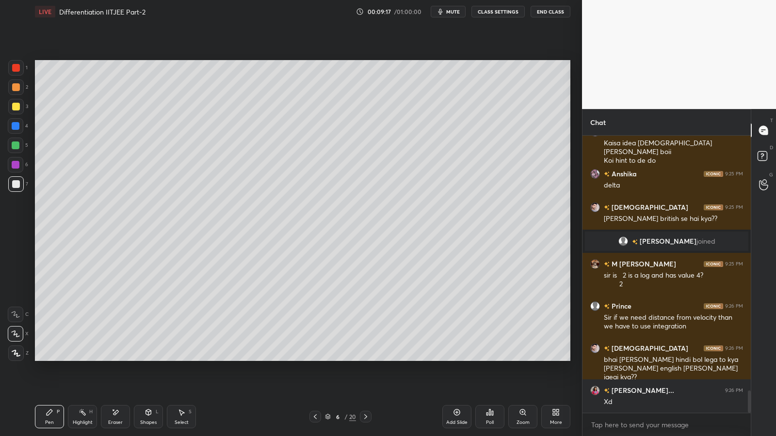
scroll to position [3191, 0]
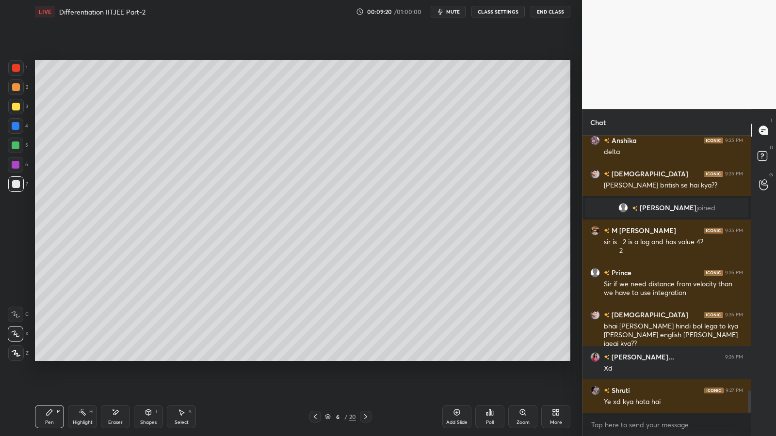
click at [119, 358] on div "Eraser" at bounding box center [115, 416] width 29 height 23
click at [454, 358] on icon at bounding box center [457, 413] width 8 height 8
click at [48, 358] on div "Pen P" at bounding box center [49, 416] width 29 height 23
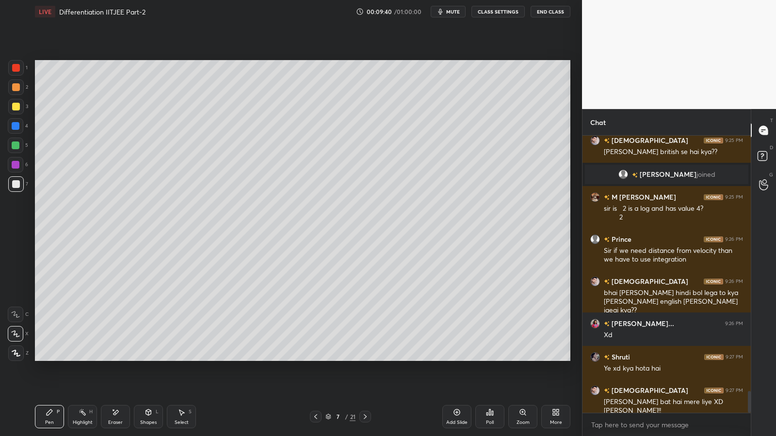
scroll to position [3258, 0]
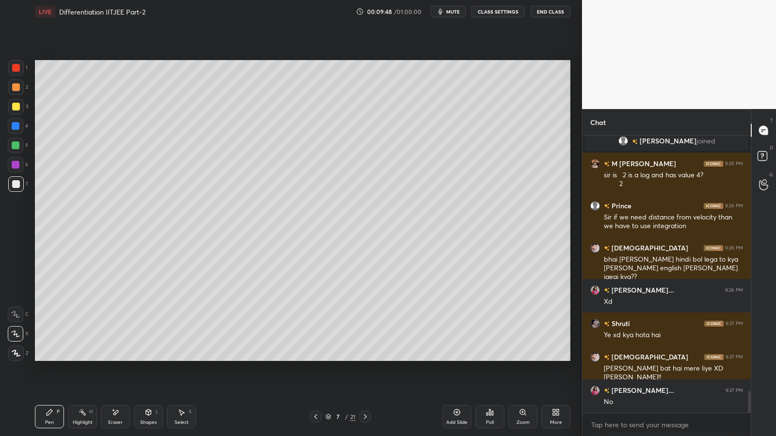
click at [17, 145] on div at bounding box center [16, 146] width 8 height 8
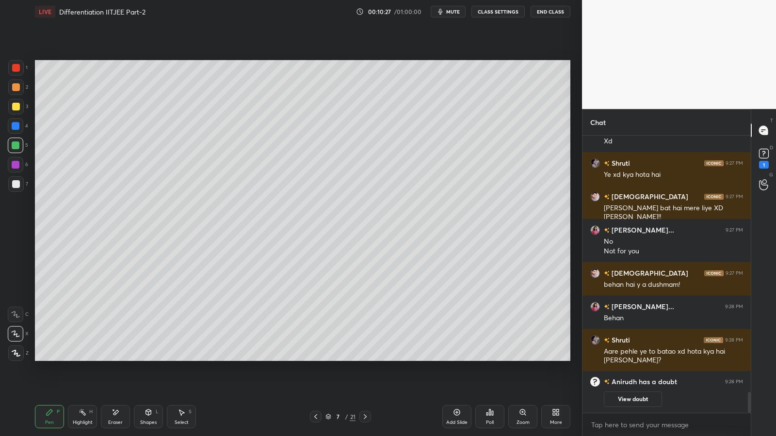
scroll to position [3352, 0]
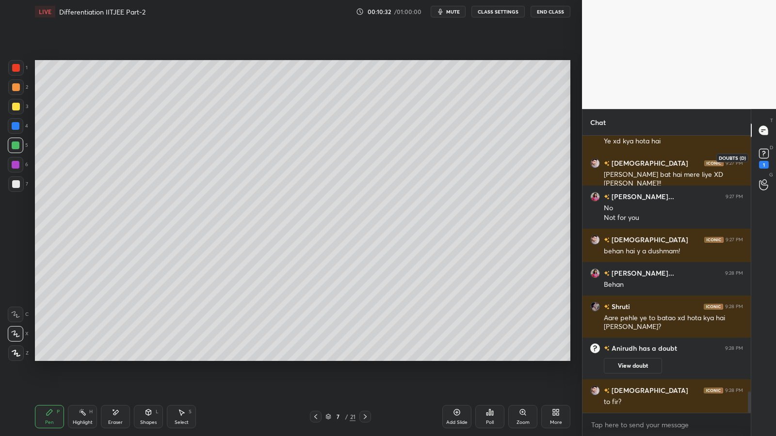
click at [761, 154] on rect at bounding box center [763, 153] width 9 height 9
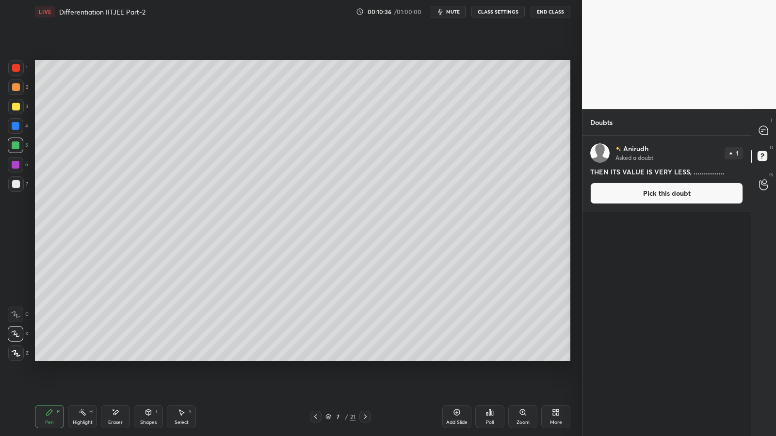
click at [658, 196] on button "Pick this doubt" at bounding box center [666, 193] width 153 height 21
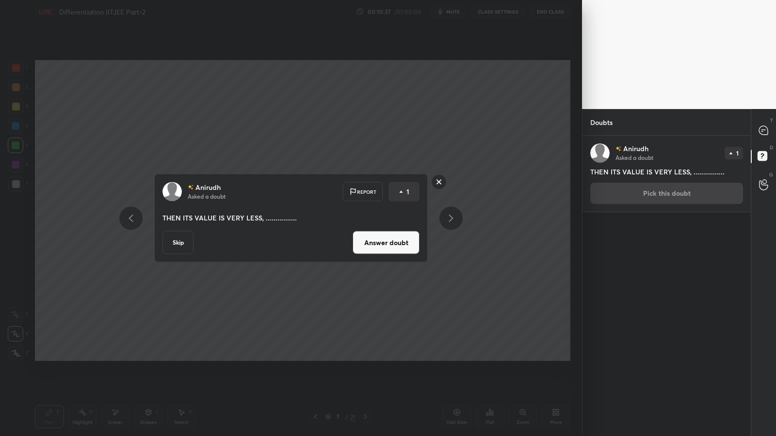
click at [401, 244] on button "Answer doubt" at bounding box center [385, 242] width 67 height 23
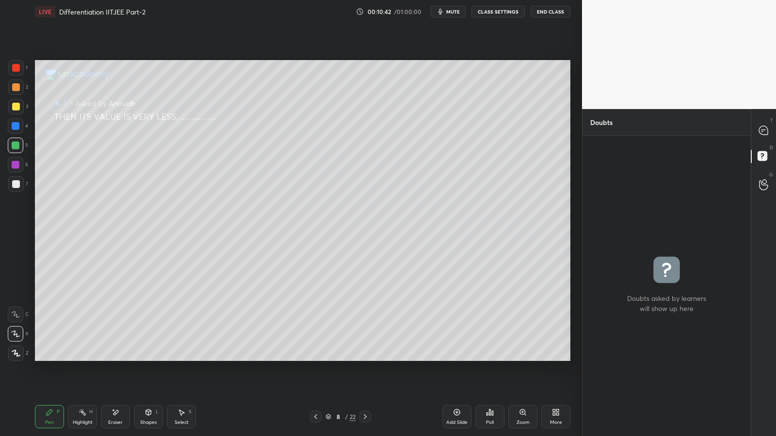
click at [14, 86] on div at bounding box center [16, 87] width 8 height 8
click at [765, 131] on icon at bounding box center [763, 130] width 9 height 9
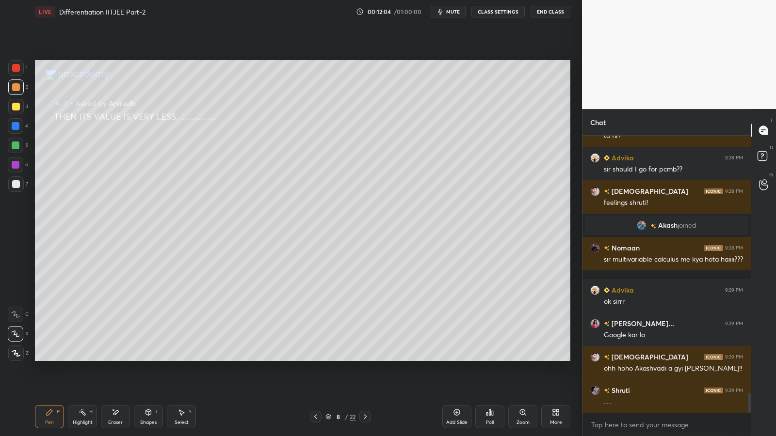
scroll to position [3590, 0]
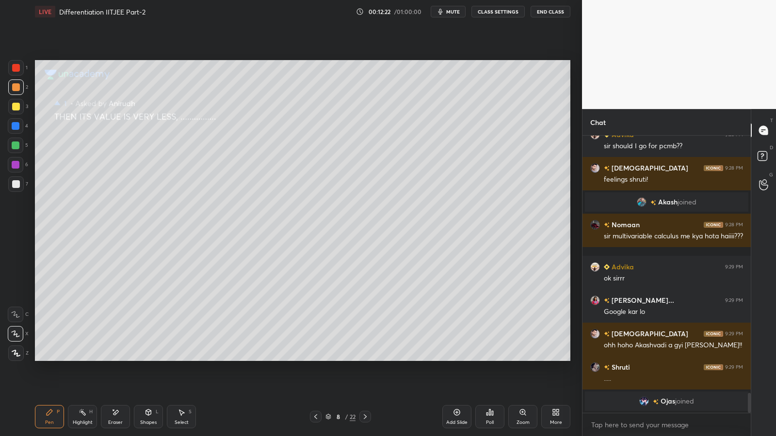
click at [366, 358] on icon at bounding box center [365, 417] width 8 height 8
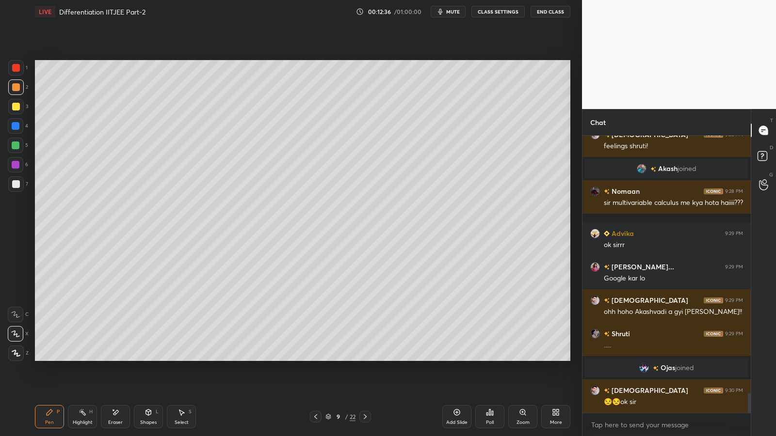
scroll to position [3593, 0]
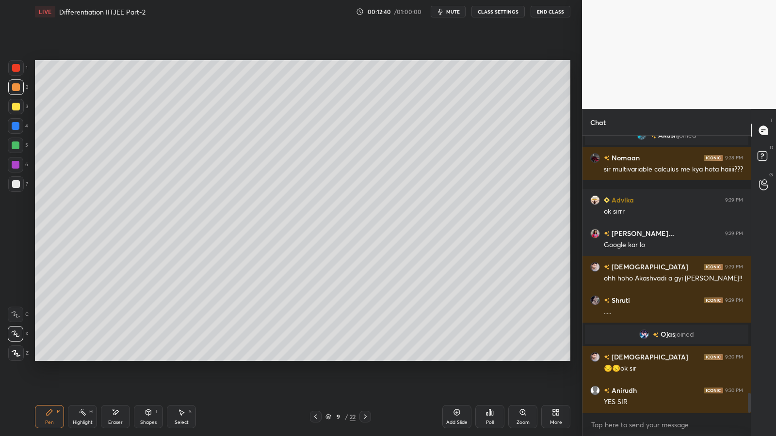
click at [16, 185] on div at bounding box center [16, 184] width 8 height 8
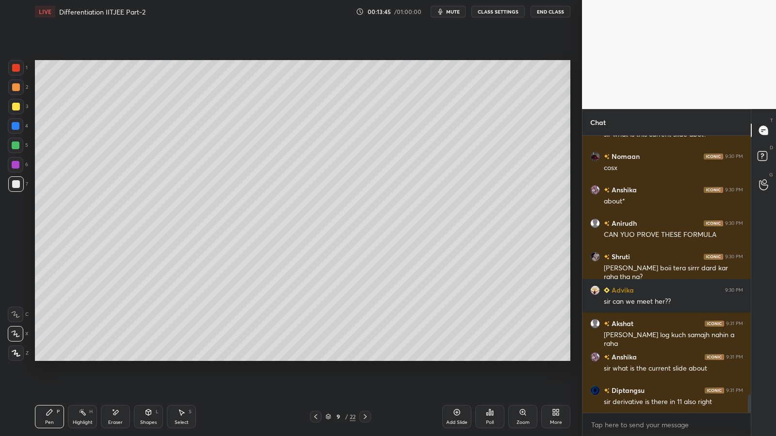
scroll to position [4003, 0]
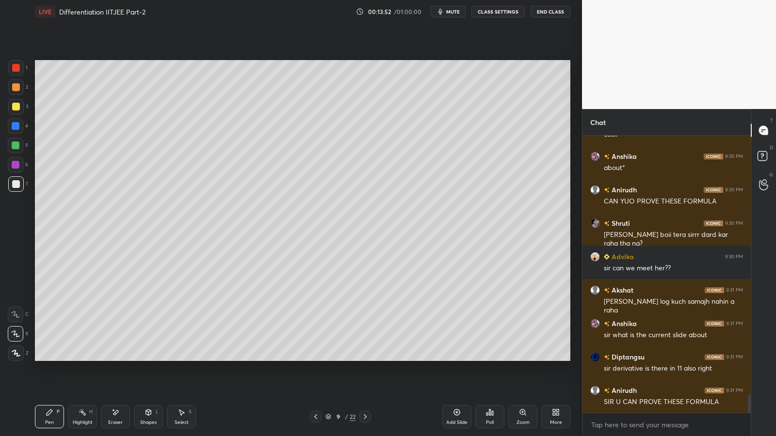
click at [16, 143] on div at bounding box center [16, 146] width 8 height 8
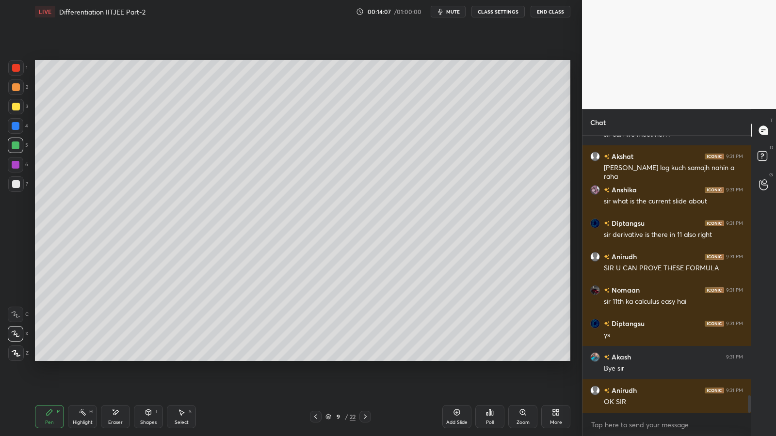
scroll to position [4171, 0]
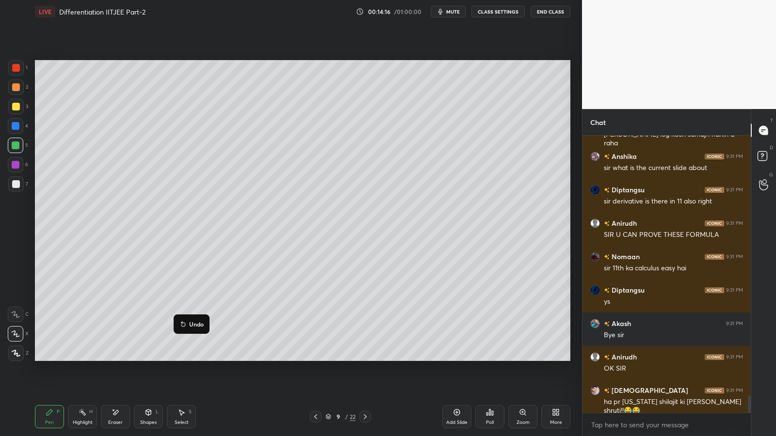
click at [190, 322] on p "Undo" at bounding box center [196, 324] width 15 height 8
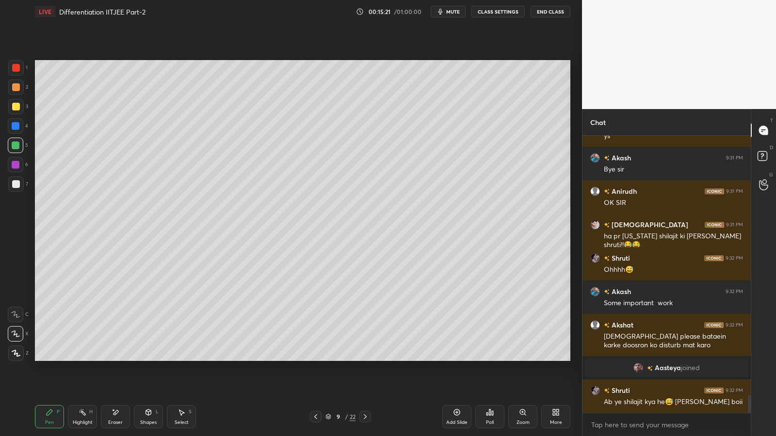
scroll to position [4117, 0]
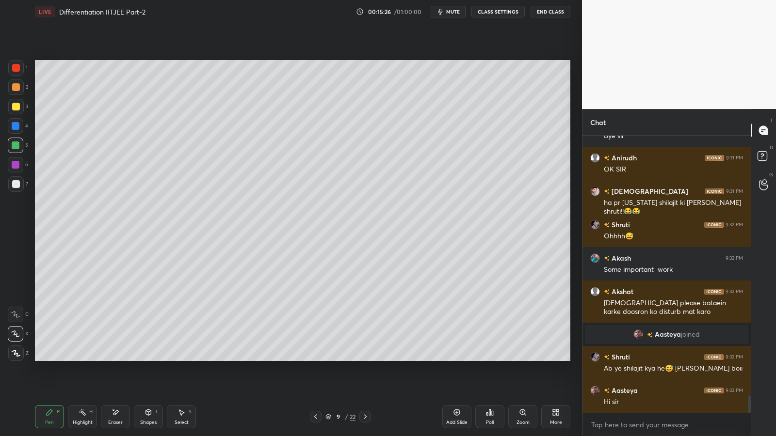
click at [364, 358] on icon at bounding box center [365, 416] width 3 height 5
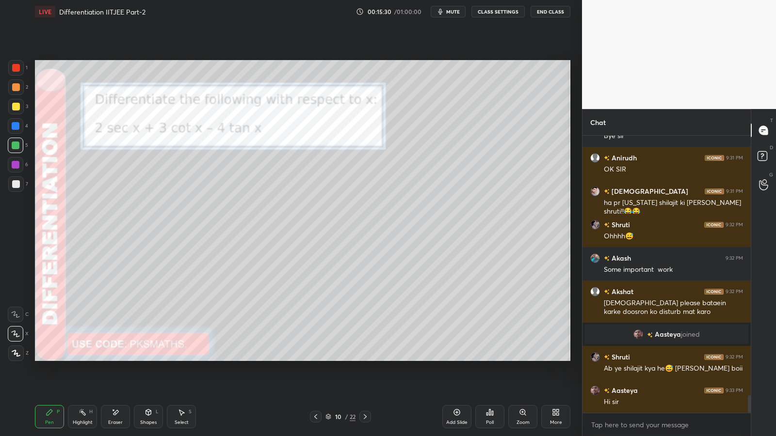
click at [16, 89] on div at bounding box center [16, 87] width 8 height 8
click at [16, 90] on div at bounding box center [16, 87] width 8 height 8
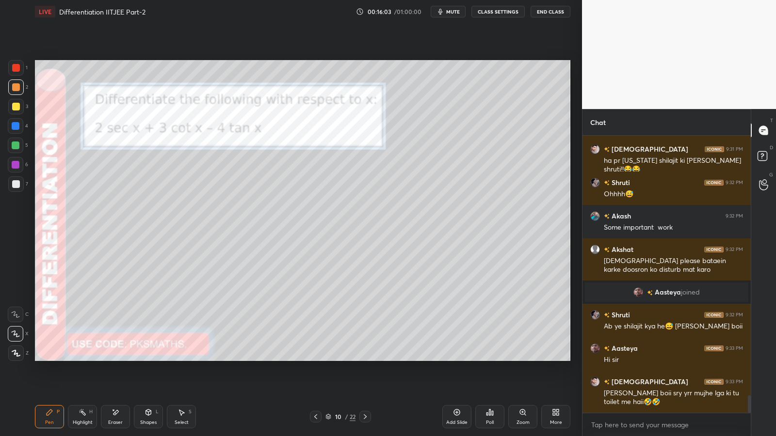
scroll to position [4193, 0]
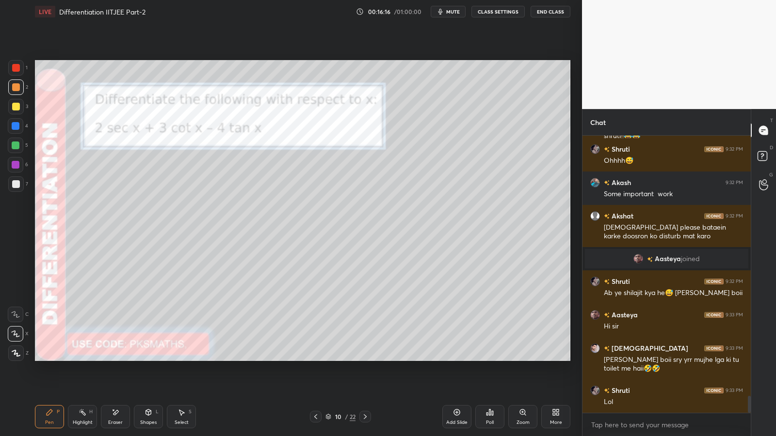
click at [15, 182] on div at bounding box center [16, 184] width 8 height 8
click at [185, 310] on p "Undo" at bounding box center [182, 307] width 15 height 8
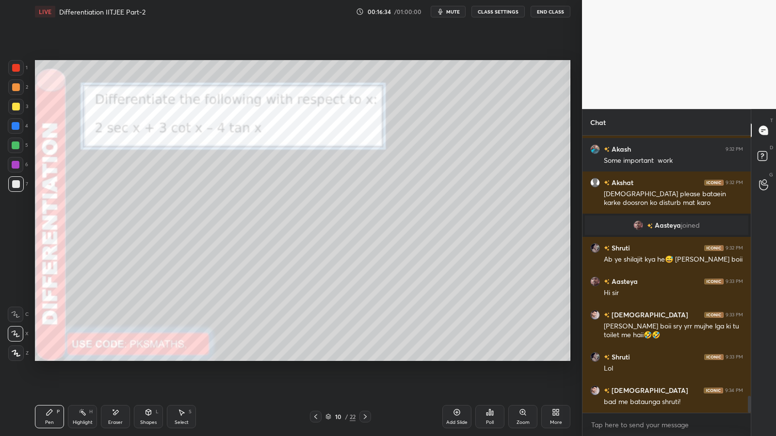
scroll to position [4260, 0]
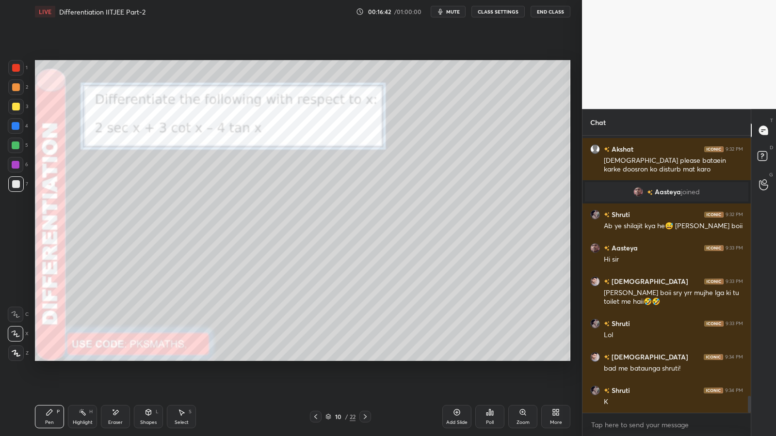
click at [18, 144] on div at bounding box center [16, 146] width 8 height 8
click at [12, 182] on div at bounding box center [16, 184] width 8 height 8
click at [258, 275] on p "Undo" at bounding box center [257, 273] width 15 height 8
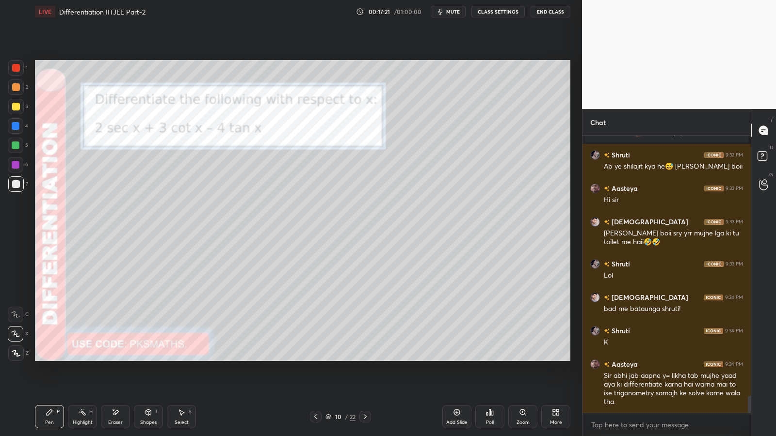
click at [18, 139] on div at bounding box center [16, 146] width 16 height 16
click at [368, 358] on icon at bounding box center [365, 417] width 8 height 8
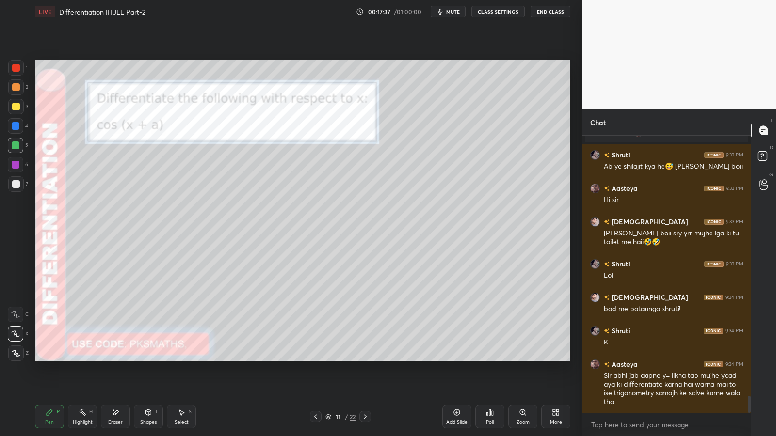
scroll to position [4353, 0]
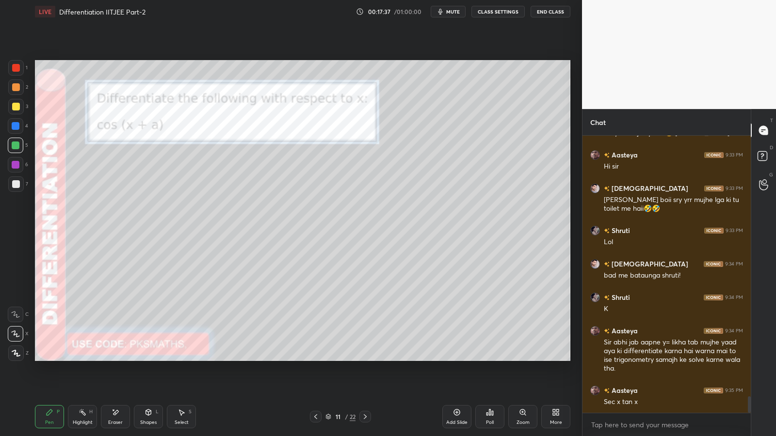
click at [314, 358] on icon at bounding box center [316, 417] width 8 height 8
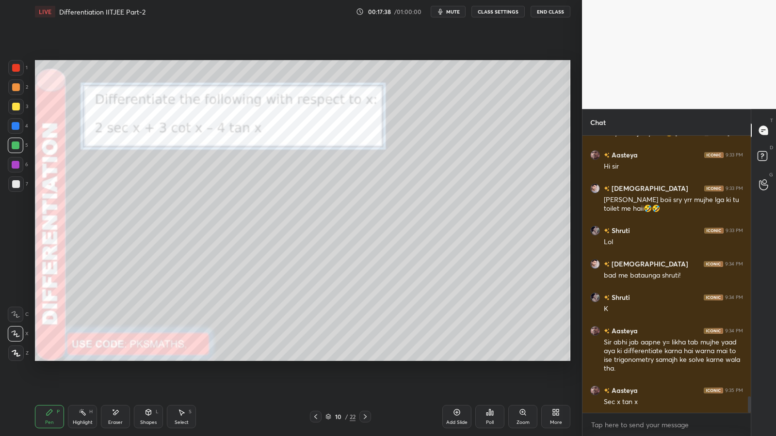
click at [314, 358] on icon at bounding box center [316, 417] width 8 height 8
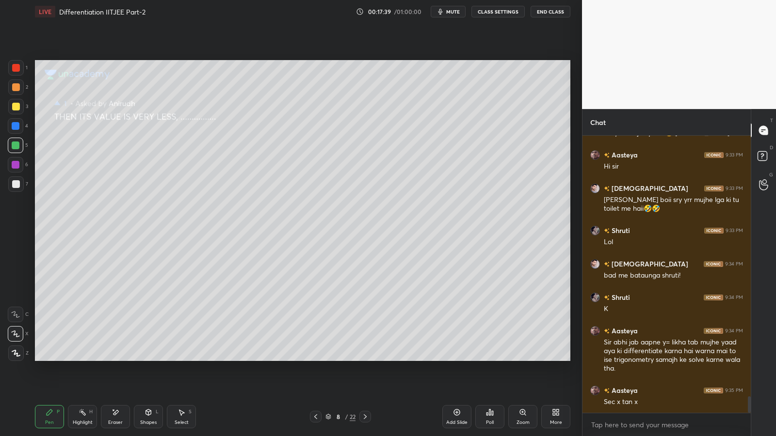
click at [367, 358] on icon at bounding box center [365, 417] width 8 height 8
click at [365, 358] on icon at bounding box center [365, 416] width 3 height 5
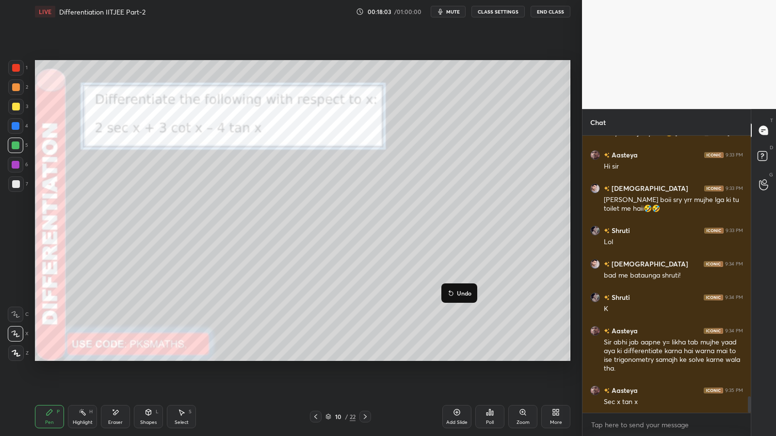
click at [466, 294] on p "Undo" at bounding box center [464, 293] width 15 height 8
click at [484, 307] on p "Undo" at bounding box center [488, 306] width 15 height 8
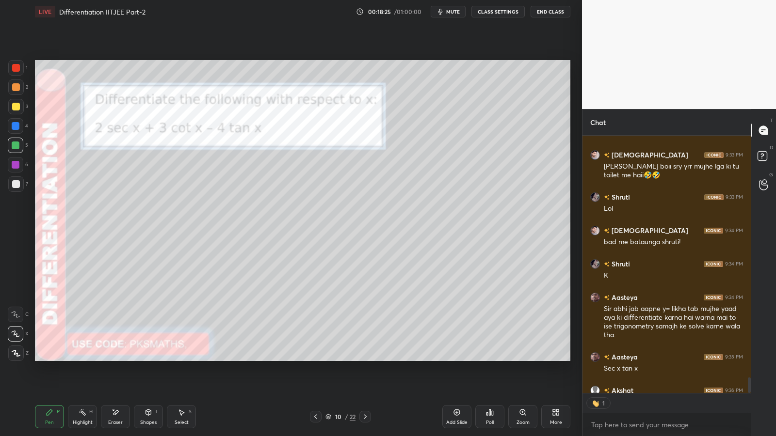
scroll to position [255, 165]
click at [367, 358] on icon at bounding box center [365, 417] width 8 height 8
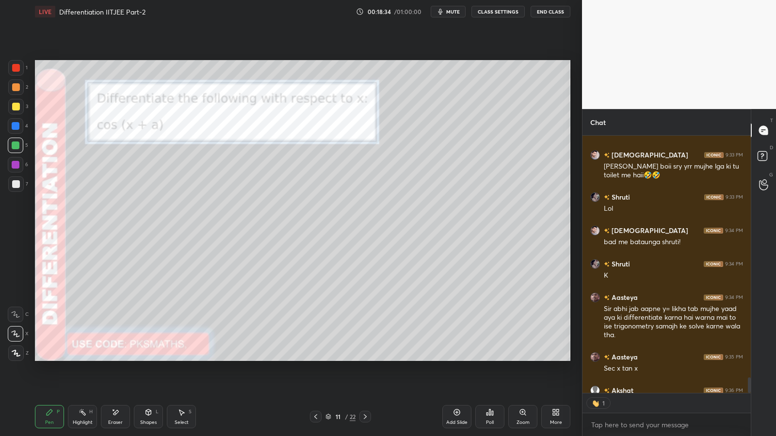
click at [16, 88] on div at bounding box center [16, 87] width 8 height 8
click at [317, 358] on icon at bounding box center [316, 417] width 8 height 8
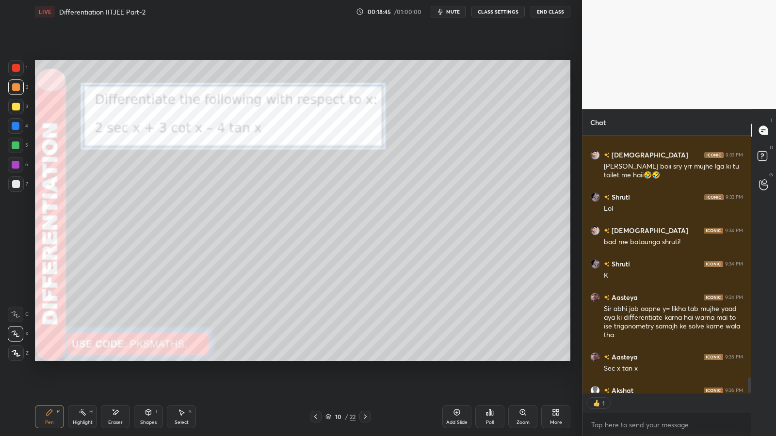
click at [459, 358] on icon at bounding box center [457, 413] width 6 height 6
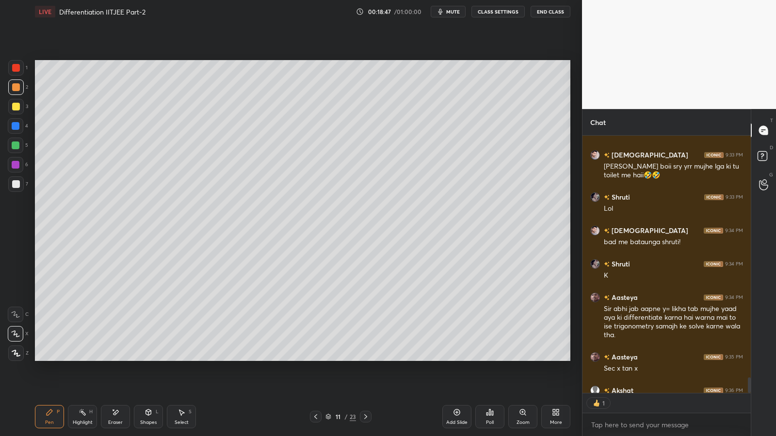
click at [17, 93] on div at bounding box center [16, 88] width 16 height 16
click at [17, 186] on div at bounding box center [16, 184] width 8 height 8
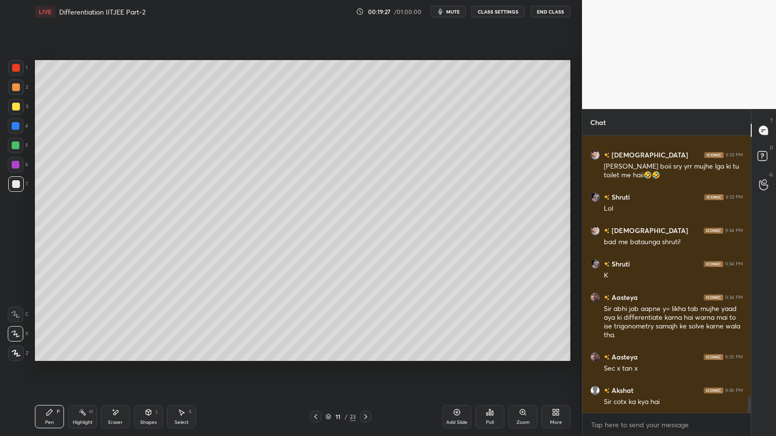
scroll to position [4420, 0]
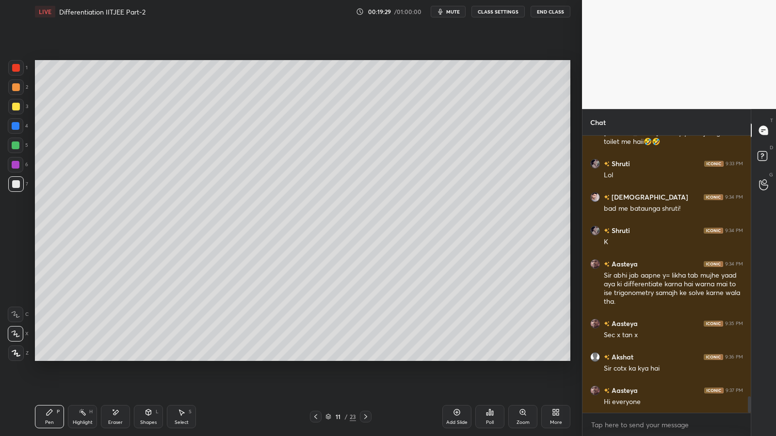
click at [16, 144] on div at bounding box center [16, 146] width 8 height 8
click at [16, 89] on div at bounding box center [16, 87] width 8 height 8
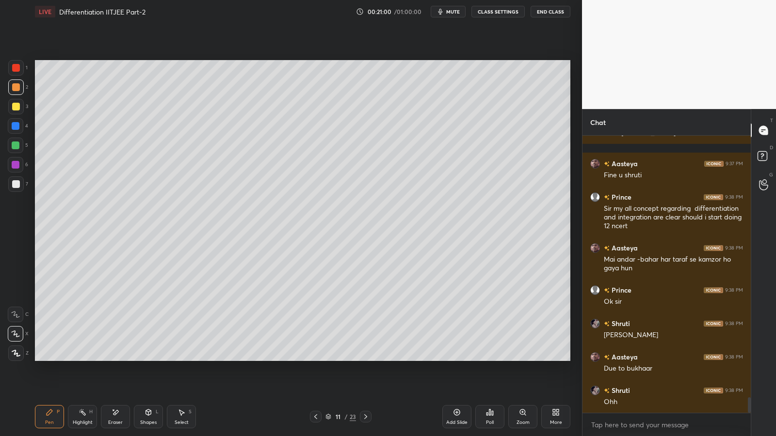
scroll to position [4756, 0]
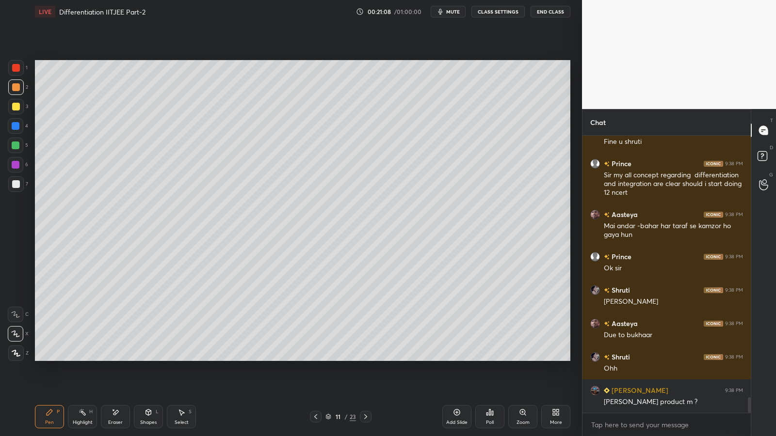
click at [461, 358] on div "Add Slide" at bounding box center [456, 416] width 29 height 23
click at [15, 87] on div at bounding box center [16, 87] width 8 height 8
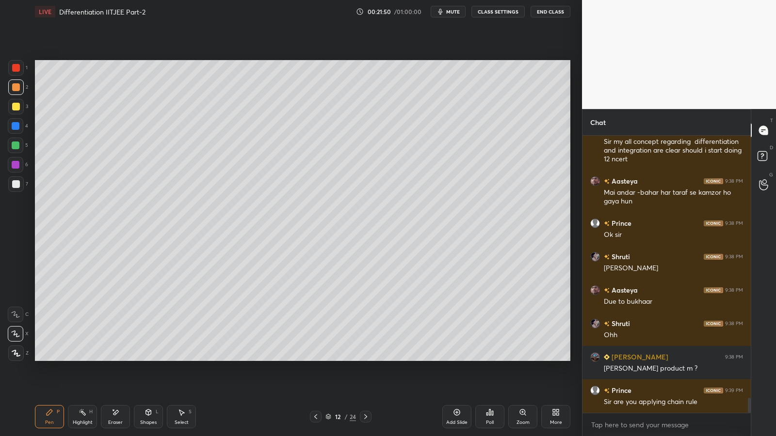
scroll to position [4823, 0]
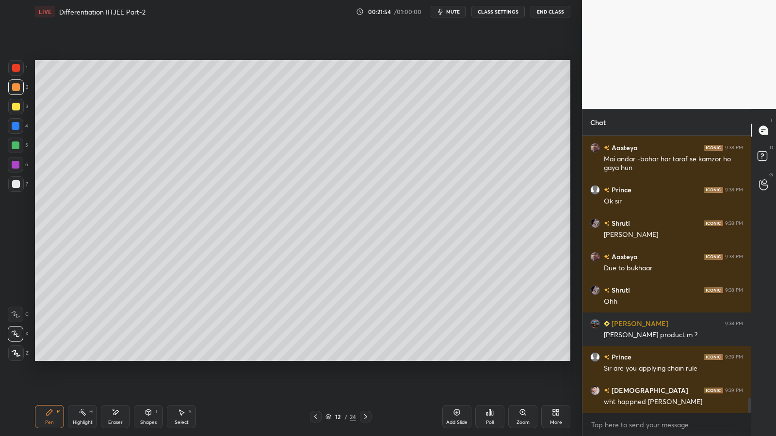
click at [14, 182] on div at bounding box center [16, 184] width 8 height 8
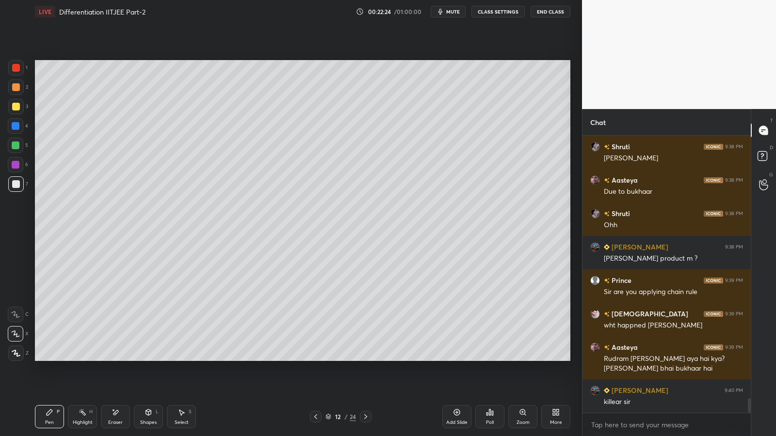
scroll to position [4933, 0]
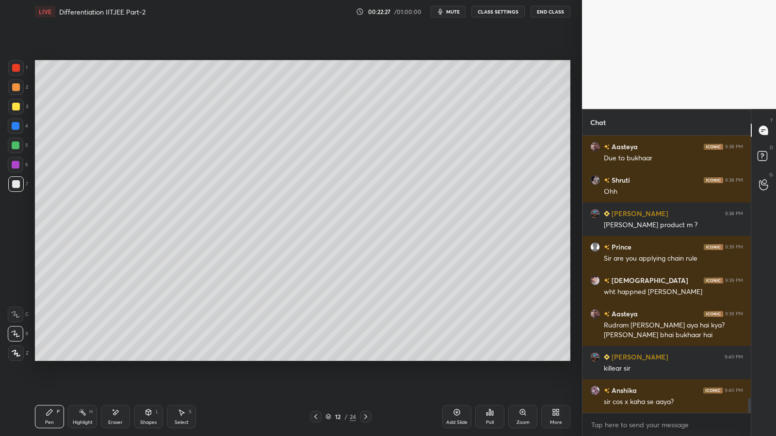
click at [453, 358] on icon at bounding box center [457, 413] width 8 height 8
click at [17, 90] on div at bounding box center [16, 87] width 8 height 8
click at [315, 358] on icon at bounding box center [315, 416] width 3 height 5
click at [316, 358] on icon at bounding box center [316, 417] width 8 height 8
click at [317, 358] on icon at bounding box center [316, 417] width 8 height 8
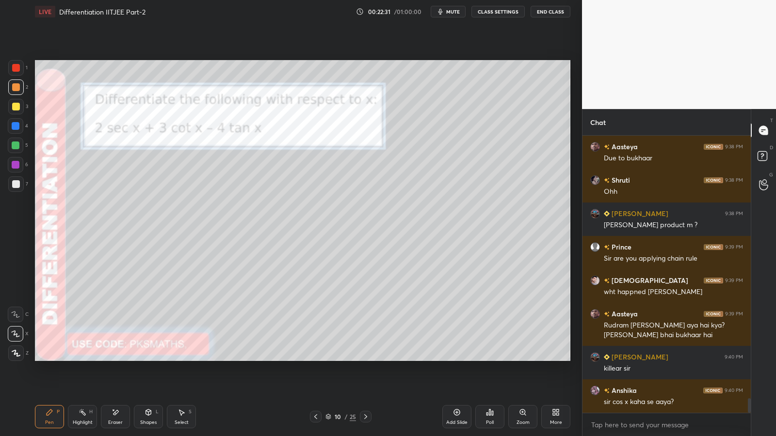
click at [319, 358] on icon at bounding box center [316, 417] width 8 height 8
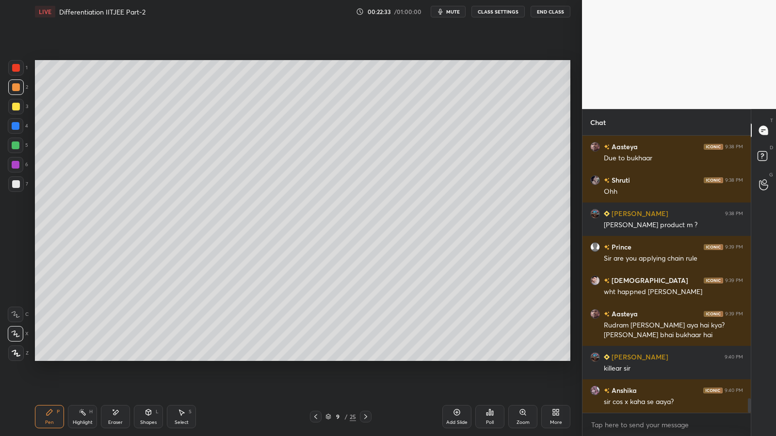
click at [181, 358] on div "Select S" at bounding box center [181, 416] width 29 height 23
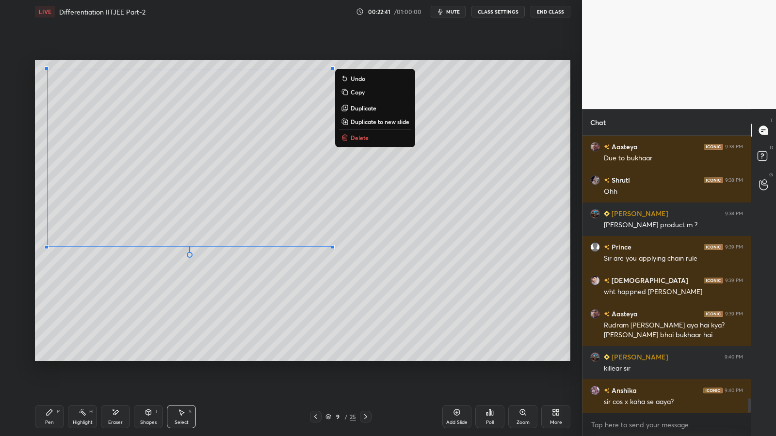
click at [305, 314] on div "0 ° Undo Copy Duplicate Duplicate to new slide Delete" at bounding box center [302, 210] width 535 height 301
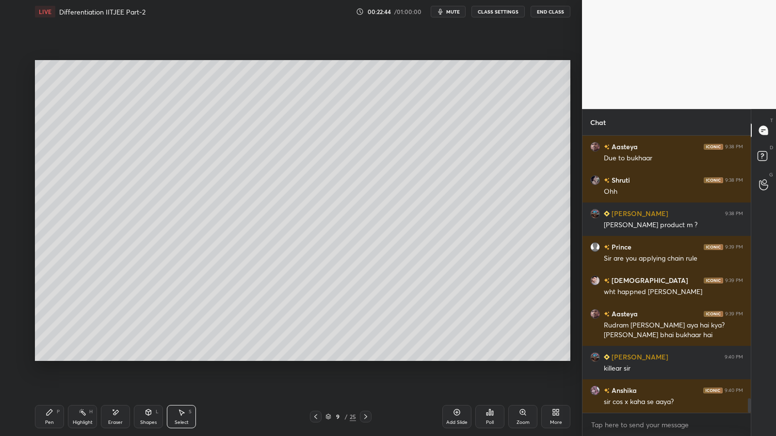
click at [51, 358] on icon at bounding box center [50, 413] width 6 height 6
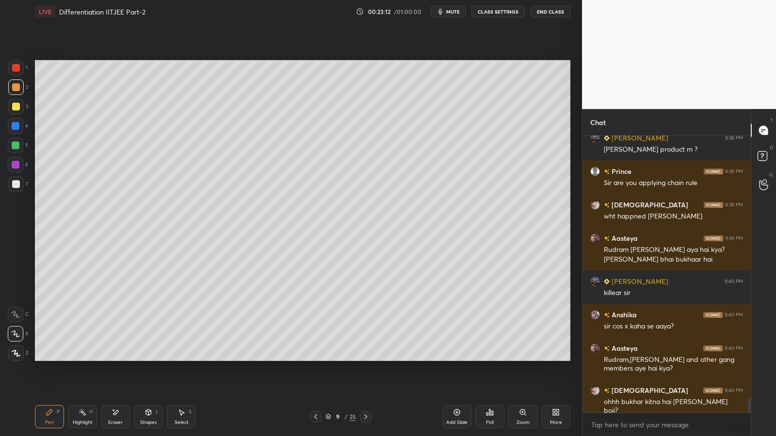
scroll to position [5042, 0]
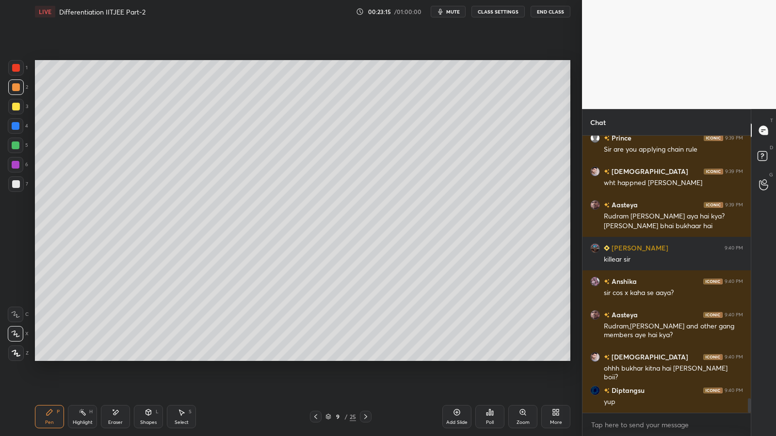
click at [117, 358] on div "Eraser" at bounding box center [115, 416] width 29 height 23
click at [51, 358] on icon at bounding box center [50, 413] width 8 height 8
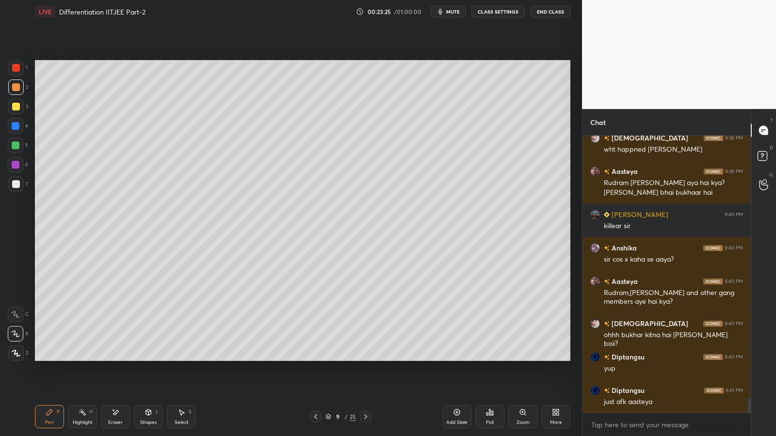
click at [369, 358] on icon at bounding box center [366, 417] width 8 height 8
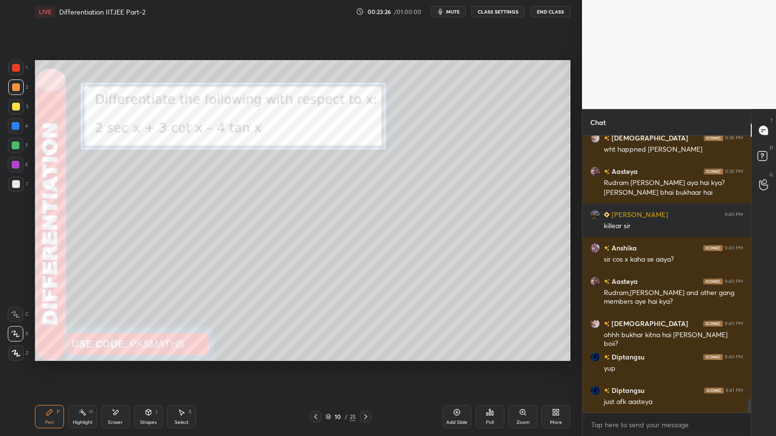
scroll to position [5109, 0]
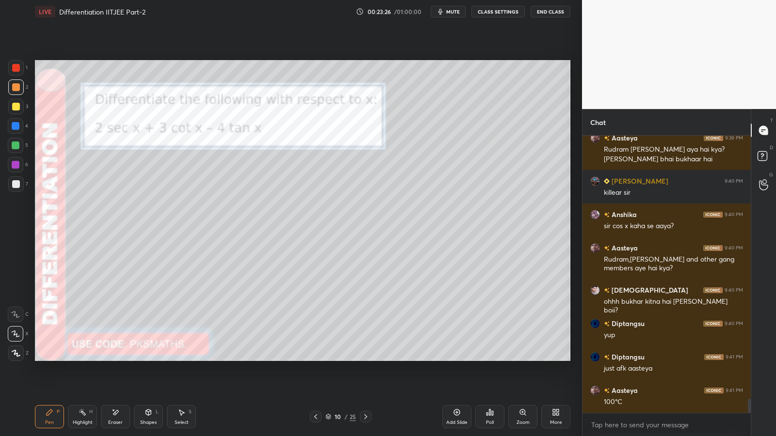
click at [367, 358] on icon at bounding box center [366, 417] width 8 height 8
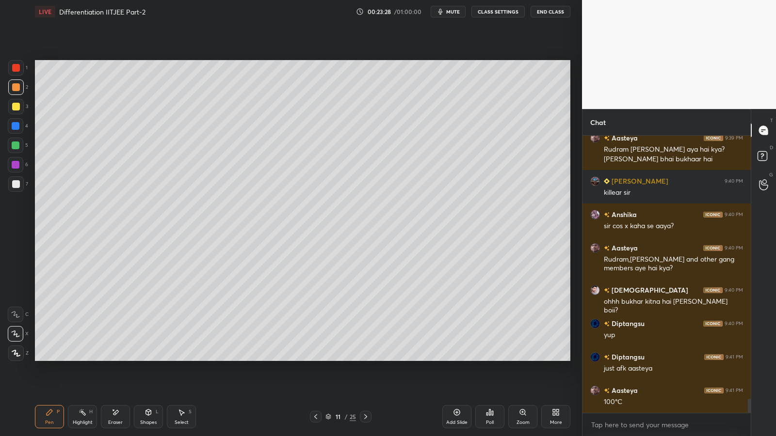
click at [370, 358] on div at bounding box center [366, 417] width 12 height 12
click at [367, 358] on icon at bounding box center [366, 417] width 8 height 8
click at [315, 358] on icon at bounding box center [315, 416] width 3 height 5
click at [366, 358] on icon at bounding box center [366, 417] width 8 height 8
click at [17, 88] on div at bounding box center [16, 87] width 8 height 8
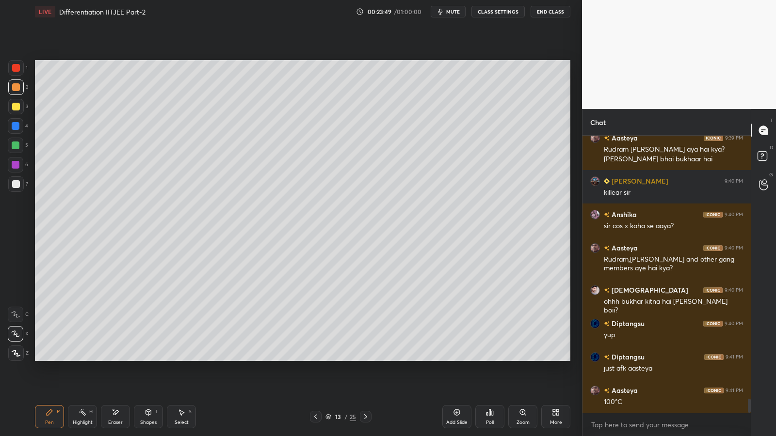
click at [19, 186] on div at bounding box center [16, 184] width 8 height 8
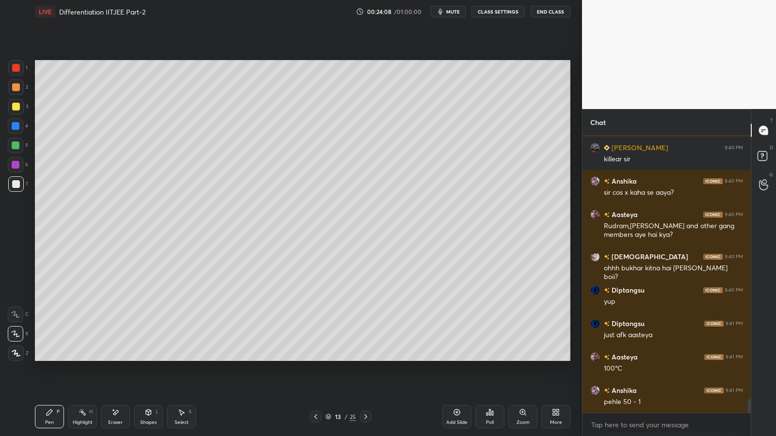
click at [13, 184] on div at bounding box center [16, 184] width 8 height 8
click at [461, 358] on div "Add Slide" at bounding box center [456, 416] width 29 height 23
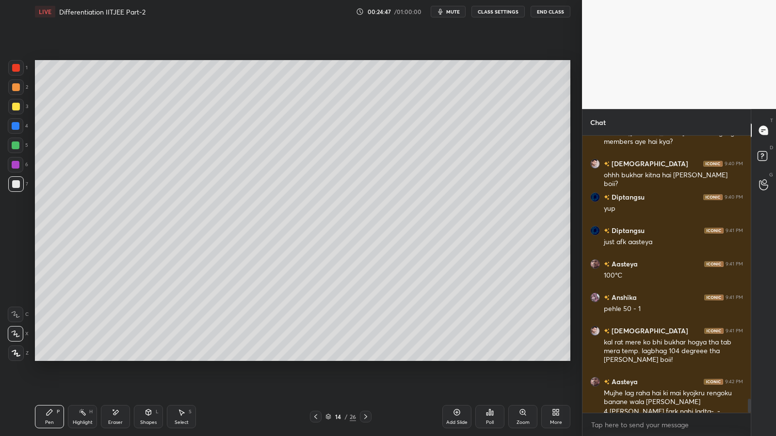
scroll to position [5245, 0]
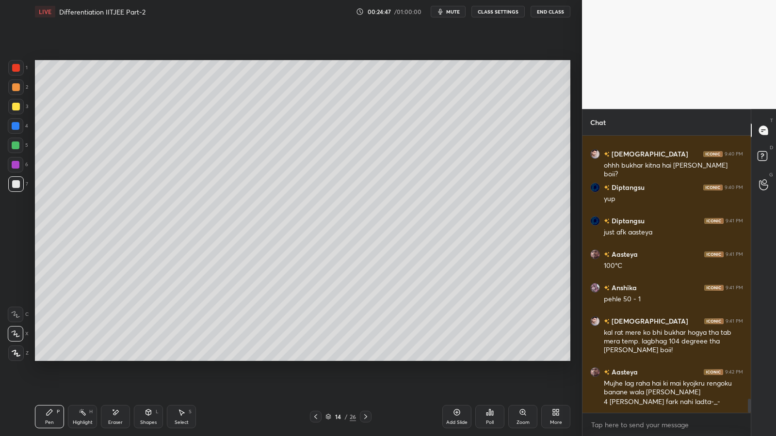
click at [456, 358] on icon at bounding box center [456, 412] width 3 height 3
click at [10, 85] on div at bounding box center [16, 88] width 16 height 16
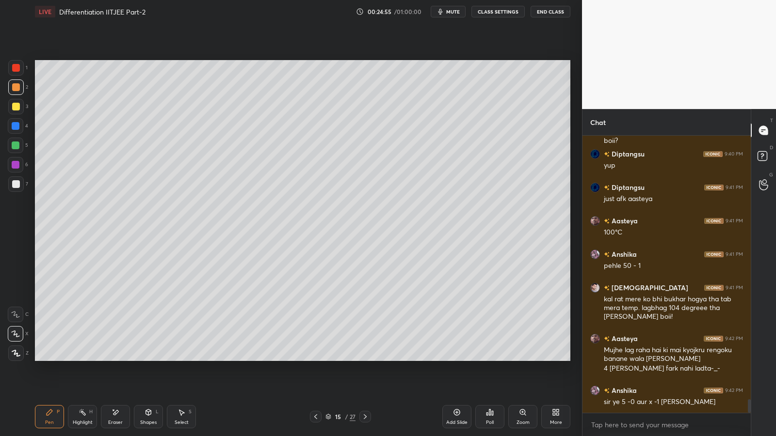
scroll to position [5302, 0]
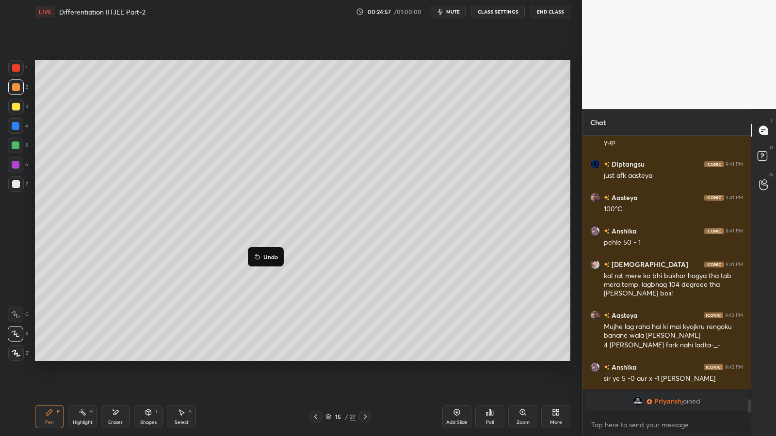
click at [271, 258] on p "Undo" at bounding box center [270, 257] width 15 height 8
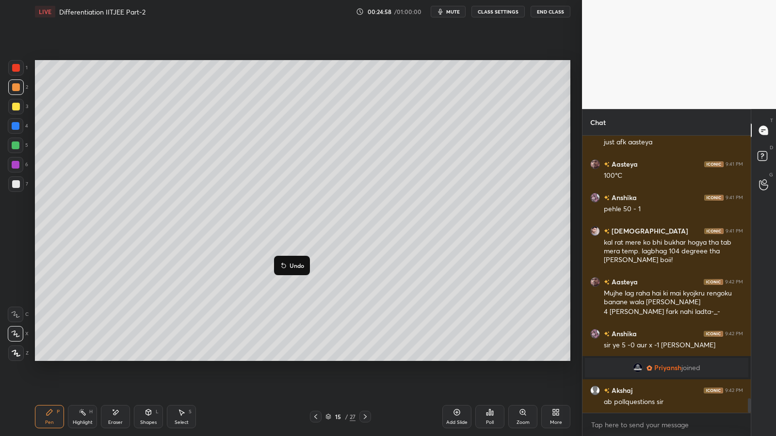
click at [292, 265] on p "Undo" at bounding box center [296, 266] width 15 height 8
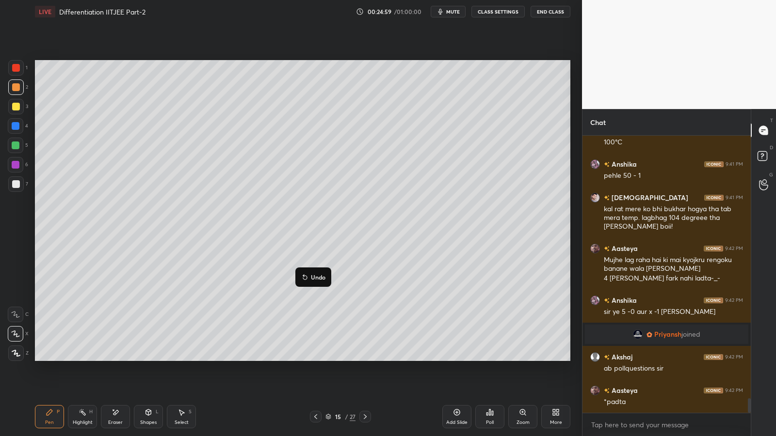
click at [315, 277] on p "Undo" at bounding box center [318, 277] width 15 height 8
click at [329, 285] on icon at bounding box center [328, 287] width 4 height 4
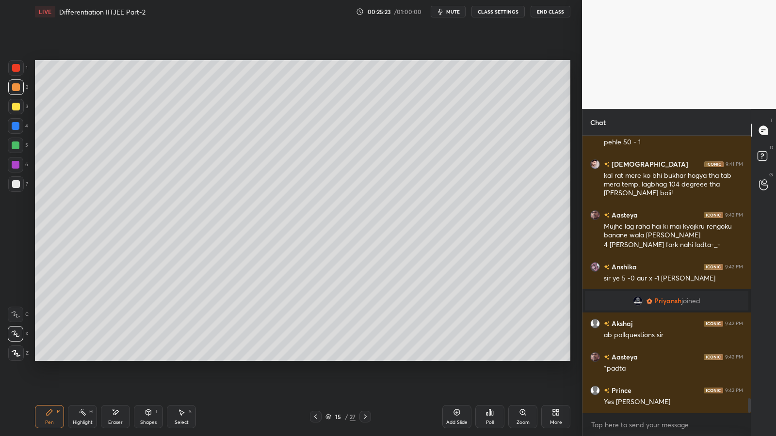
scroll to position [5054, 0]
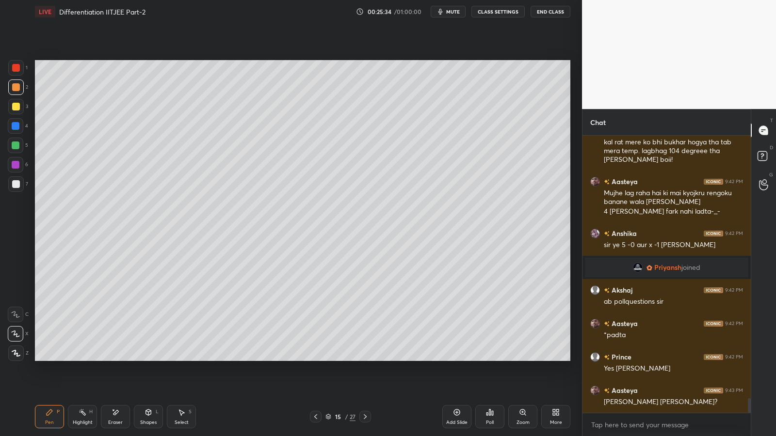
click at [459, 358] on icon at bounding box center [457, 413] width 8 height 8
click at [16, 88] on div at bounding box center [16, 87] width 8 height 8
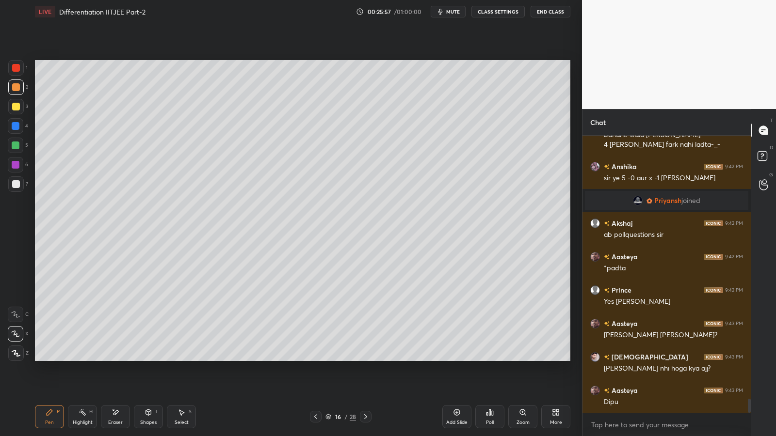
scroll to position [5144, 0]
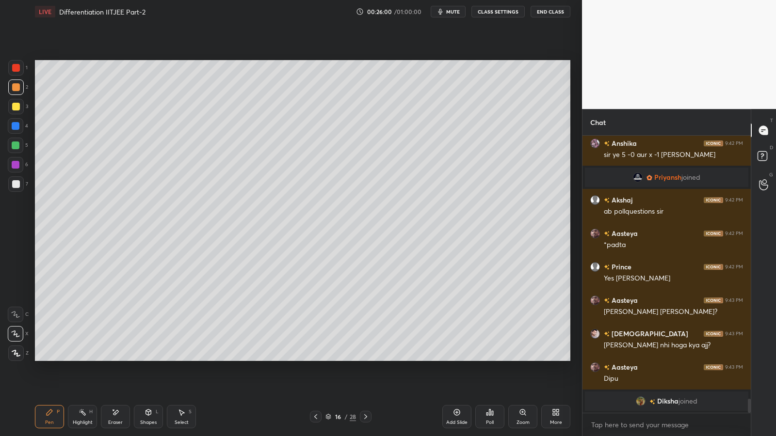
click at [487, 358] on div "Poll" at bounding box center [489, 416] width 29 height 23
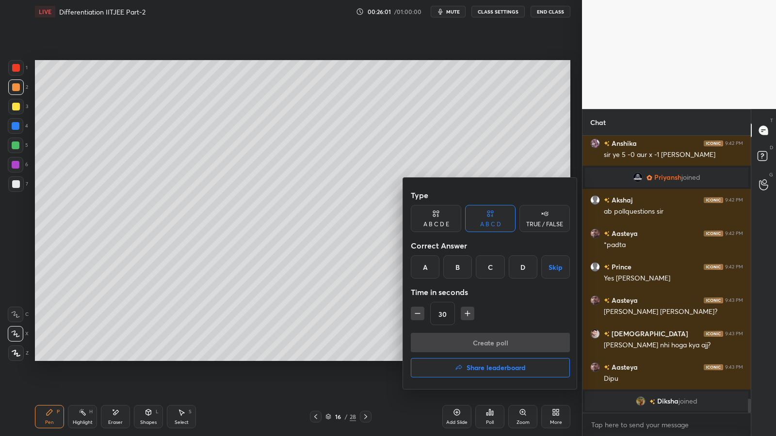
click at [539, 217] on div "TRUE / FALSE" at bounding box center [544, 218] width 50 height 27
click at [496, 268] on div "False" at bounding box center [490, 266] width 50 height 23
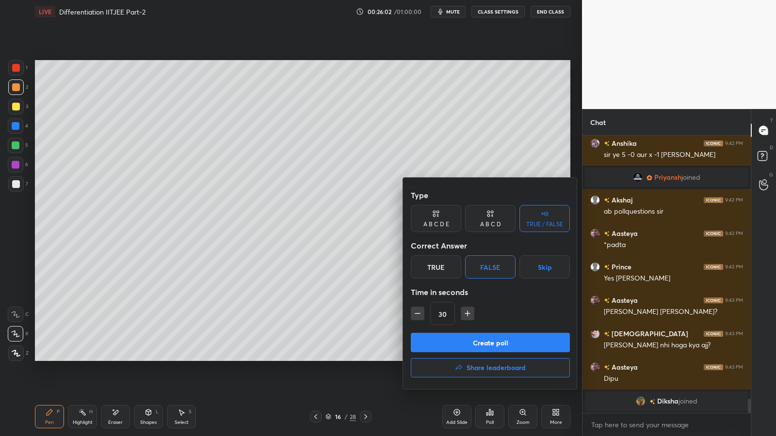
click at [461, 339] on button "Create poll" at bounding box center [490, 342] width 159 height 19
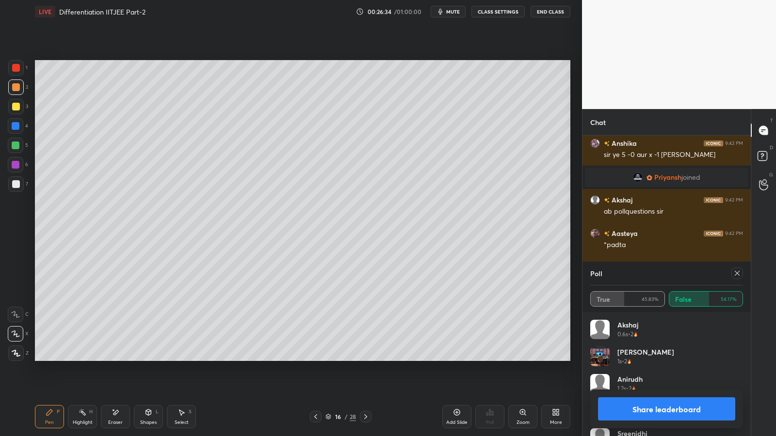
scroll to position [5145, 0]
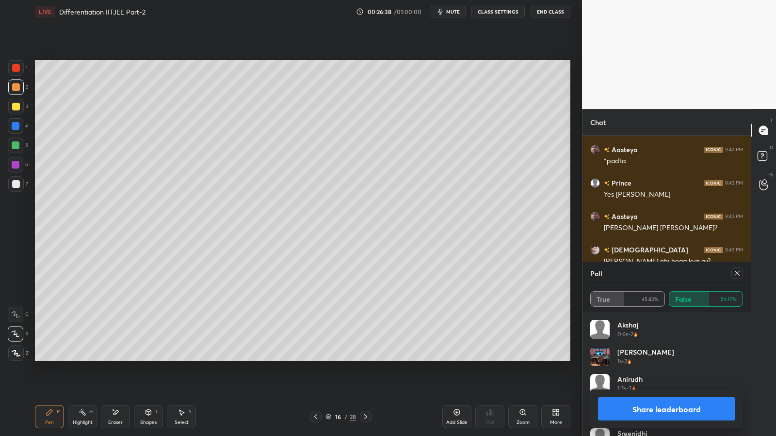
click at [674, 358] on button "Share leaderboard" at bounding box center [666, 409] width 137 height 23
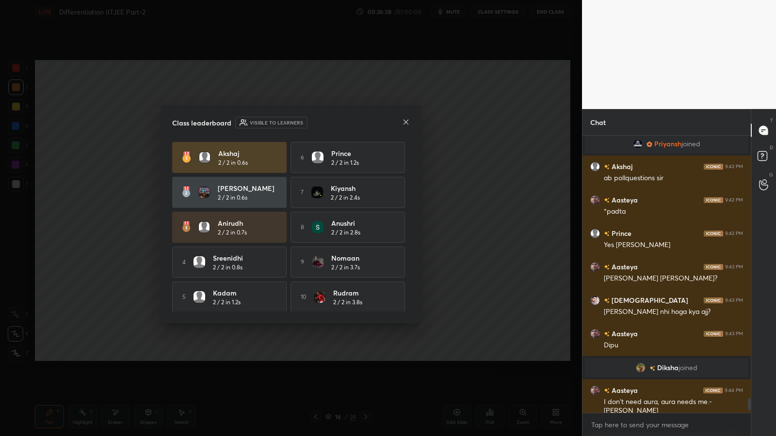
scroll to position [5094, 0]
click at [404, 122] on icon at bounding box center [406, 122] width 8 height 8
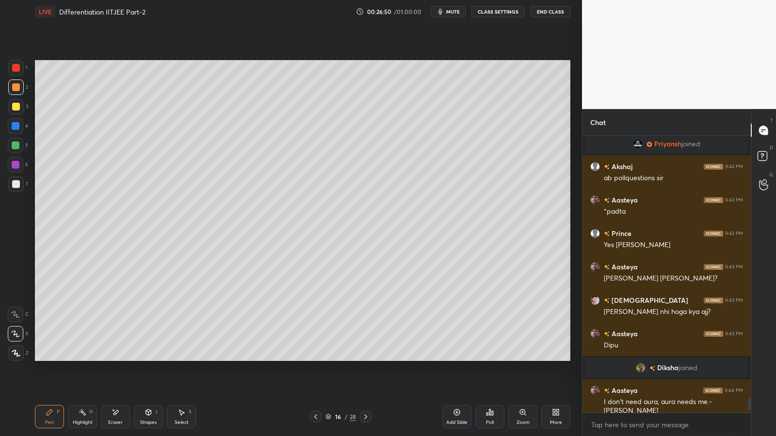
click at [114, 358] on icon at bounding box center [115, 412] width 5 height 5
click at [53, 358] on div "Pen P" at bounding box center [49, 416] width 29 height 23
click at [14, 187] on div at bounding box center [16, 184] width 8 height 8
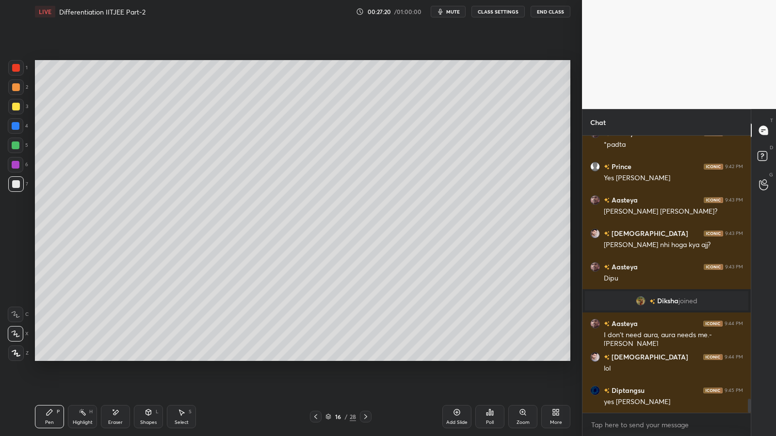
scroll to position [5194, 0]
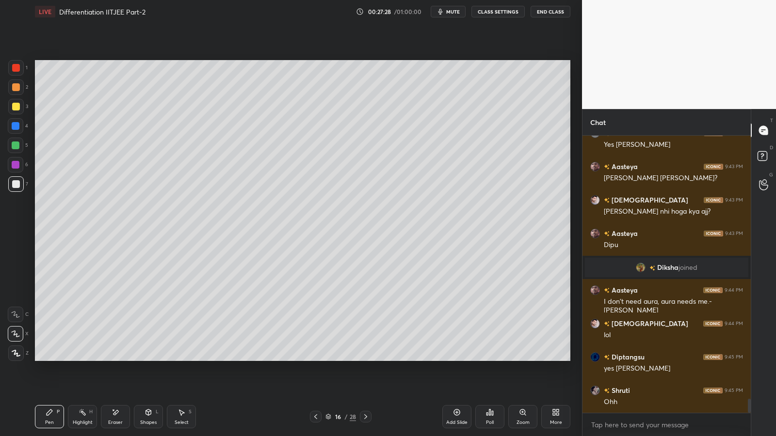
click at [366, 358] on icon at bounding box center [366, 417] width 8 height 8
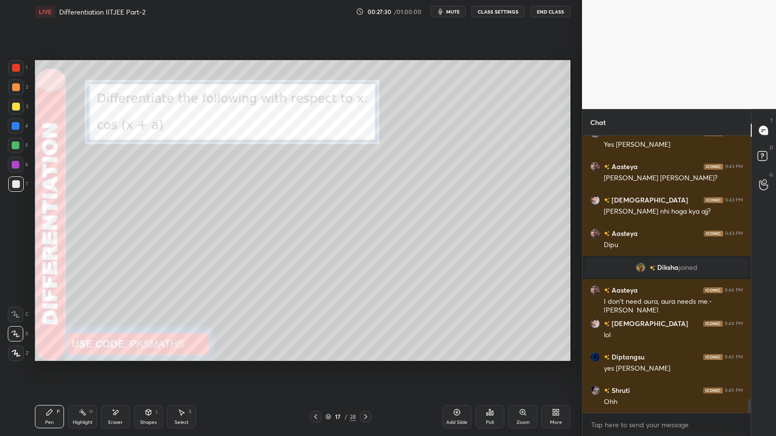
click at [17, 88] on div at bounding box center [16, 87] width 8 height 8
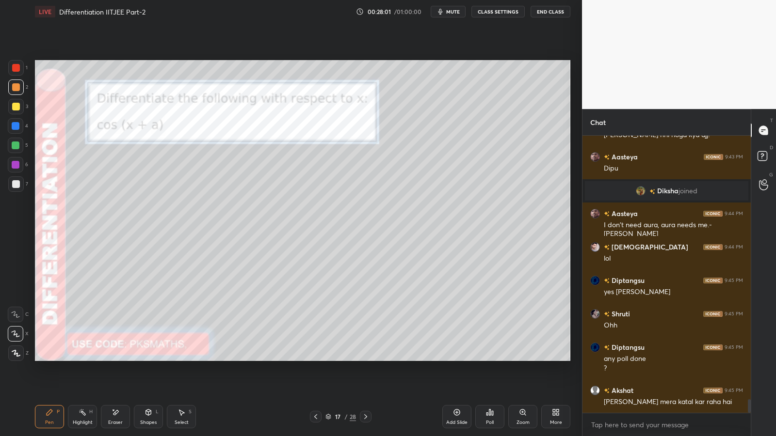
scroll to position [5313, 0]
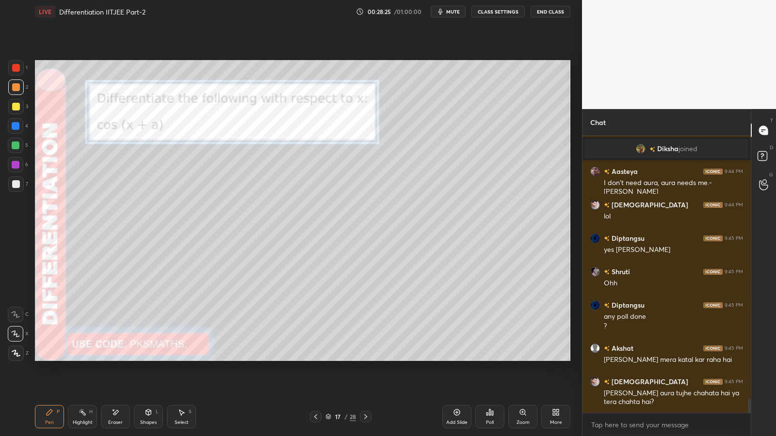
click at [366, 358] on icon at bounding box center [366, 417] width 8 height 8
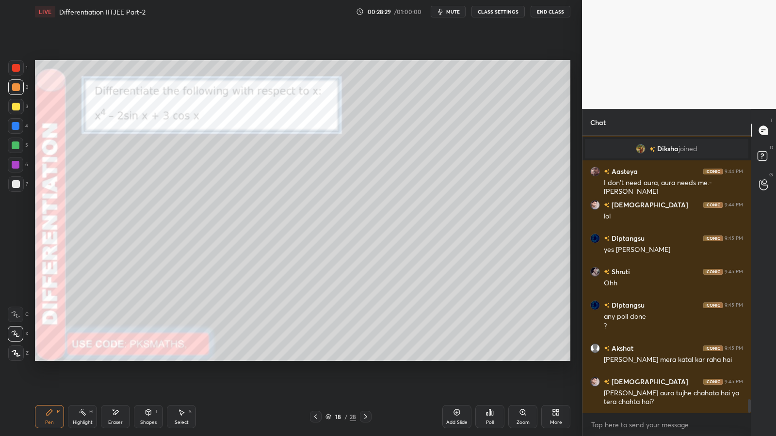
click at [16, 86] on div at bounding box center [16, 87] width 8 height 8
click at [14, 184] on div at bounding box center [16, 184] width 8 height 8
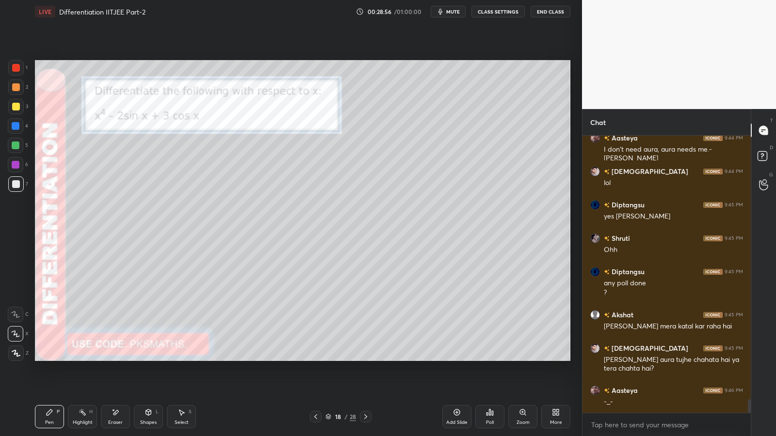
click at [491, 358] on icon at bounding box center [490, 413] width 8 height 8
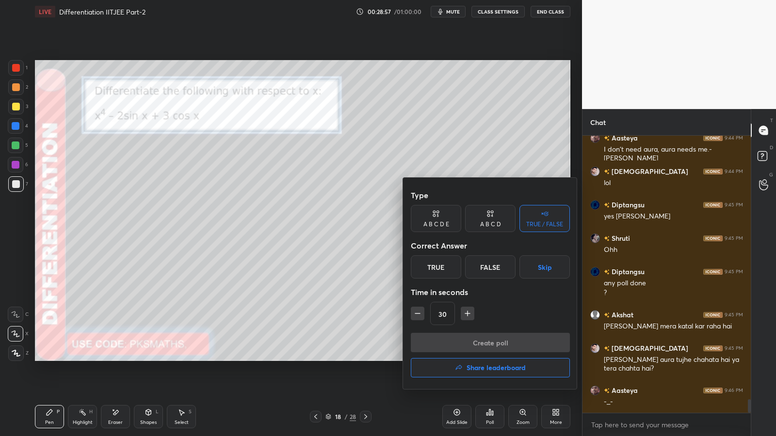
click at [493, 267] on div "False" at bounding box center [490, 266] width 50 height 23
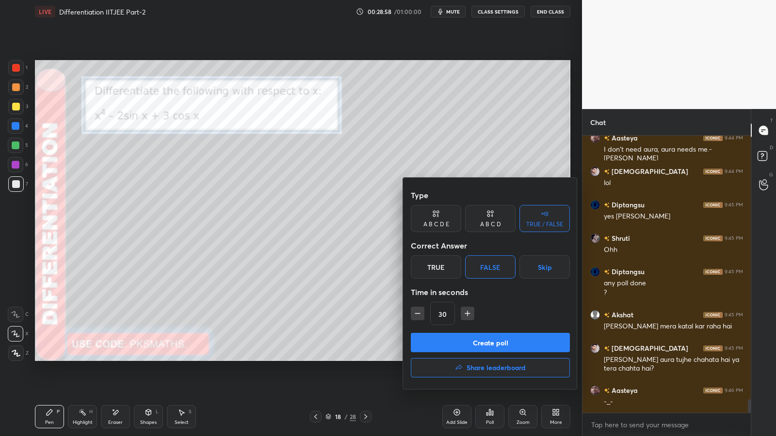
click at [480, 339] on button "Create poll" at bounding box center [490, 342] width 159 height 19
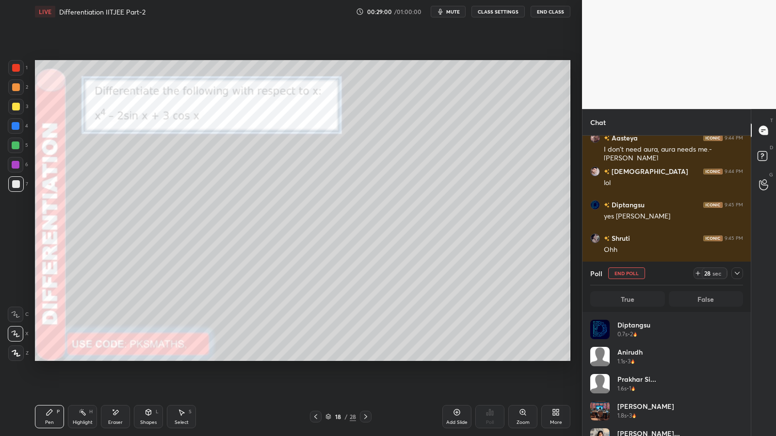
scroll to position [113, 150]
click at [113, 358] on div "Eraser" at bounding box center [115, 416] width 29 height 23
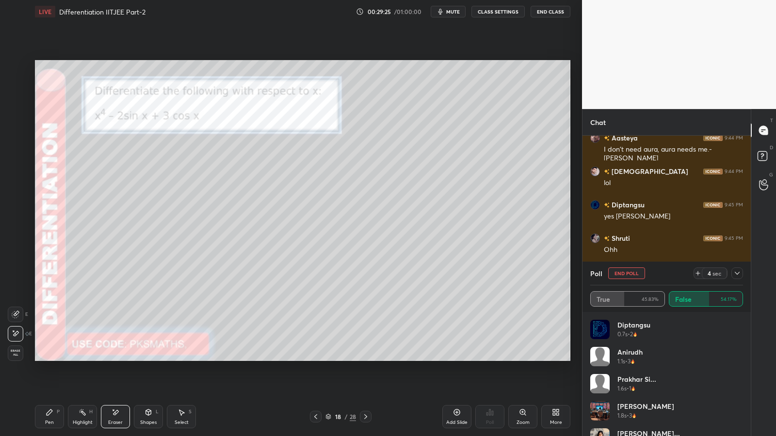
click at [42, 358] on div "Pen P" at bounding box center [49, 416] width 29 height 23
click at [360, 358] on div at bounding box center [366, 417] width 12 height 12
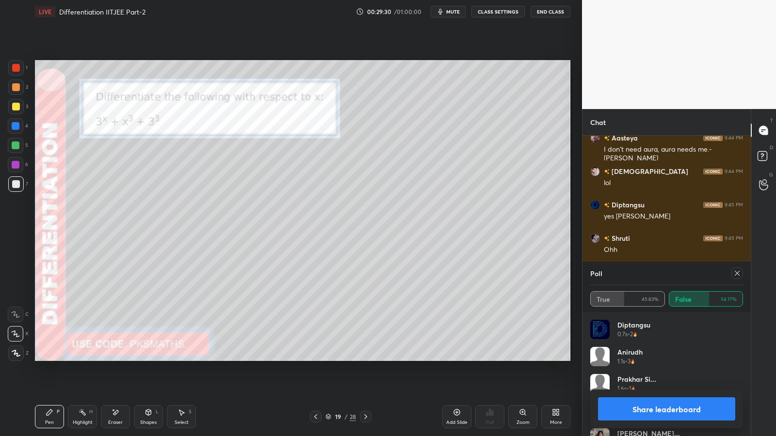
click at [658, 358] on button "Share leaderboard" at bounding box center [666, 409] width 137 height 23
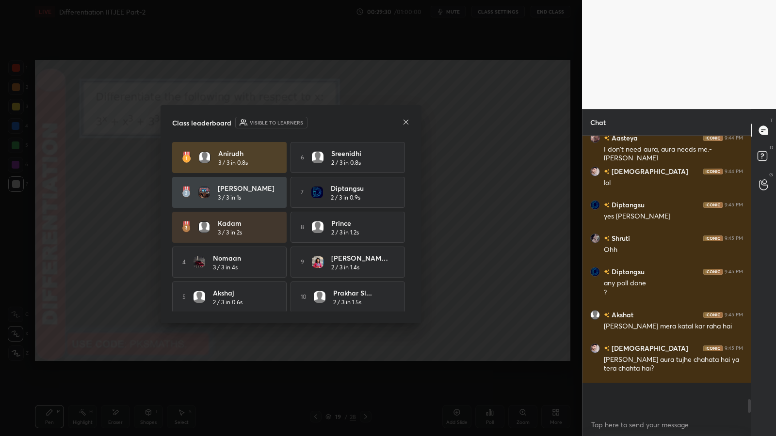
scroll to position [298, 165]
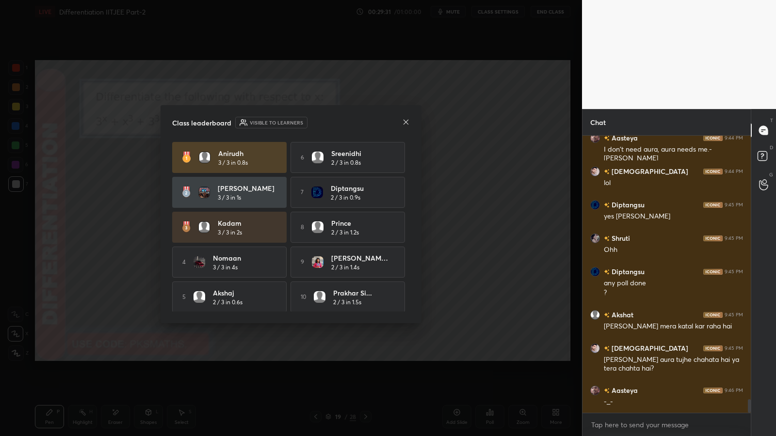
click at [405, 124] on icon at bounding box center [406, 122] width 8 height 8
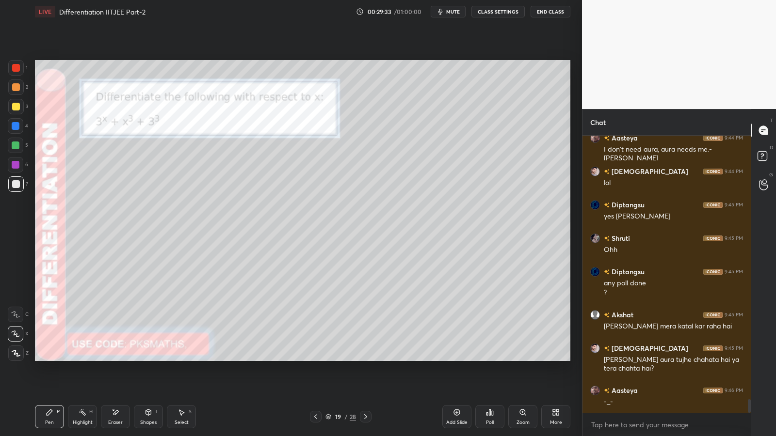
click at [18, 64] on div at bounding box center [16, 68] width 8 height 8
click at [16, 85] on div at bounding box center [16, 87] width 8 height 8
click at [13, 186] on div at bounding box center [16, 184] width 8 height 8
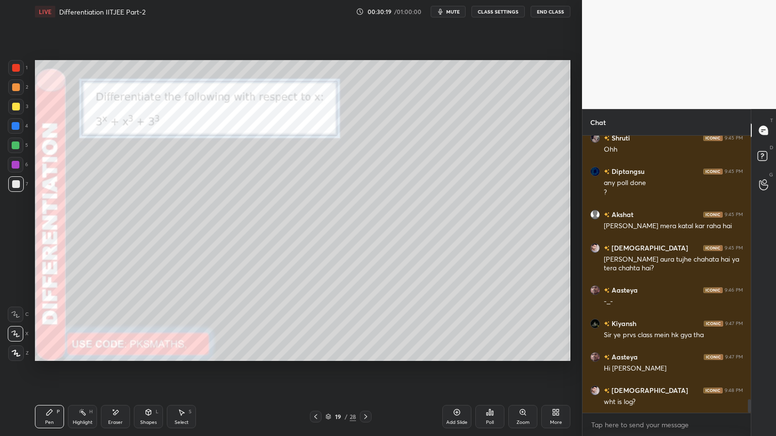
scroll to position [5480, 0]
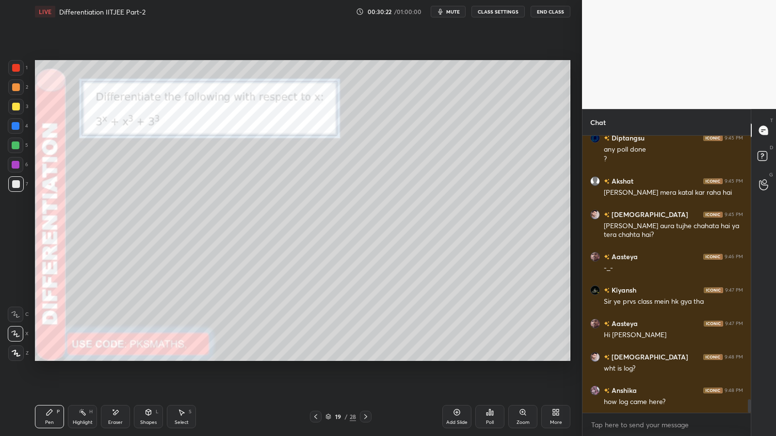
click at [484, 358] on div "Poll" at bounding box center [489, 416] width 29 height 23
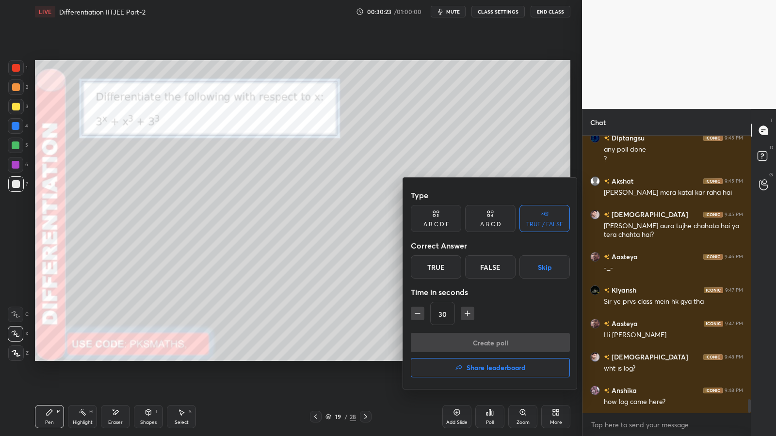
click at [444, 265] on div "True" at bounding box center [436, 266] width 50 height 23
click at [458, 342] on button "Create poll" at bounding box center [490, 342] width 159 height 19
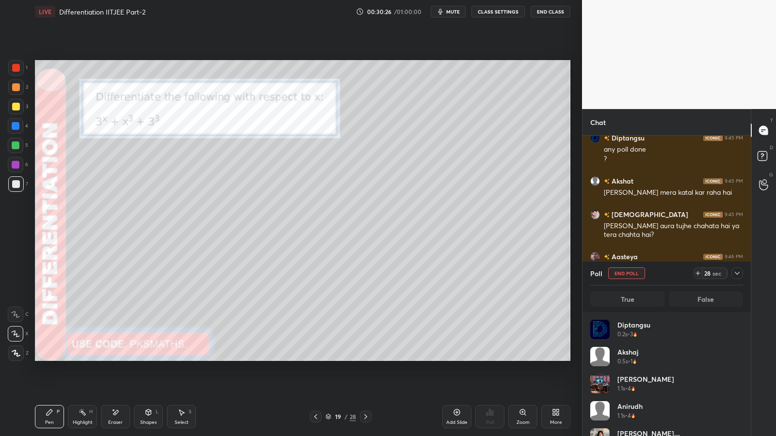
scroll to position [113, 150]
click at [15, 85] on div at bounding box center [16, 87] width 8 height 8
click at [12, 105] on div at bounding box center [16, 107] width 8 height 8
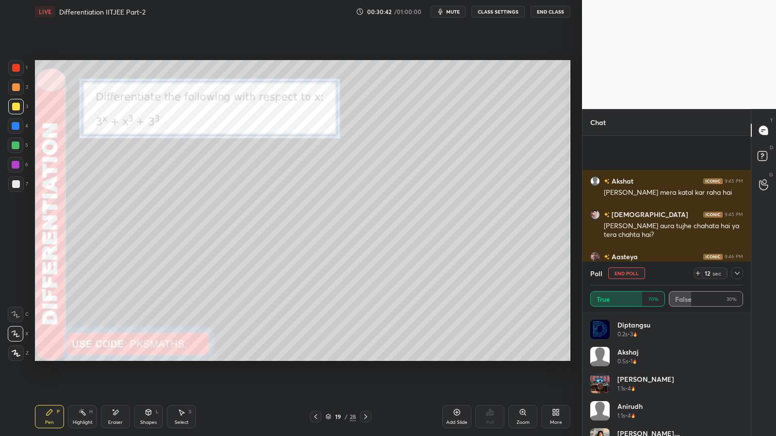
scroll to position [5564, 0]
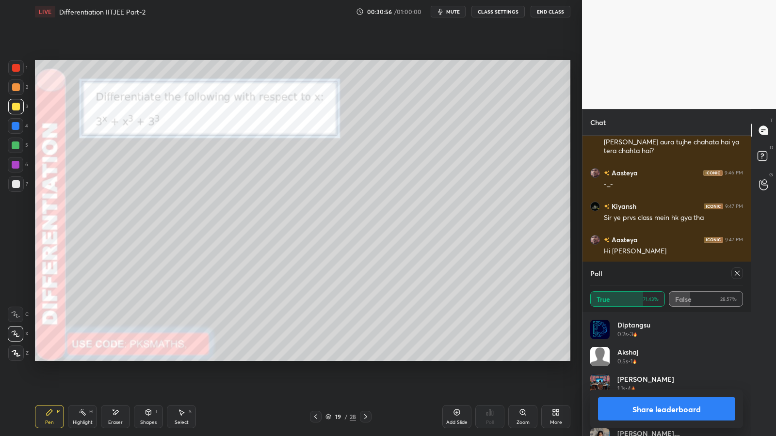
click at [669, 358] on button "Share leaderboard" at bounding box center [666, 409] width 137 height 23
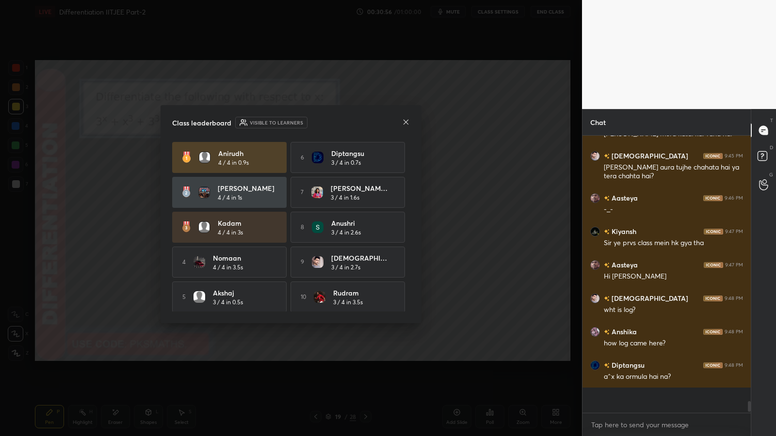
scroll to position [5514, 0]
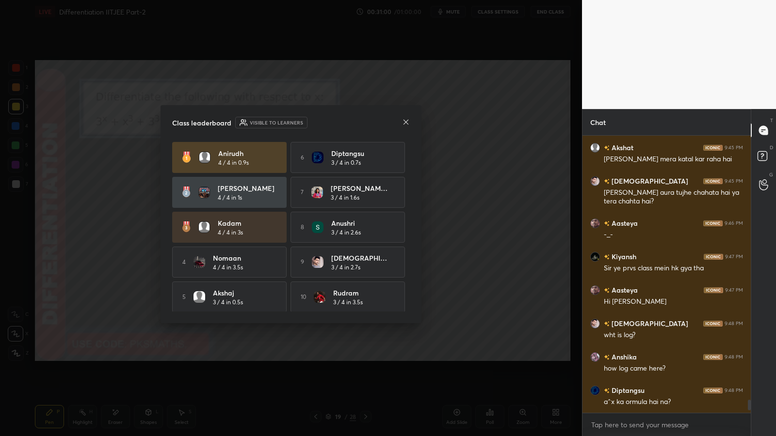
click at [404, 125] on icon at bounding box center [406, 122] width 8 height 8
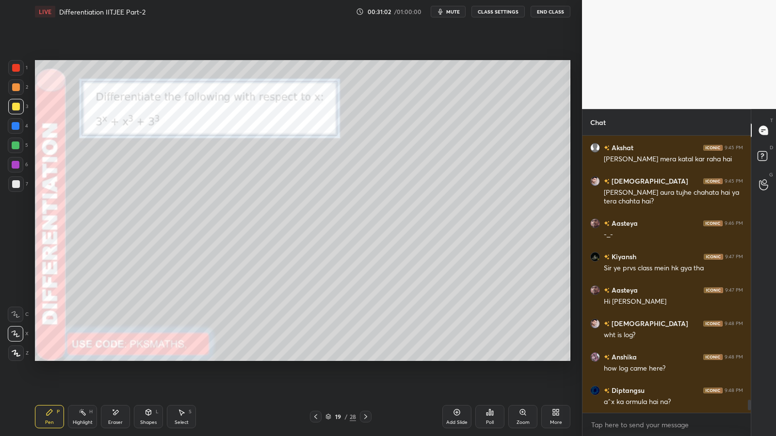
click at [335, 358] on div "19" at bounding box center [338, 417] width 10 height 6
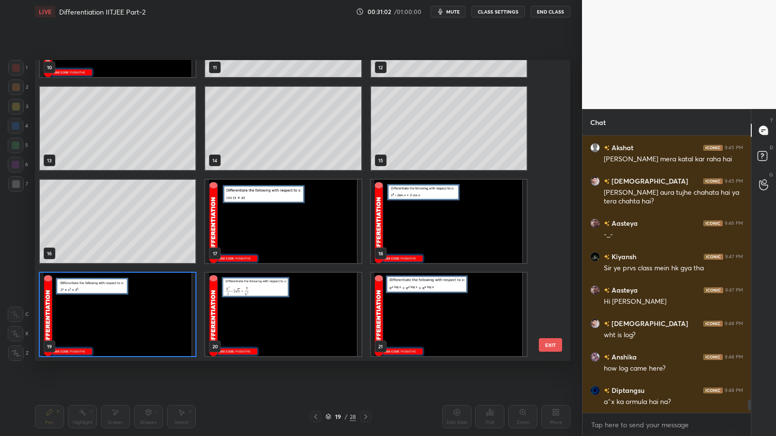
scroll to position [298, 530]
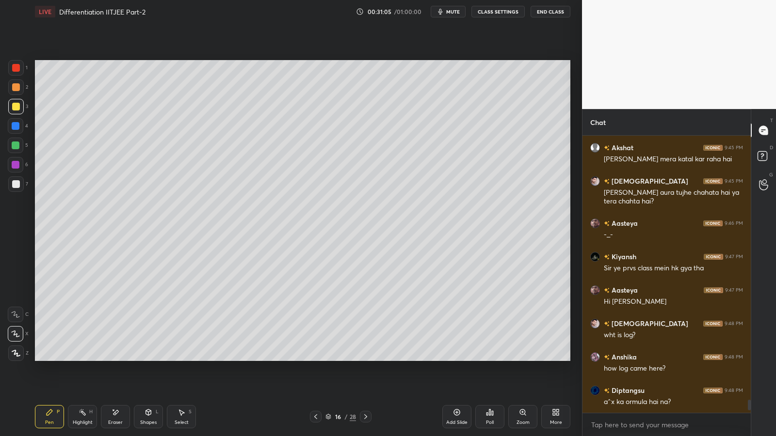
click at [318, 358] on icon at bounding box center [316, 417] width 8 height 8
click at [316, 358] on icon at bounding box center [316, 417] width 8 height 8
click at [317, 358] on icon at bounding box center [316, 417] width 8 height 8
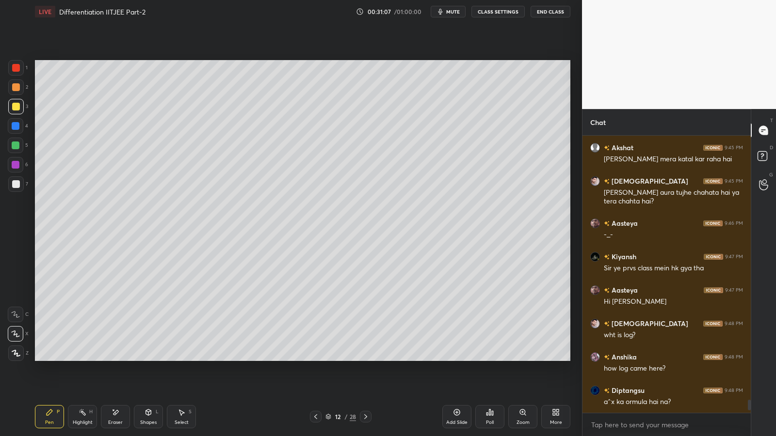
click at [316, 358] on icon at bounding box center [316, 417] width 8 height 8
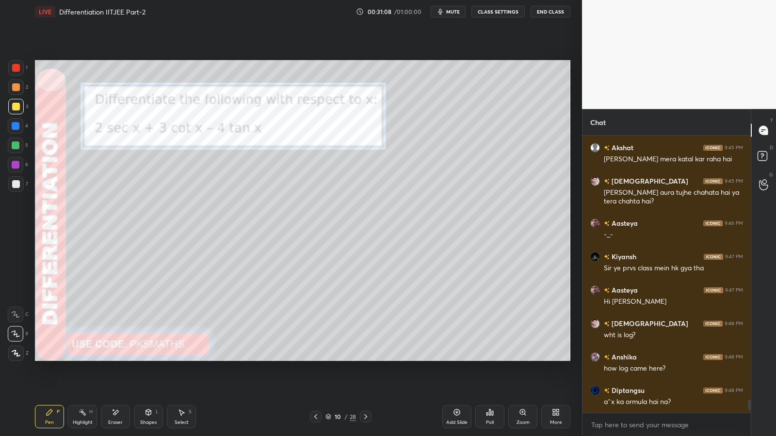
click at [316, 358] on div at bounding box center [316, 417] width 12 height 12
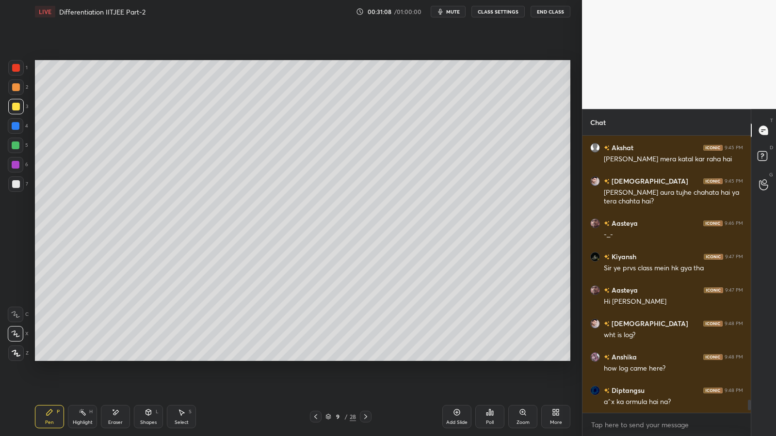
click at [316, 358] on div at bounding box center [316, 417] width 12 height 12
click at [316, 358] on icon at bounding box center [316, 417] width 8 height 8
click at [366, 358] on icon at bounding box center [366, 417] width 8 height 8
click at [369, 358] on icon at bounding box center [366, 417] width 8 height 8
click at [15, 65] on div at bounding box center [16, 68] width 8 height 8
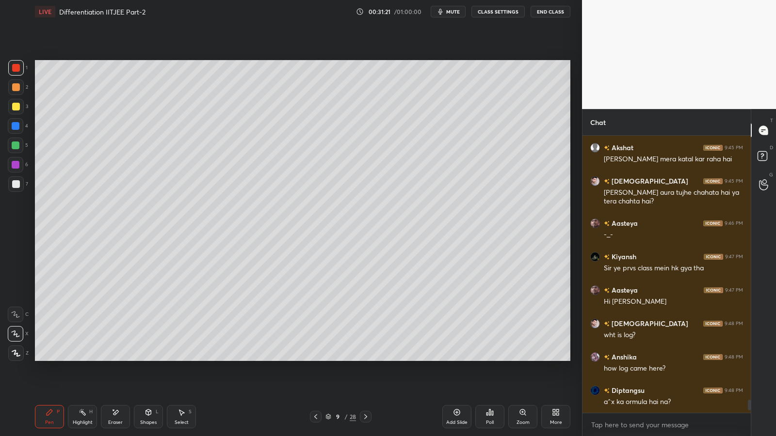
click at [367, 358] on icon at bounding box center [366, 417] width 8 height 8
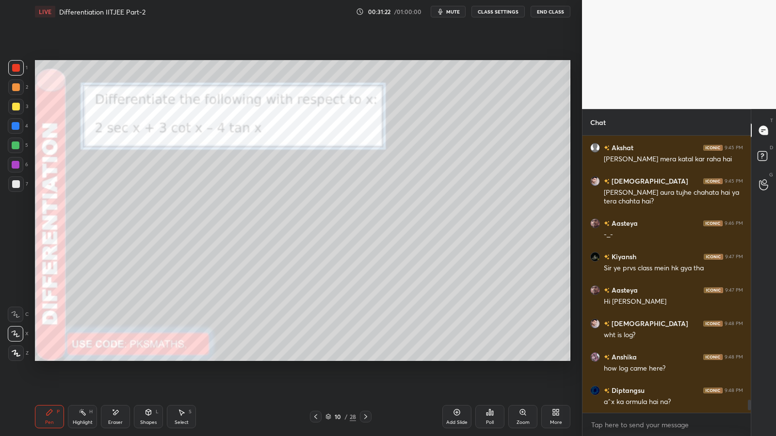
click at [350, 358] on div "28" at bounding box center [353, 417] width 6 height 9
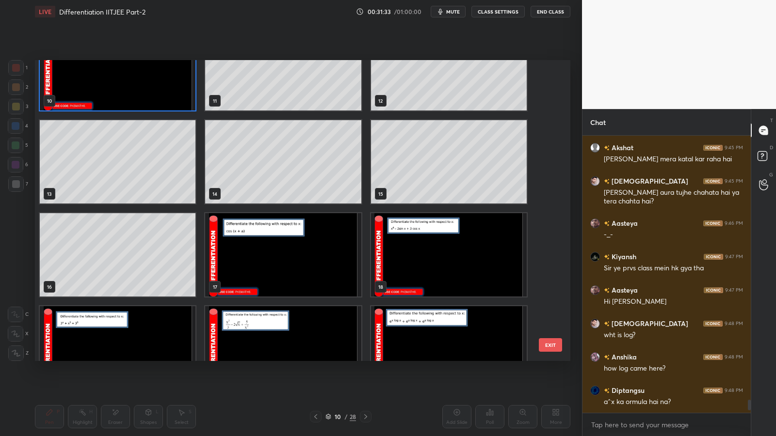
scroll to position [320, 0]
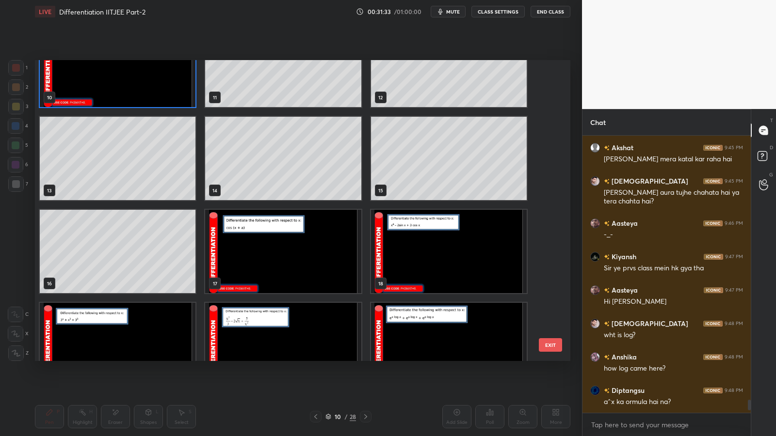
click at [296, 265] on img "grid" at bounding box center [283, 251] width 156 height 83
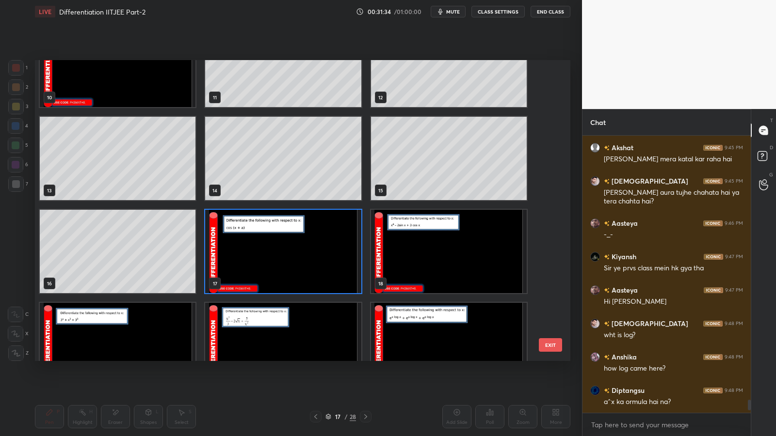
click at [303, 266] on img "grid" at bounding box center [283, 251] width 156 height 83
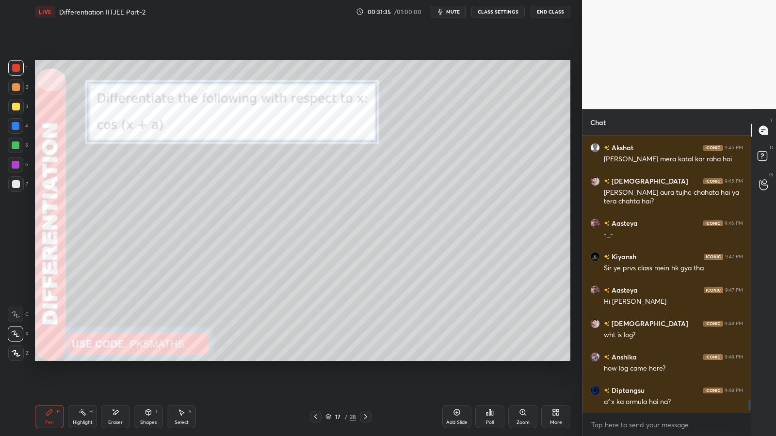
click at [371, 358] on div at bounding box center [366, 417] width 12 height 12
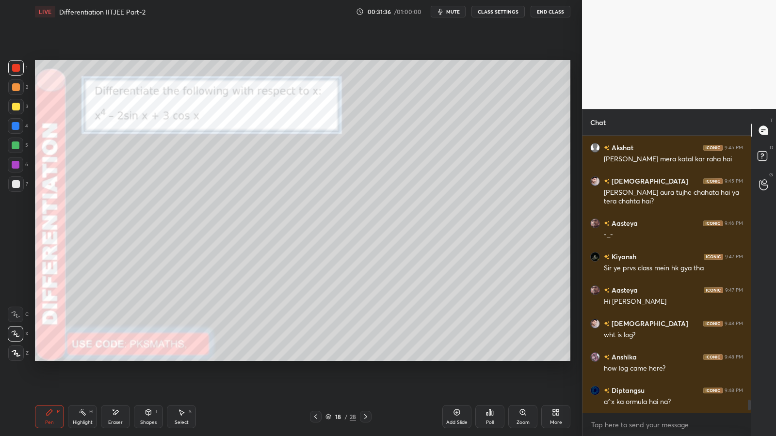
click at [366, 358] on icon at bounding box center [366, 417] width 8 height 8
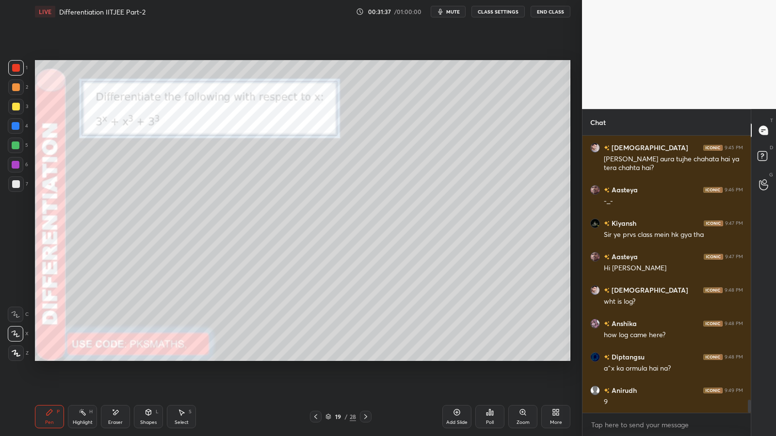
click at [366, 358] on icon at bounding box center [366, 417] width 8 height 8
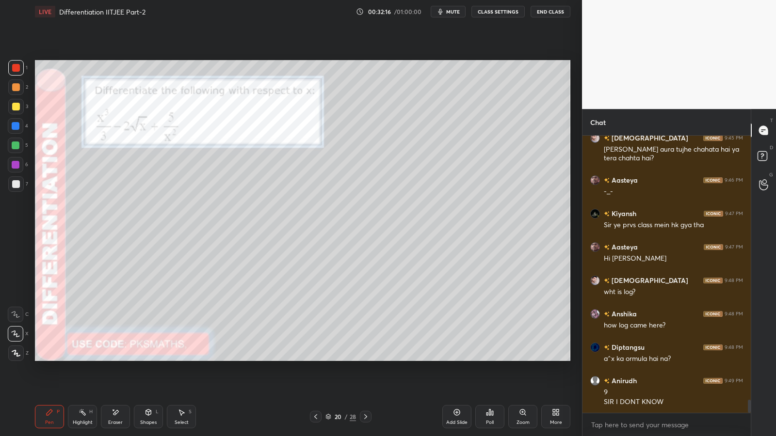
scroll to position [5591, 0]
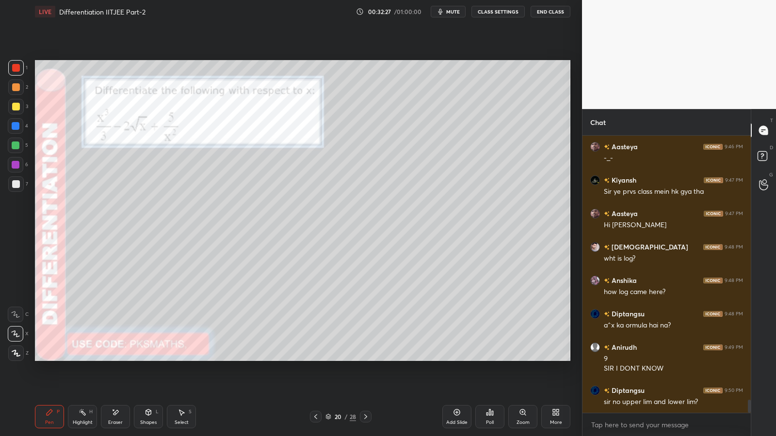
click at [123, 358] on div "Eraser" at bounding box center [115, 416] width 29 height 23
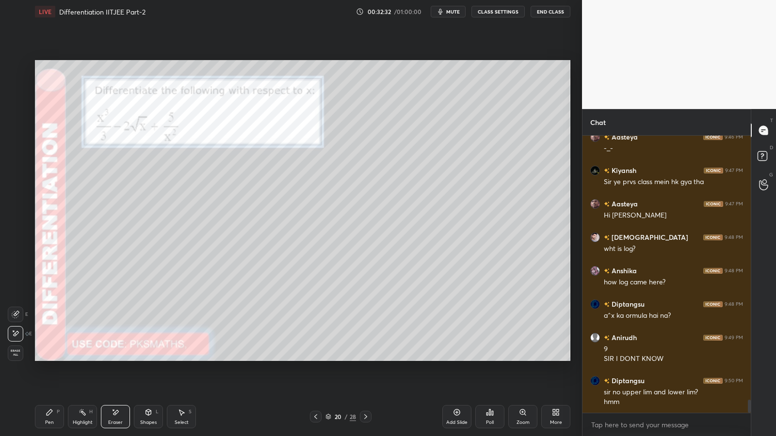
click at [49, 358] on div "Pen P" at bounding box center [49, 416] width 29 height 23
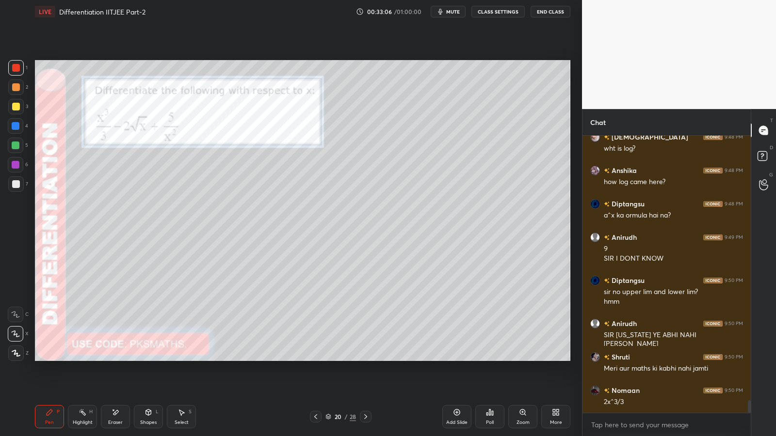
scroll to position [5734, 0]
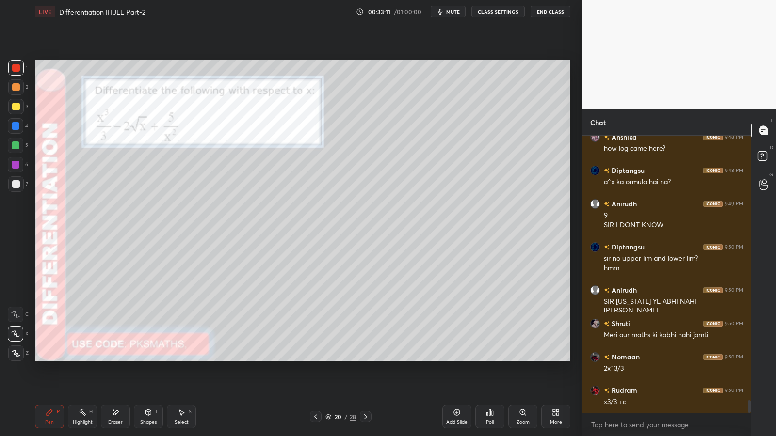
click at [121, 358] on div "Eraser" at bounding box center [115, 416] width 29 height 23
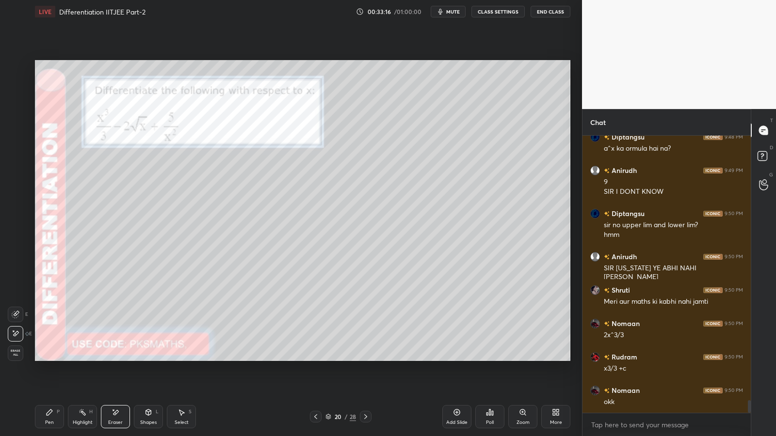
click at [51, 358] on icon at bounding box center [50, 413] width 6 height 6
click at [19, 87] on div at bounding box center [16, 87] width 8 height 8
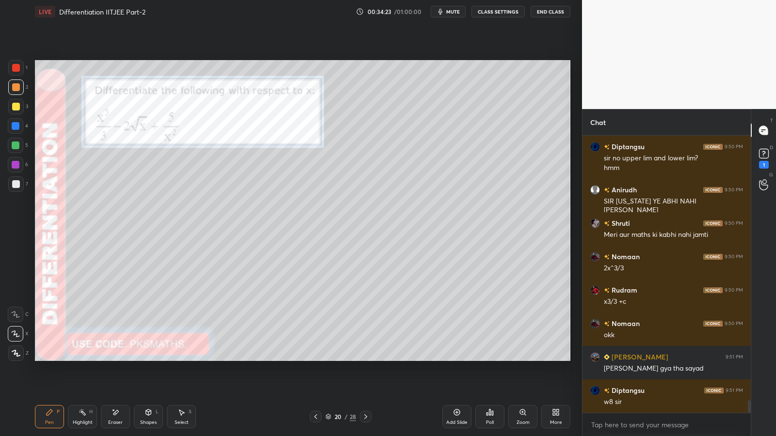
scroll to position [5876, 0]
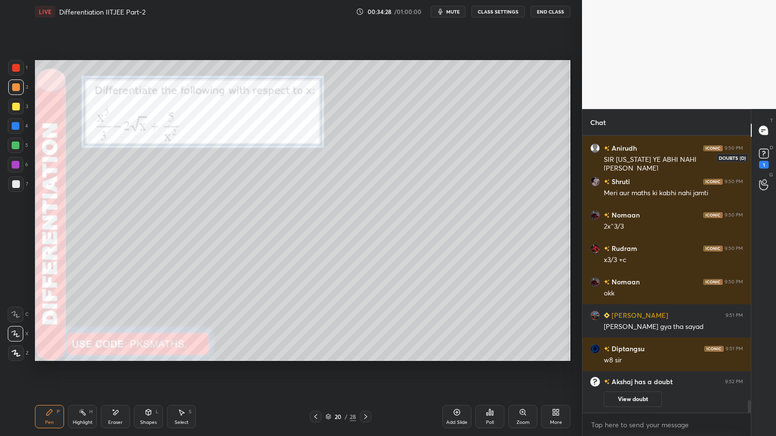
click at [765, 159] on icon at bounding box center [763, 153] width 15 height 15
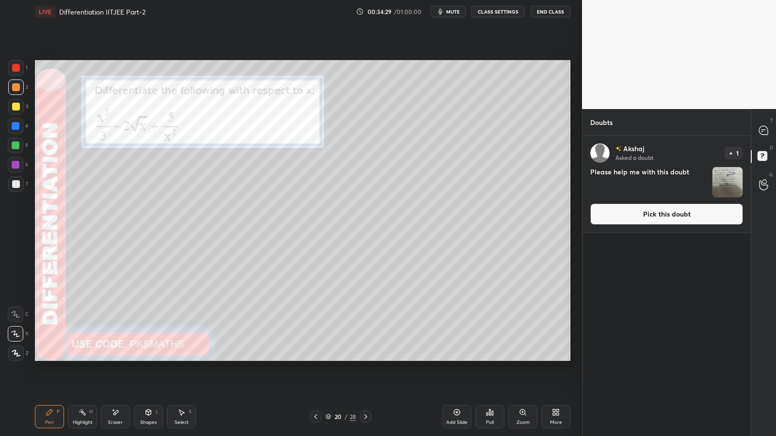
click at [734, 180] on img "grid" at bounding box center [727, 182] width 30 height 30
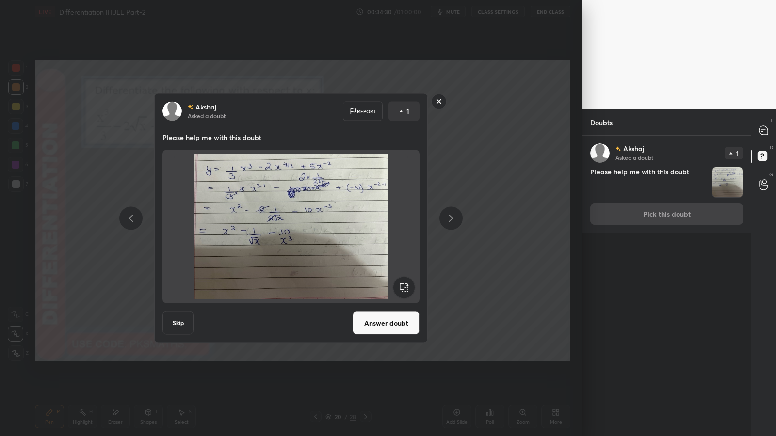
click at [394, 319] on button "Answer doubt" at bounding box center [385, 323] width 67 height 23
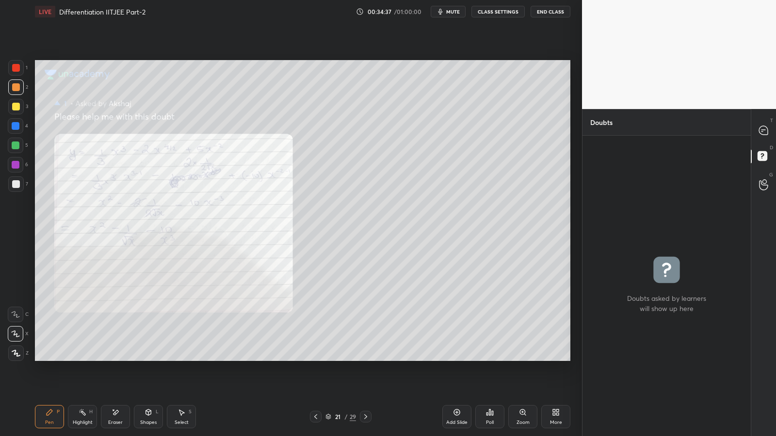
click at [14, 67] on div at bounding box center [16, 68] width 8 height 8
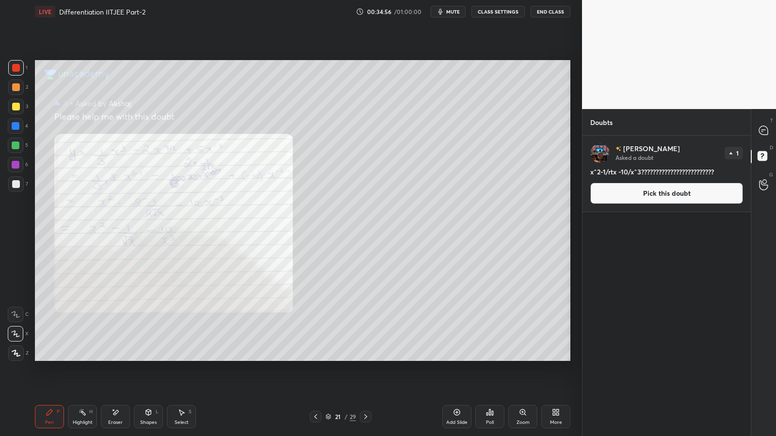
click at [634, 196] on button "Pick this doubt" at bounding box center [666, 193] width 153 height 21
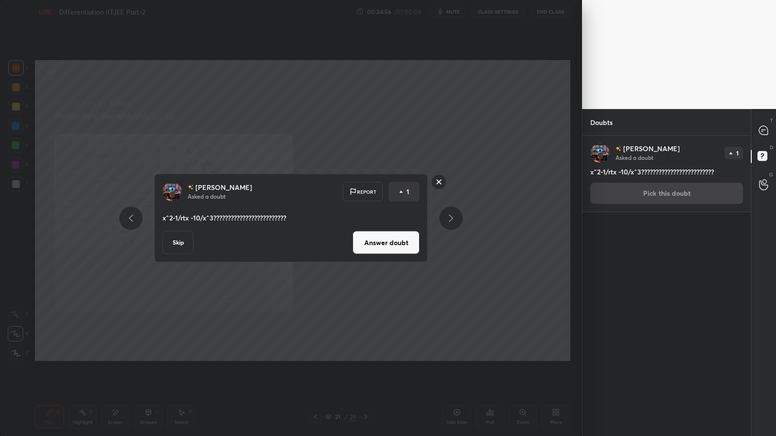
click at [395, 242] on button "Answer doubt" at bounding box center [385, 242] width 67 height 23
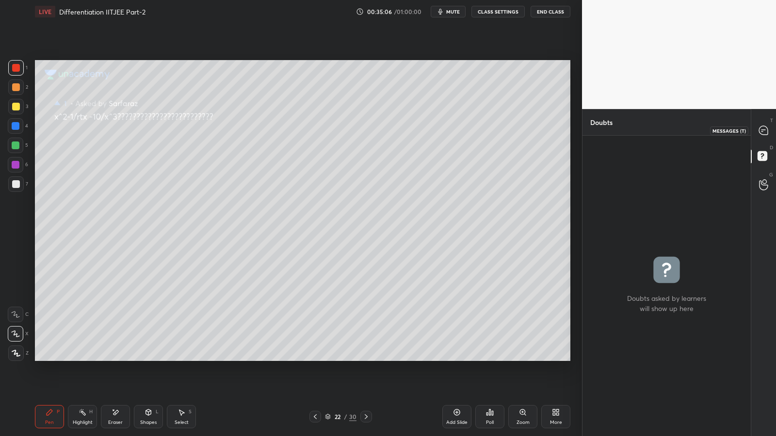
click at [767, 128] on icon at bounding box center [763, 130] width 9 height 9
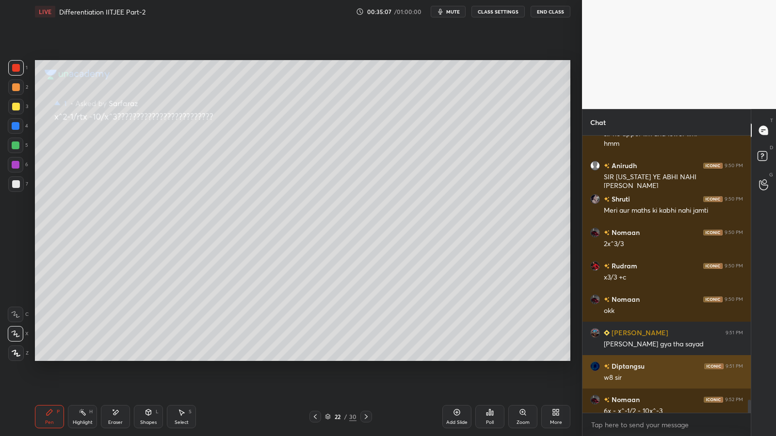
scroll to position [5805, 0]
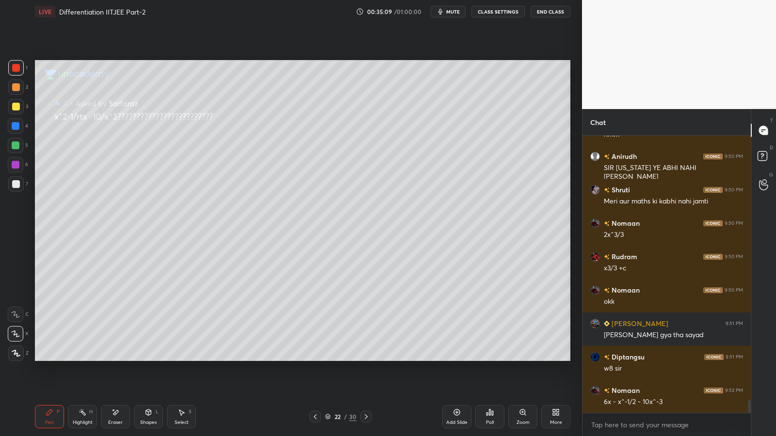
click at [318, 358] on icon at bounding box center [315, 417] width 8 height 8
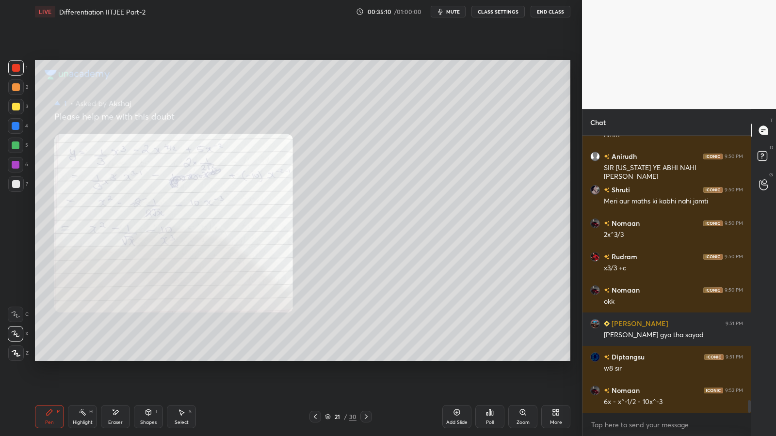
click at [315, 358] on icon at bounding box center [315, 417] width 8 height 8
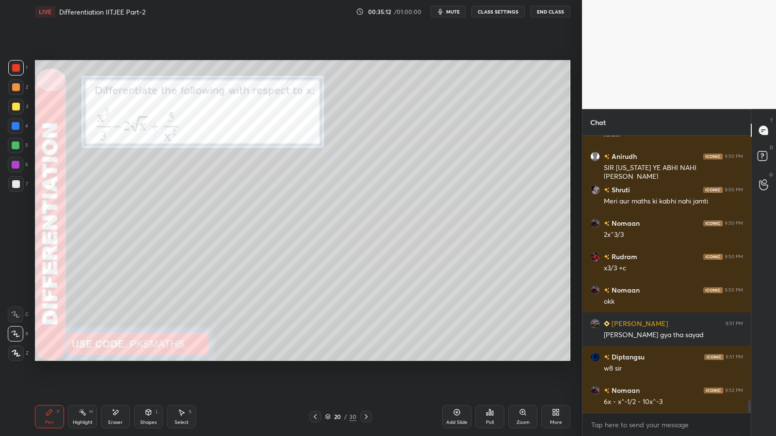
click at [15, 82] on div at bounding box center [16, 88] width 16 height 16
click at [16, 184] on div at bounding box center [16, 184] width 8 height 8
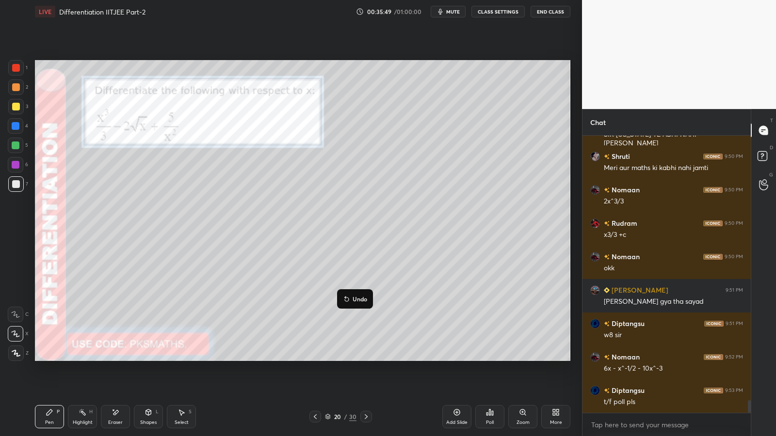
click at [355, 297] on p "Undo" at bounding box center [359, 299] width 15 height 8
click at [367, 358] on icon at bounding box center [366, 417] width 8 height 8
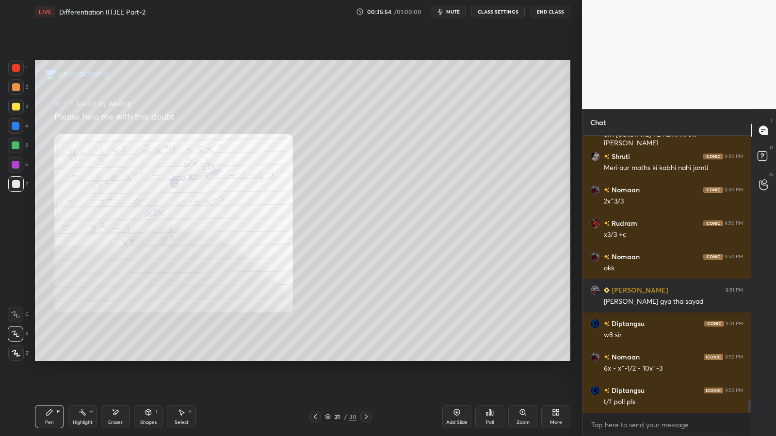
click at [368, 358] on icon at bounding box center [366, 417] width 8 height 8
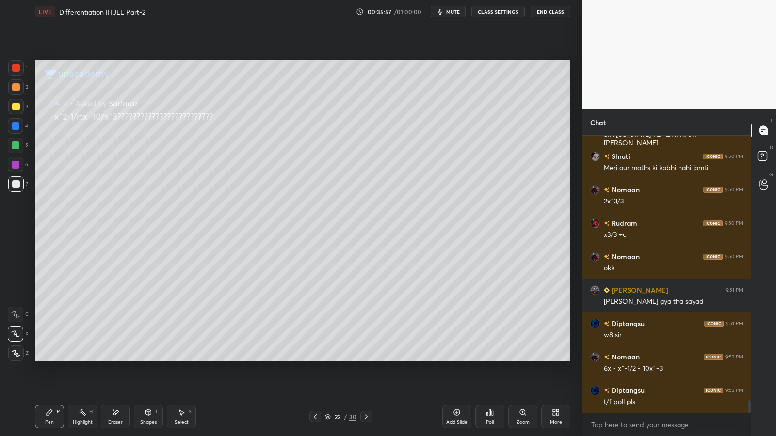
scroll to position [5872, 0]
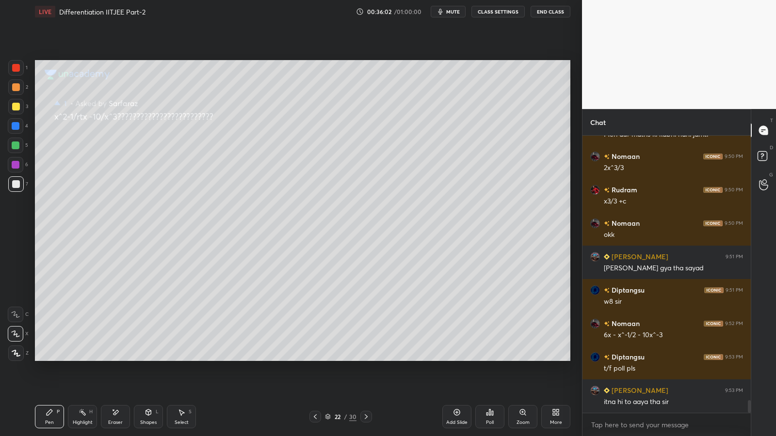
click at [117, 358] on icon at bounding box center [115, 413] width 8 height 8
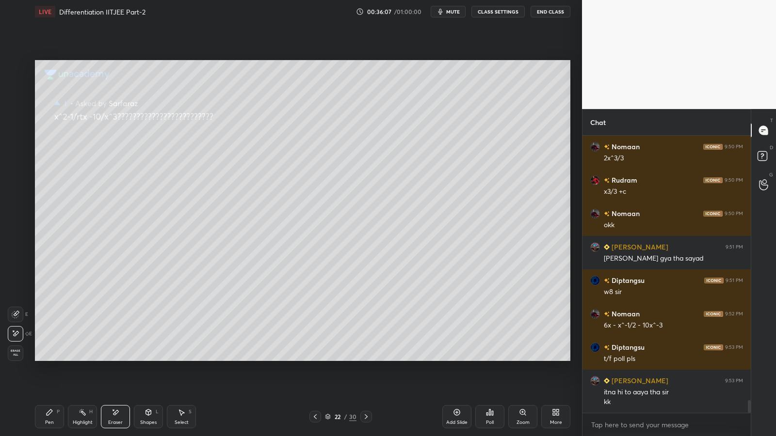
click at [316, 358] on icon at bounding box center [315, 417] width 8 height 8
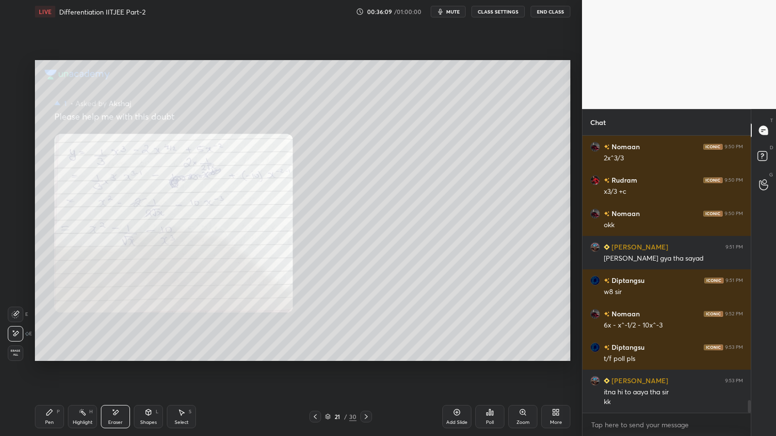
click at [314, 358] on icon at bounding box center [315, 417] width 8 height 8
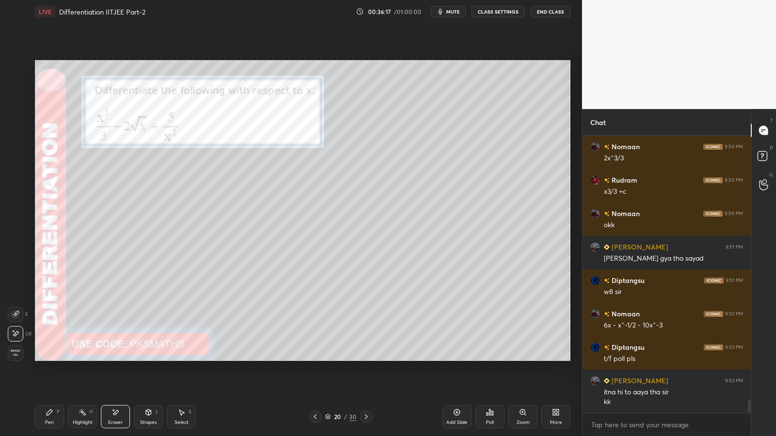
click at [492, 358] on div "Poll" at bounding box center [489, 416] width 29 height 23
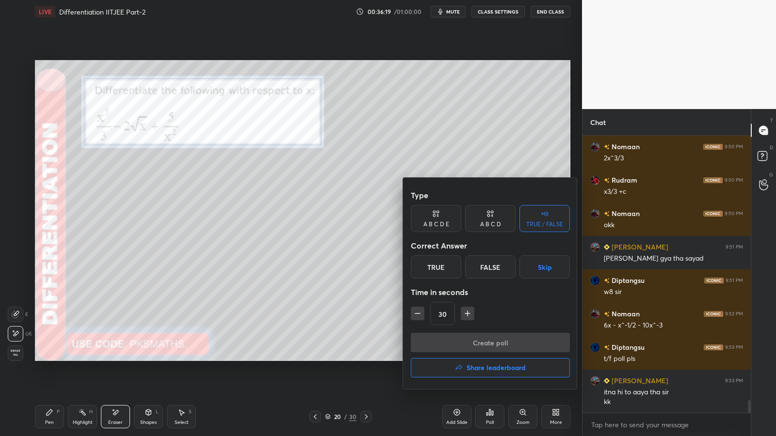
click at [432, 271] on div "True" at bounding box center [436, 266] width 50 height 23
click at [468, 348] on button "Create poll" at bounding box center [490, 342] width 159 height 19
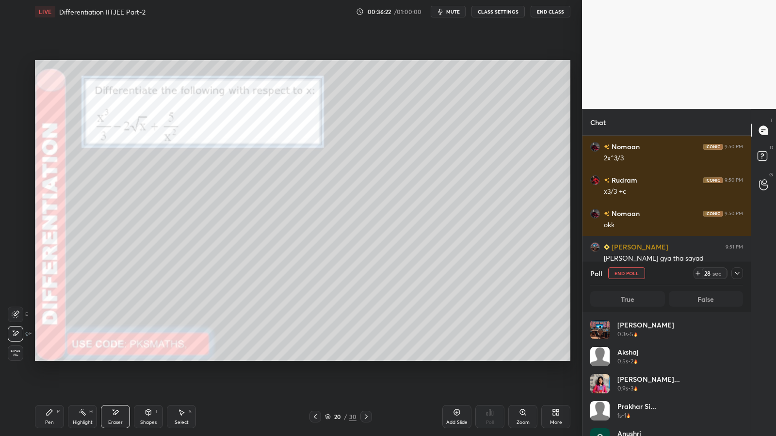
scroll to position [113, 150]
click at [49, 358] on icon at bounding box center [50, 413] width 6 height 6
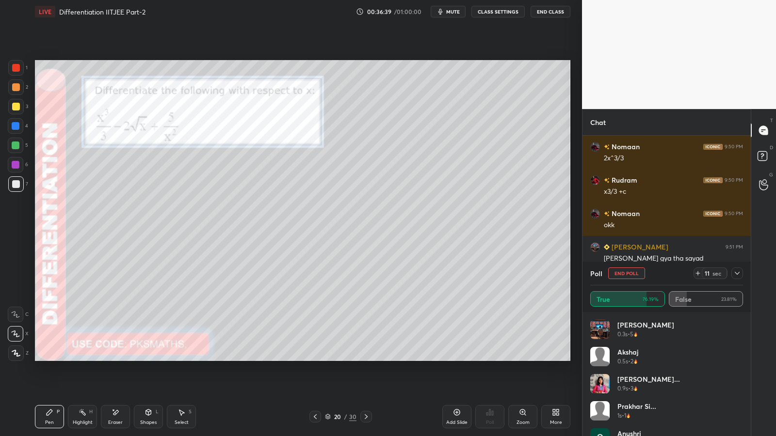
click at [16, 146] on div at bounding box center [16, 146] width 8 height 8
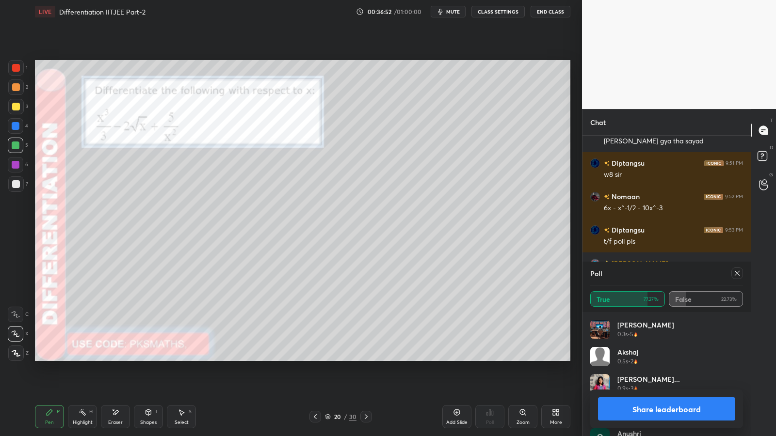
scroll to position [6033, 0]
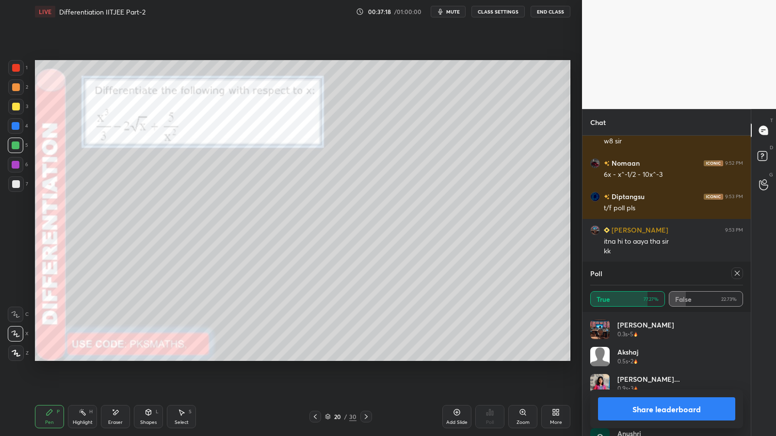
click at [672, 358] on button "Share leaderboard" at bounding box center [666, 409] width 137 height 23
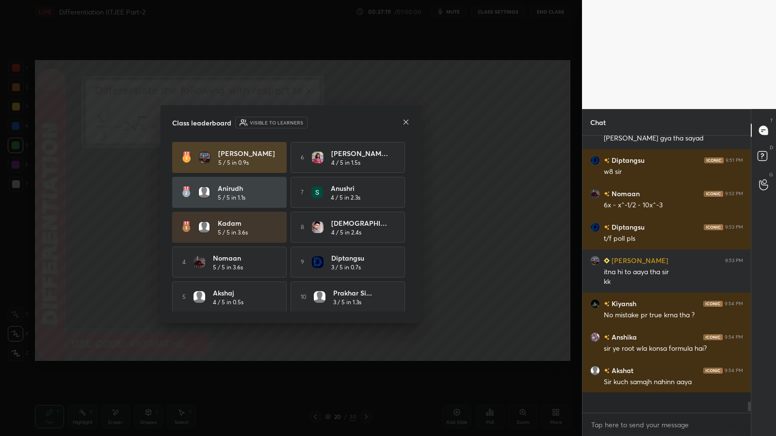
scroll to position [3, 3]
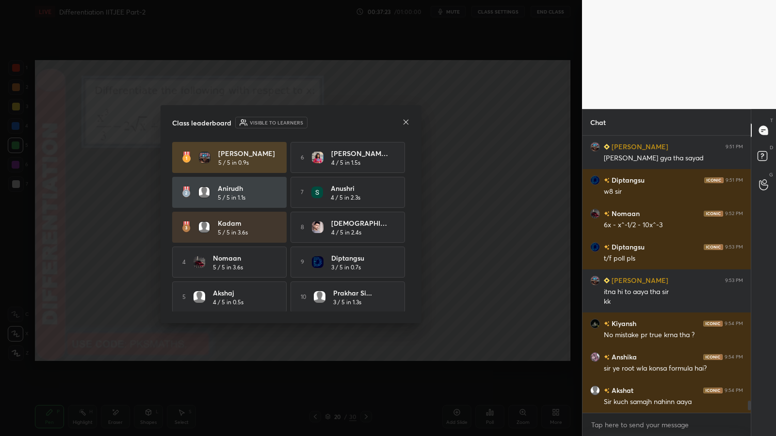
click at [409, 125] on icon at bounding box center [406, 122] width 8 height 8
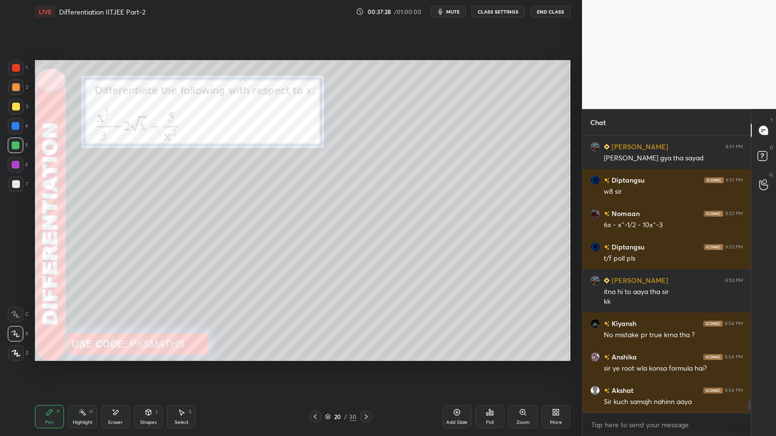
click at [14, 85] on div at bounding box center [16, 87] width 8 height 8
click at [181, 358] on div "Select S" at bounding box center [181, 416] width 29 height 23
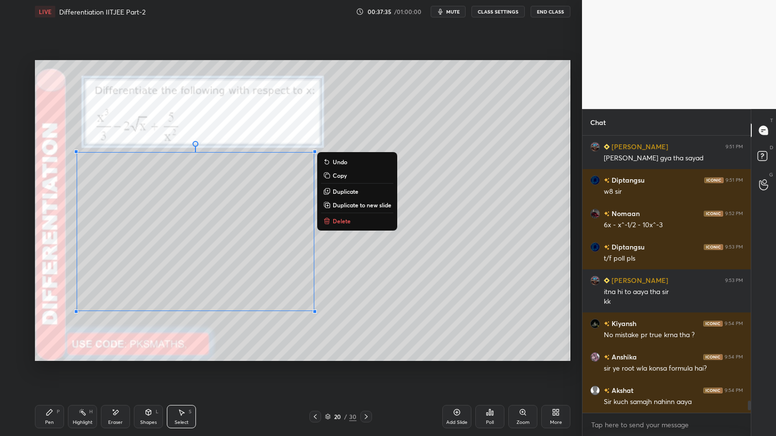
click at [354, 328] on div "0 ° Undo Copy Duplicate Duplicate to new slide Delete" at bounding box center [302, 210] width 535 height 301
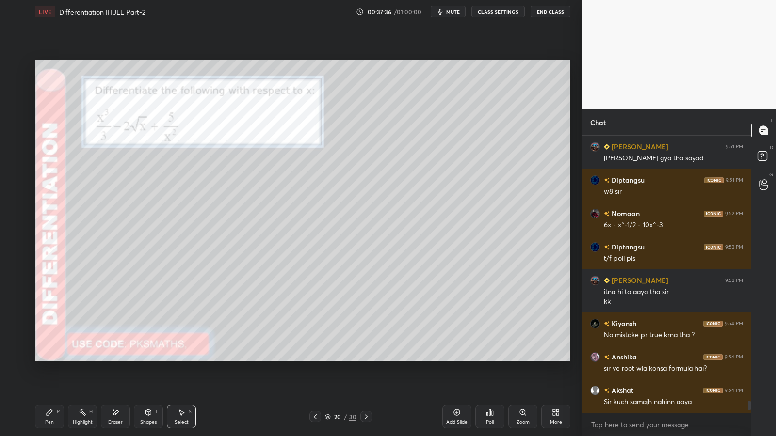
click at [57, 358] on div "P" at bounding box center [58, 412] width 3 height 5
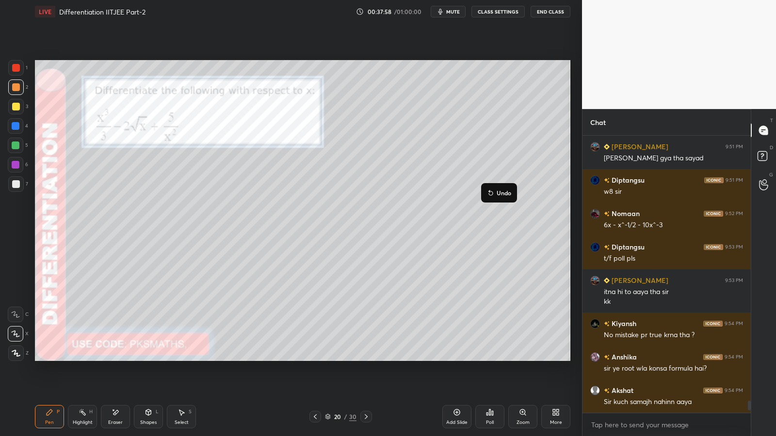
click at [494, 194] on icon at bounding box center [491, 193] width 8 height 8
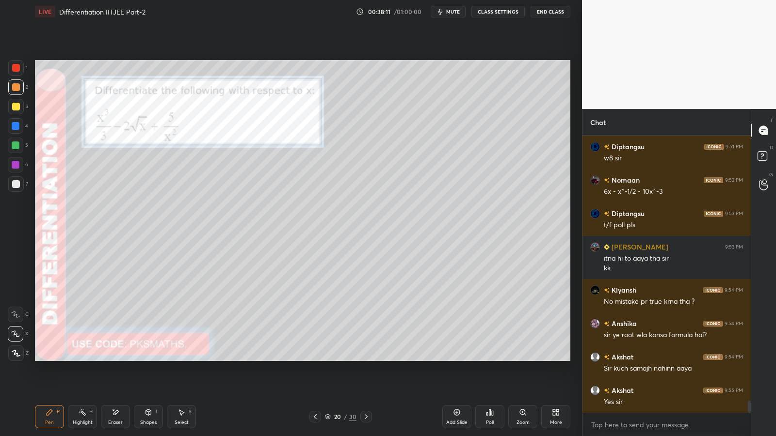
click at [16, 183] on div at bounding box center [16, 184] width 8 height 8
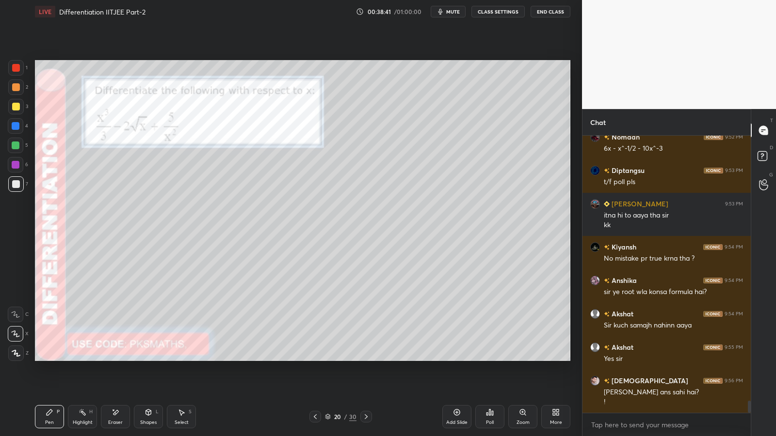
scroll to position [6120, 0]
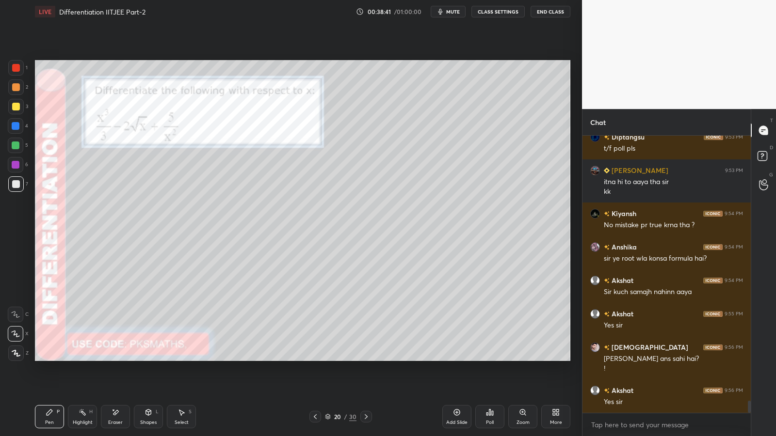
click at [189, 358] on div "S" at bounding box center [190, 412] width 3 height 5
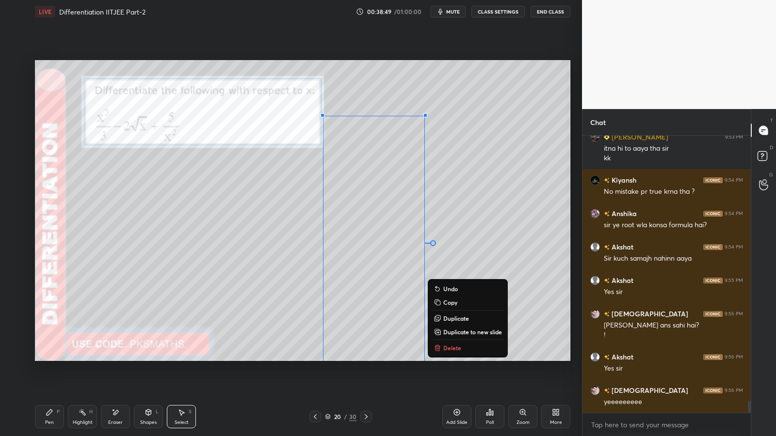
click at [472, 184] on div "0 ° Undo Copy Duplicate Duplicate to new slide Delete" at bounding box center [302, 210] width 535 height 301
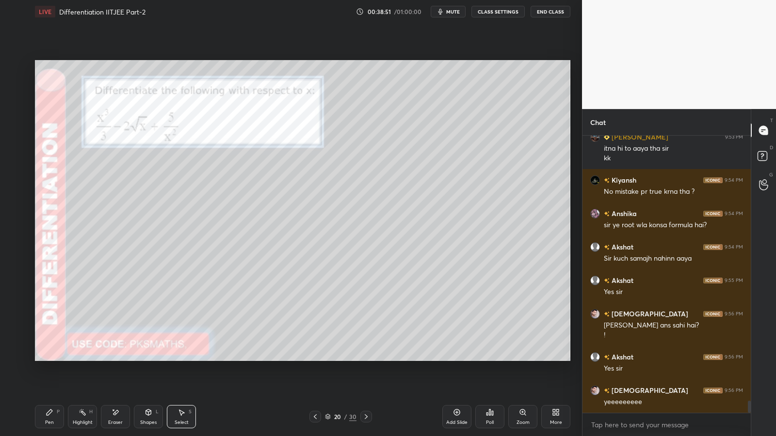
click at [150, 358] on div "Shapes L" at bounding box center [148, 416] width 29 height 23
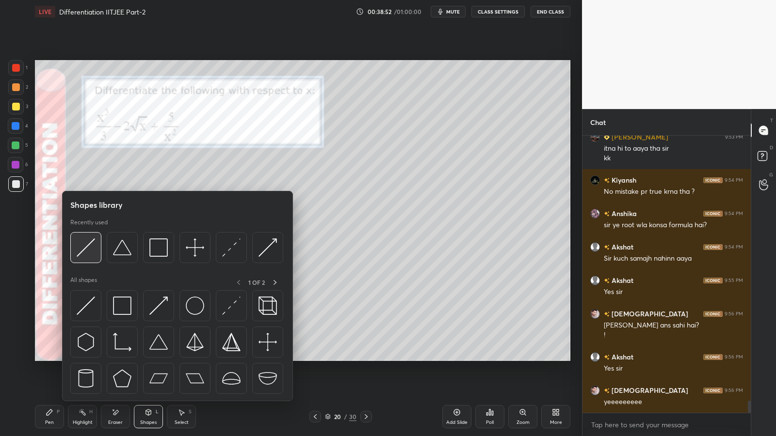
click at [92, 247] on img at bounding box center [86, 248] width 18 height 18
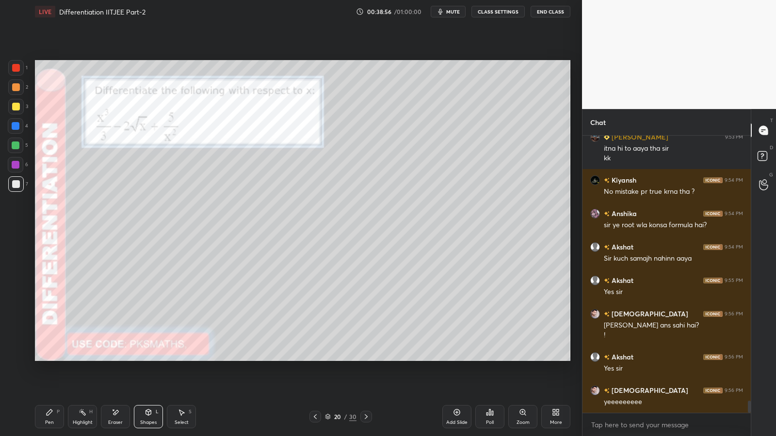
click at [11, 143] on div at bounding box center [16, 146] width 16 height 16
click at [51, 358] on icon at bounding box center [50, 413] width 8 height 8
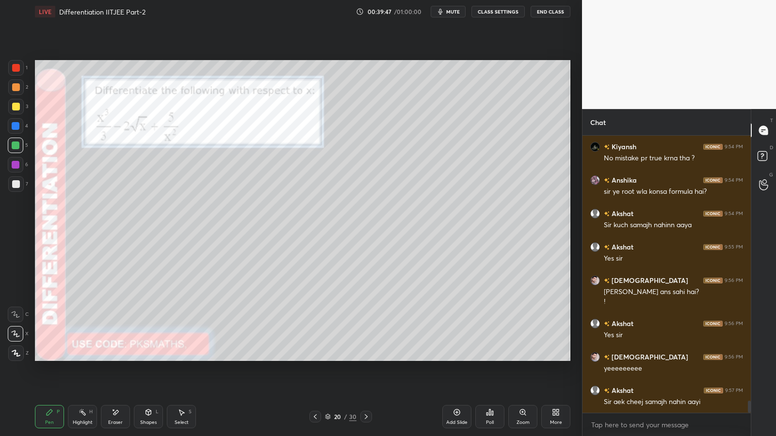
scroll to position [6220, 0]
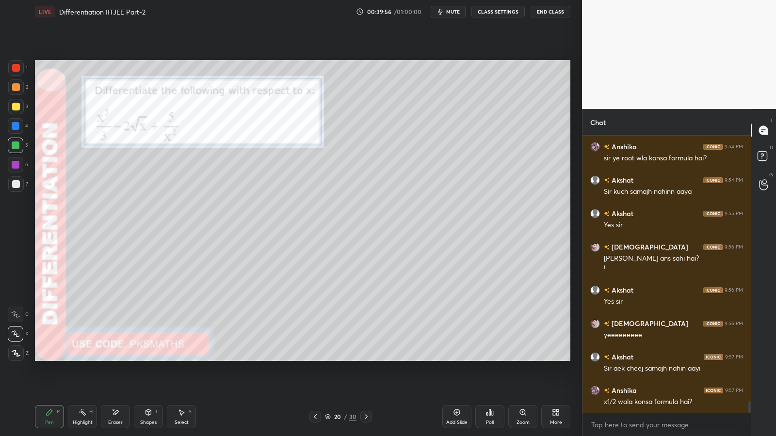
click at [14, 66] on div at bounding box center [16, 68] width 8 height 8
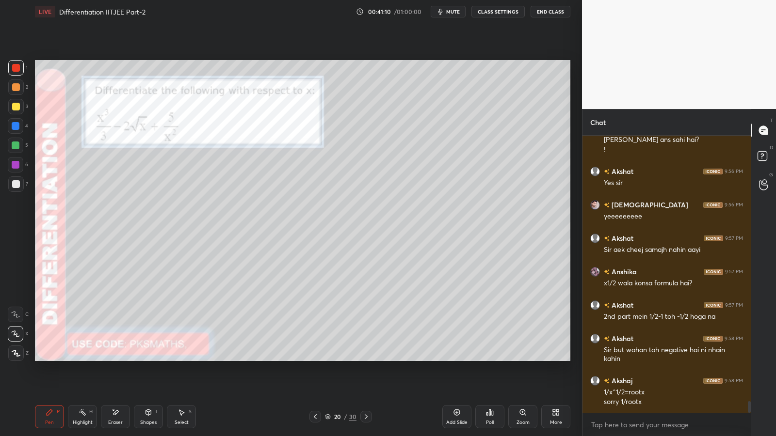
scroll to position [6372, 0]
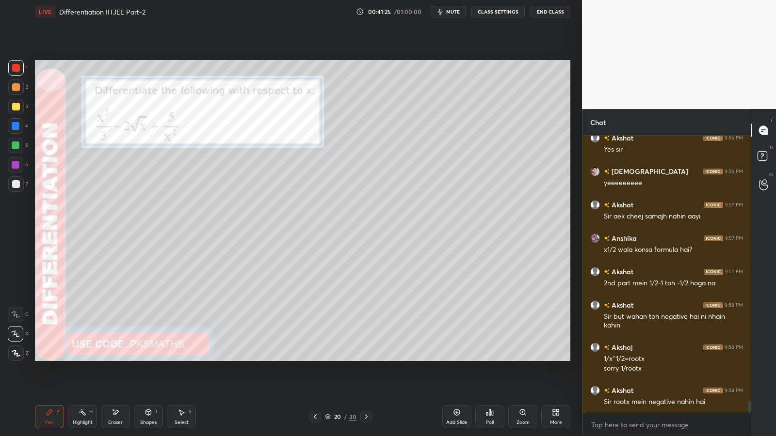
click at [455, 358] on div "Add Slide" at bounding box center [456, 416] width 29 height 23
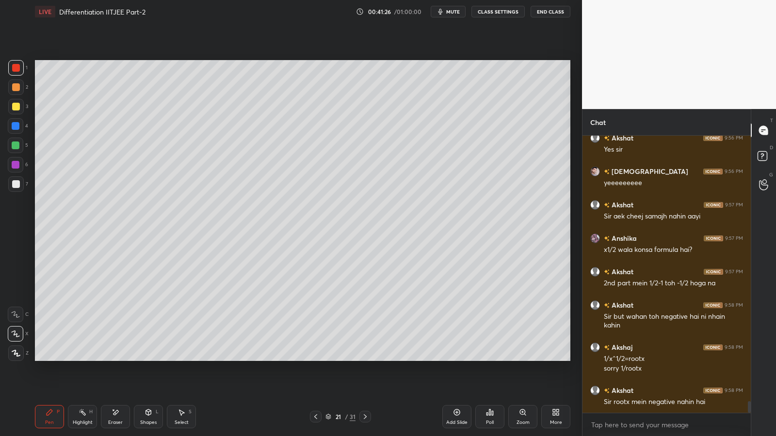
click at [12, 85] on div at bounding box center [16, 87] width 8 height 8
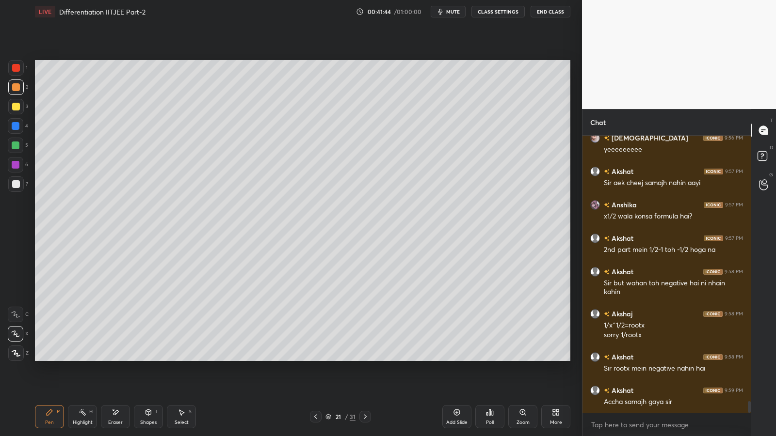
click at [17, 182] on div at bounding box center [16, 184] width 8 height 8
click at [16, 145] on div at bounding box center [16, 146] width 8 height 8
click at [81, 358] on rect at bounding box center [83, 413] width 5 height 5
click at [45, 358] on div "Pen P" at bounding box center [49, 416] width 29 height 23
click at [366, 358] on icon at bounding box center [365, 417] width 8 height 8
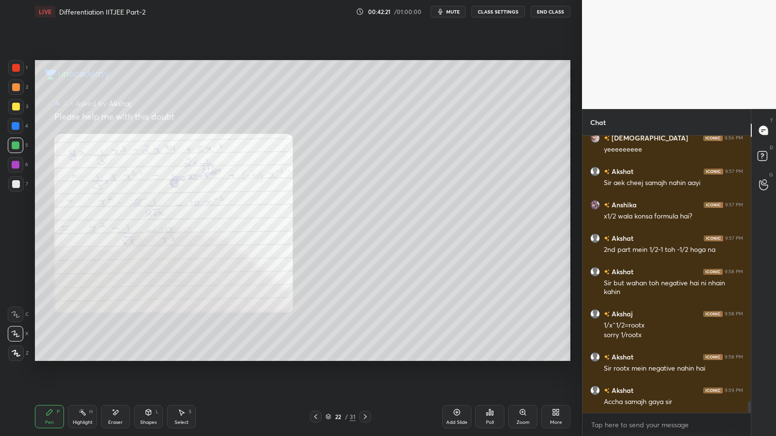
click at [366, 358] on icon at bounding box center [365, 417] width 8 height 8
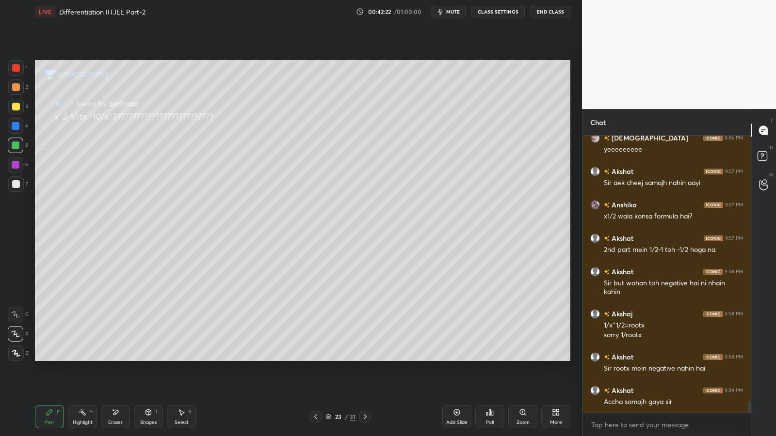
click at [370, 358] on div at bounding box center [365, 417] width 12 height 12
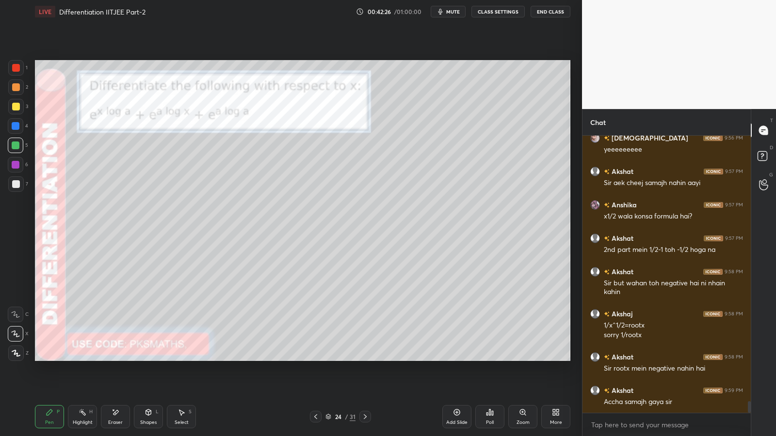
scroll to position [6439, 0]
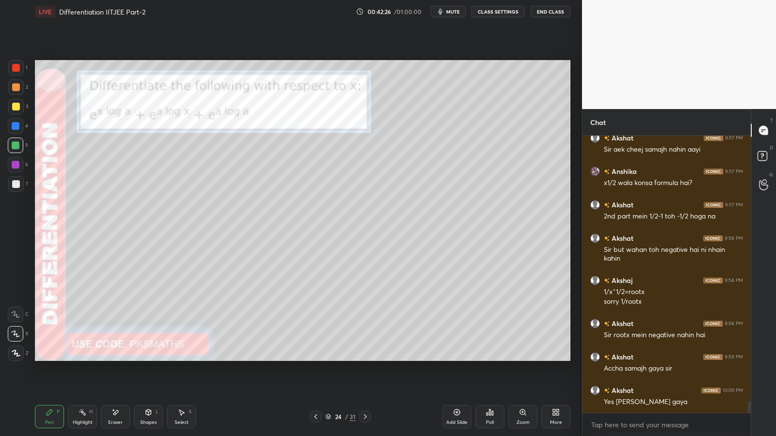
click at [319, 358] on icon at bounding box center [316, 417] width 8 height 8
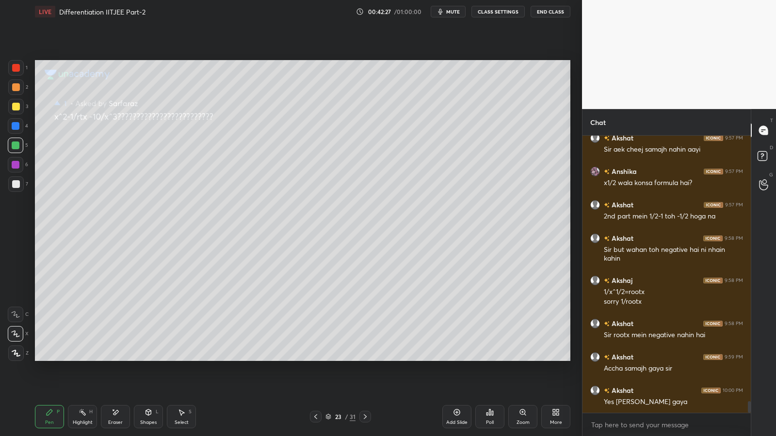
click at [458, 358] on icon at bounding box center [457, 413] width 8 height 8
click at [14, 87] on div at bounding box center [16, 87] width 8 height 8
click at [16, 185] on div at bounding box center [16, 184] width 8 height 8
click at [12, 146] on div at bounding box center [16, 146] width 8 height 8
click at [366, 358] on icon at bounding box center [366, 417] width 8 height 8
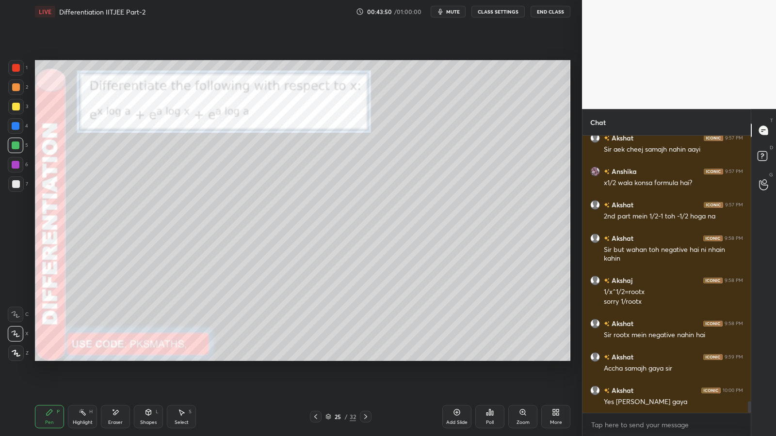
scroll to position [6473, 0]
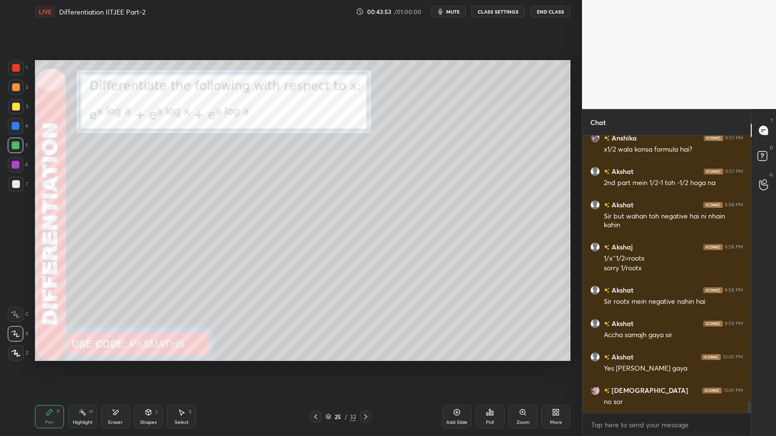
click at [318, 358] on icon at bounding box center [316, 417] width 8 height 8
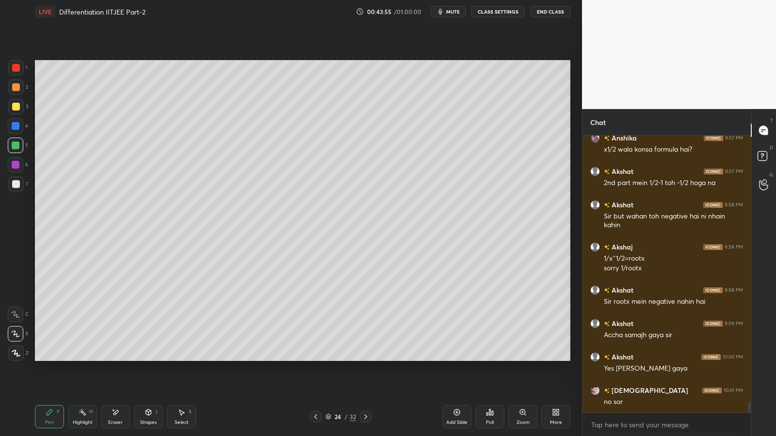
click at [15, 68] on div at bounding box center [16, 68] width 8 height 8
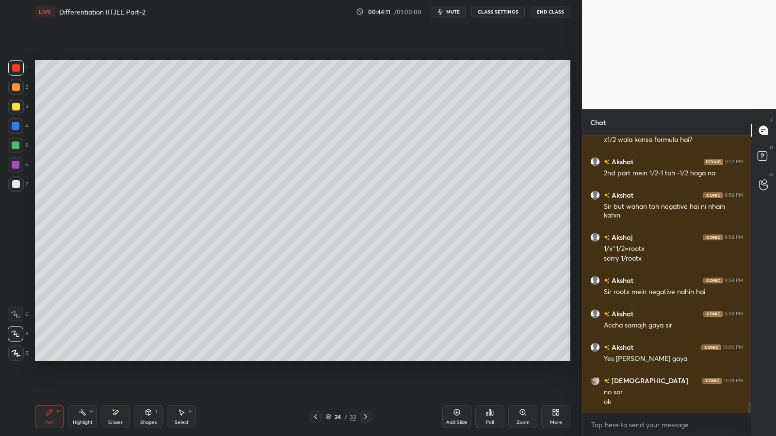
click at [456, 358] on icon at bounding box center [457, 413] width 8 height 8
click at [17, 92] on div at bounding box center [16, 88] width 16 height 16
click at [118, 358] on icon at bounding box center [115, 413] width 8 height 8
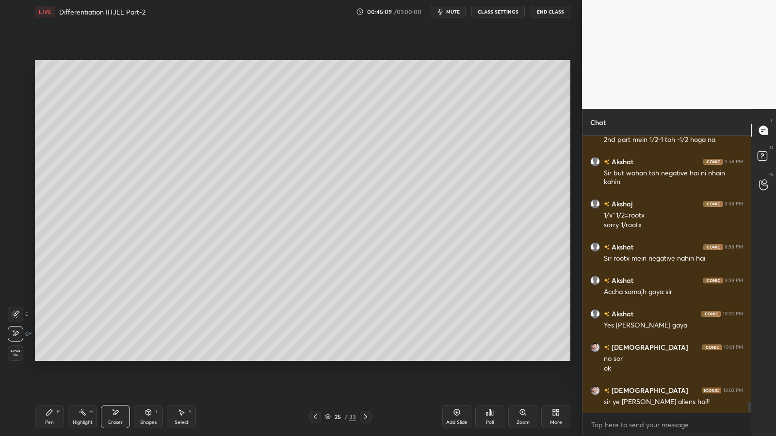
click at [43, 358] on div "Pen P" at bounding box center [49, 416] width 29 height 23
click at [366, 358] on icon at bounding box center [366, 417] width 8 height 8
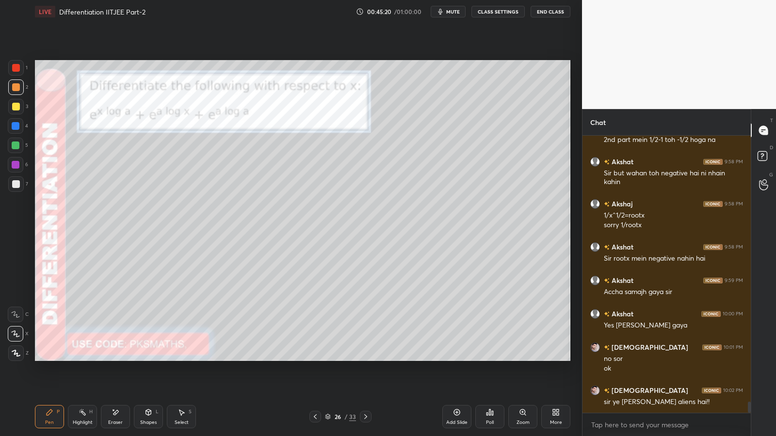
click at [15, 69] on div at bounding box center [16, 68] width 8 height 8
click at [23, 83] on div at bounding box center [16, 88] width 16 height 16
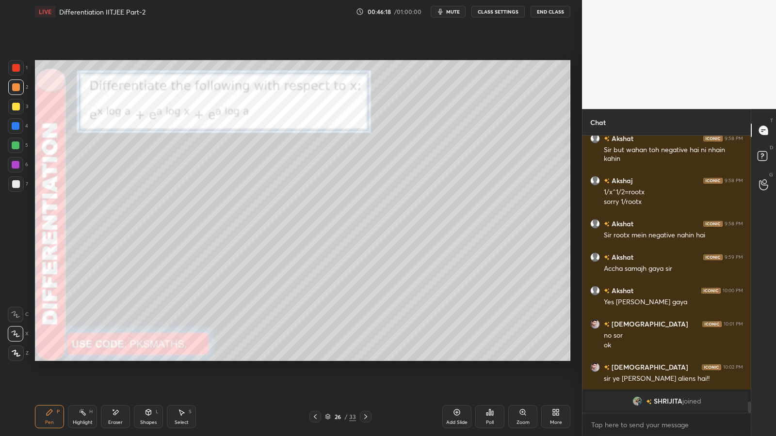
click at [120, 358] on div "Eraser" at bounding box center [115, 416] width 29 height 23
click at [52, 358] on div "Pen P" at bounding box center [49, 416] width 29 height 23
click at [118, 358] on icon at bounding box center [115, 413] width 8 height 8
click at [53, 358] on div "Pen P" at bounding box center [49, 416] width 29 height 23
click at [19, 184] on div at bounding box center [16, 184] width 8 height 8
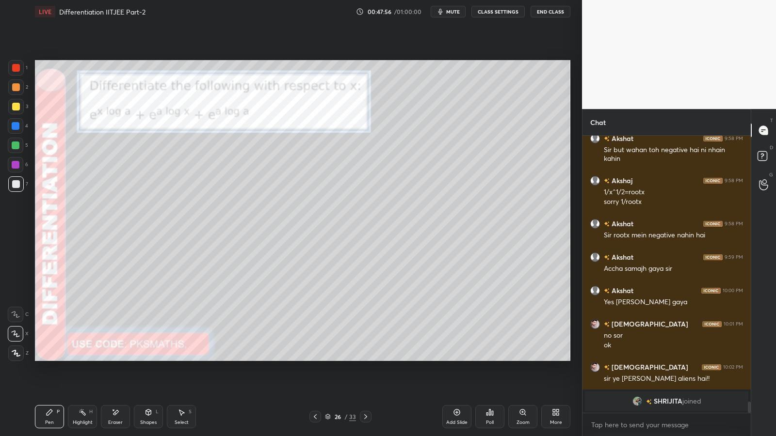
click at [14, 148] on div at bounding box center [16, 146] width 8 height 8
click at [14, 185] on div at bounding box center [16, 184] width 8 height 8
click at [19, 147] on div at bounding box center [16, 146] width 8 height 8
click at [14, 184] on div at bounding box center [16, 184] width 8 height 8
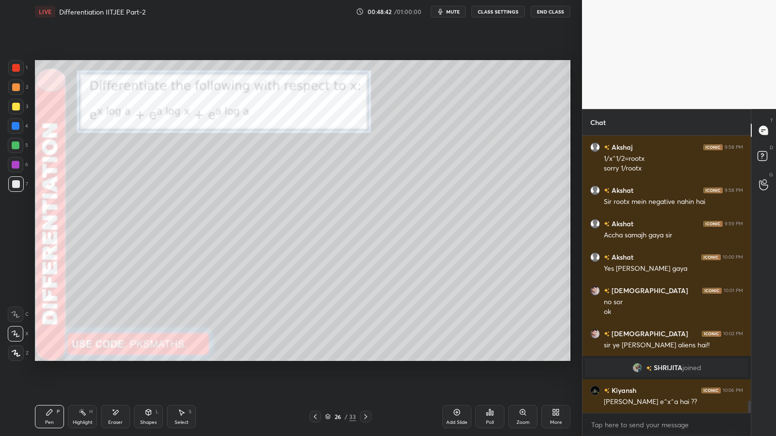
click at [490, 358] on icon at bounding box center [490, 413] width 8 height 8
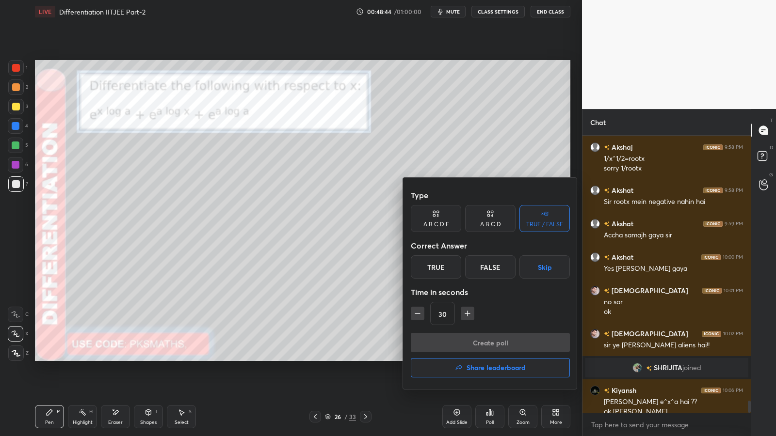
scroll to position [6178, 0]
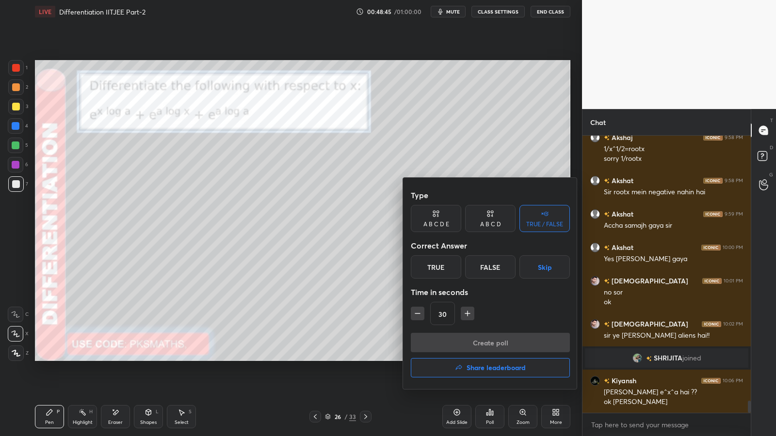
click at [449, 267] on div "True" at bounding box center [436, 266] width 50 height 23
click at [472, 344] on button "Create poll" at bounding box center [490, 342] width 159 height 19
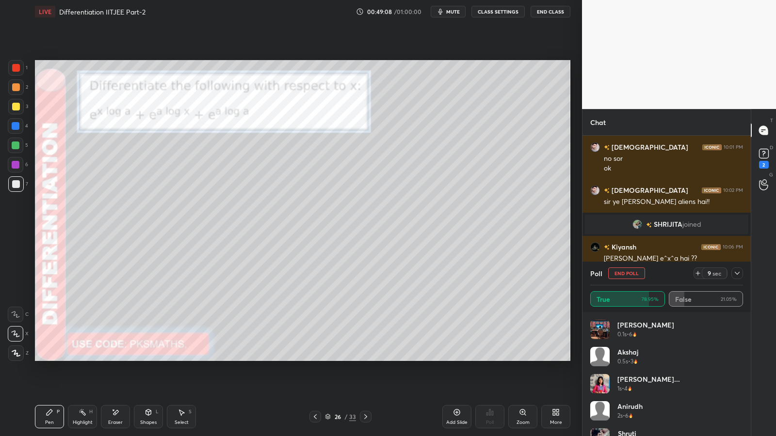
scroll to position [6309, 0]
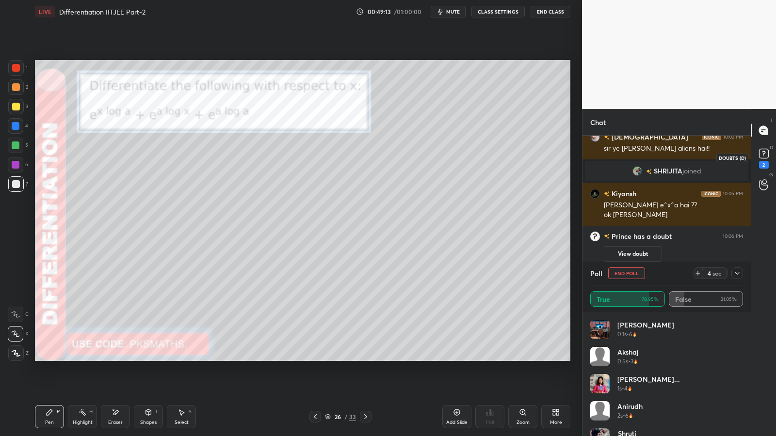
click at [763, 153] on rect at bounding box center [763, 153] width 9 height 9
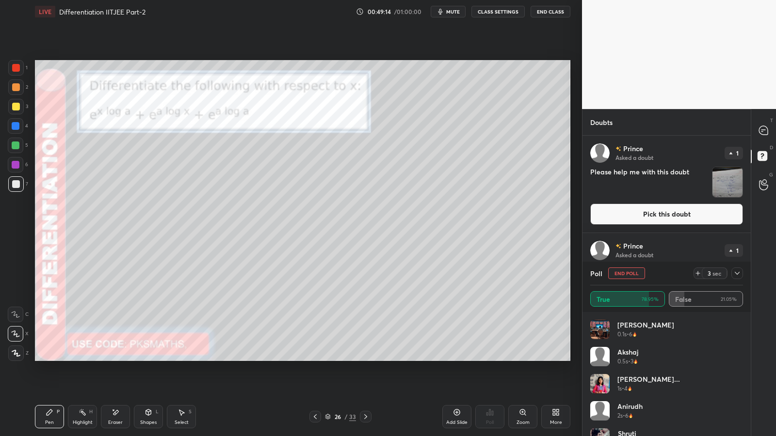
click at [727, 187] on img "grid" at bounding box center [727, 182] width 30 height 30
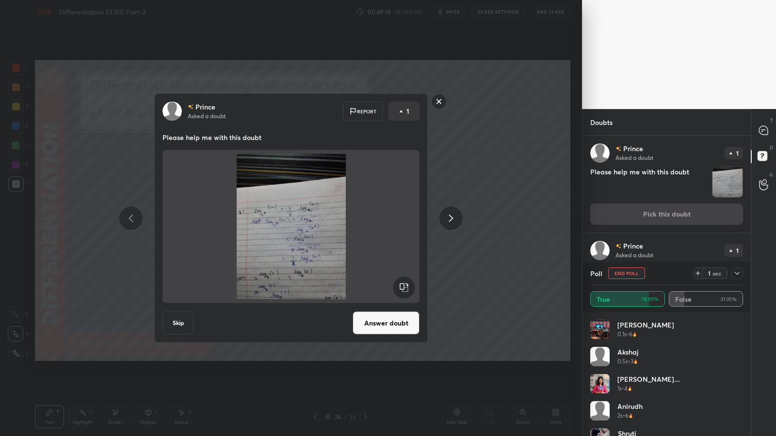
click at [401, 318] on button "Answer doubt" at bounding box center [385, 323] width 67 height 23
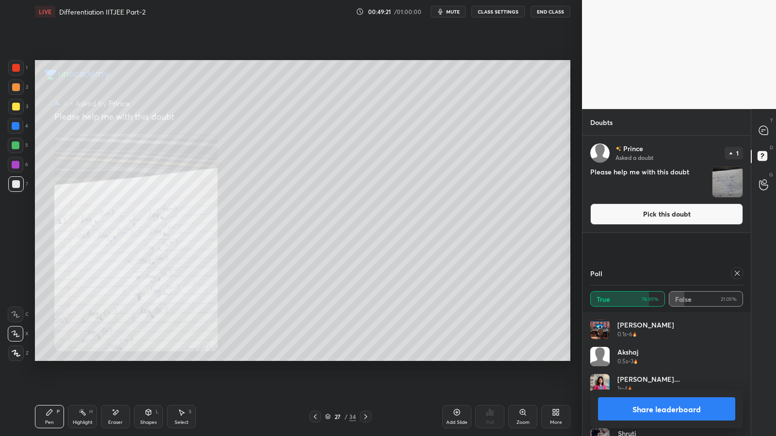
click at [524, 358] on icon at bounding box center [522, 412] width 5 height 5
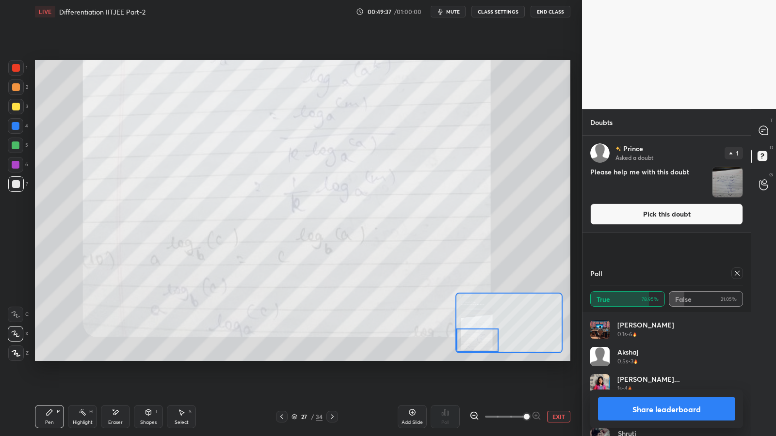
click at [565, 358] on button "EXIT" at bounding box center [558, 417] width 23 height 12
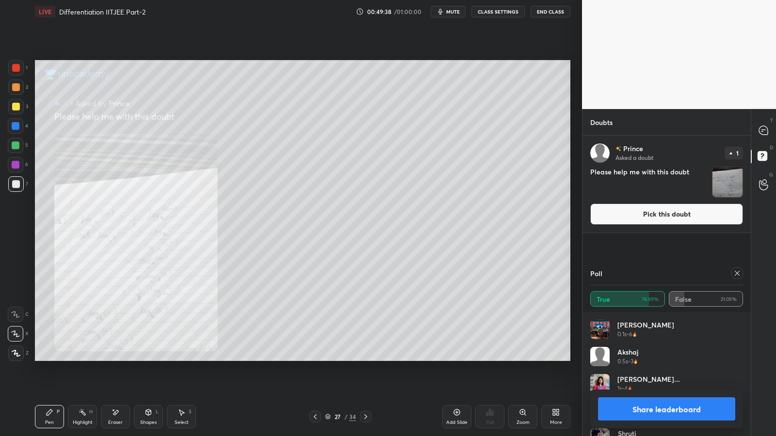
click at [718, 185] on img "grid" at bounding box center [727, 182] width 30 height 30
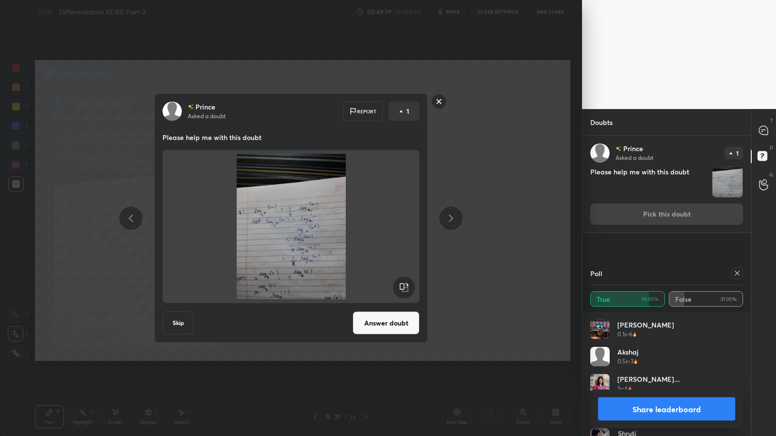
click at [403, 324] on button "Answer doubt" at bounding box center [385, 323] width 67 height 23
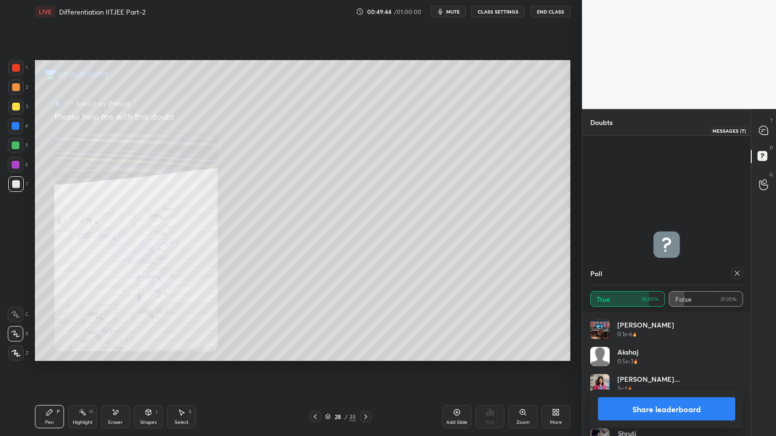
click at [766, 128] on icon at bounding box center [763, 130] width 9 height 9
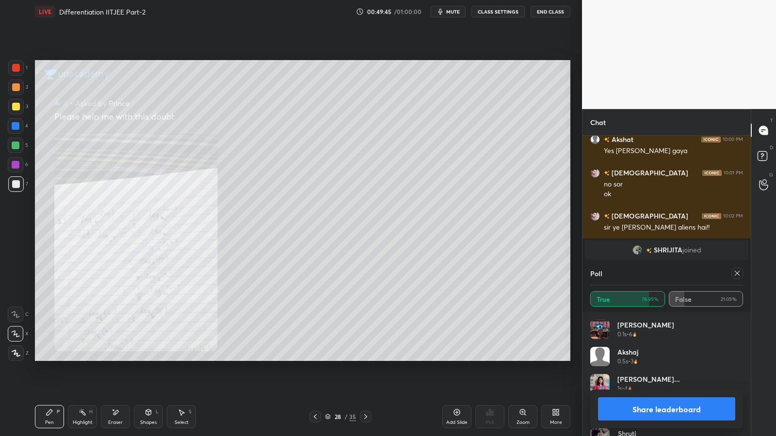
click at [663, 358] on button "Share leaderboard" at bounding box center [666, 409] width 137 height 23
type textarea "x"
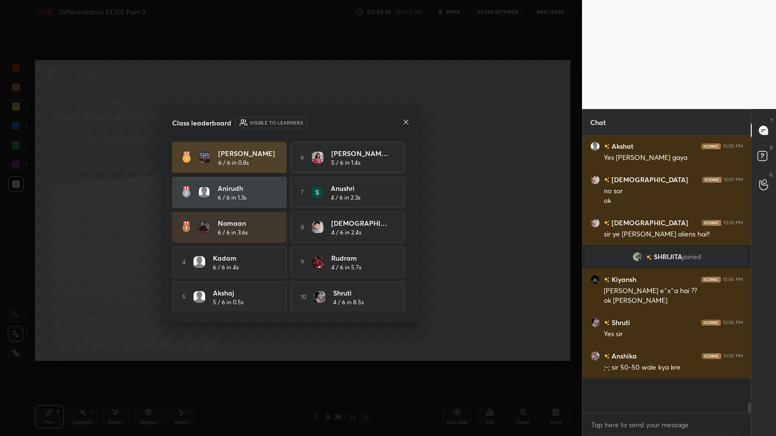
scroll to position [6435, 0]
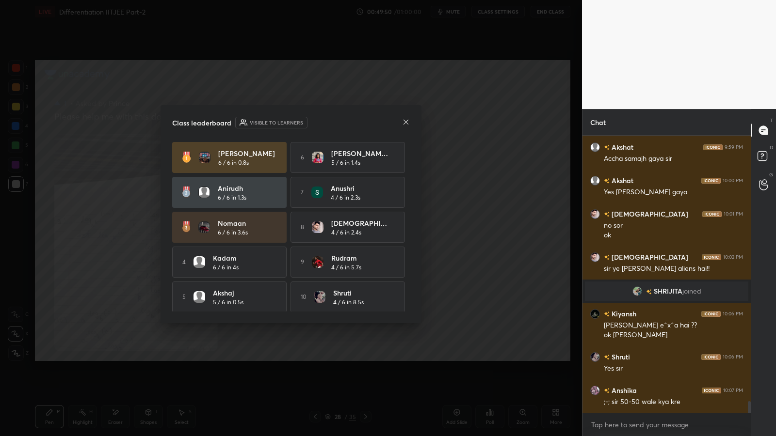
click at [406, 121] on icon at bounding box center [406, 122] width 8 height 8
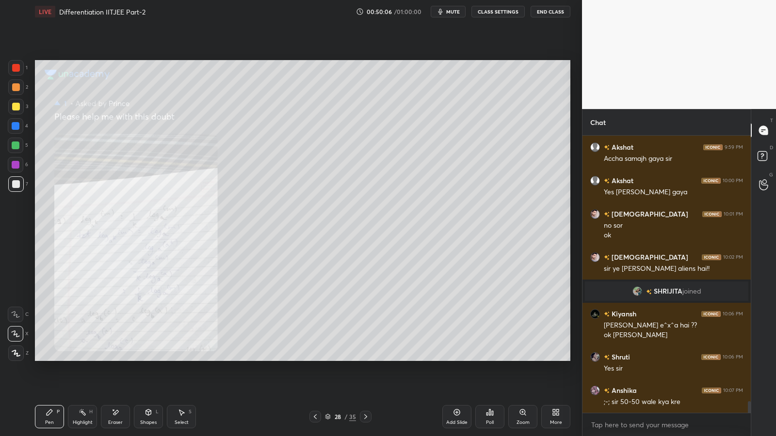
click at [366, 358] on icon at bounding box center [365, 416] width 3 height 5
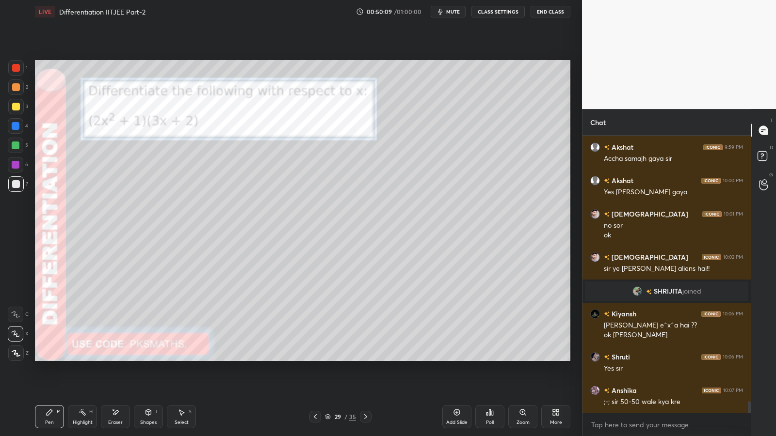
scroll to position [6468, 0]
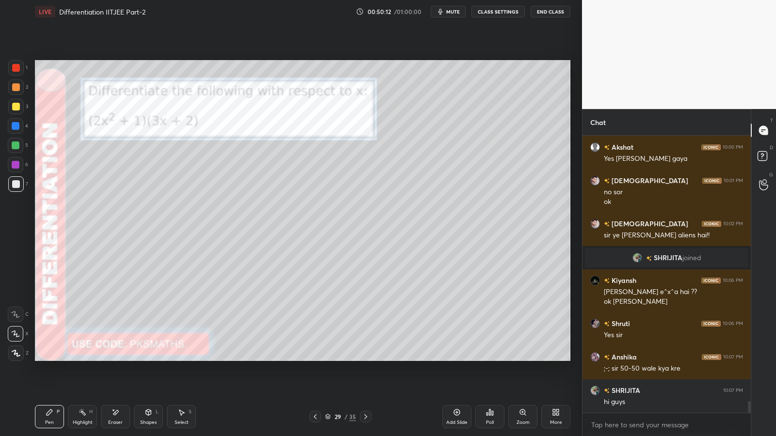
click at [16, 89] on div at bounding box center [16, 87] width 8 height 8
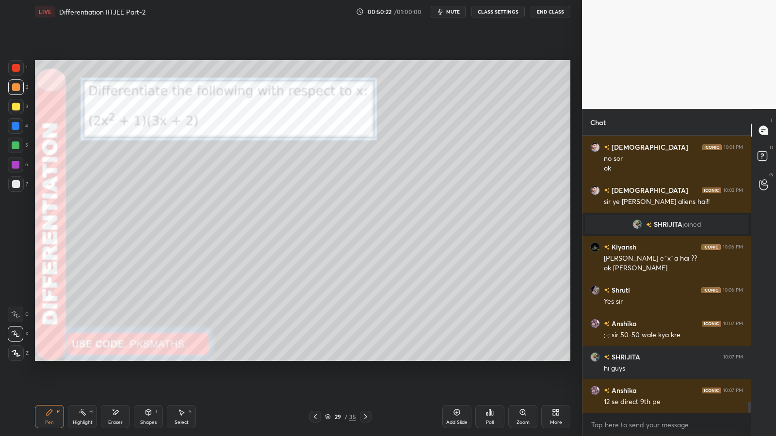
scroll to position [6535, 0]
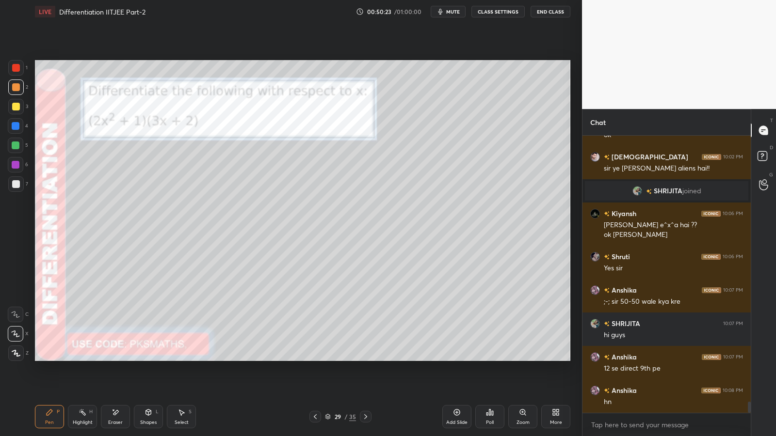
click at [16, 90] on div at bounding box center [16, 87] width 8 height 8
click at [315, 358] on icon at bounding box center [315, 417] width 8 height 8
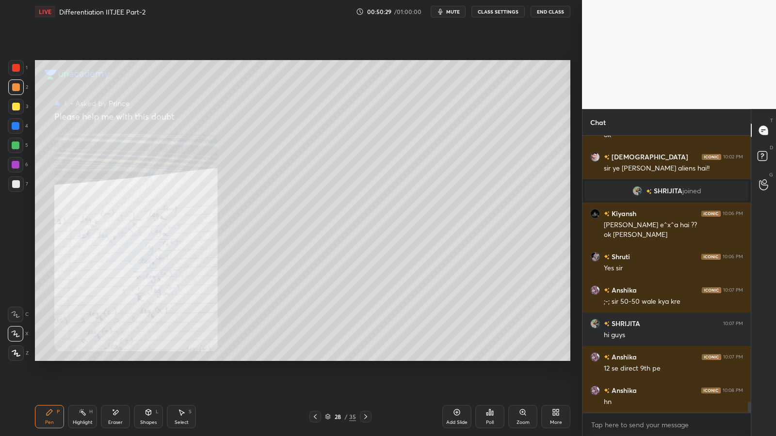
click at [315, 358] on icon at bounding box center [315, 417] width 8 height 8
click at [314, 358] on icon at bounding box center [315, 416] width 3 height 5
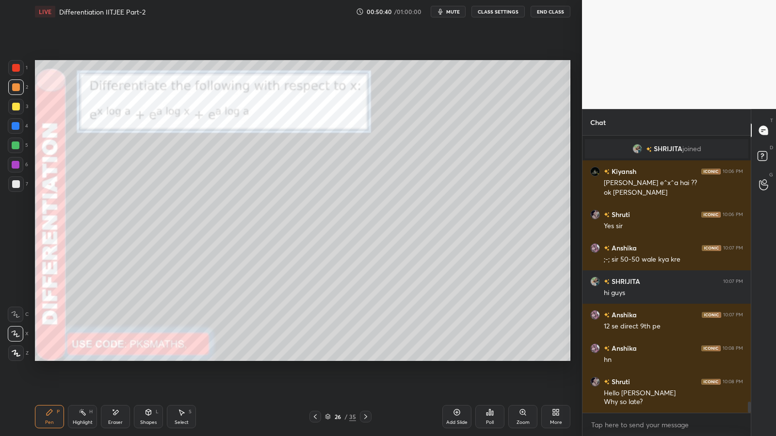
scroll to position [6611, 0]
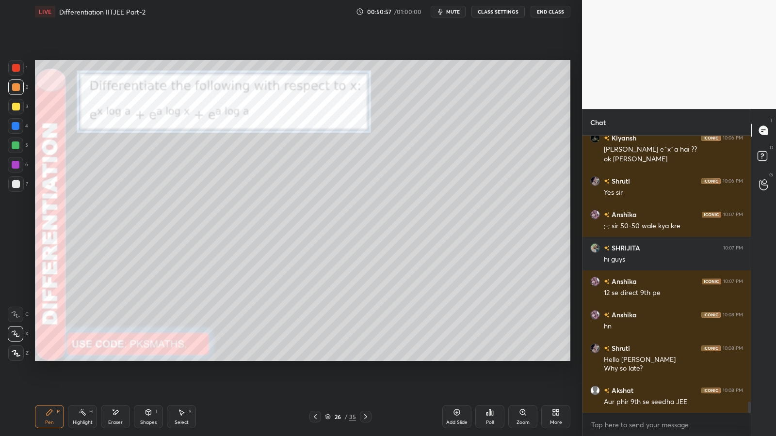
click at [492, 358] on div "Poll" at bounding box center [489, 416] width 29 height 23
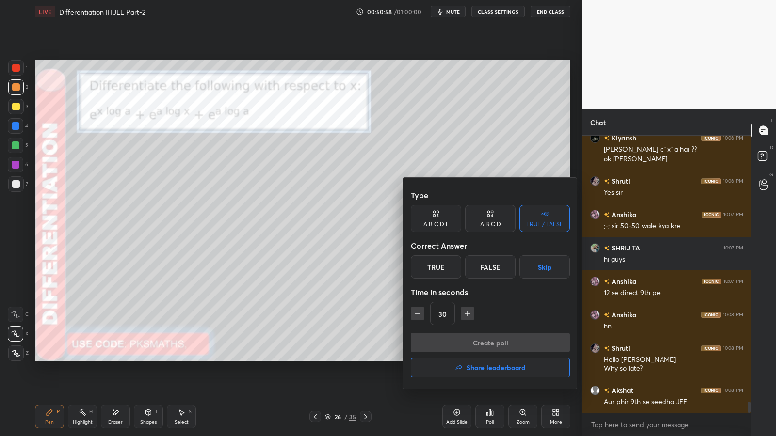
click at [439, 264] on div "True" at bounding box center [436, 266] width 50 height 23
click at [417, 314] on icon "button" at bounding box center [417, 314] width 5 height 0
type input "15"
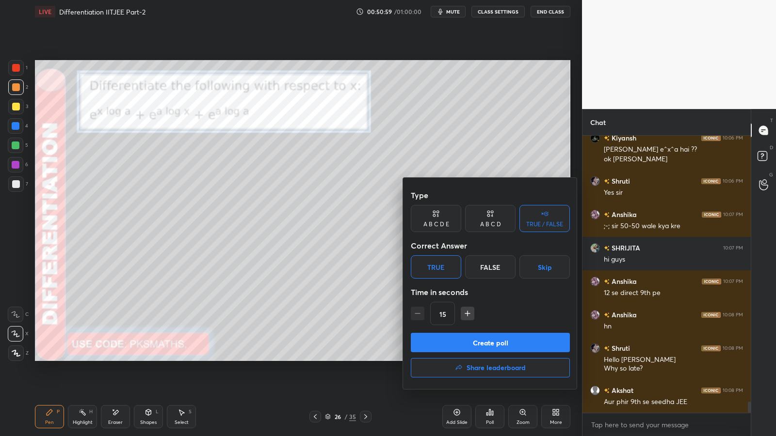
click at [441, 341] on button "Create poll" at bounding box center [490, 342] width 159 height 19
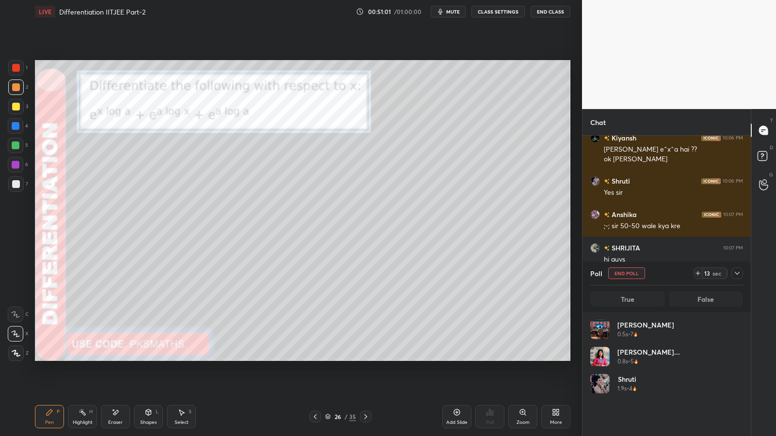
scroll to position [3, 3]
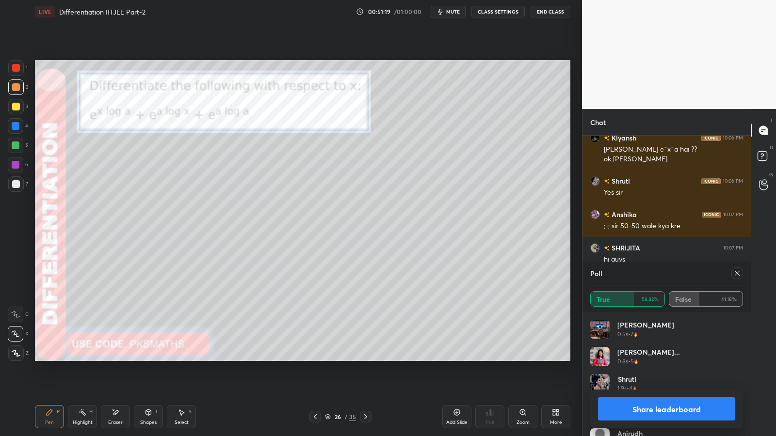
click at [667, 358] on button "Share leaderboard" at bounding box center [666, 409] width 137 height 23
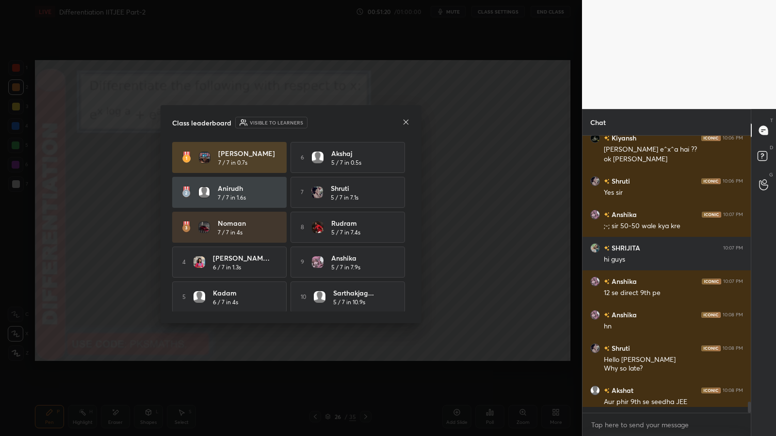
scroll to position [297, 165]
click at [406, 125] on icon at bounding box center [406, 122] width 8 height 8
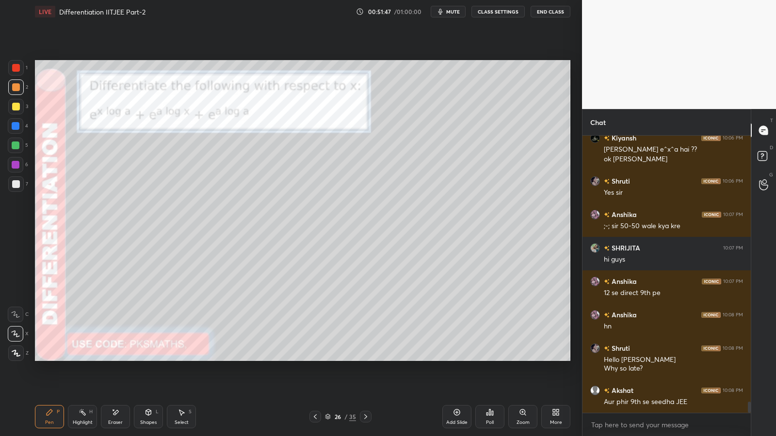
click at [366, 358] on icon at bounding box center [366, 417] width 8 height 8
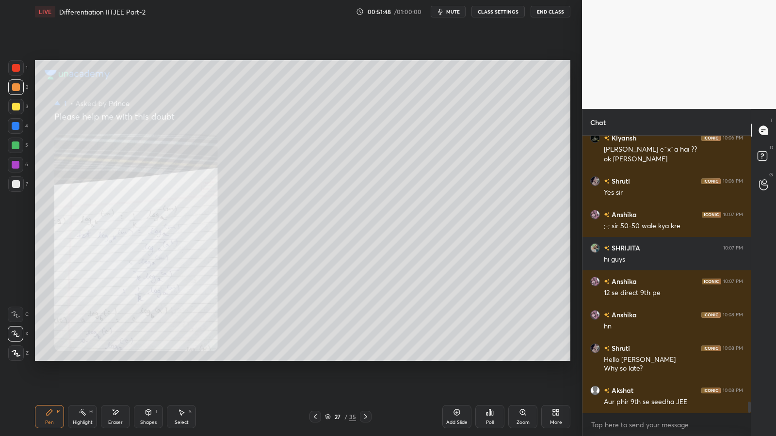
click at [366, 358] on icon at bounding box center [366, 417] width 8 height 8
click at [367, 358] on icon at bounding box center [366, 417] width 8 height 8
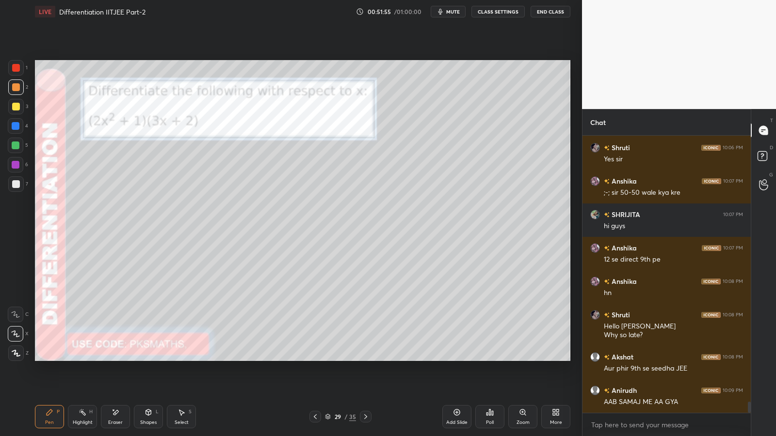
scroll to position [6678, 0]
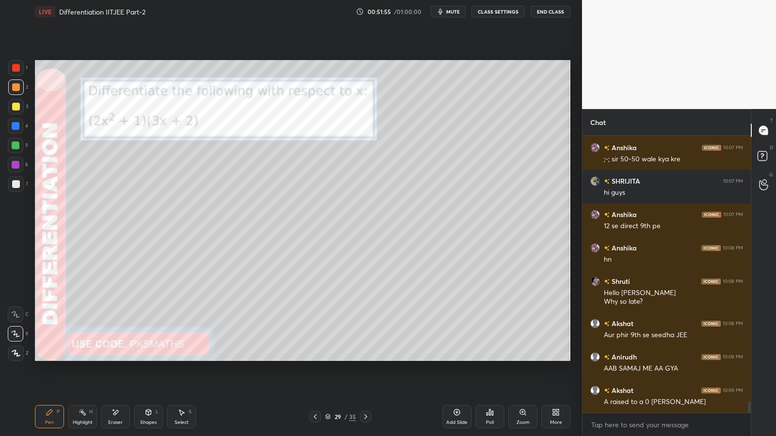
click at [13, 83] on div at bounding box center [16, 88] width 16 height 16
click at [317, 358] on icon at bounding box center [315, 417] width 8 height 8
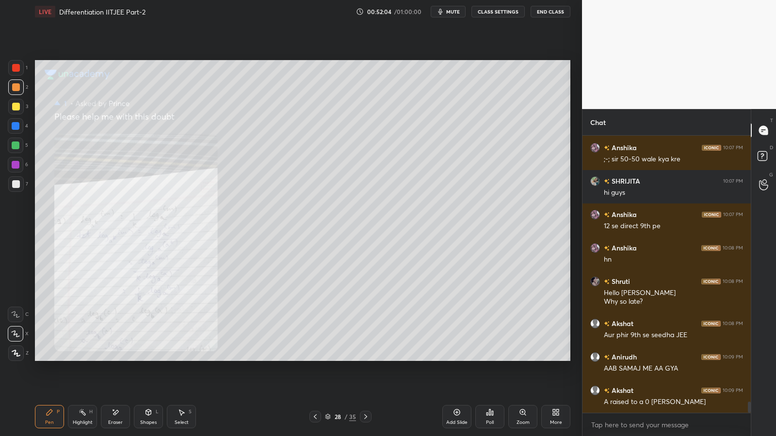
click at [317, 358] on icon at bounding box center [315, 417] width 8 height 8
click at [316, 358] on icon at bounding box center [315, 416] width 3 height 5
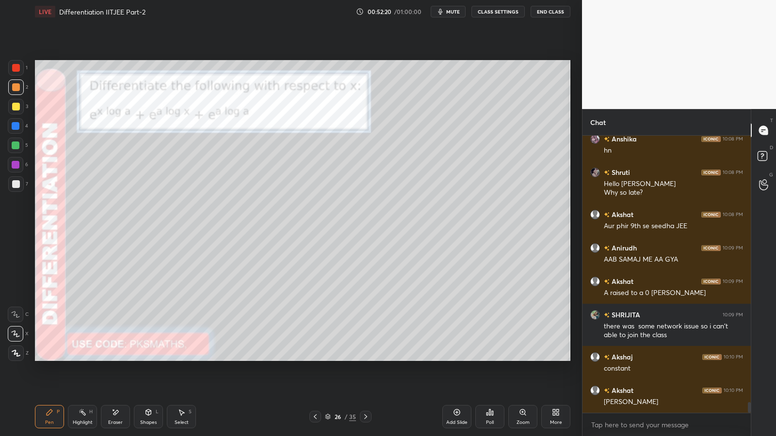
scroll to position [6820, 0]
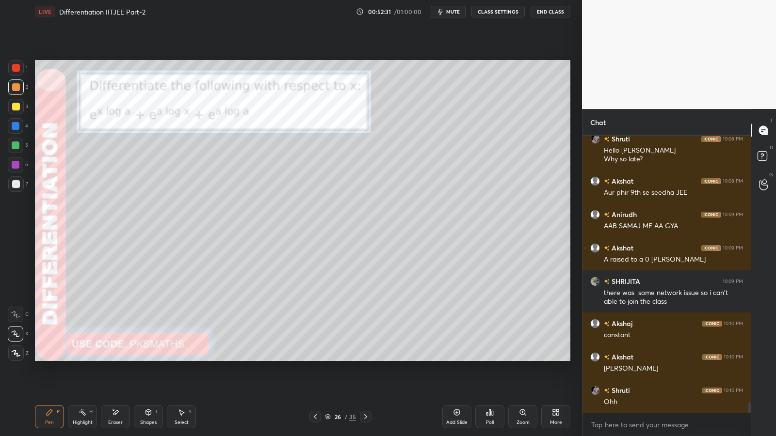
click at [364, 358] on icon at bounding box center [366, 417] width 8 height 8
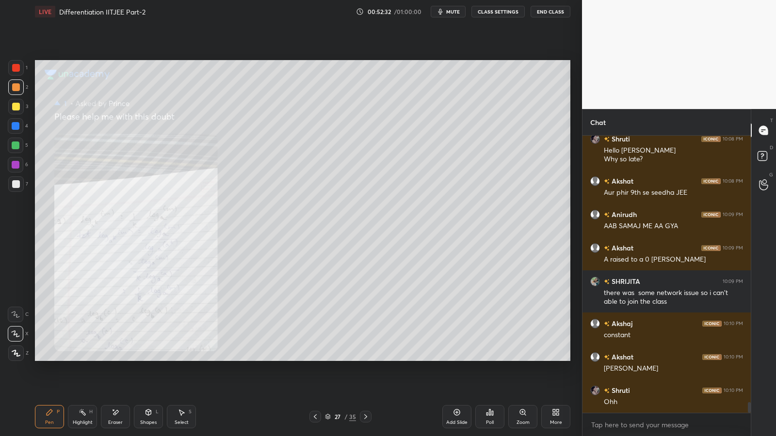
click at [363, 358] on icon at bounding box center [366, 417] width 8 height 8
click at [365, 358] on icon at bounding box center [366, 417] width 8 height 8
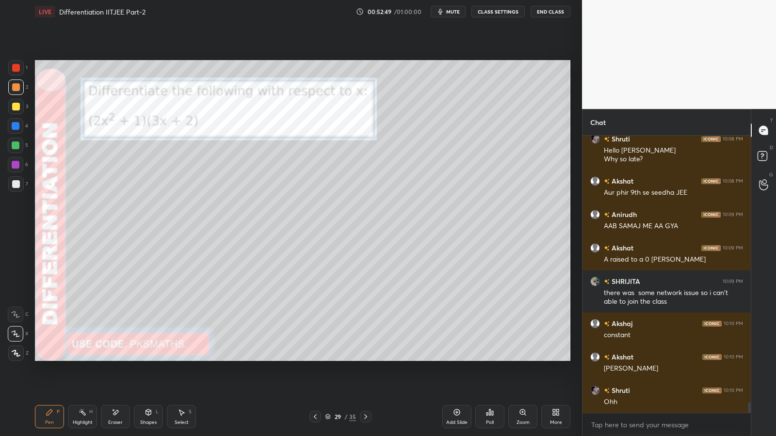
click at [17, 181] on div at bounding box center [16, 184] width 8 height 8
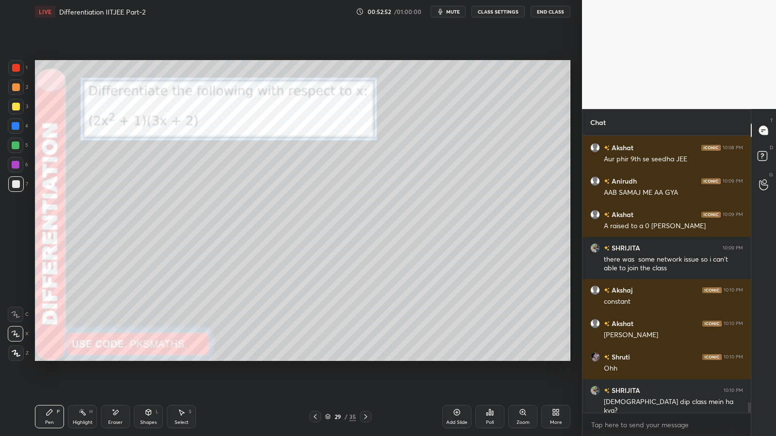
scroll to position [6896, 0]
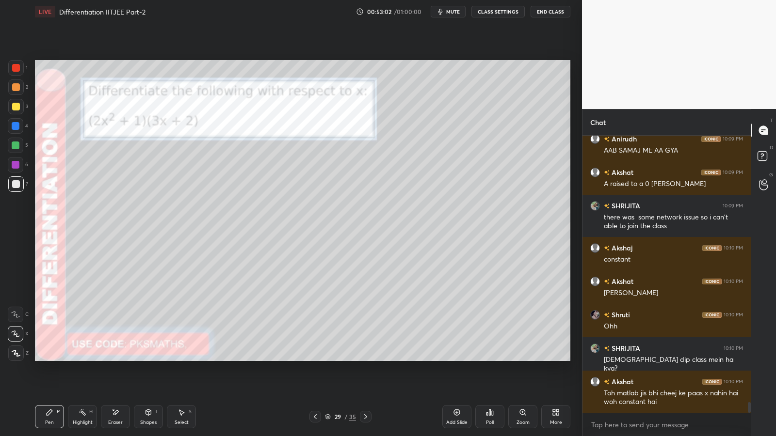
click at [491, 358] on div "Poll" at bounding box center [489, 416] width 29 height 23
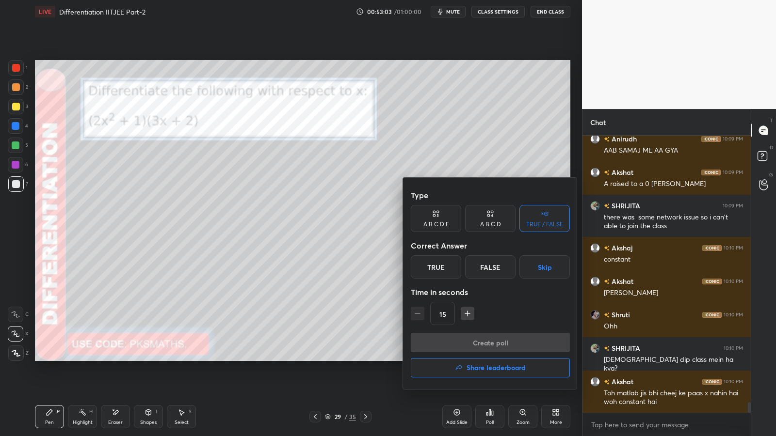
click at [440, 269] on div "True" at bounding box center [436, 266] width 50 height 23
click at [444, 342] on button "Create poll" at bounding box center [490, 342] width 159 height 19
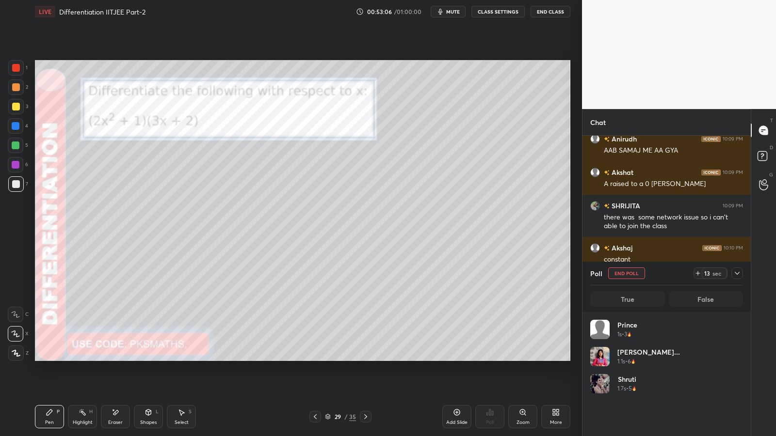
scroll to position [113, 150]
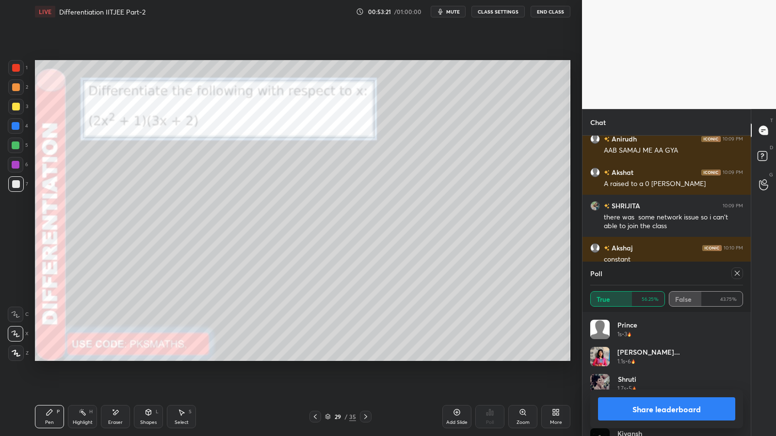
click at [663, 358] on button "Share leaderboard" at bounding box center [666, 409] width 137 height 23
type textarea "x"
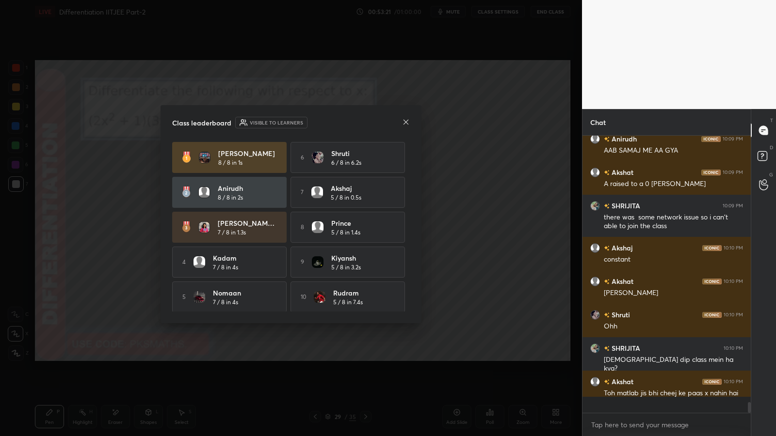
scroll to position [298, 165]
click at [404, 122] on icon at bounding box center [406, 122] width 8 height 8
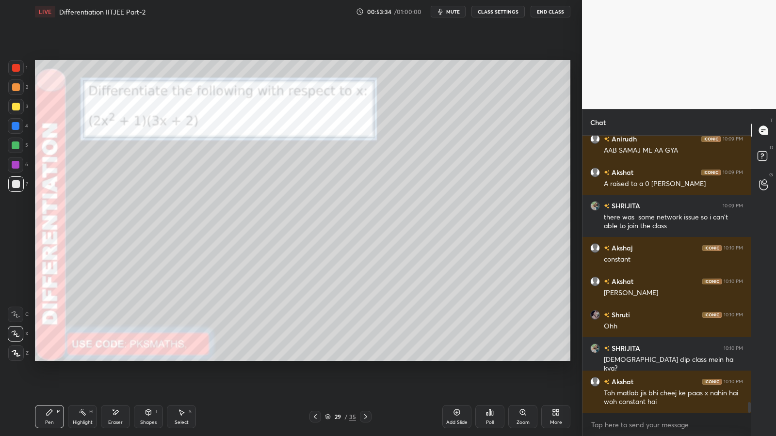
scroll to position [6929, 0]
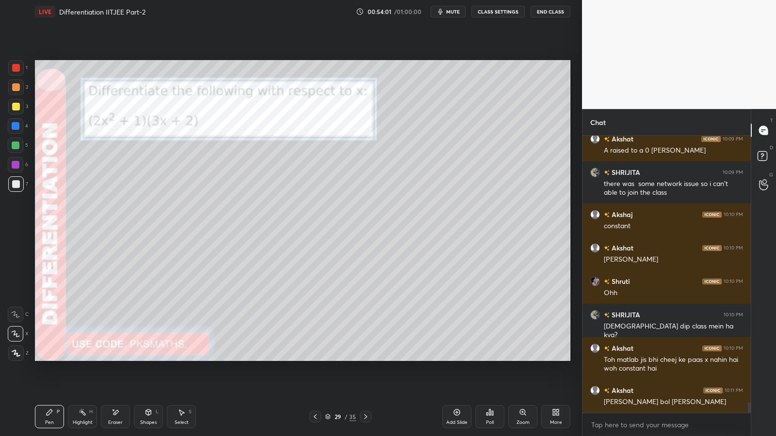
click at [367, 358] on icon at bounding box center [366, 417] width 8 height 8
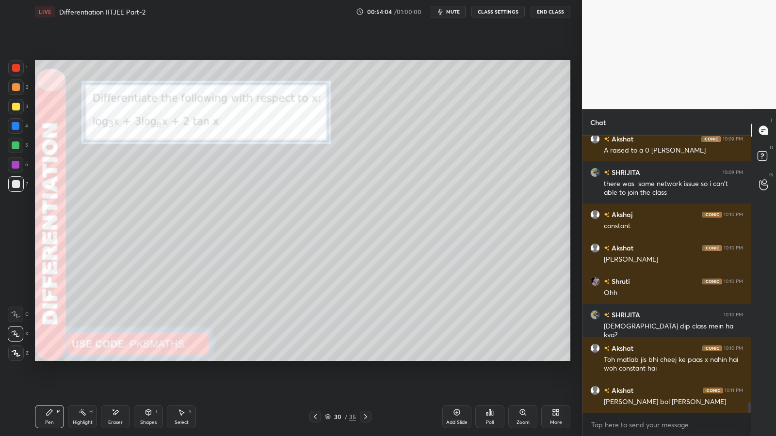
scroll to position [6963, 0]
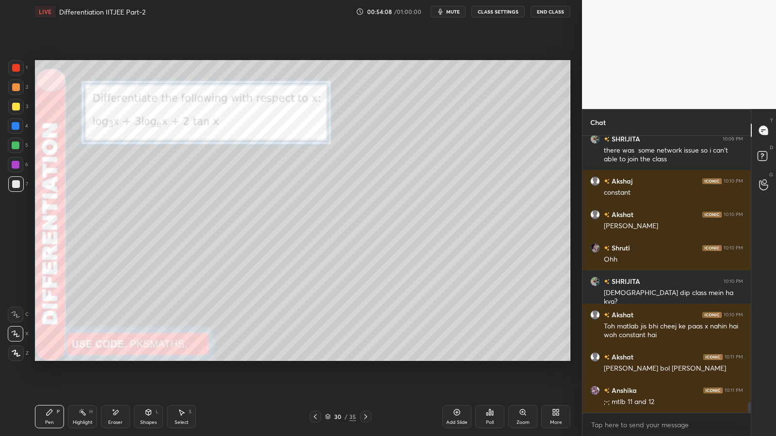
click at [314, 358] on icon at bounding box center [315, 417] width 8 height 8
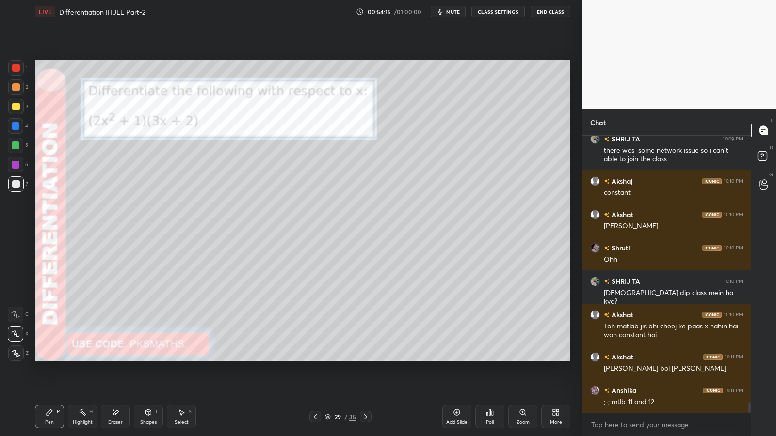
click at [456, 358] on icon at bounding box center [457, 413] width 8 height 8
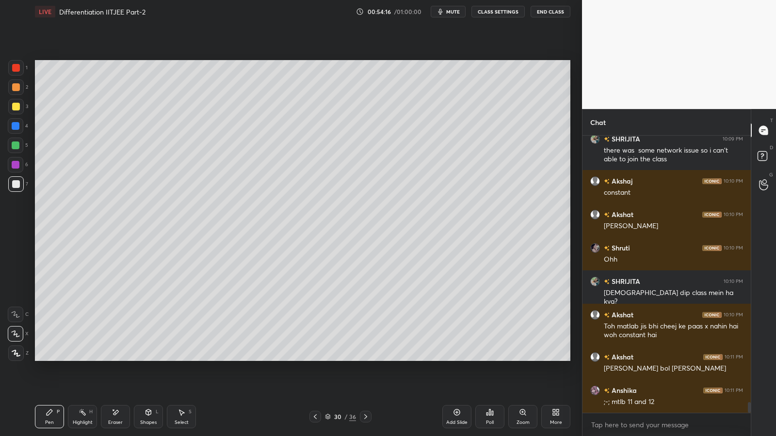
click at [17, 88] on div at bounding box center [16, 87] width 8 height 8
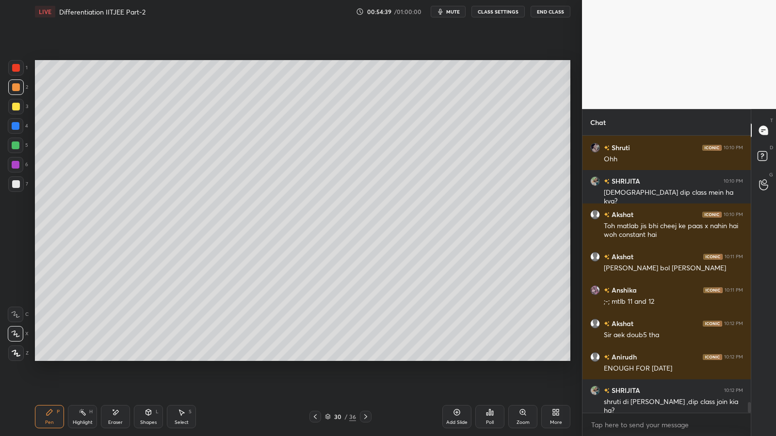
scroll to position [7097, 0]
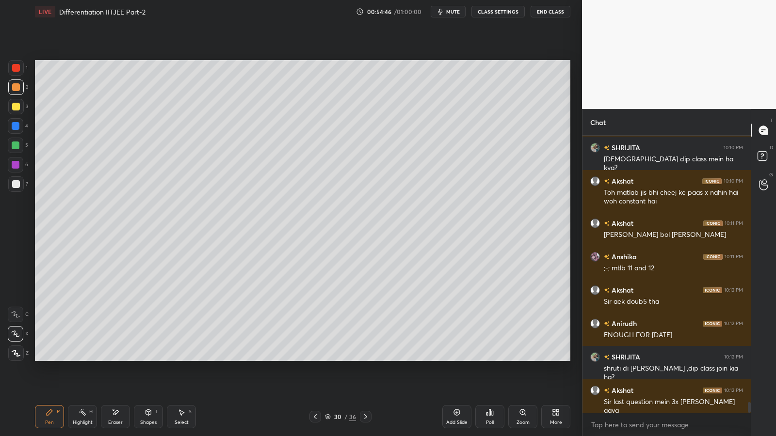
click at [316, 358] on icon at bounding box center [315, 417] width 8 height 8
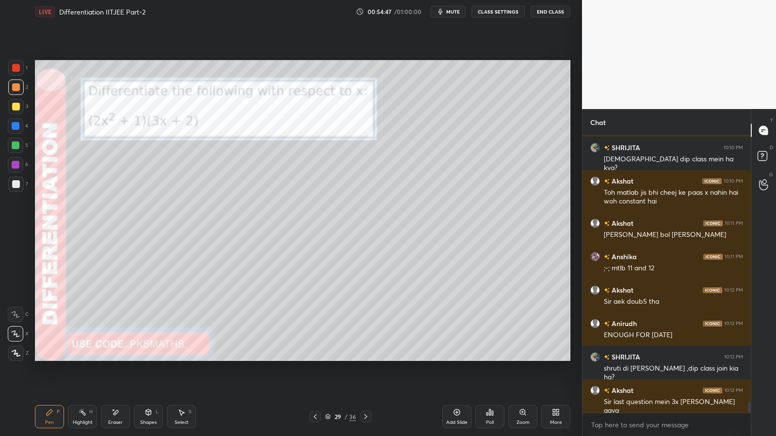
click at [317, 358] on icon at bounding box center [315, 417] width 8 height 8
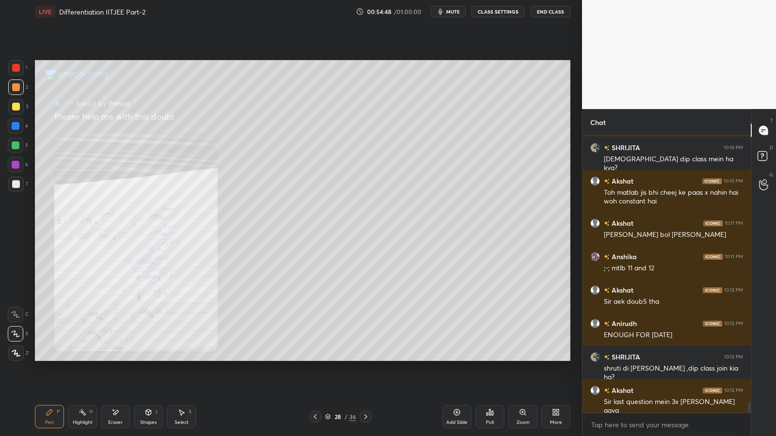
click at [368, 358] on icon at bounding box center [366, 417] width 8 height 8
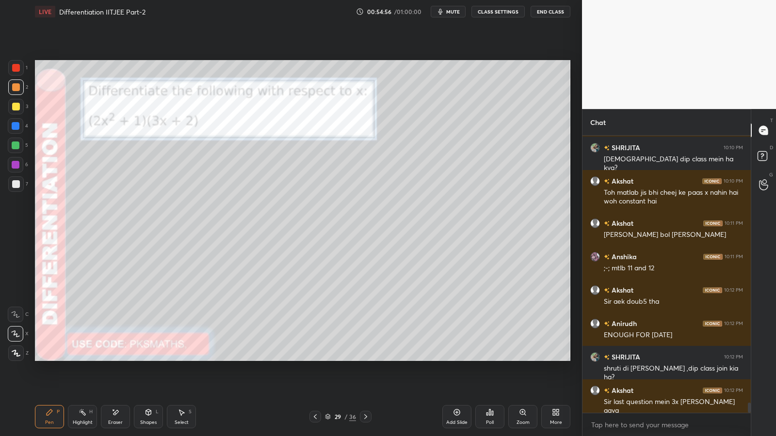
scroll to position [7130, 0]
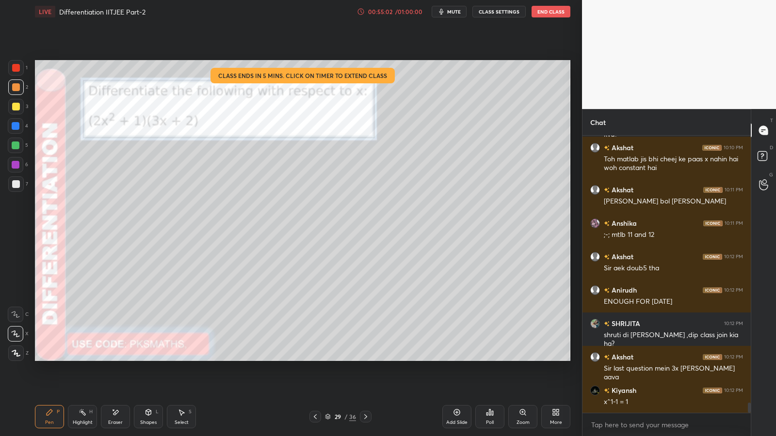
click at [351, 358] on div "36" at bounding box center [352, 417] width 7 height 9
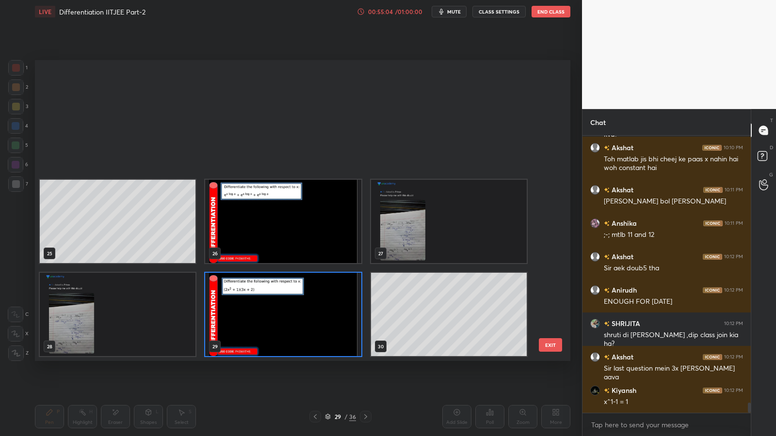
scroll to position [816, 0]
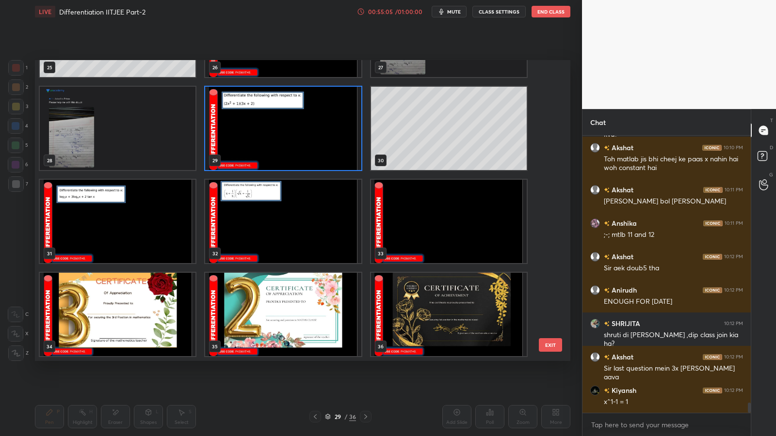
click at [131, 312] on img "grid" at bounding box center [118, 314] width 156 height 83
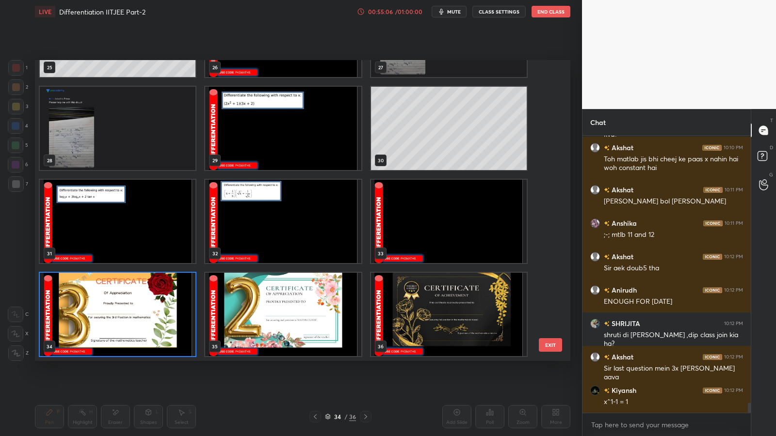
click at [134, 317] on img "grid" at bounding box center [118, 314] width 156 height 83
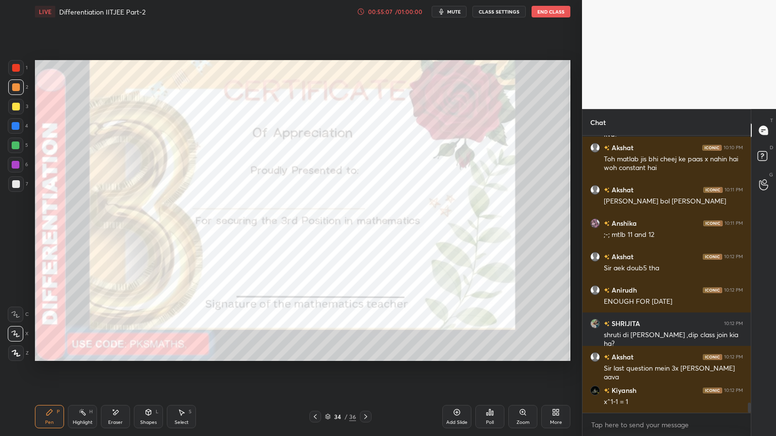
click at [490, 358] on icon at bounding box center [489, 413] width 1 height 6
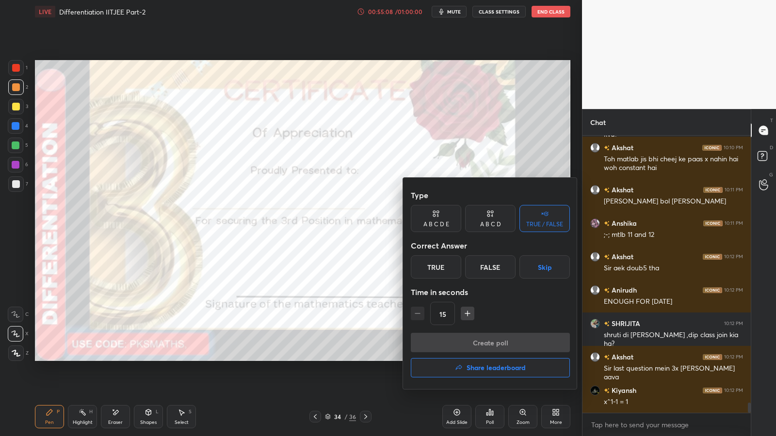
click at [498, 212] on div "A B C D" at bounding box center [490, 218] width 50 height 27
click at [428, 269] on div "A" at bounding box center [425, 266] width 29 height 23
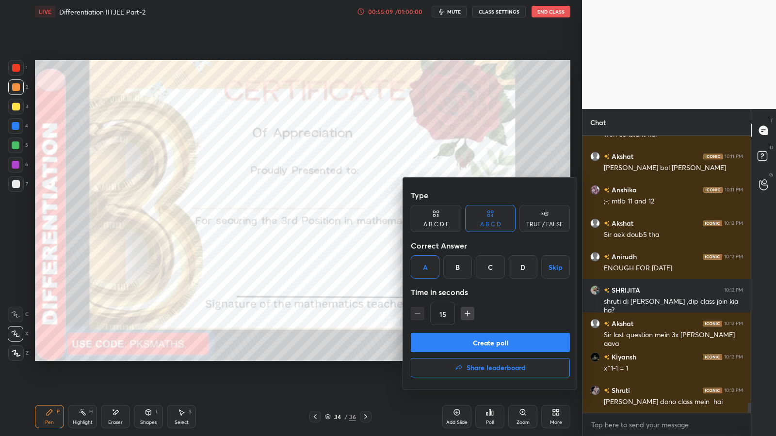
click at [470, 312] on icon "button" at bounding box center [467, 314] width 10 height 10
type input "30"
click at [466, 346] on button "Create poll" at bounding box center [490, 342] width 159 height 19
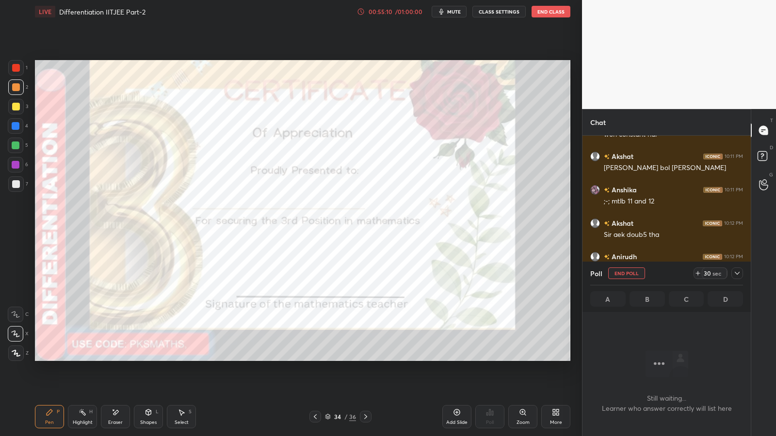
scroll to position [247, 165]
click at [17, 148] on div at bounding box center [16, 146] width 8 height 8
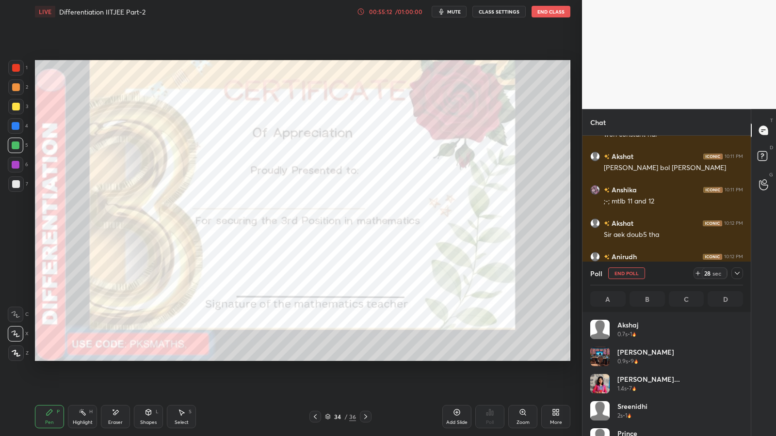
click at [17, 354] on icon at bounding box center [16, 353] width 8 height 6
click at [369, 358] on icon at bounding box center [366, 417] width 8 height 8
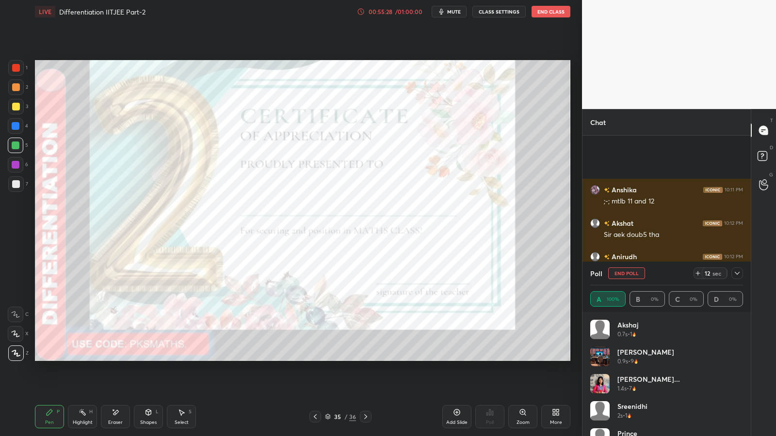
scroll to position [7247, 0]
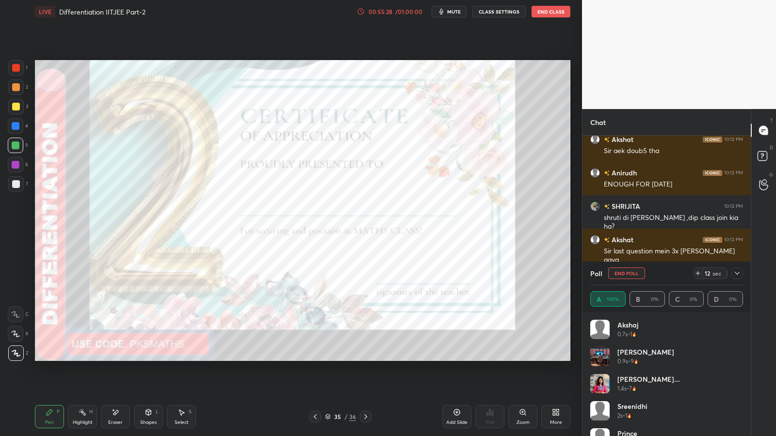
click at [369, 358] on div at bounding box center [366, 417] width 12 height 12
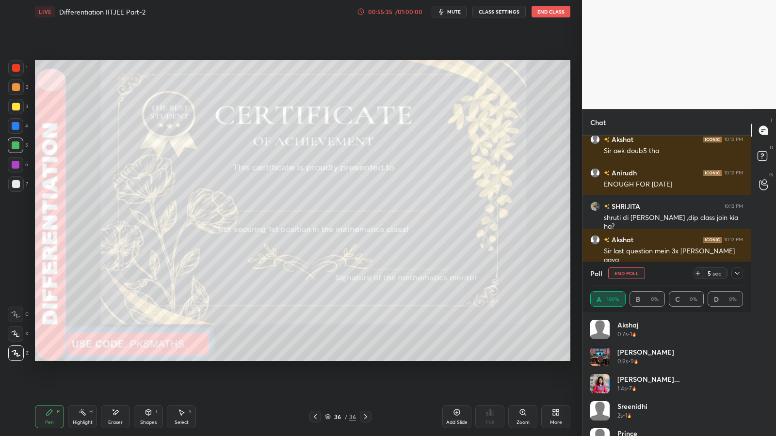
click at [318, 358] on icon at bounding box center [315, 417] width 8 height 8
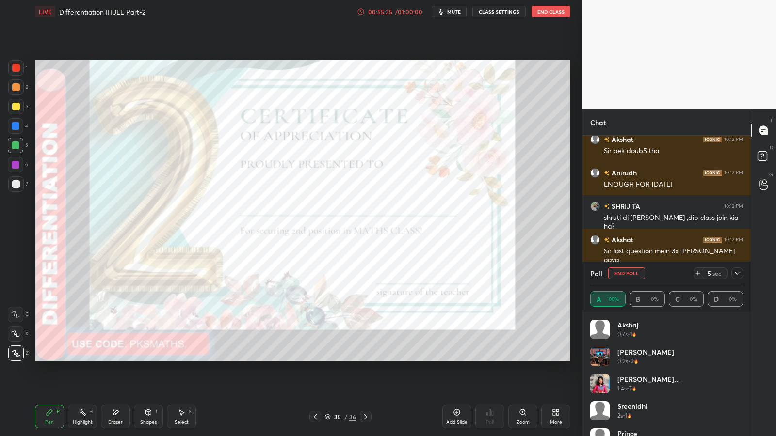
click at [319, 358] on icon at bounding box center [315, 417] width 8 height 8
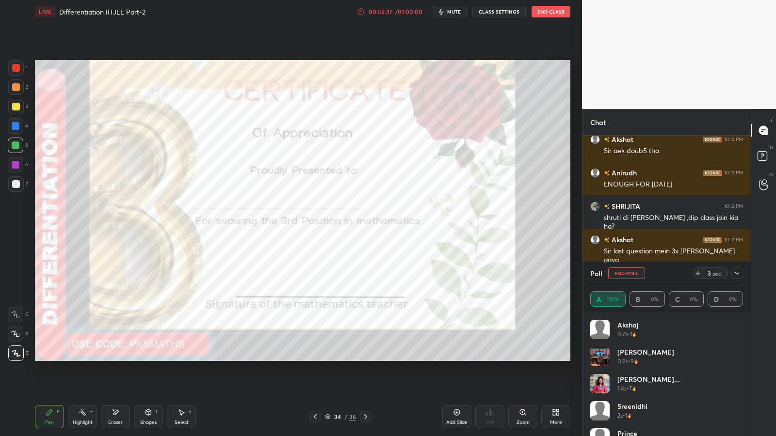
click at [14, 70] on div at bounding box center [16, 68] width 8 height 8
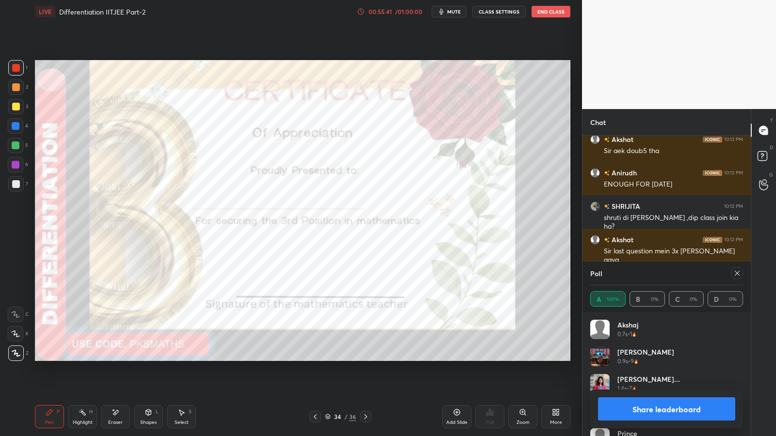
click at [650, 358] on button "Share leaderboard" at bounding box center [666, 409] width 137 height 23
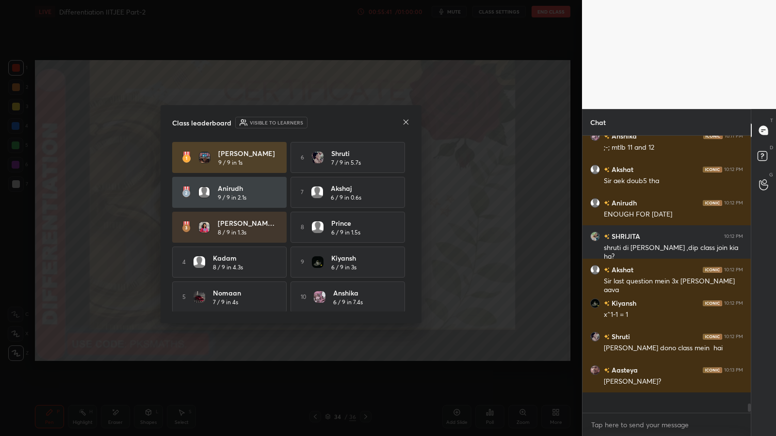
scroll to position [7197, 0]
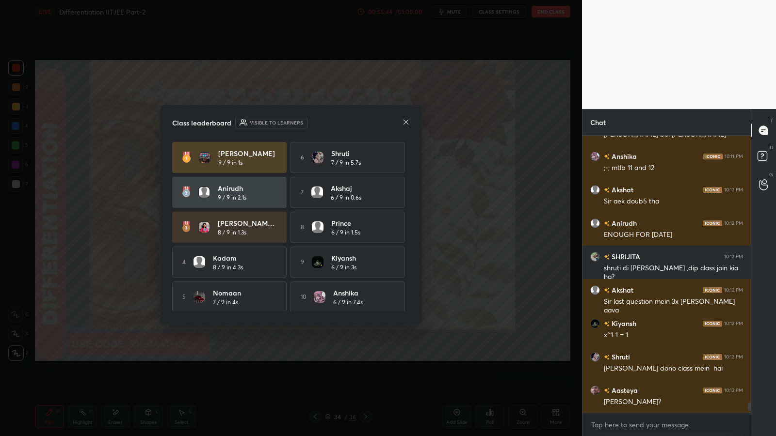
click at [406, 123] on icon at bounding box center [406, 122] width 8 height 8
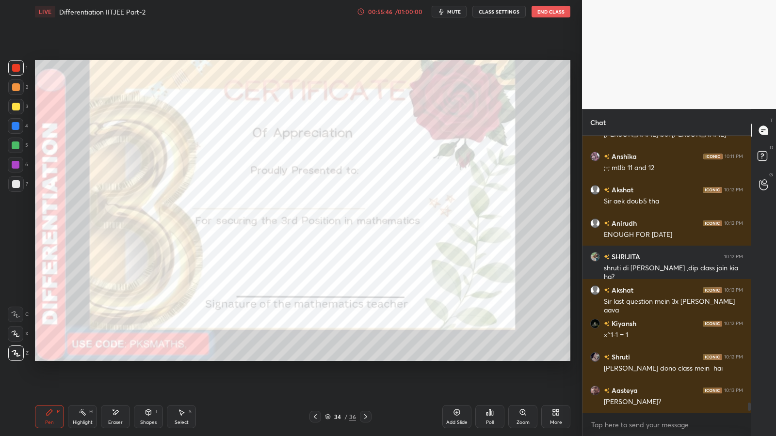
click at [18, 65] on div at bounding box center [16, 68] width 8 height 8
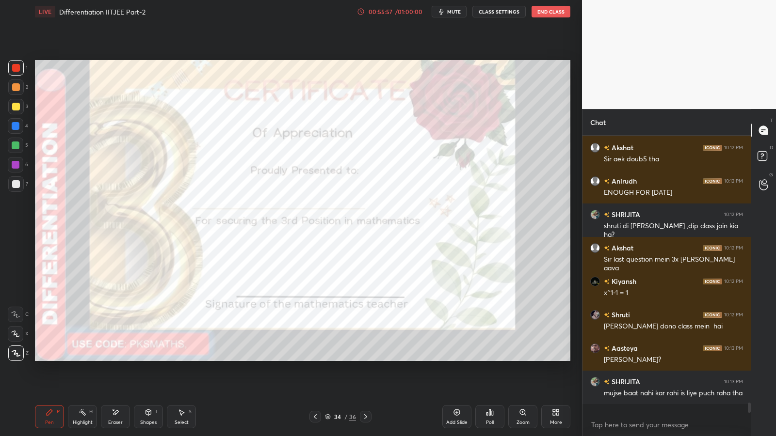
scroll to position [7273, 0]
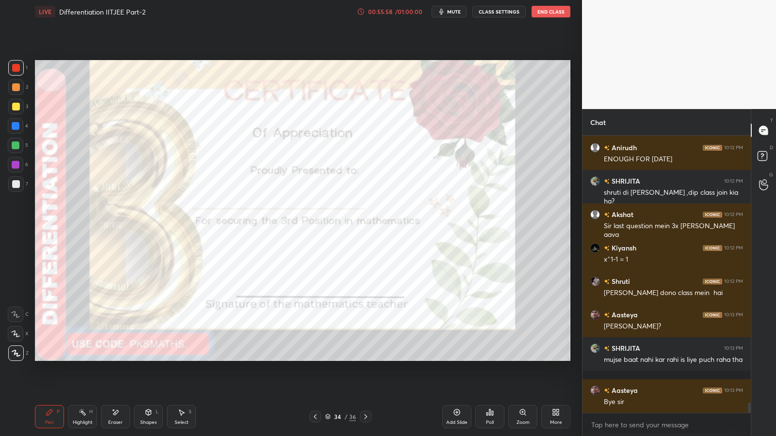
click at [19, 66] on div at bounding box center [16, 68] width 8 height 8
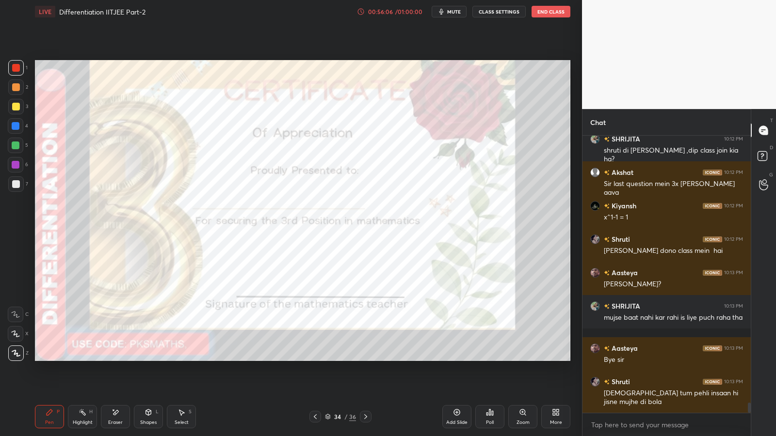
click at [17, 144] on div at bounding box center [16, 146] width 8 height 8
click at [16, 67] on div at bounding box center [16, 68] width 8 height 8
click at [367, 358] on icon at bounding box center [366, 417] width 8 height 8
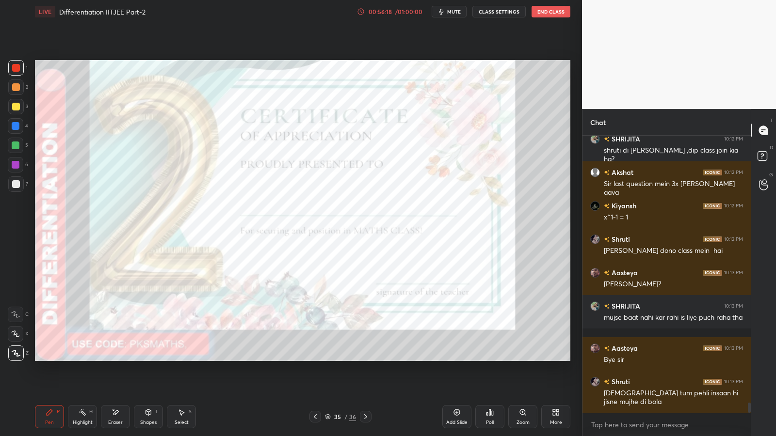
click at [489, 358] on icon at bounding box center [489, 413] width 1 height 6
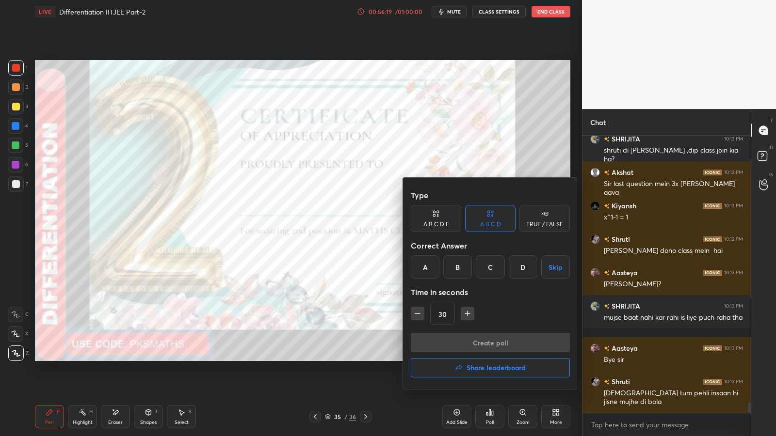
click at [486, 358] on h4 "Share leaderboard" at bounding box center [495, 368] width 59 height 7
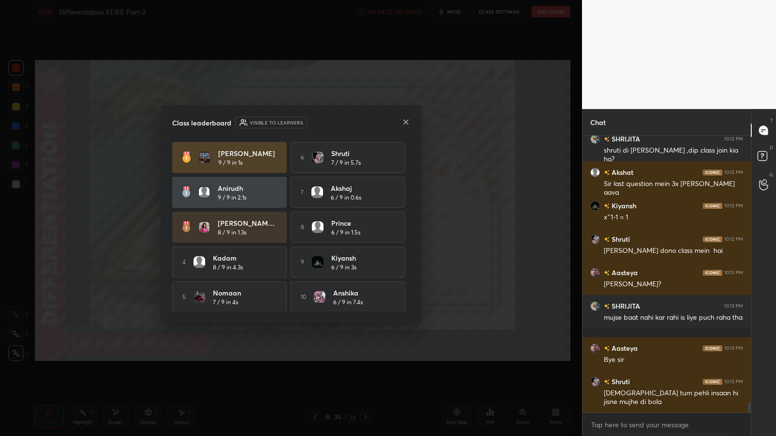
click at [407, 123] on icon at bounding box center [406, 122] width 8 height 8
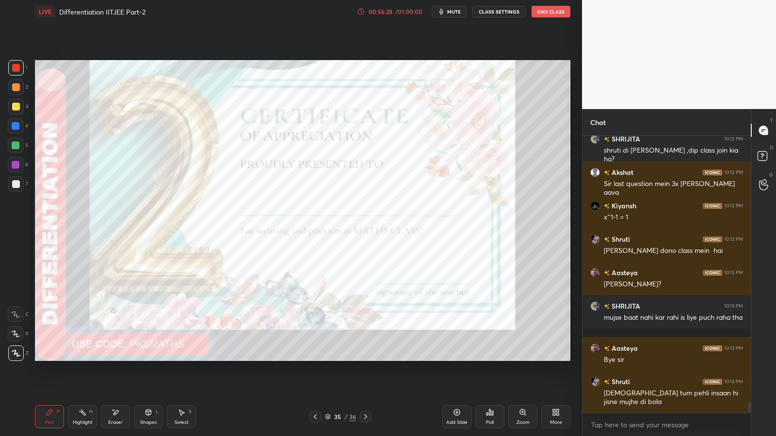
scroll to position [7348, 0]
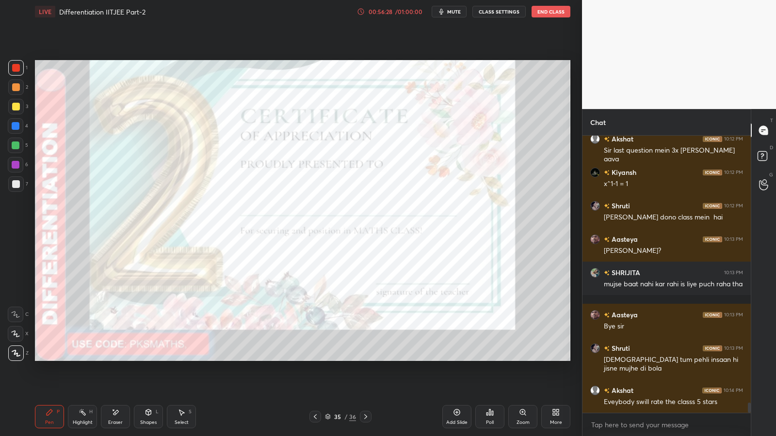
click at [491, 358] on div "Poll" at bounding box center [489, 416] width 29 height 23
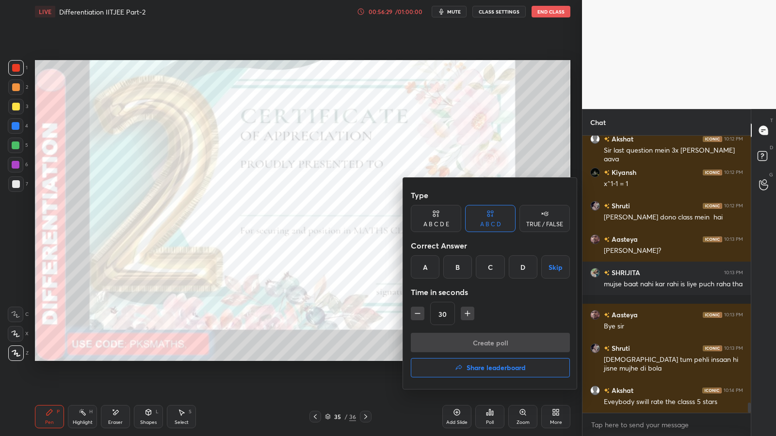
scroll to position [7382, 0]
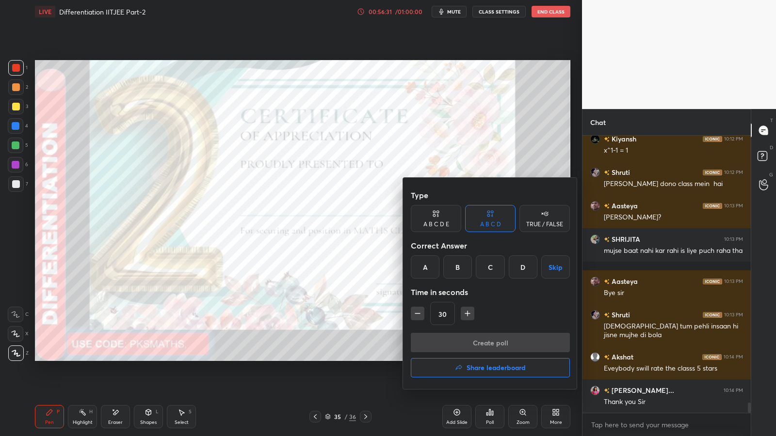
click at [472, 358] on h4 "Share leaderboard" at bounding box center [495, 368] width 59 height 7
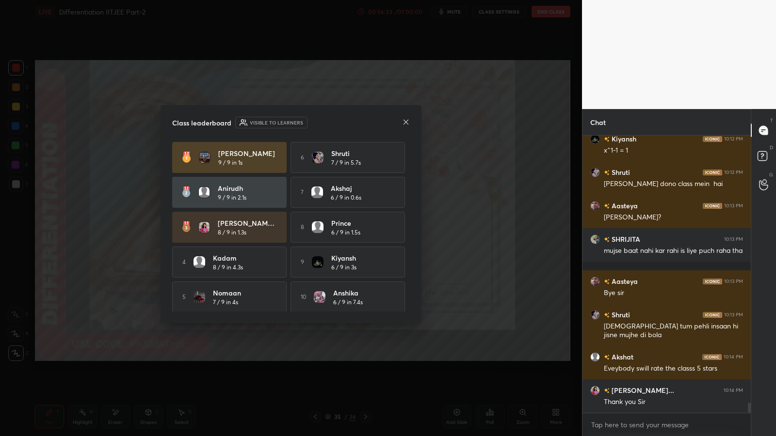
click at [403, 122] on icon at bounding box center [406, 122] width 8 height 8
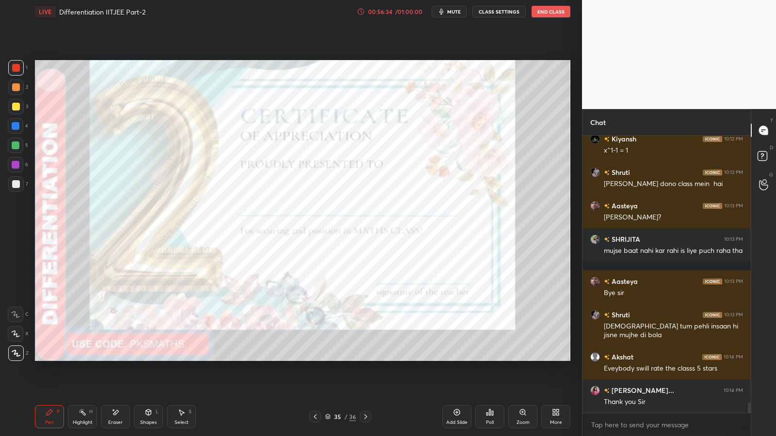
click at [371, 358] on div at bounding box center [366, 417] width 12 height 12
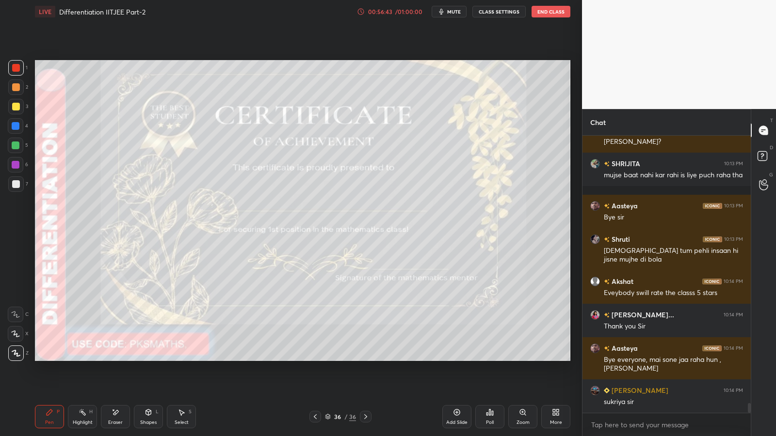
scroll to position [7491, 0]
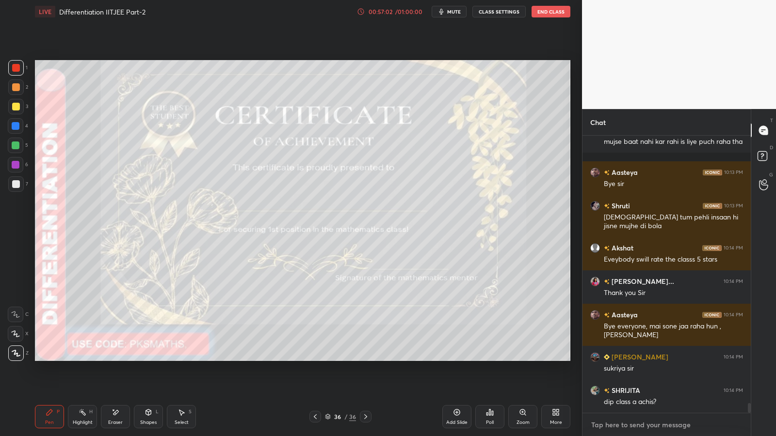
type textarea "x"
paste textarea "[URL][DOMAIN_NAME]"
type textarea "[URL][DOMAIN_NAME]"
type textarea "x"
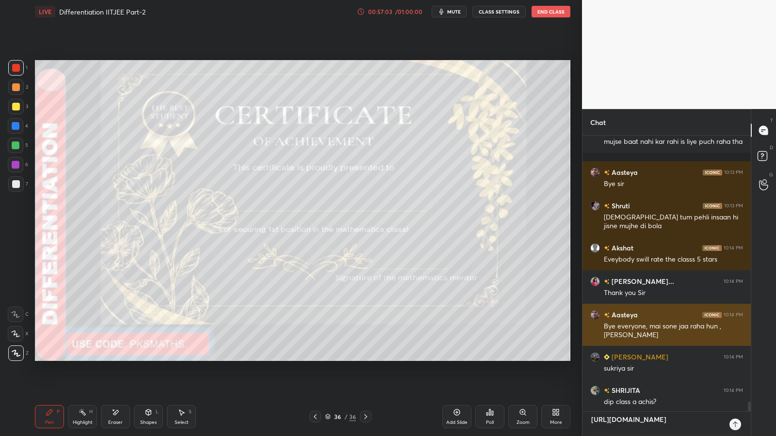
scroll to position [298, 165]
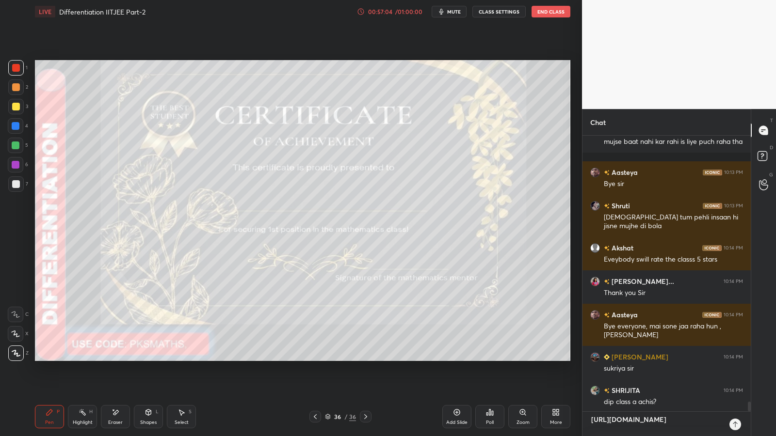
type textarea "[URL][DOMAIN_NAME]"
click at [735, 358] on div at bounding box center [735, 425] width 12 height 12
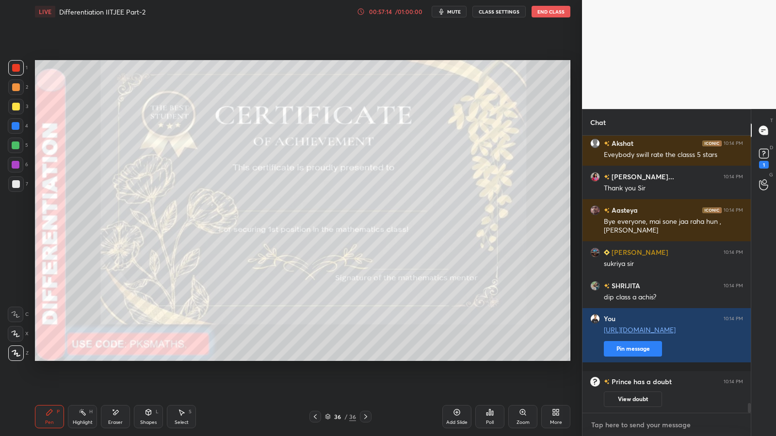
scroll to position [7024, 0]
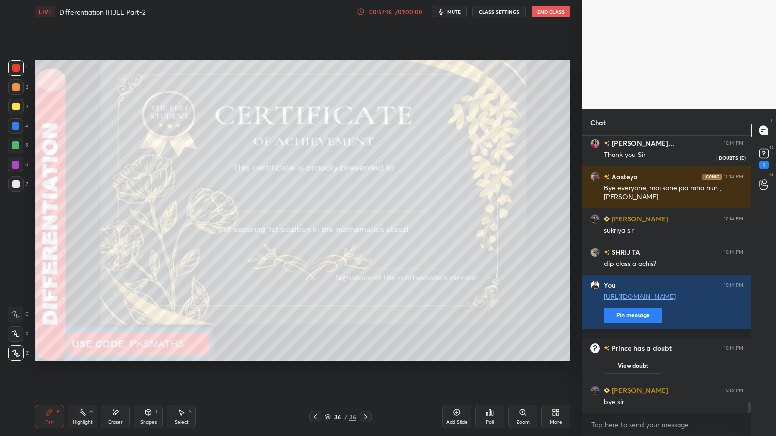
click at [765, 156] on rect at bounding box center [763, 153] width 9 height 9
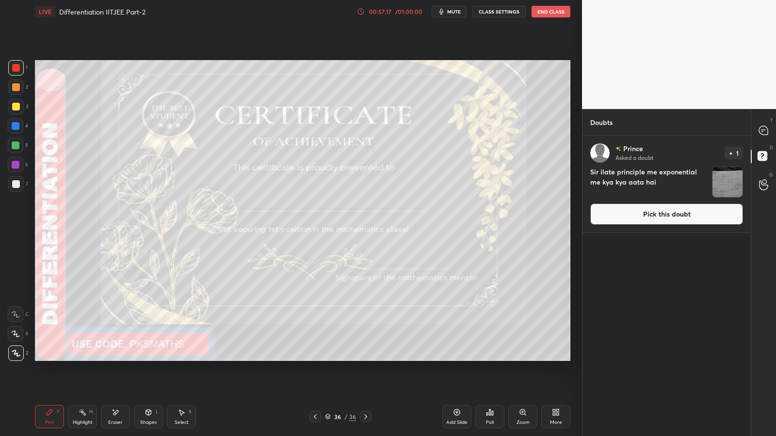
click at [733, 185] on img "grid" at bounding box center [727, 182] width 30 height 30
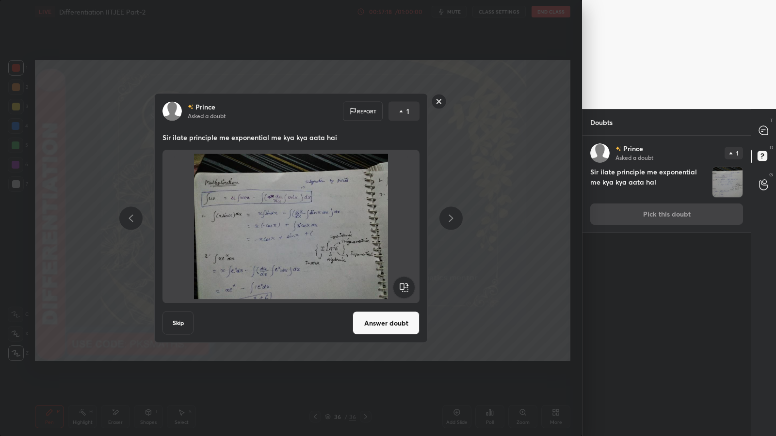
click at [393, 326] on button "Answer doubt" at bounding box center [385, 323] width 67 height 23
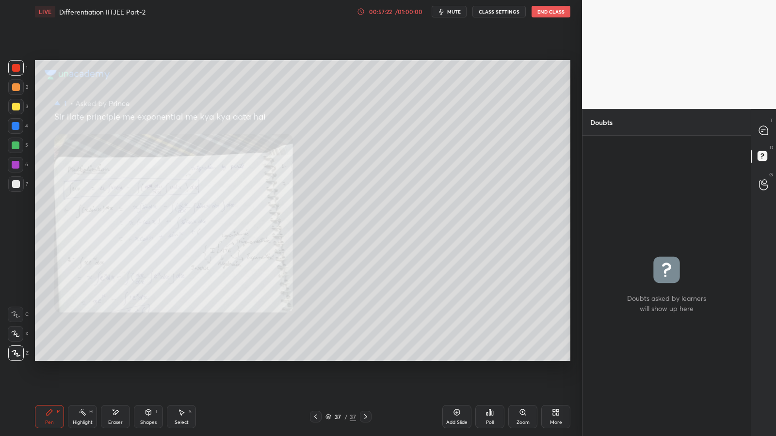
click at [519, 358] on icon at bounding box center [523, 413] width 8 height 8
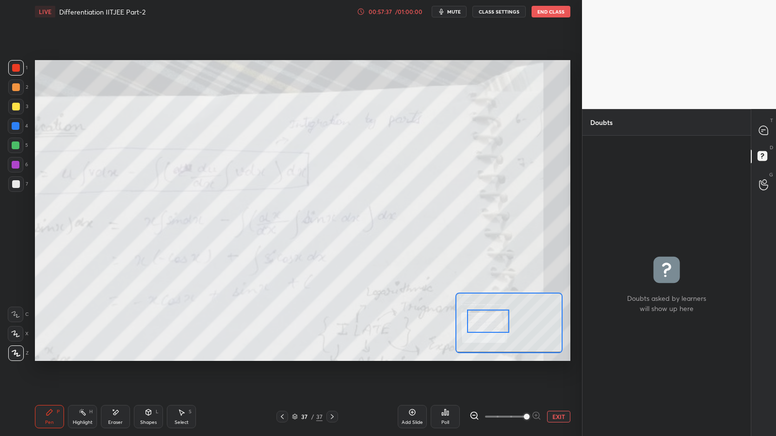
click at [553, 358] on button "EXIT" at bounding box center [558, 417] width 23 height 12
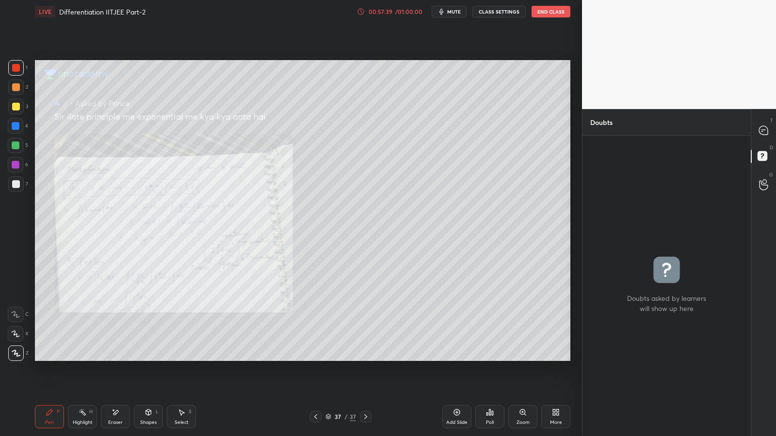
click at [466, 358] on div "Add Slide" at bounding box center [456, 416] width 29 height 23
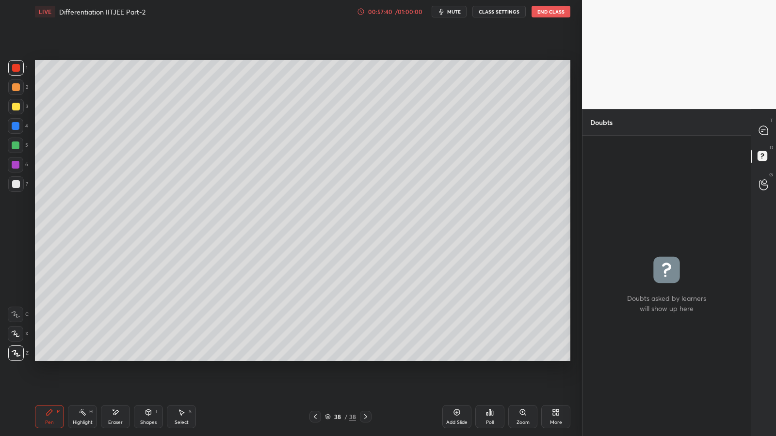
click at [14, 88] on div at bounding box center [16, 87] width 8 height 8
click at [763, 132] on icon at bounding box center [763, 130] width 9 height 9
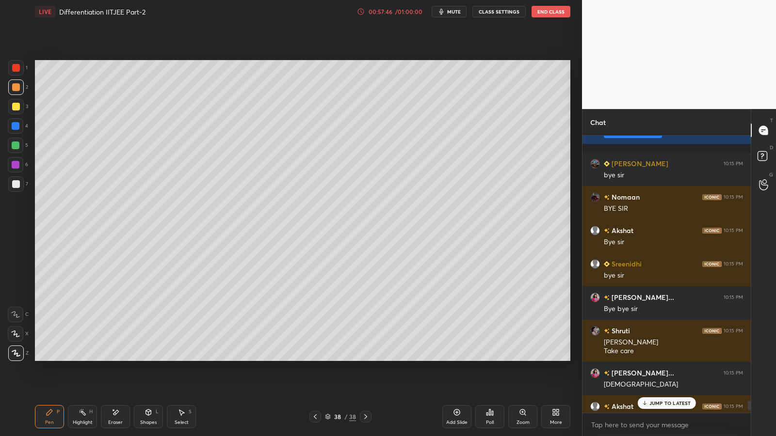
scroll to position [7501, 0]
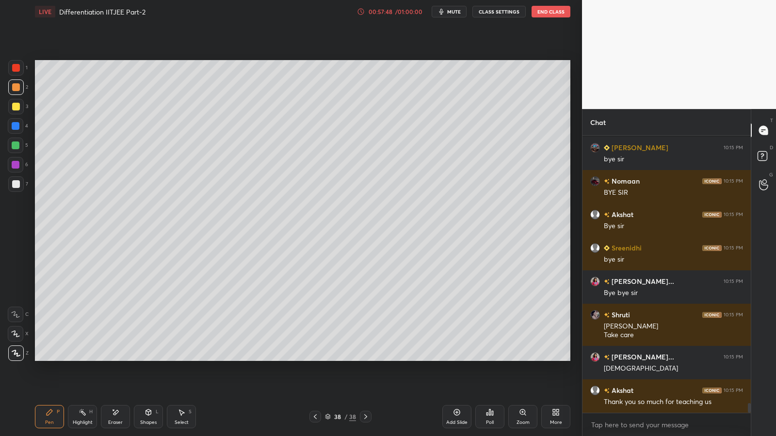
click at [317, 358] on icon at bounding box center [315, 417] width 8 height 8
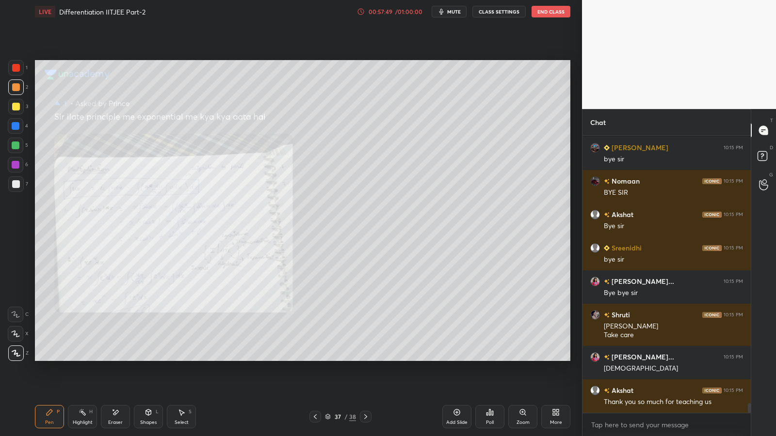
click at [313, 358] on icon at bounding box center [315, 417] width 8 height 8
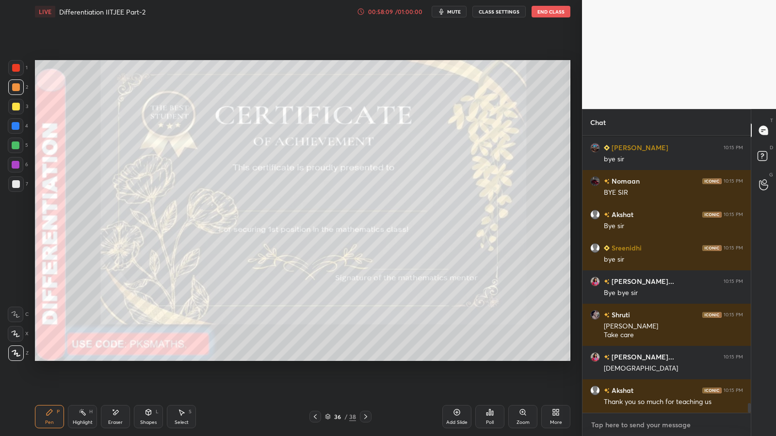
type textarea "x"
paste textarea "[URL][DOMAIN_NAME]"
type textarea "[URL][DOMAIN_NAME]"
type textarea "x"
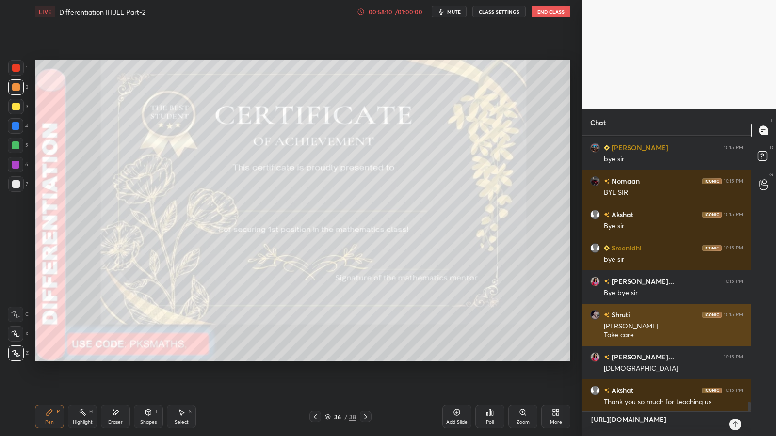
scroll to position [298, 165]
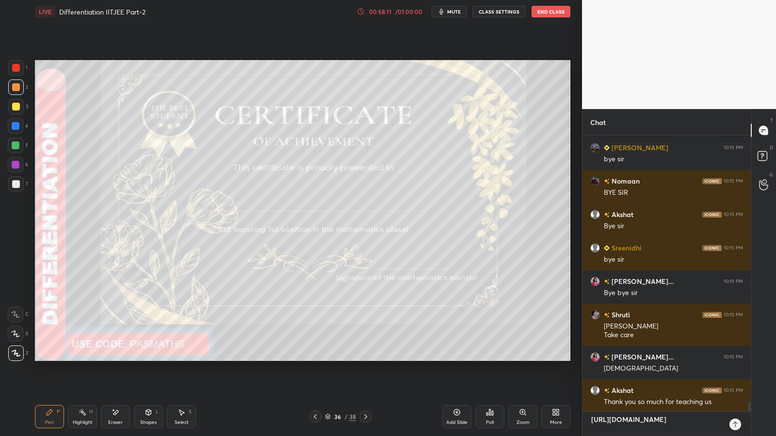
type textarea "[URL][DOMAIN_NAME]"
click at [739, 358] on div at bounding box center [735, 425] width 12 height 12
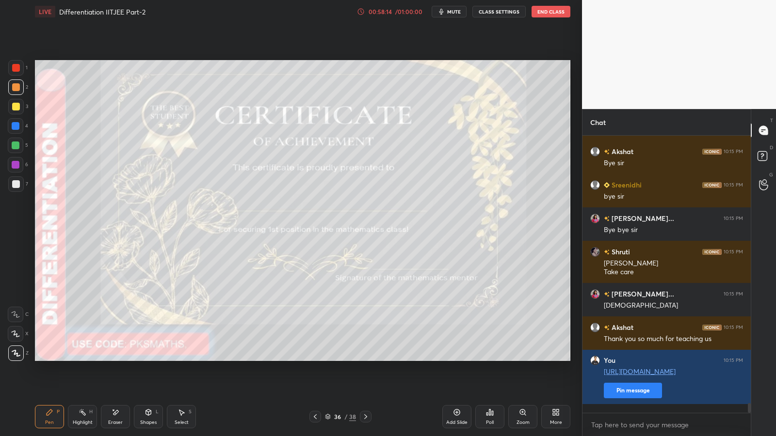
click at [554, 8] on button "End Class" at bounding box center [550, 12] width 39 height 12
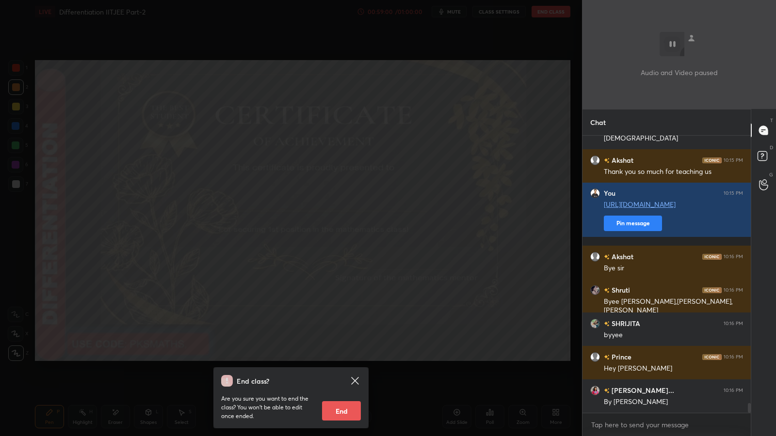
scroll to position [7764, 0]
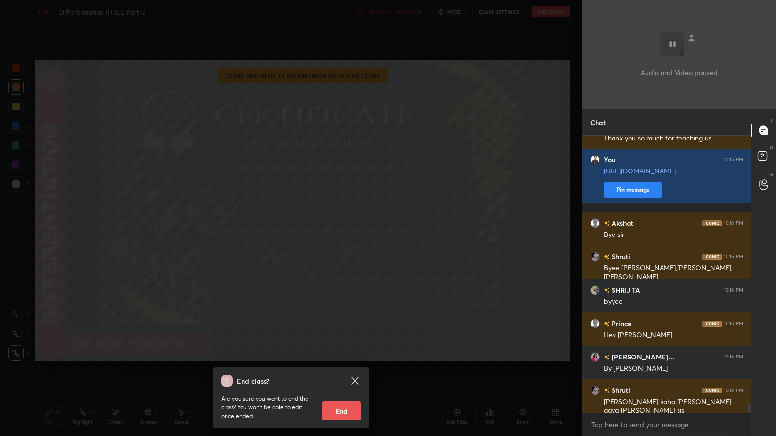
click at [344, 358] on button "End" at bounding box center [341, 410] width 39 height 19
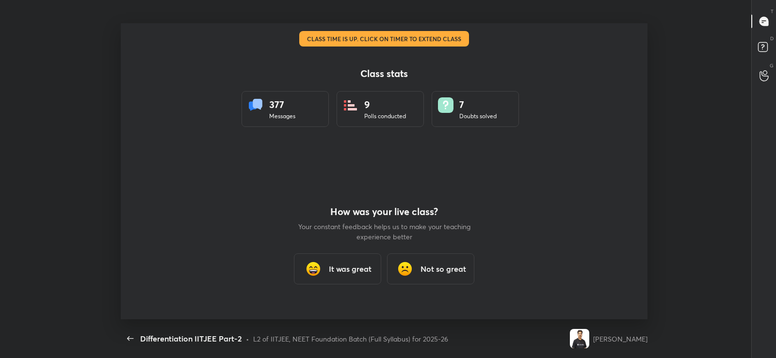
scroll to position [48182, 47710]
type textarea "x"
